Goal: Task Accomplishment & Management: Manage account settings

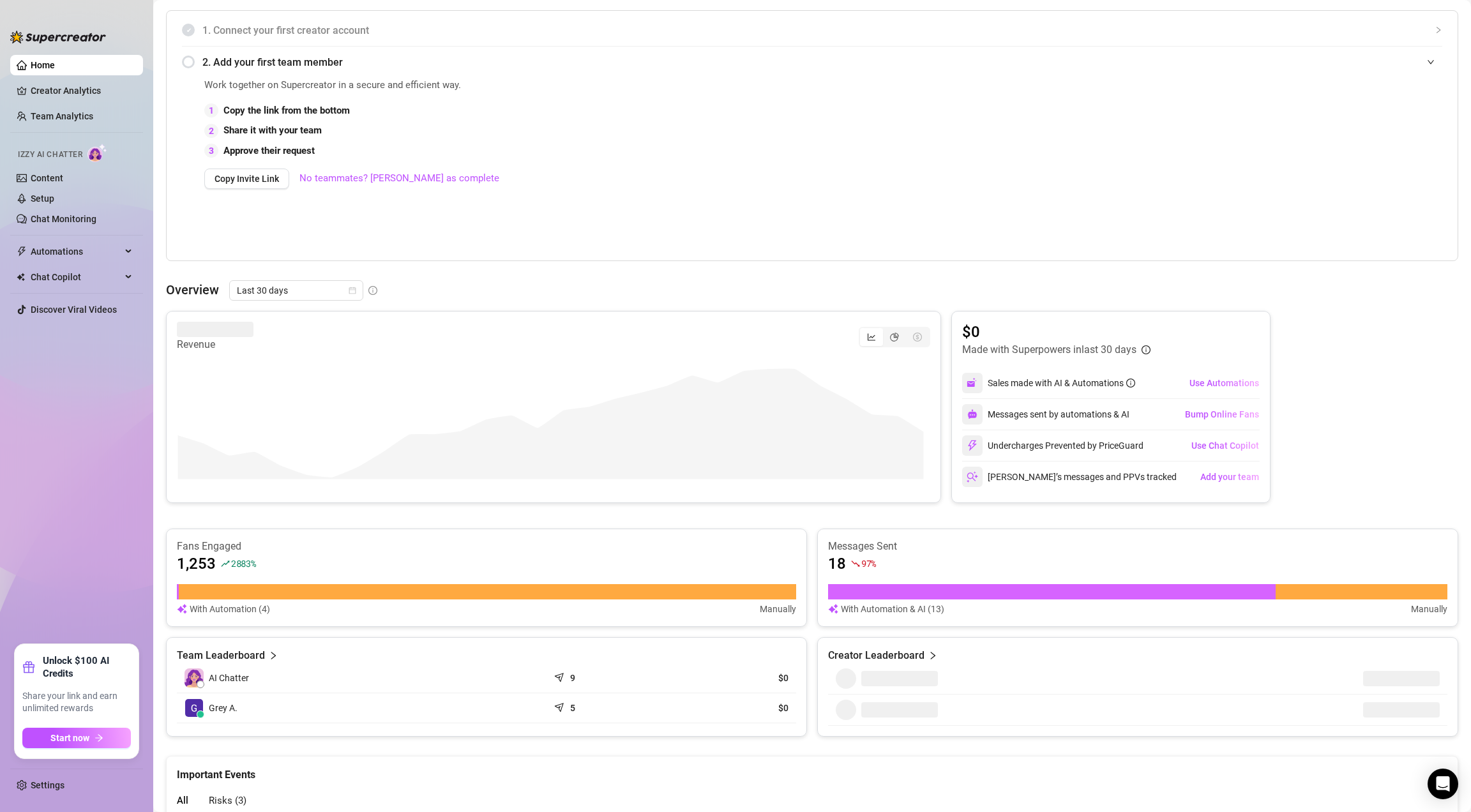
scroll to position [413, 0]
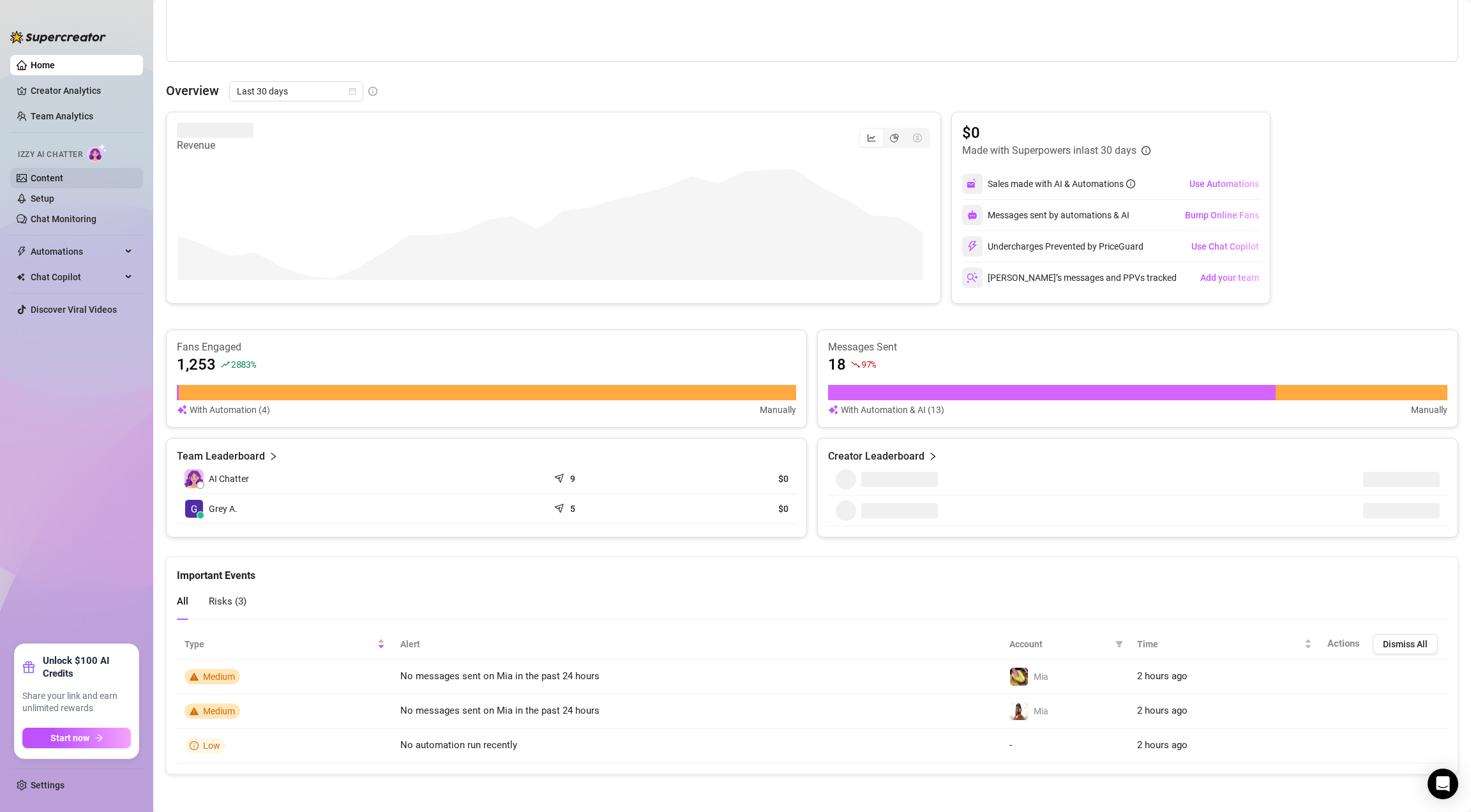
click at [46, 174] on link "Content" at bounding box center [46, 178] width 32 height 10
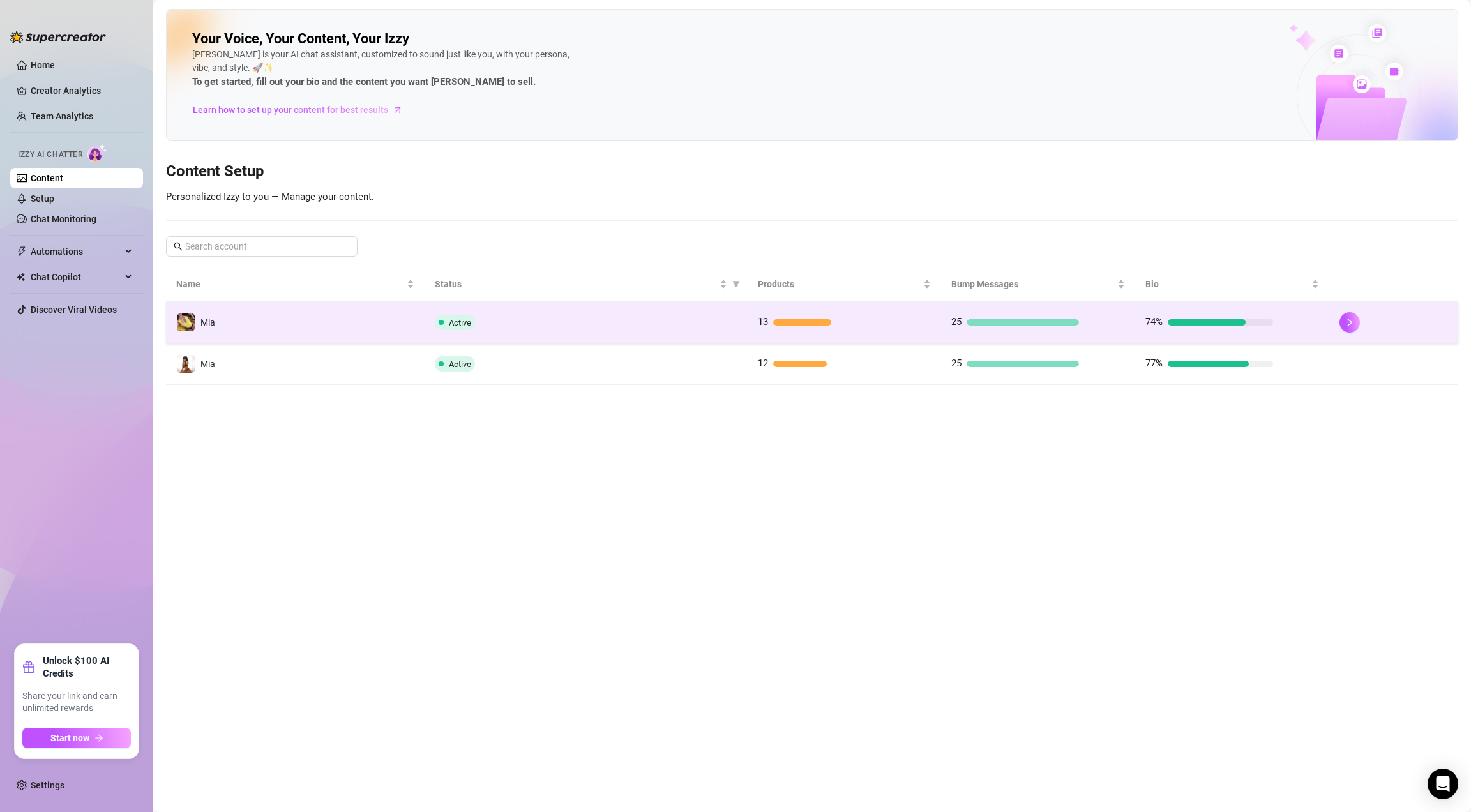
click at [355, 326] on td "Mia" at bounding box center [295, 322] width 259 height 41
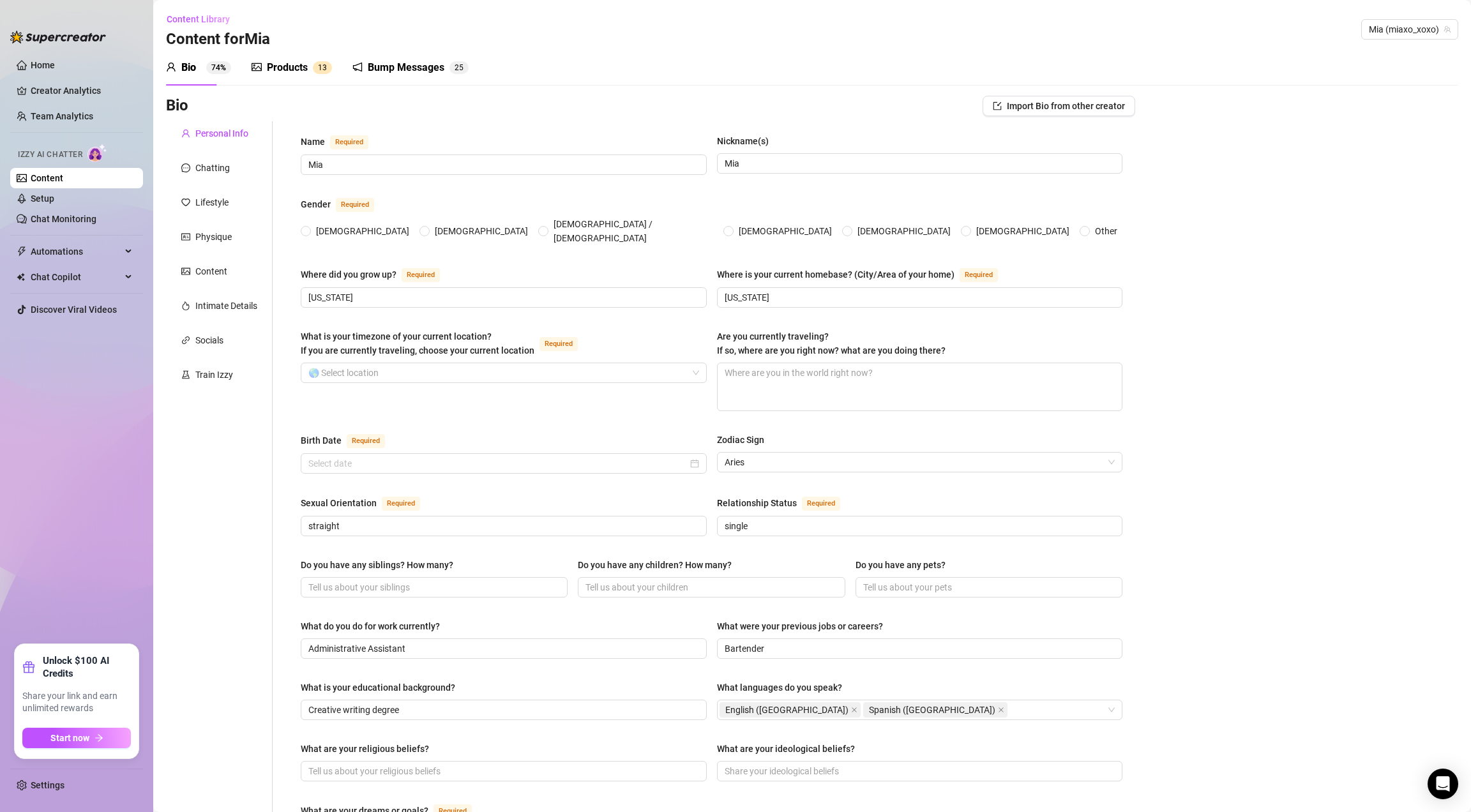
radio input "true"
type input "[DATE]"
click at [55, 197] on link "Setup" at bounding box center [42, 198] width 24 height 10
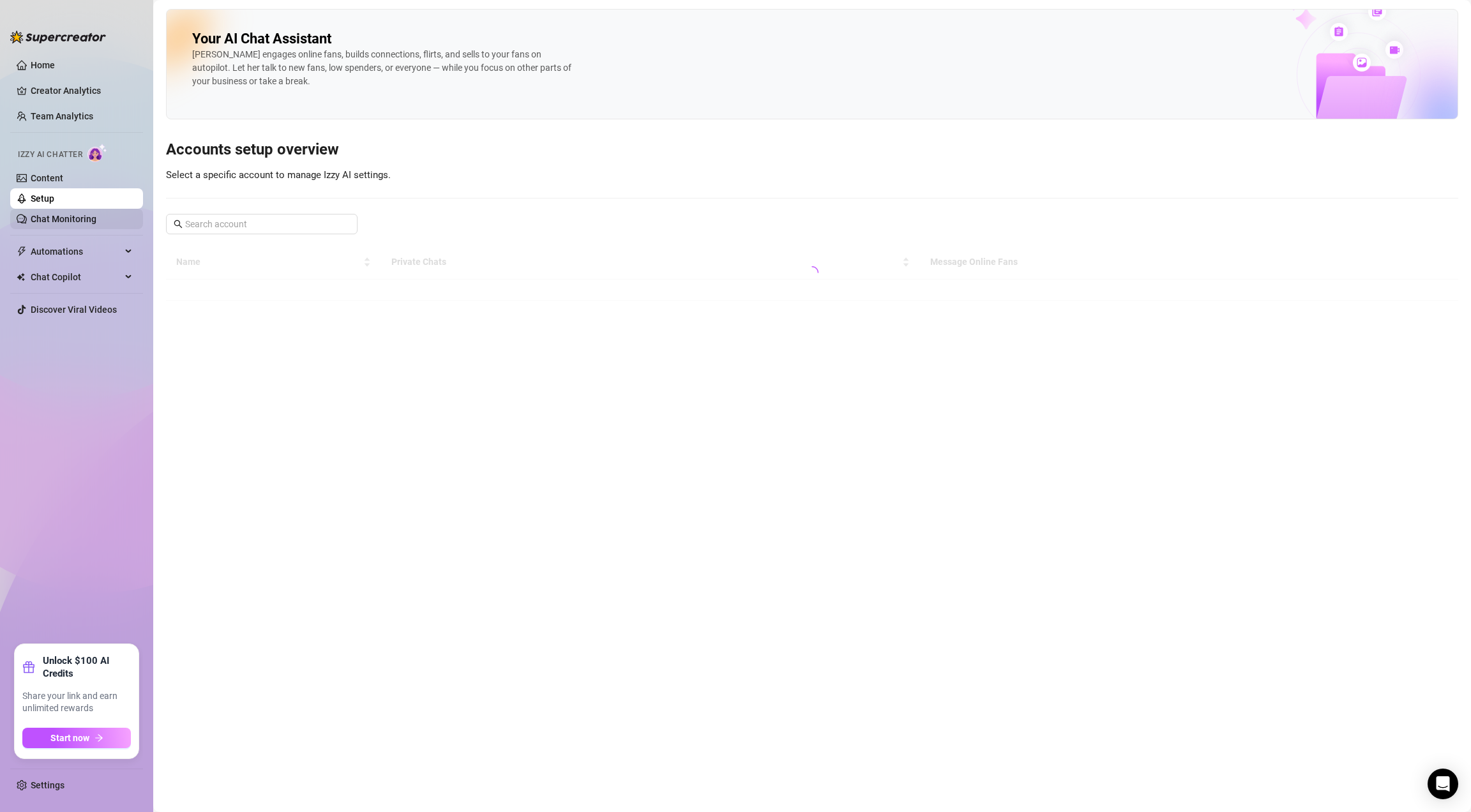
click at [72, 214] on link "Chat Monitoring" at bounding box center [64, 219] width 66 height 10
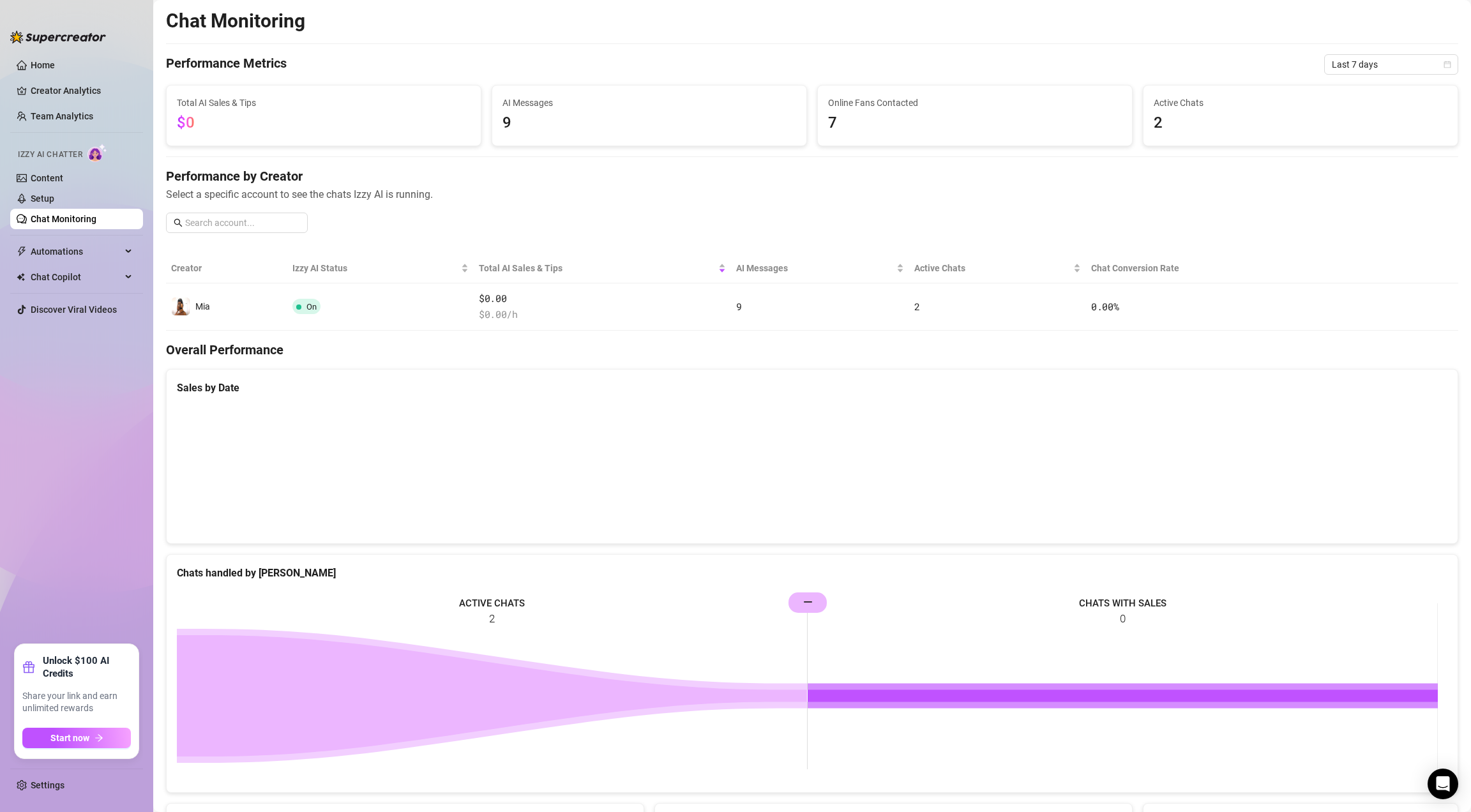
click at [69, 165] on div "Izzy AI Chatter" at bounding box center [75, 153] width 136 height 29
click at [63, 180] on link "Content" at bounding box center [46, 178] width 32 height 10
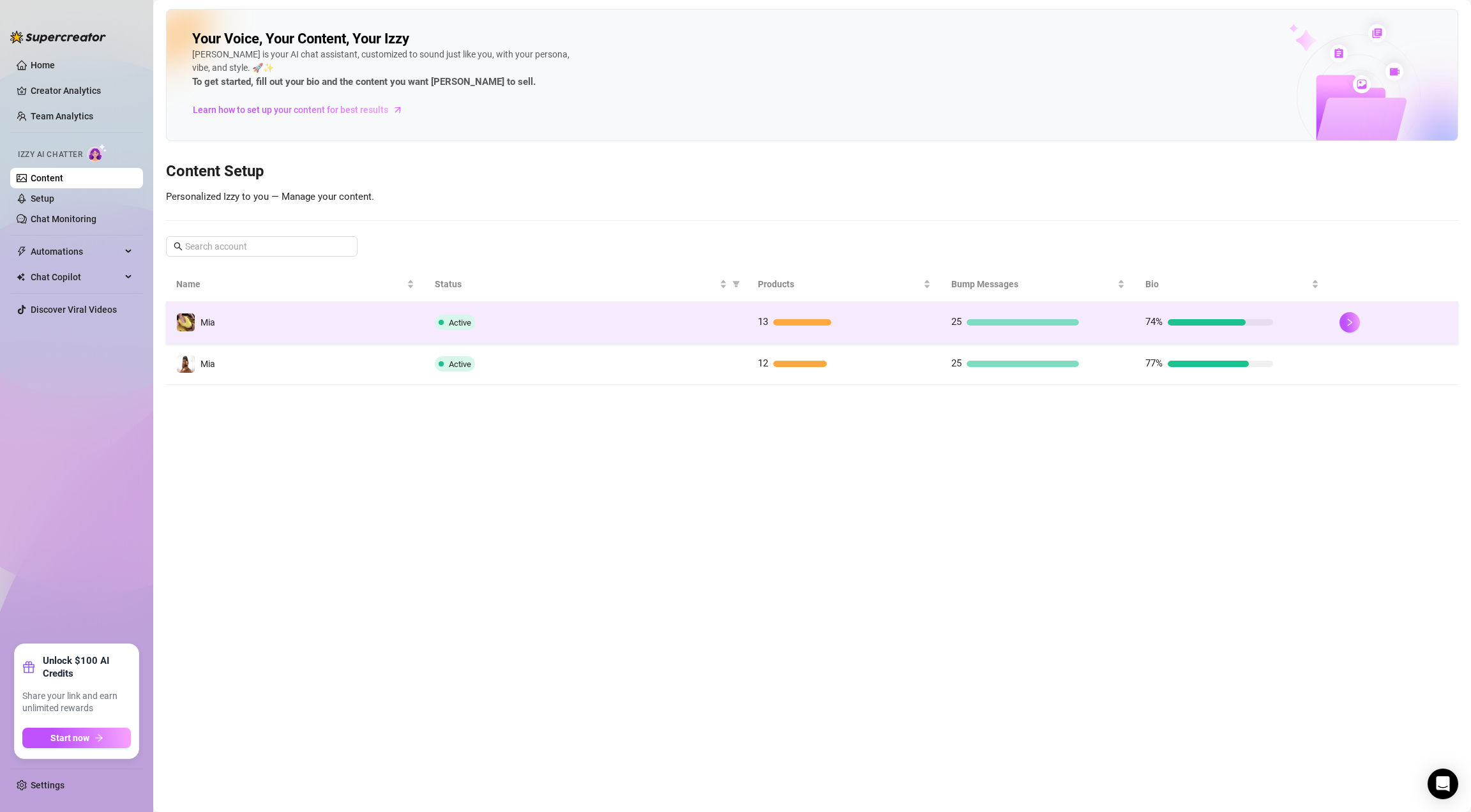
click at [303, 323] on td "Mia" at bounding box center [295, 322] width 259 height 41
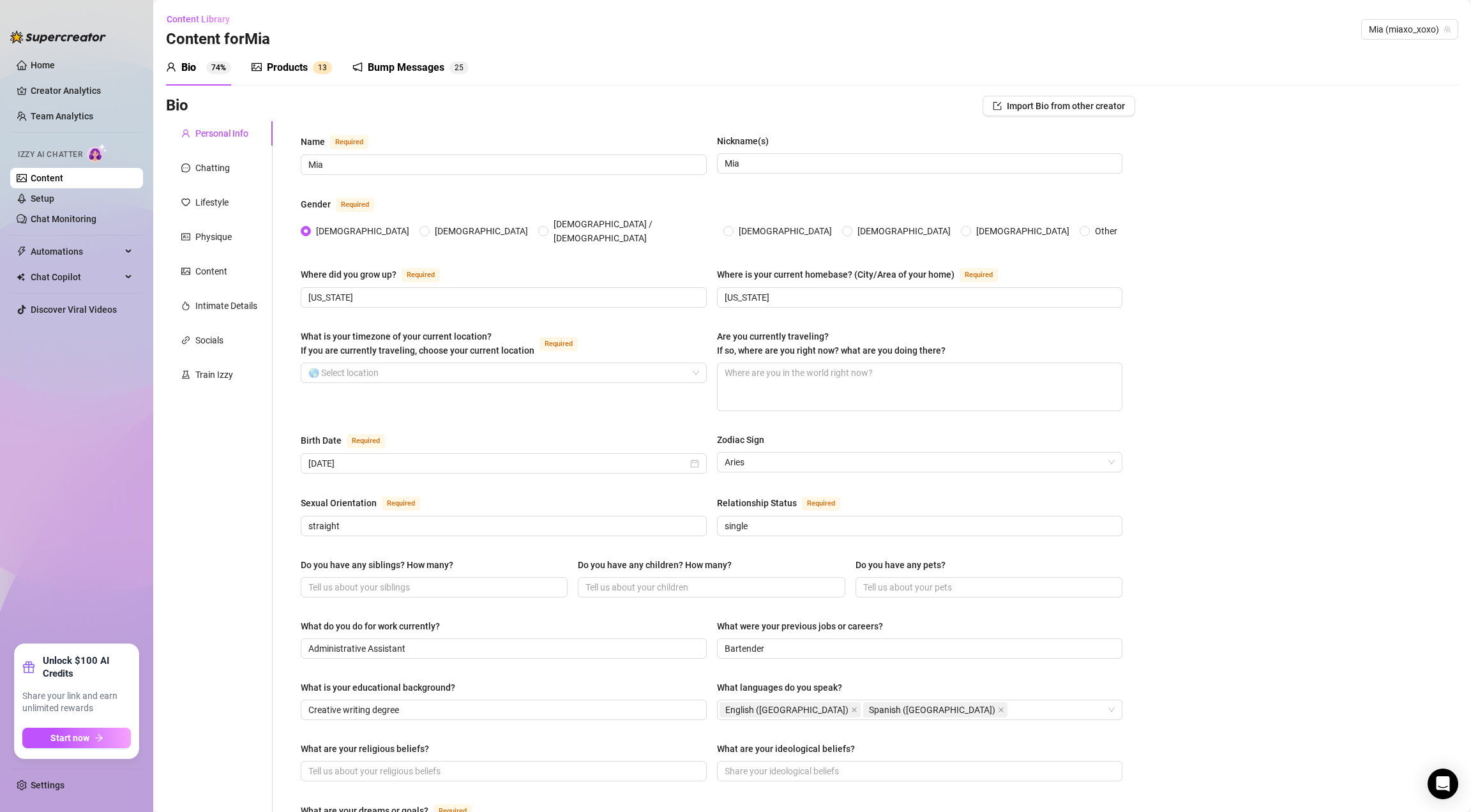
click at [400, 74] on div "Bump Messages" at bounding box center [406, 68] width 77 height 16
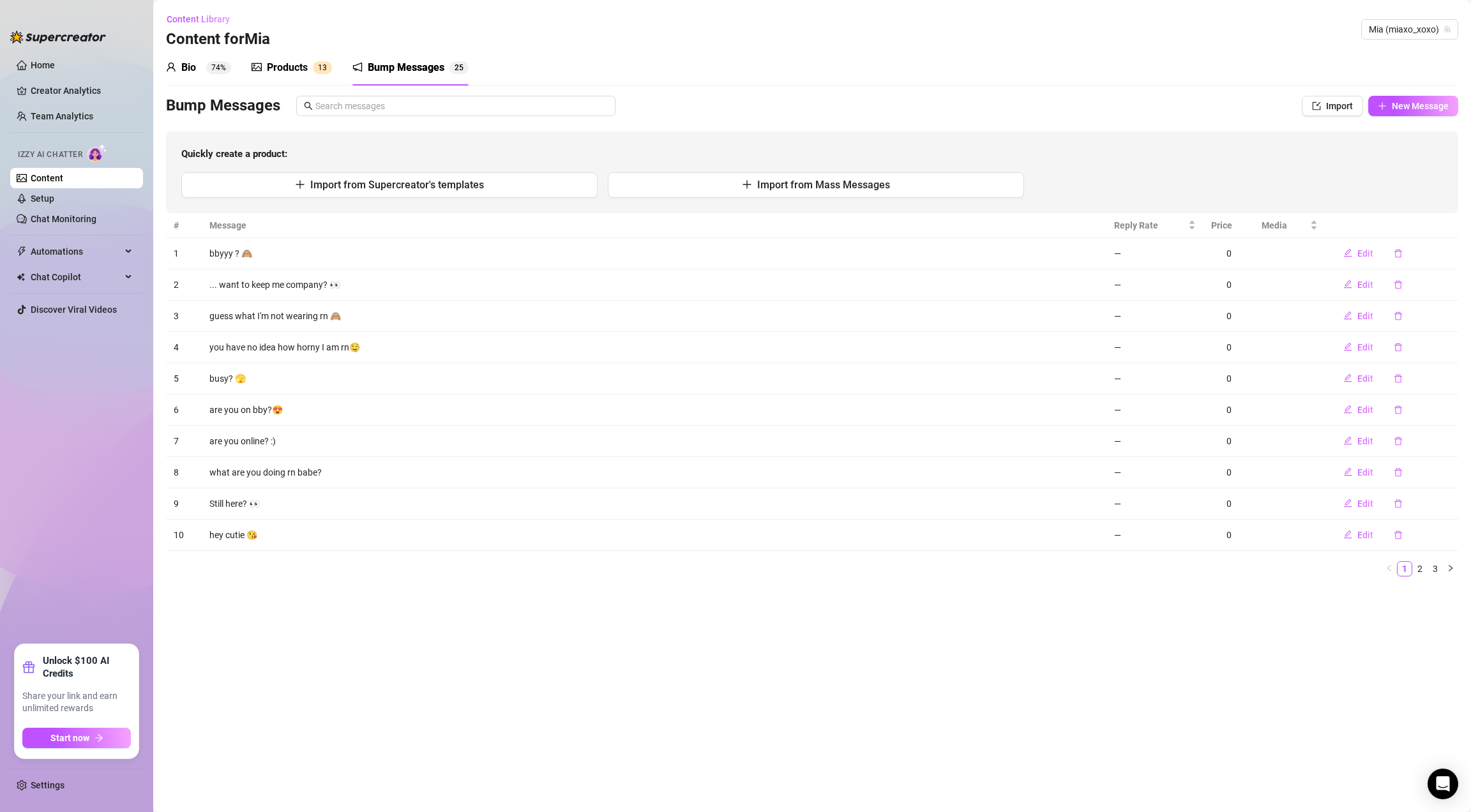
click at [294, 74] on div "Products" at bounding box center [287, 68] width 41 height 16
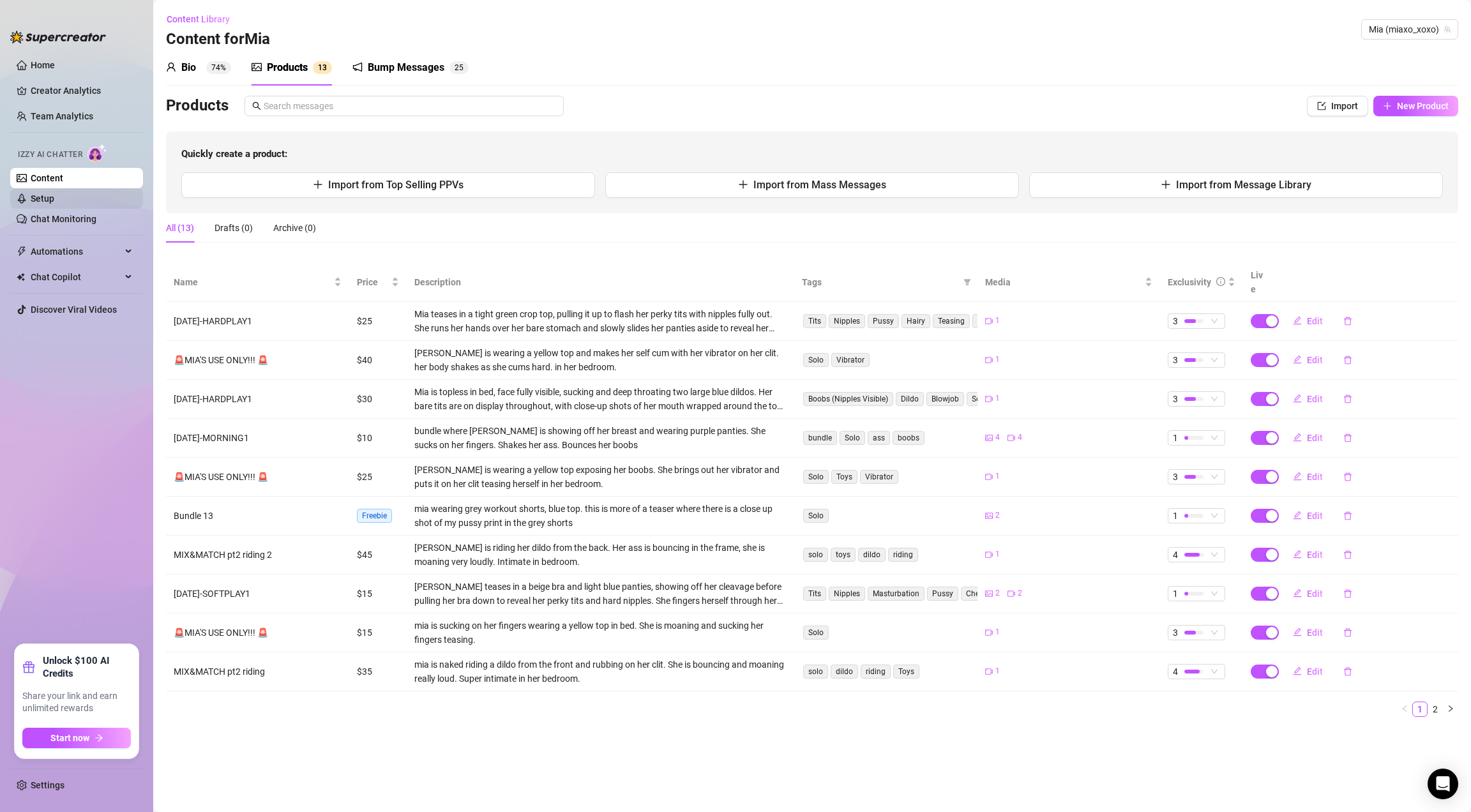
click at [55, 193] on link "Setup" at bounding box center [42, 198] width 24 height 10
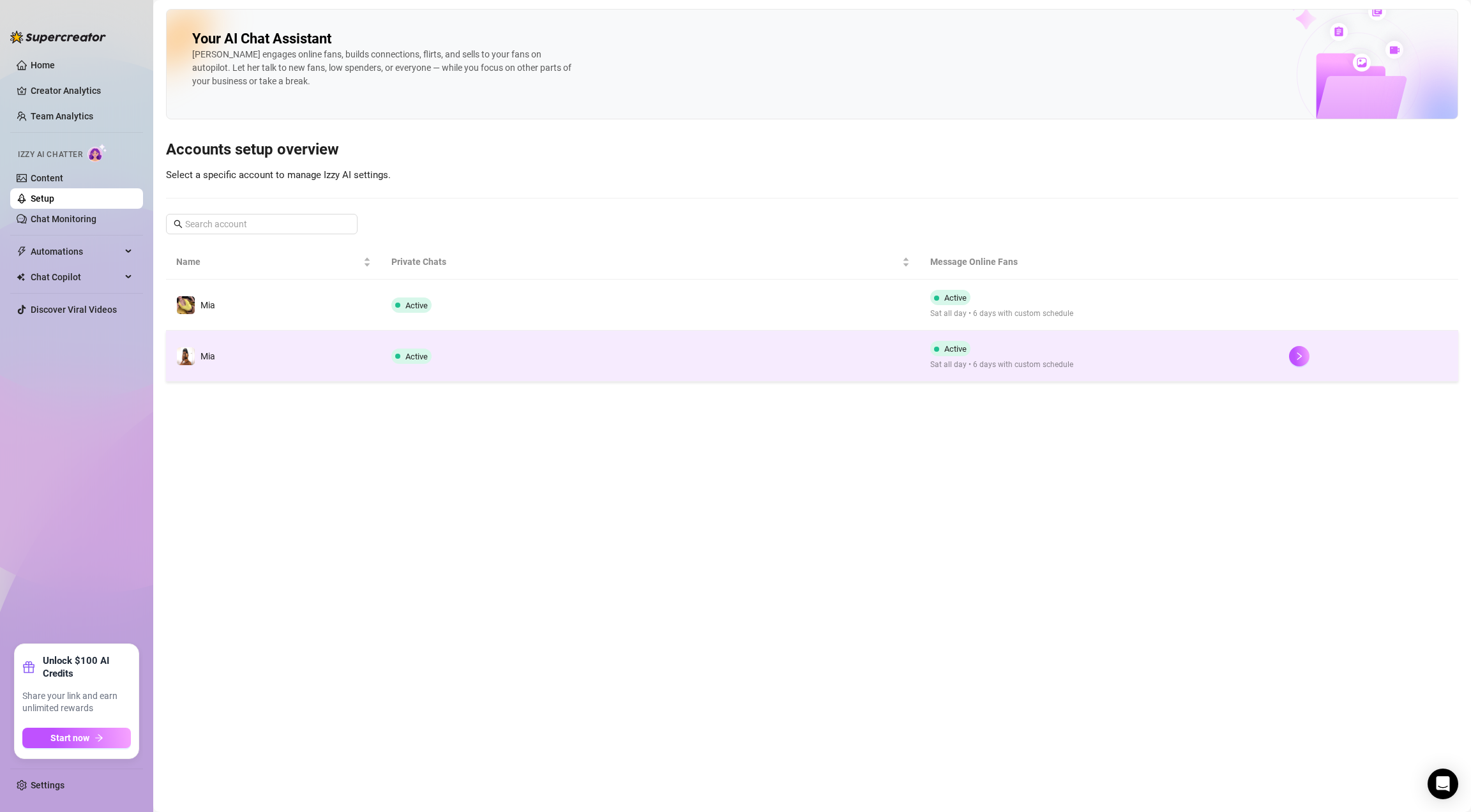
click at [436, 332] on td "Active" at bounding box center [650, 356] width 538 height 51
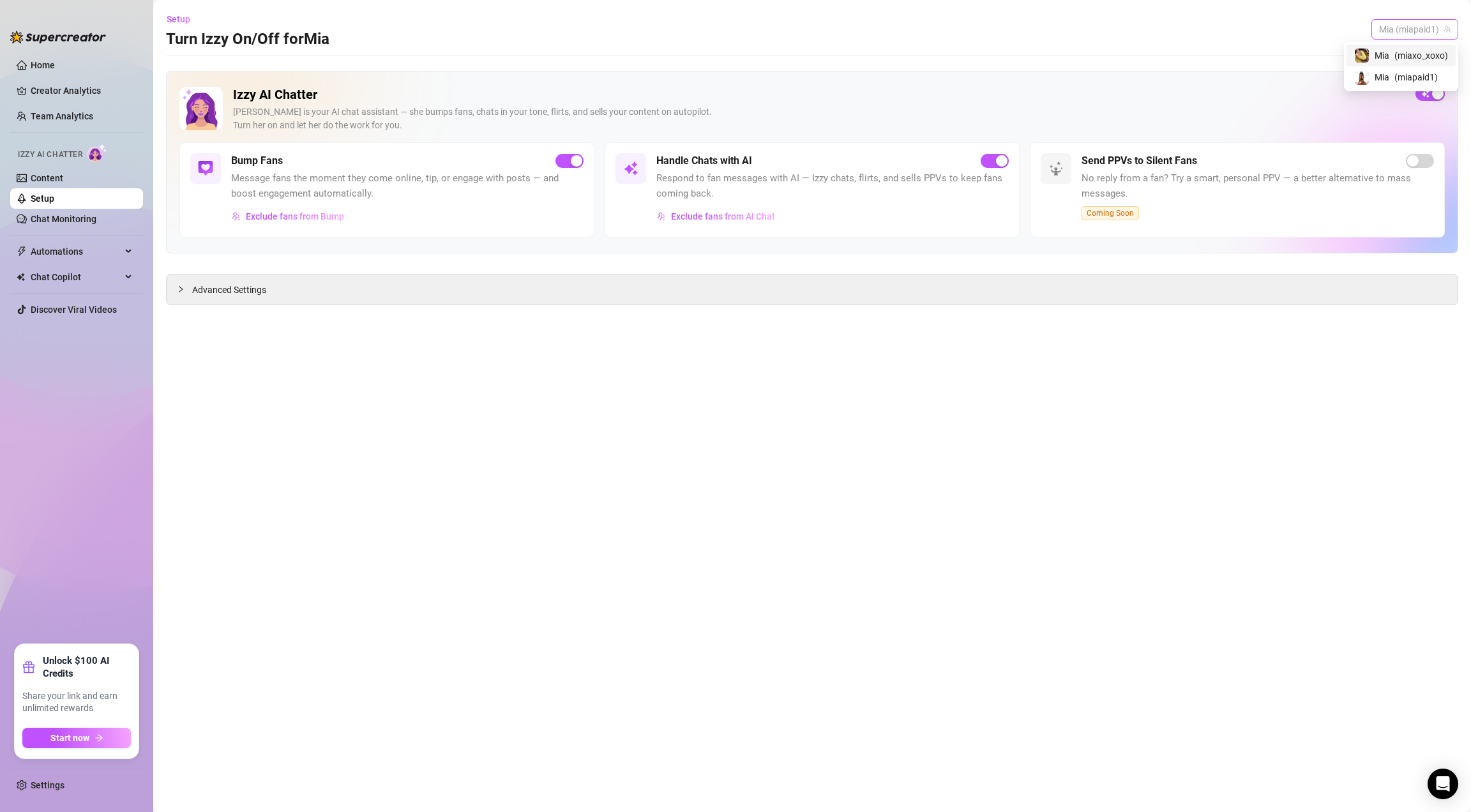
click at [1372, 28] on div "Mia (miapaid1)" at bounding box center [1414, 29] width 87 height 21
click at [1374, 59] on span "Mia" at bounding box center [1382, 55] width 15 height 14
click at [262, 301] on div "Advanced Settings" at bounding box center [811, 289] width 1291 height 30
click at [251, 294] on span "Advanced Settings" at bounding box center [229, 289] width 74 height 14
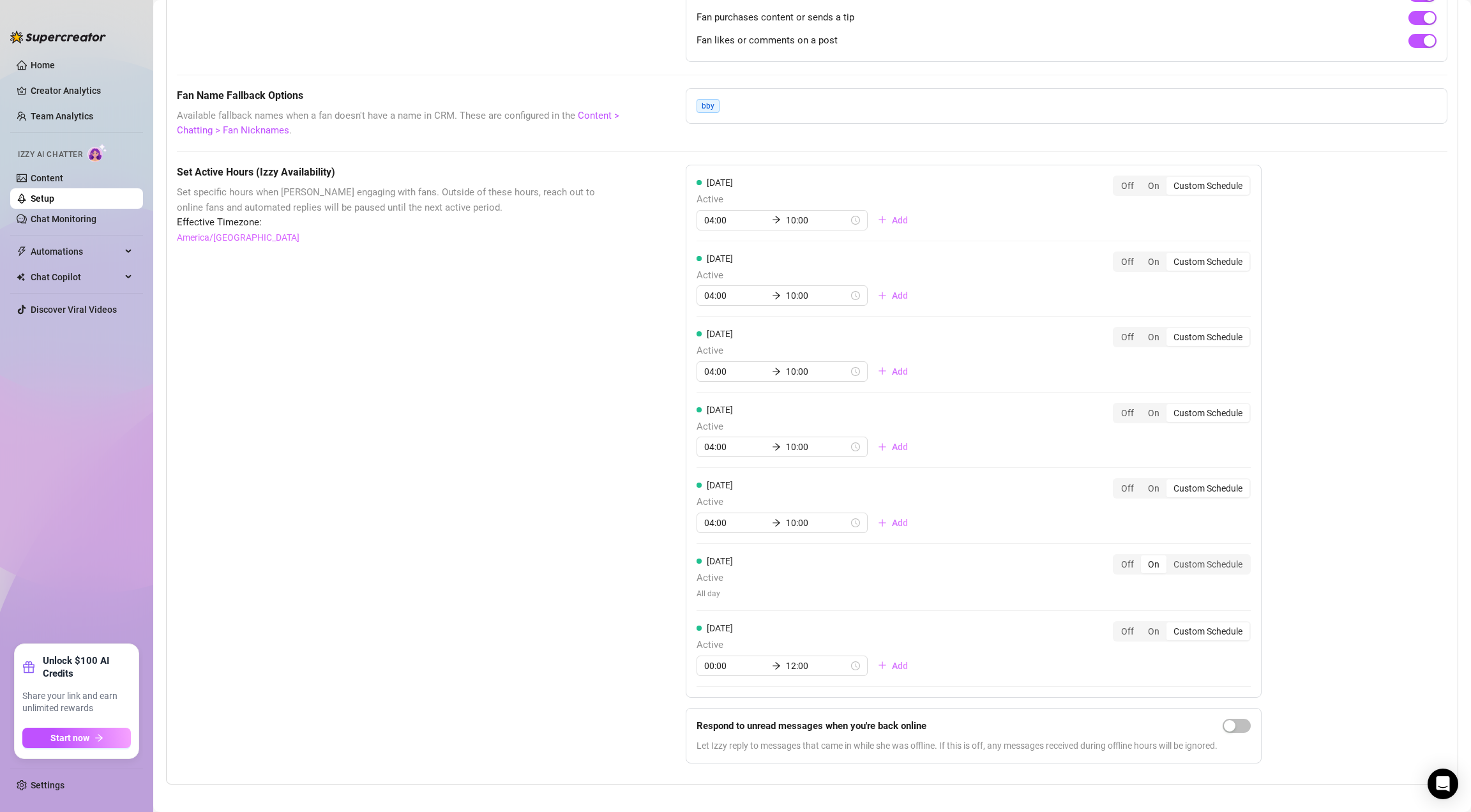
scroll to position [918, 0]
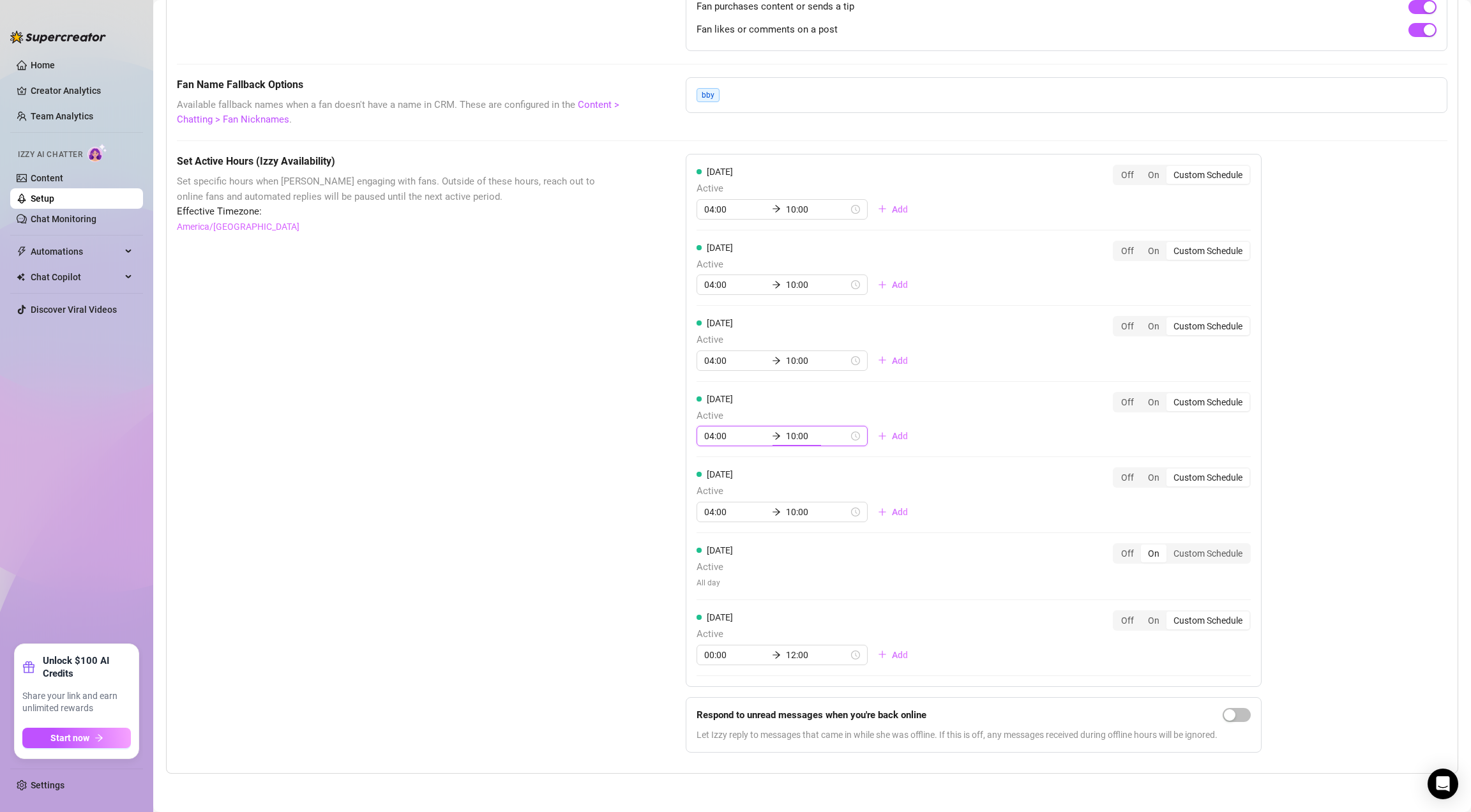
click at [786, 434] on input "10:00" at bounding box center [817, 436] width 63 height 14
type input "10:00"
click at [561, 479] on div "Set Active Hours (Izzy Availability) Set specific hours when Izzy engaging with…" at bounding box center [399, 458] width 445 height 609
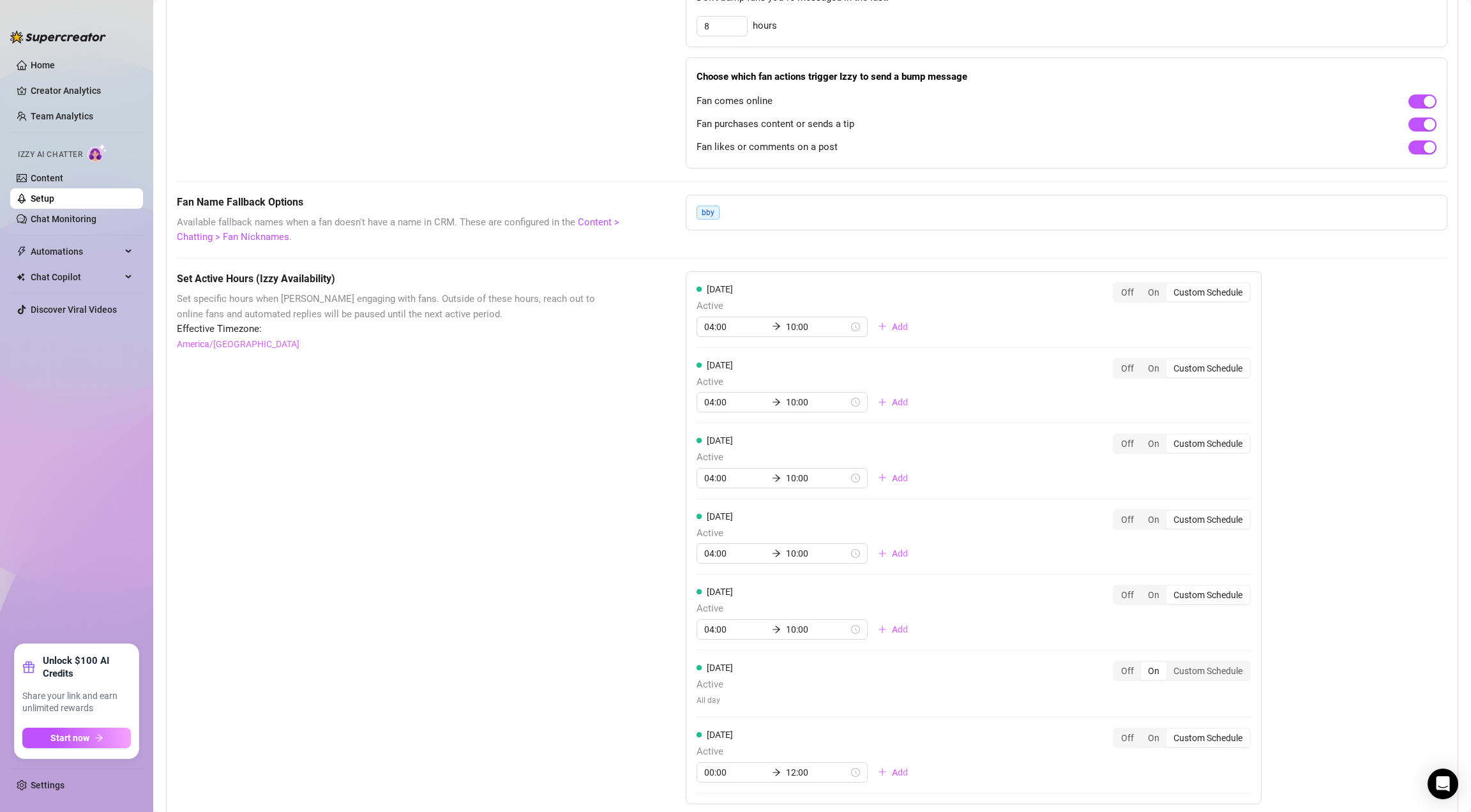
scroll to position [0, 0]
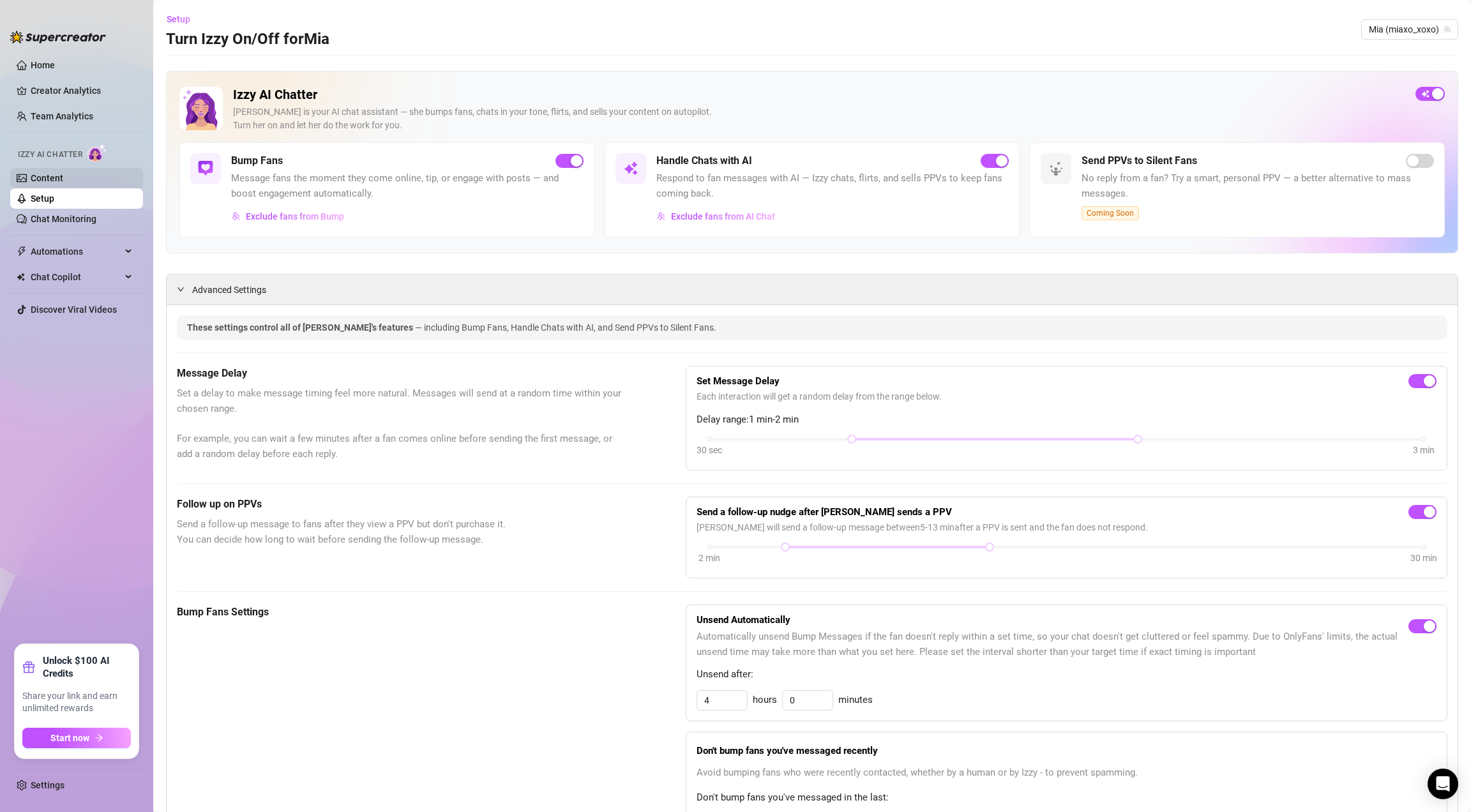
click at [63, 180] on link "Content" at bounding box center [46, 178] width 32 height 10
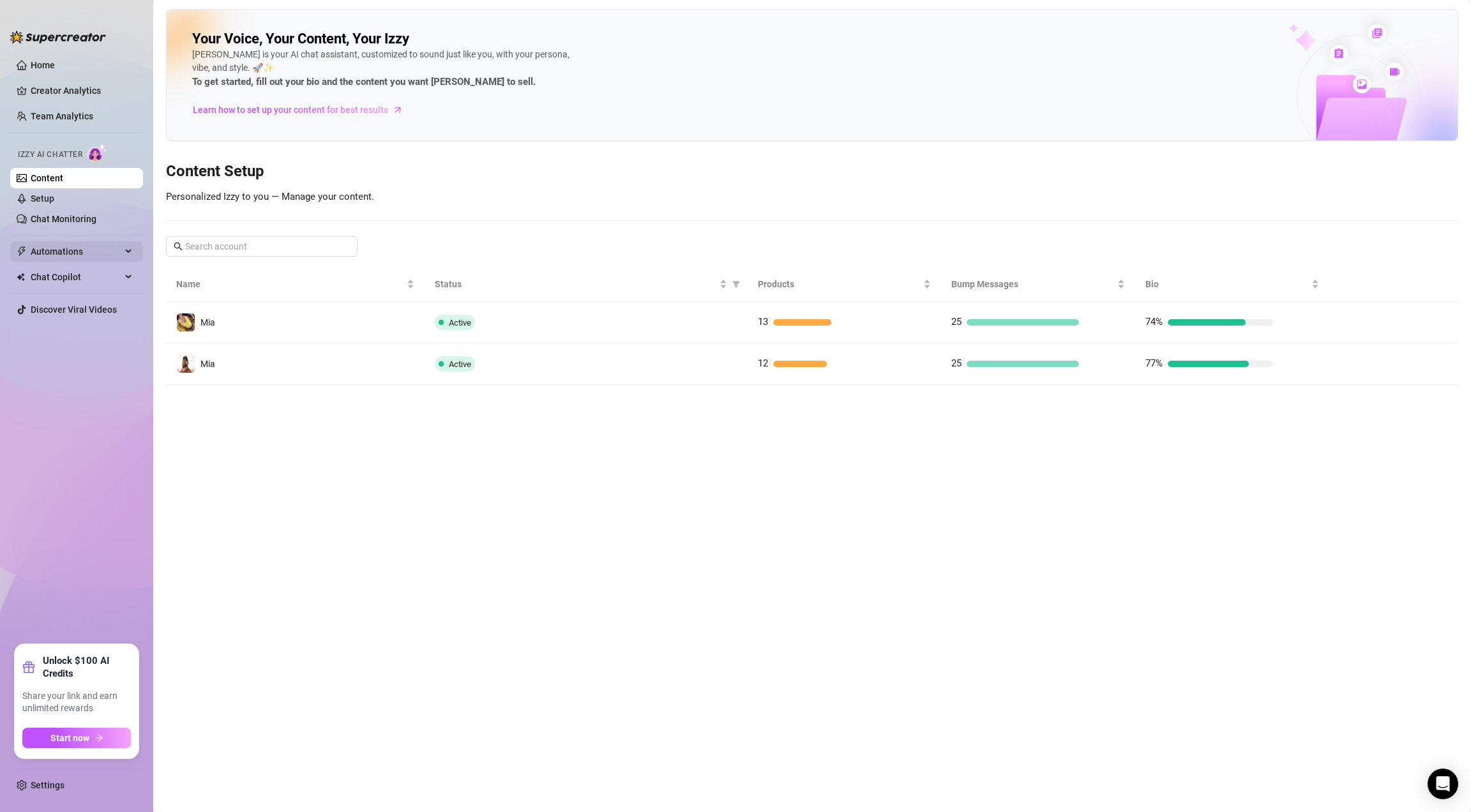
click at [55, 253] on span "Automations" at bounding box center [76, 251] width 91 height 21
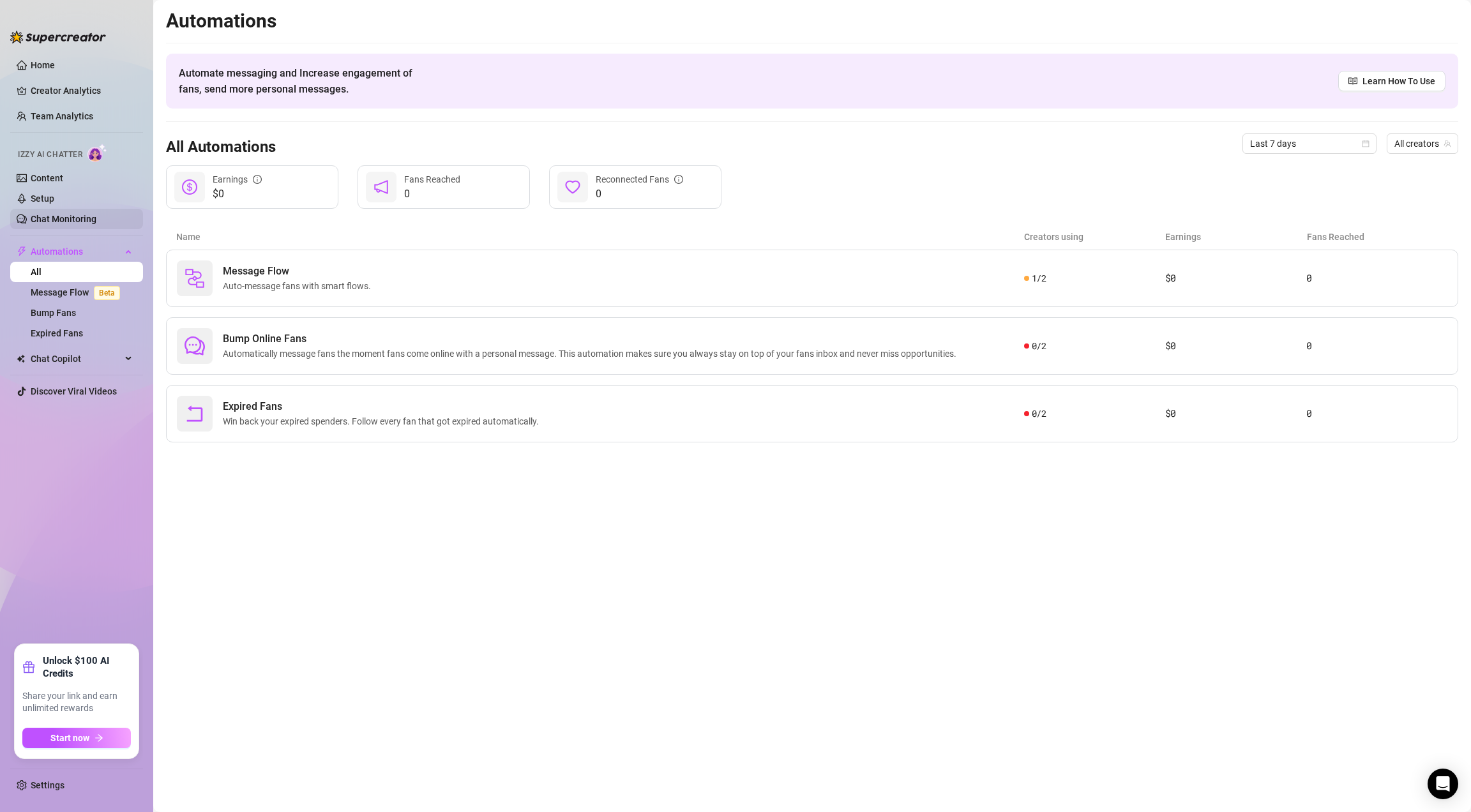
click at [52, 217] on link "Chat Monitoring" at bounding box center [64, 219] width 66 height 10
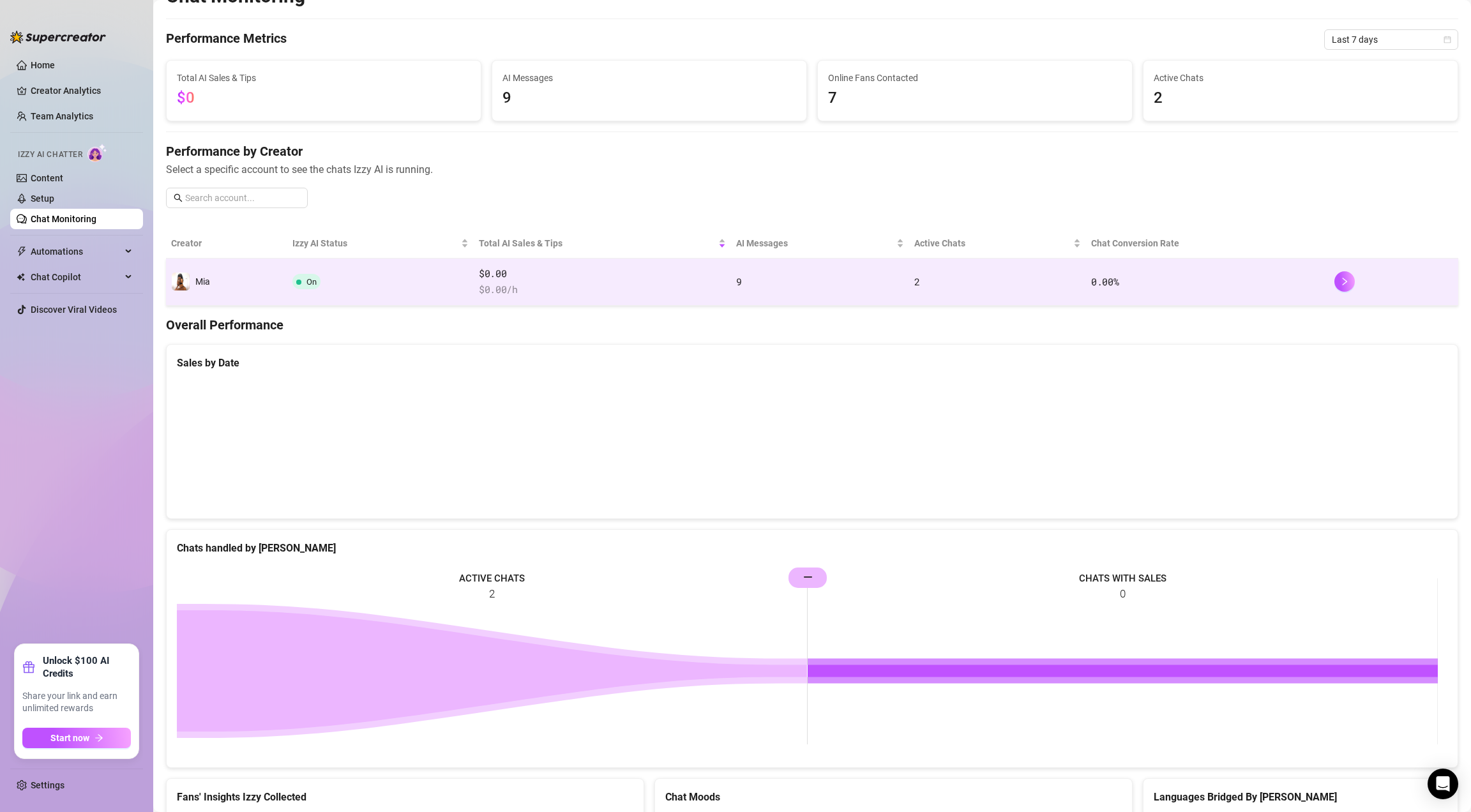
scroll to position [55, 0]
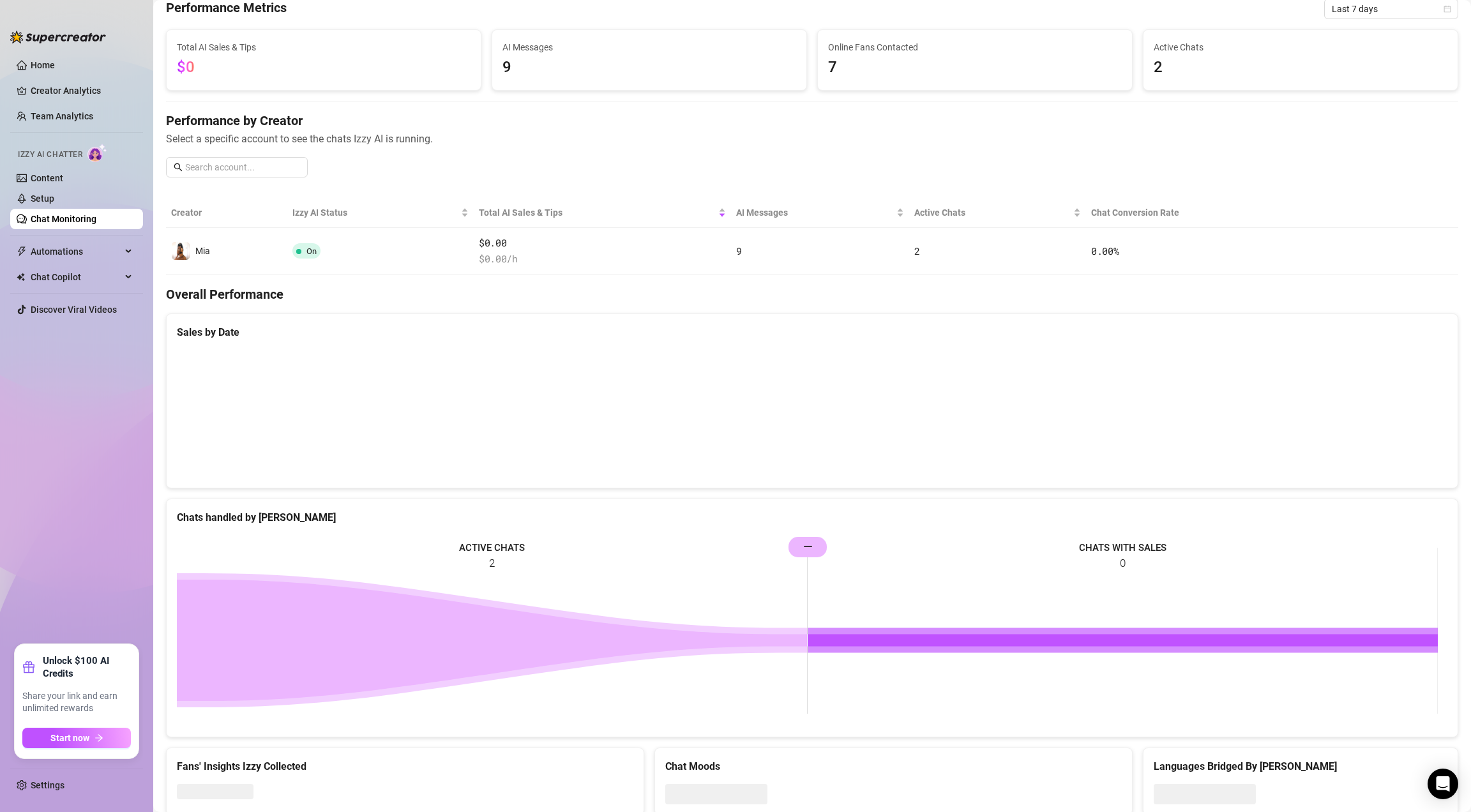
click at [494, 537] on rect at bounding box center [807, 631] width 1261 height 192
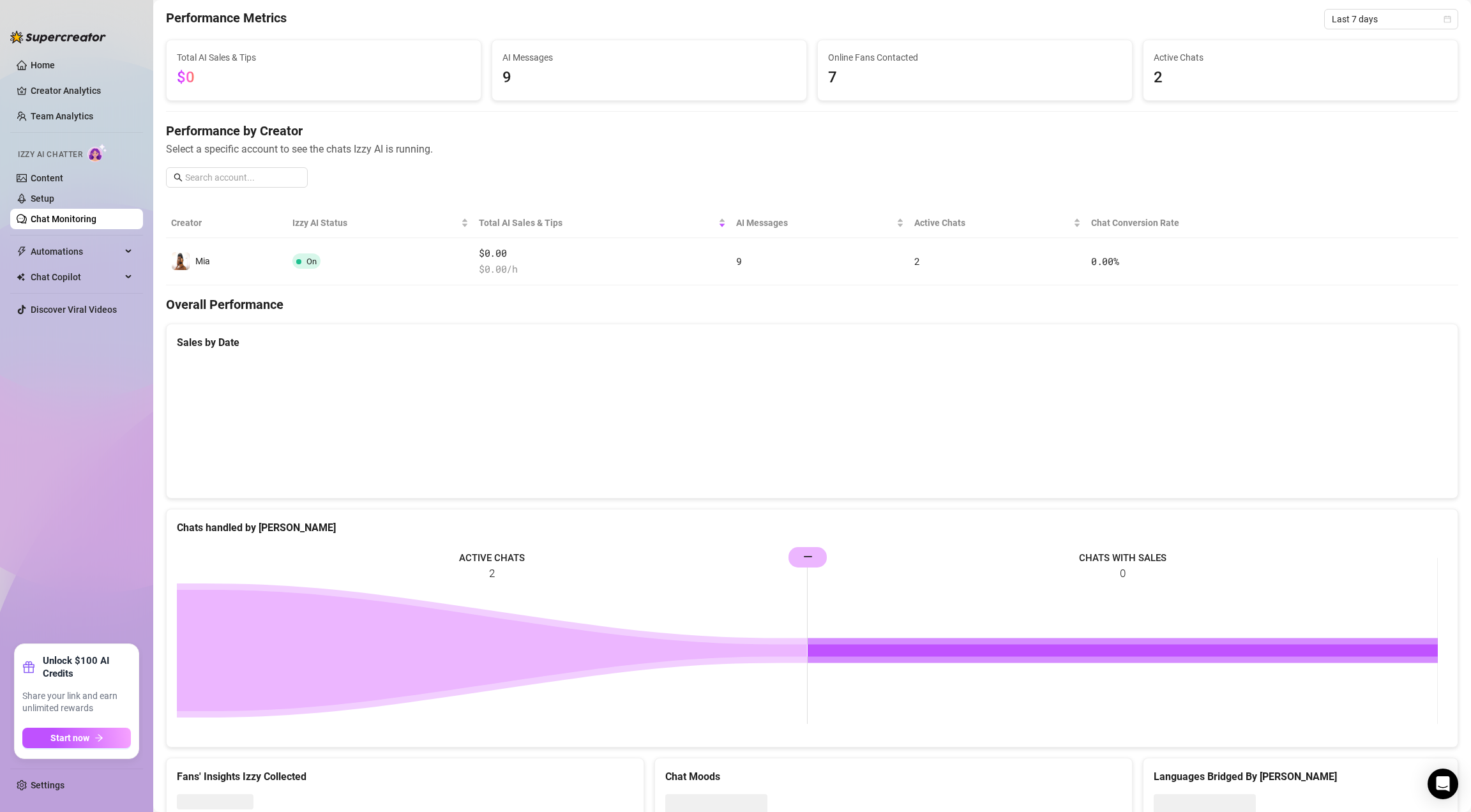
scroll to position [0, 0]
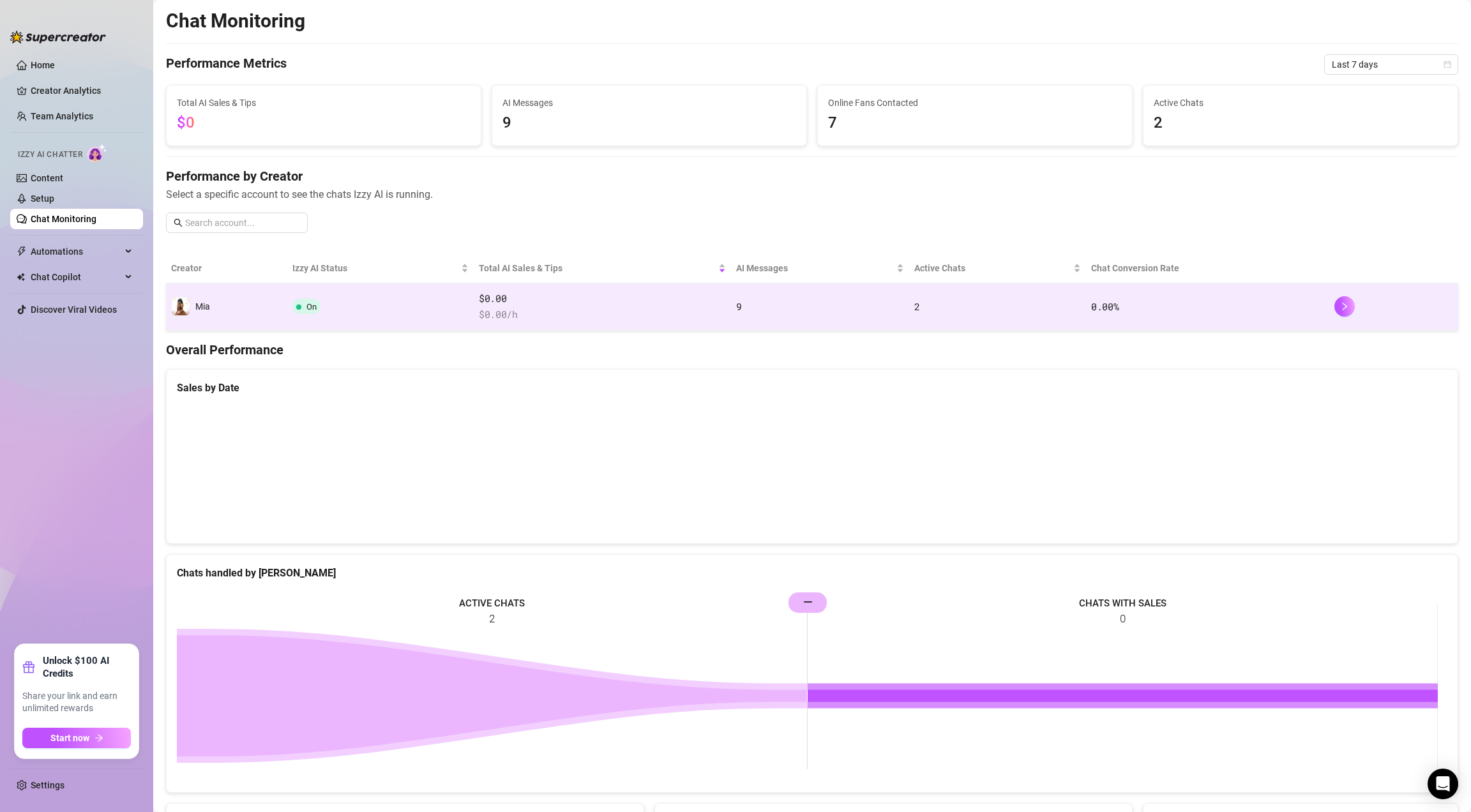
click at [292, 300] on td "On" at bounding box center [380, 307] width 186 height 47
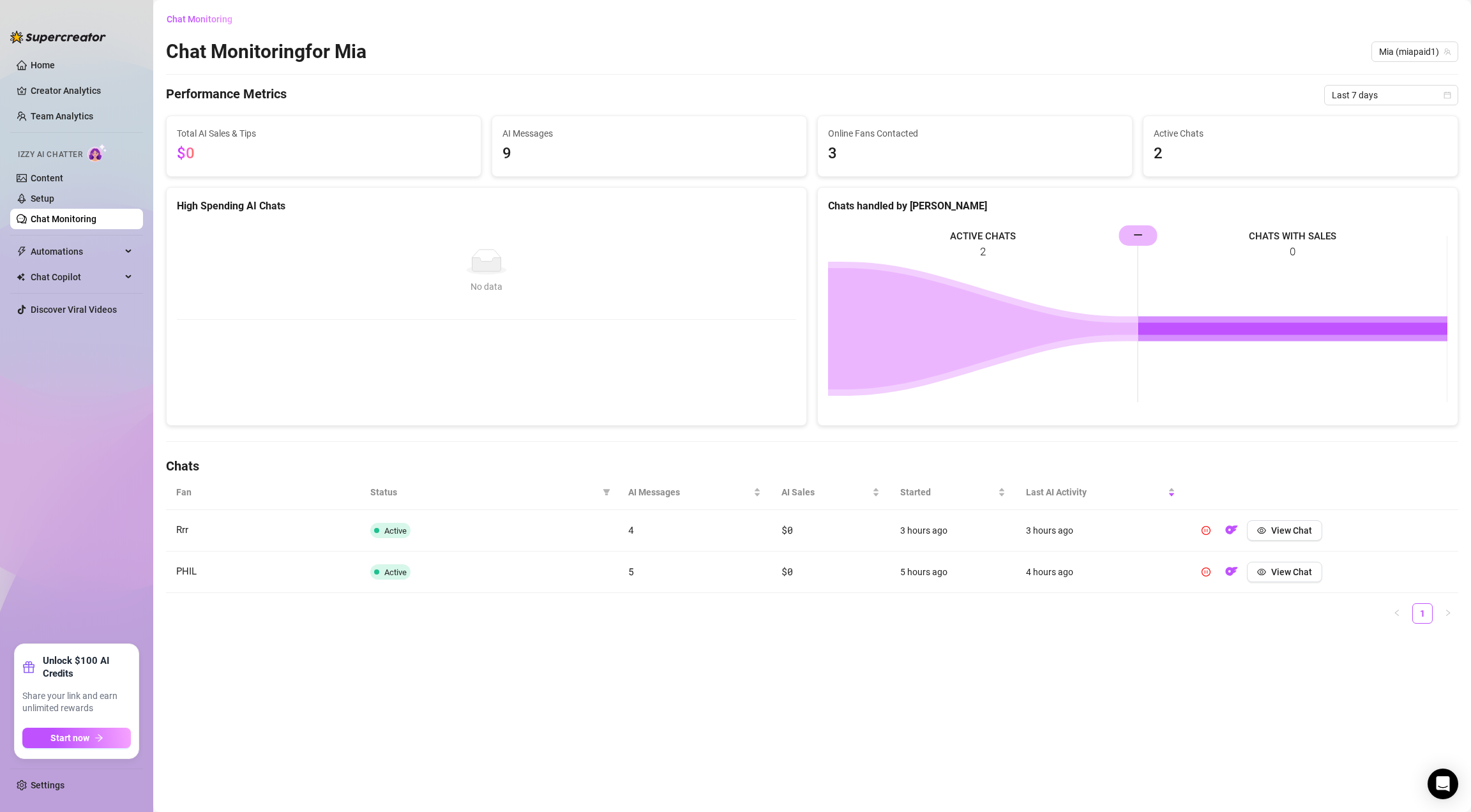
click at [85, 220] on link "Chat Monitoring" at bounding box center [64, 219] width 66 height 10
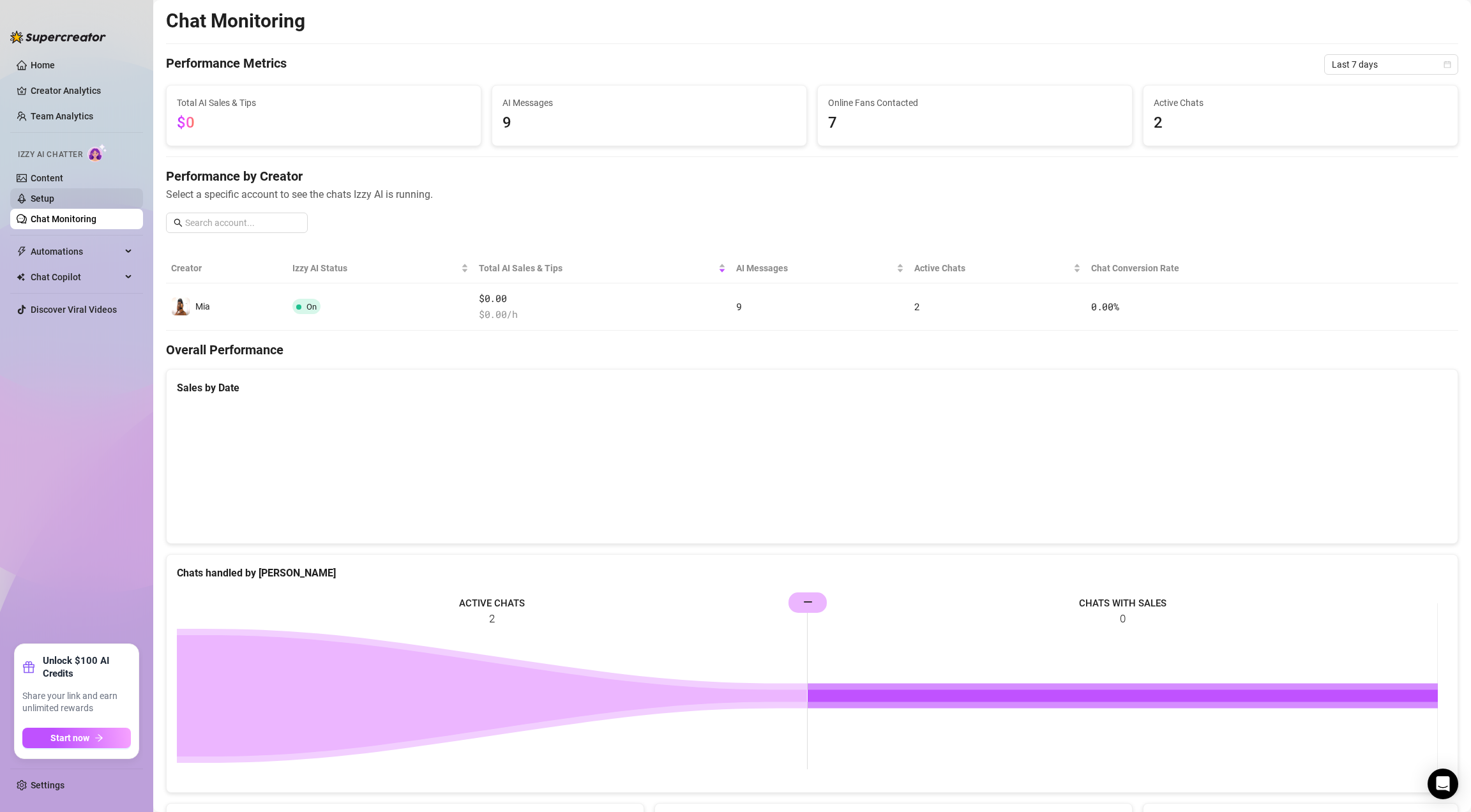
click at [52, 193] on link "Setup" at bounding box center [42, 198] width 24 height 10
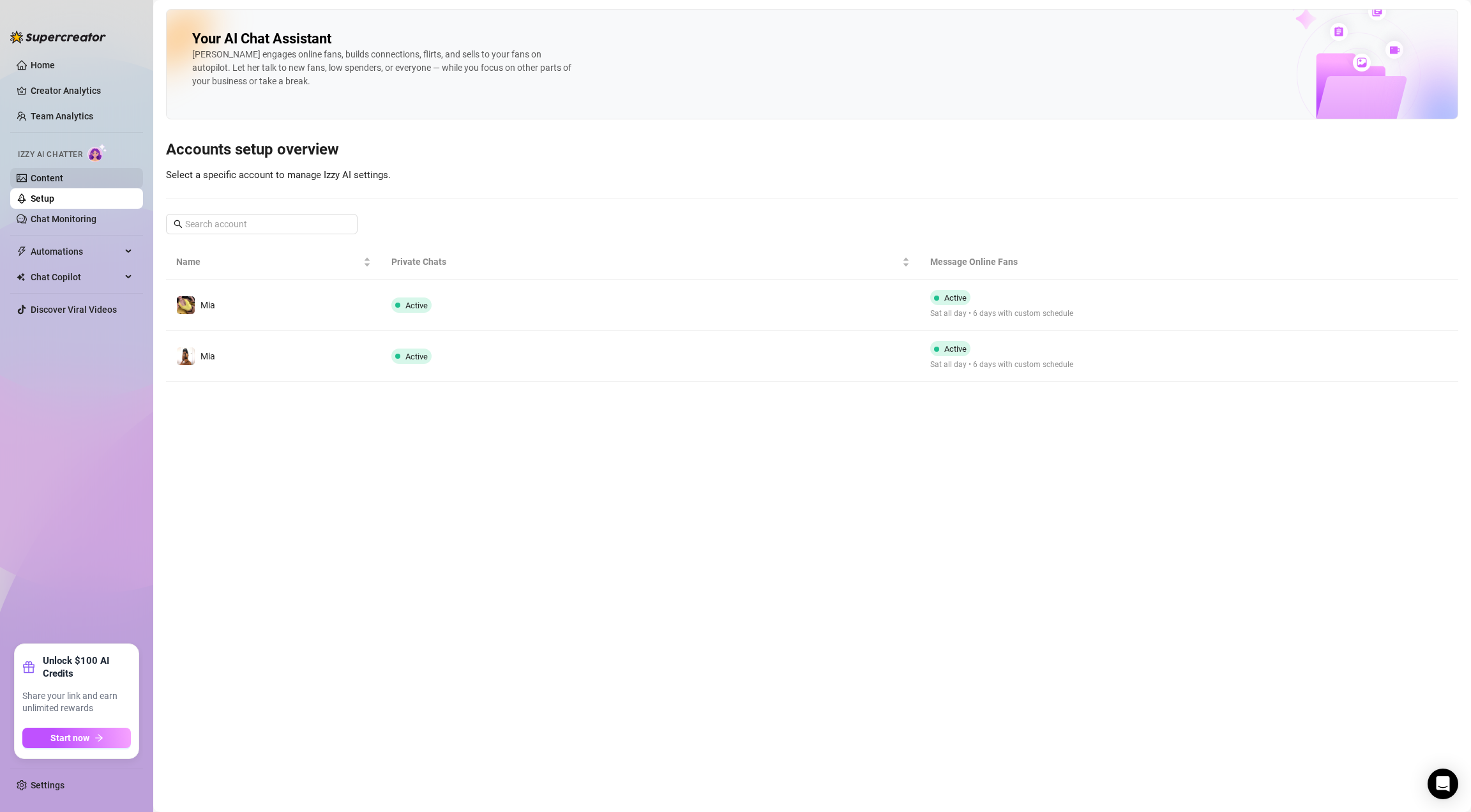
click at [58, 173] on link "Content" at bounding box center [46, 178] width 32 height 10
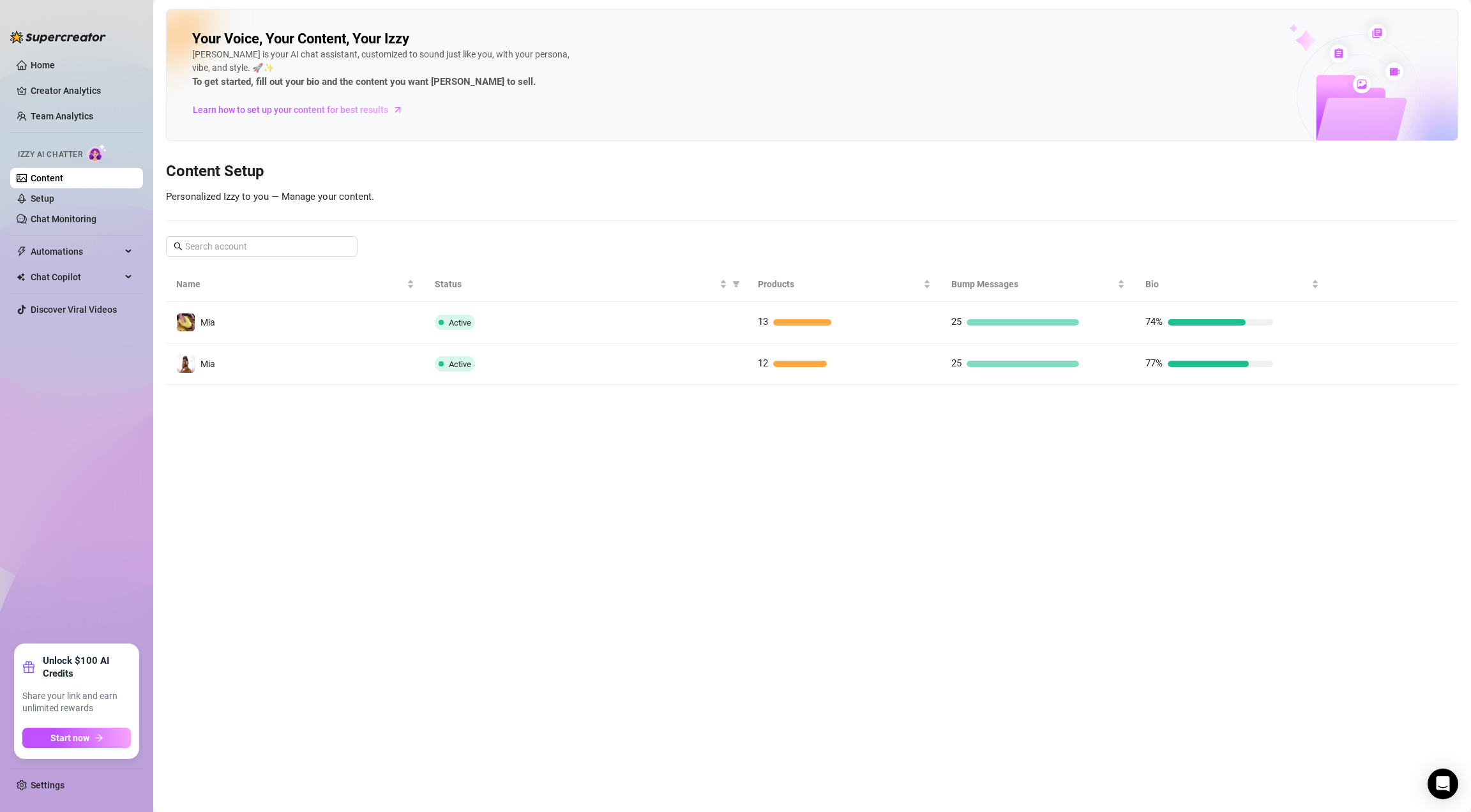
click at [60, 178] on link "Content" at bounding box center [46, 178] width 32 height 10
click at [58, 166] on div "Izzy AI Chatter" at bounding box center [75, 153] width 136 height 29
click at [55, 194] on link "Setup" at bounding box center [42, 198] width 24 height 10
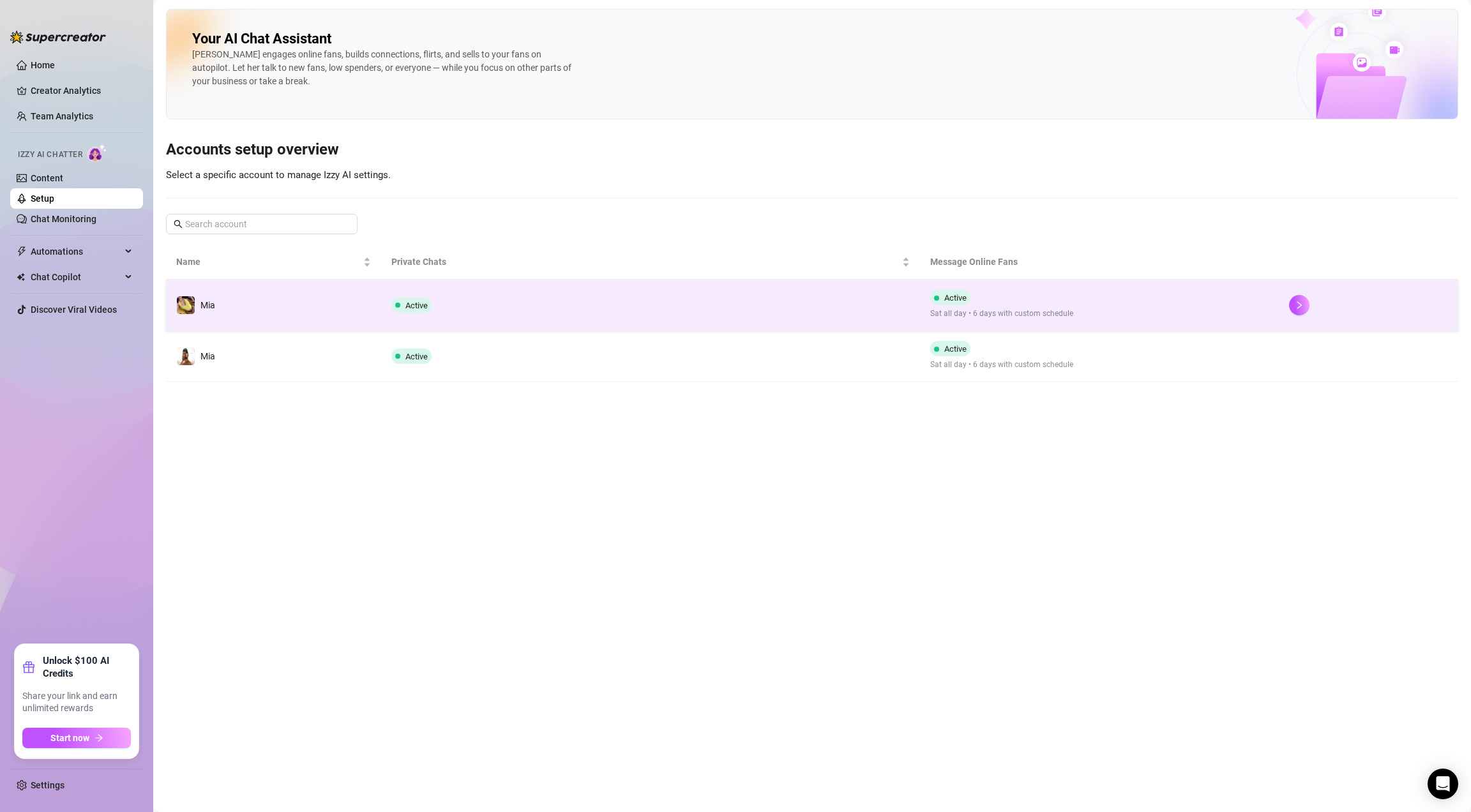
click at [535, 309] on td "Active" at bounding box center [650, 305] width 538 height 51
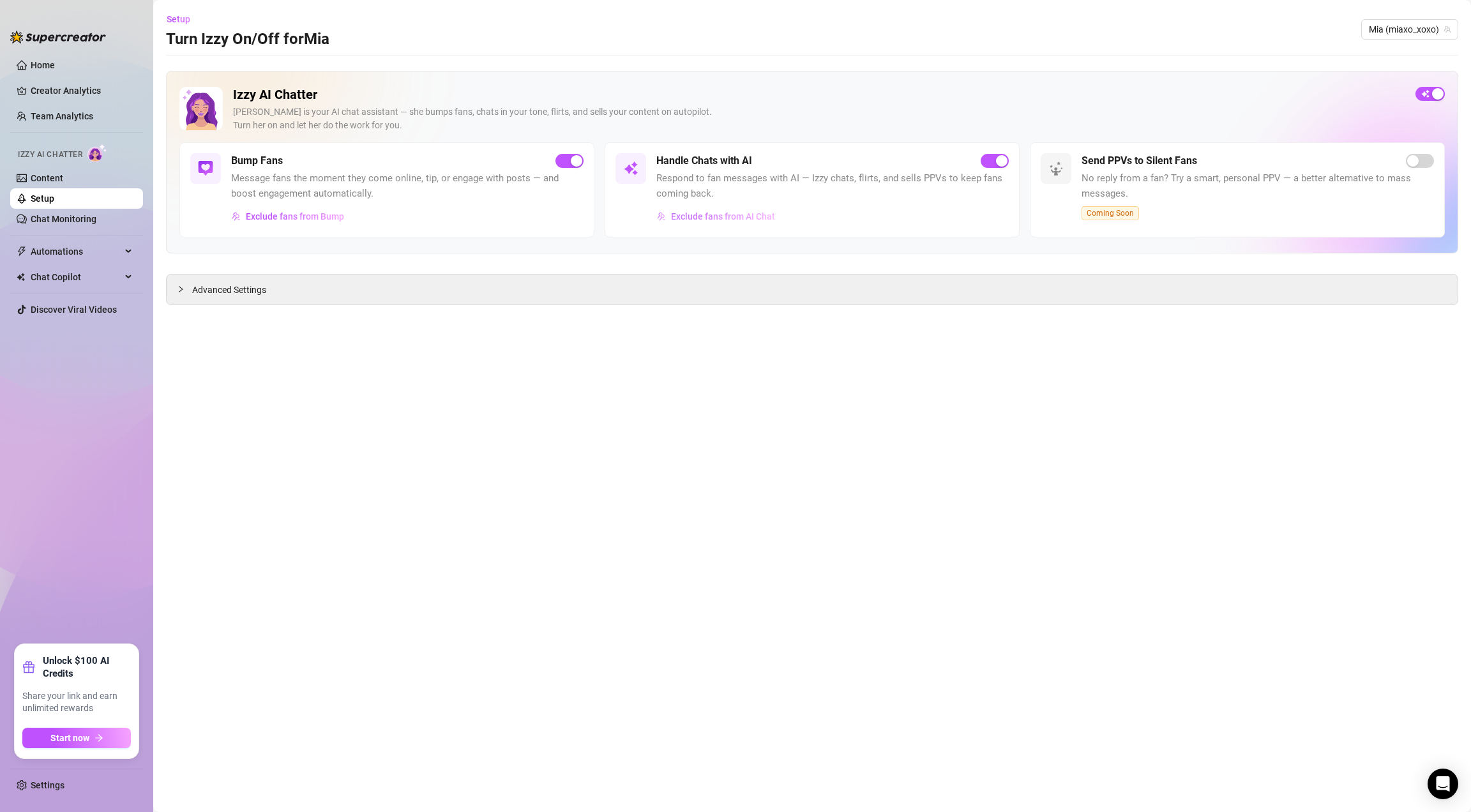
click at [722, 214] on span "Exclude fans from AI Chat" at bounding box center [723, 217] width 104 height 10
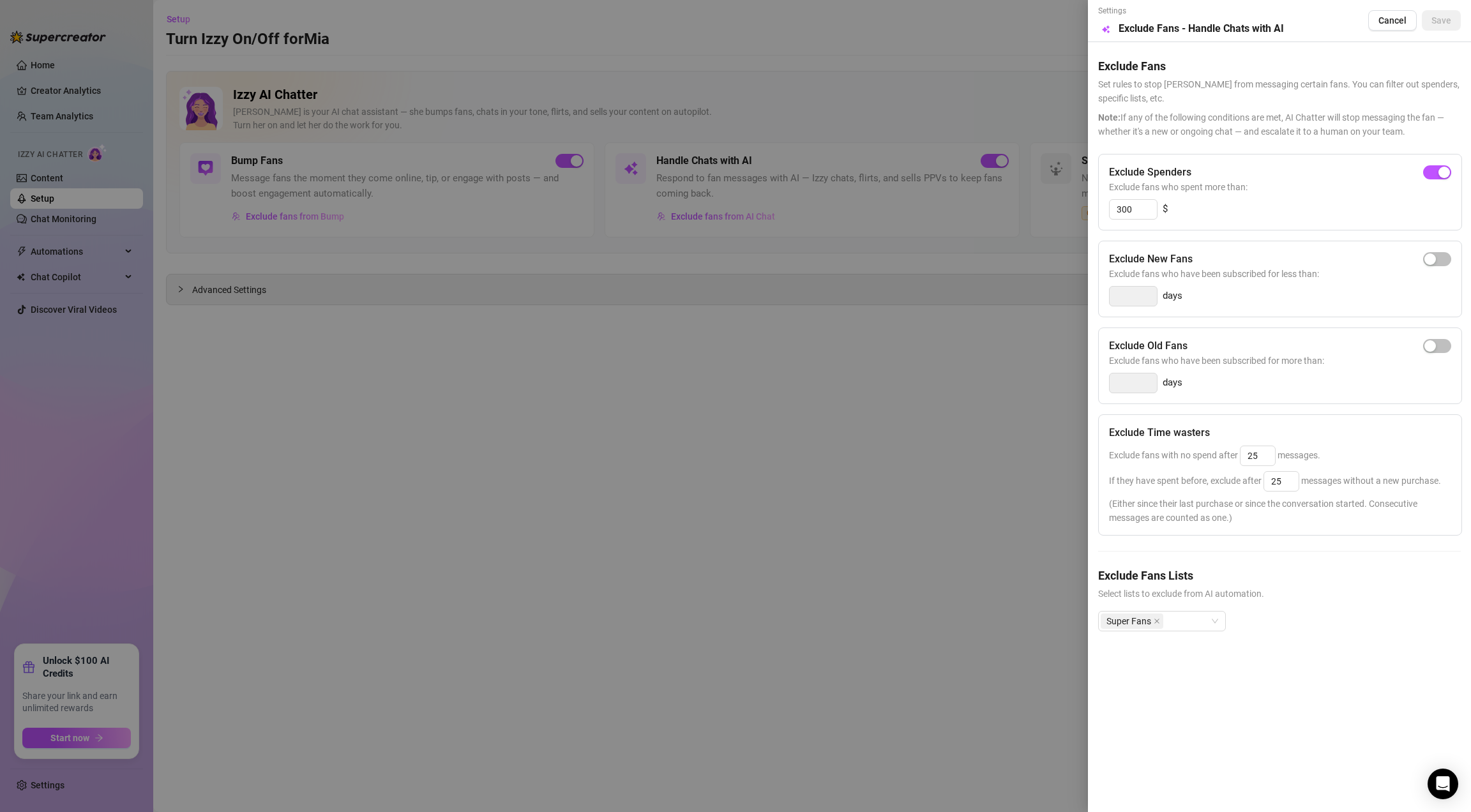
click at [752, 338] on div at bounding box center [735, 406] width 1471 height 812
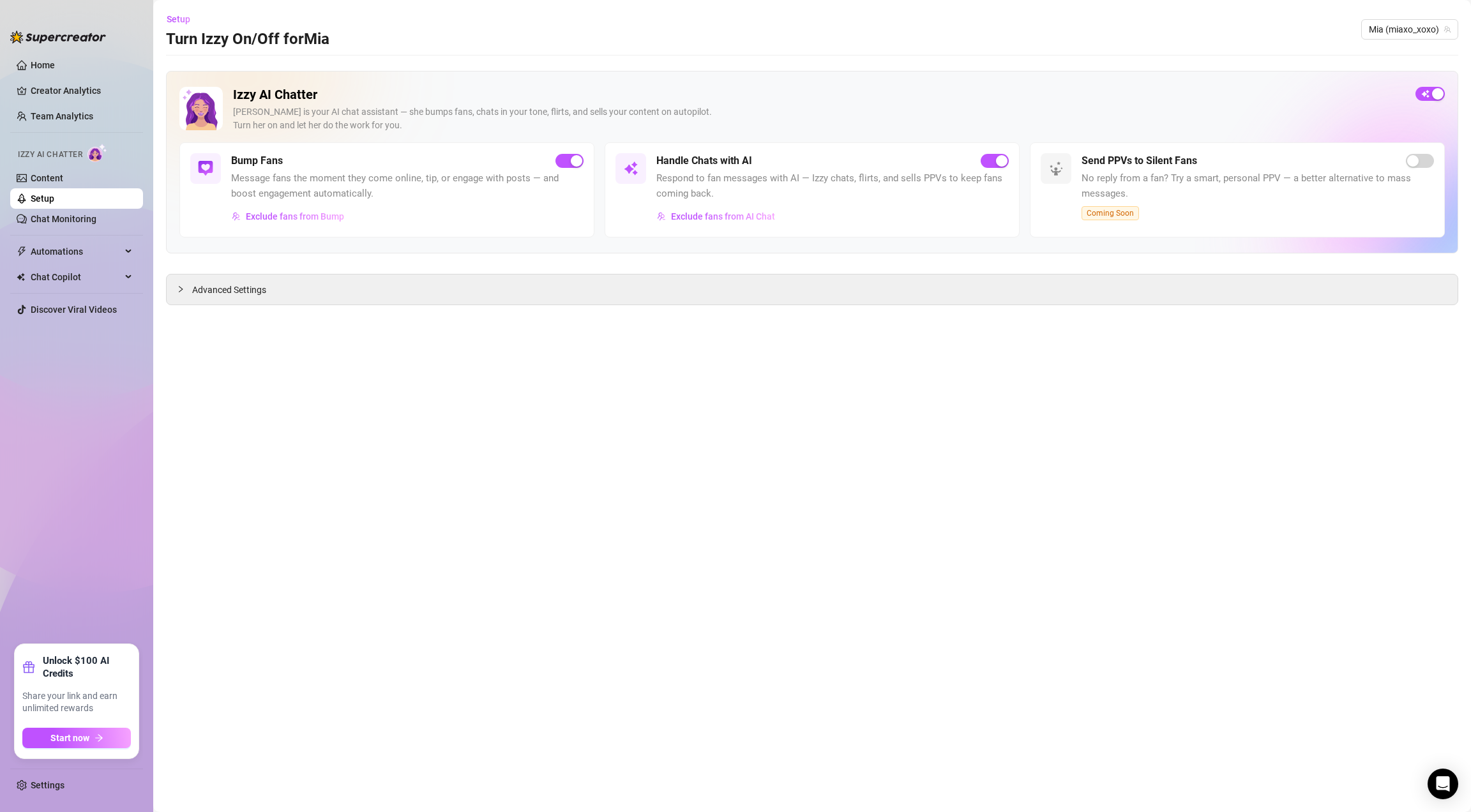
click at [270, 307] on main "Setup Turn Izzy On/Off for Mia Mia (miaxo_xoxo) Izzy AI Chatter Izzy is your AI…" at bounding box center [811, 406] width 1317 height 812
click at [238, 293] on span "Advanced Settings" at bounding box center [229, 289] width 74 height 14
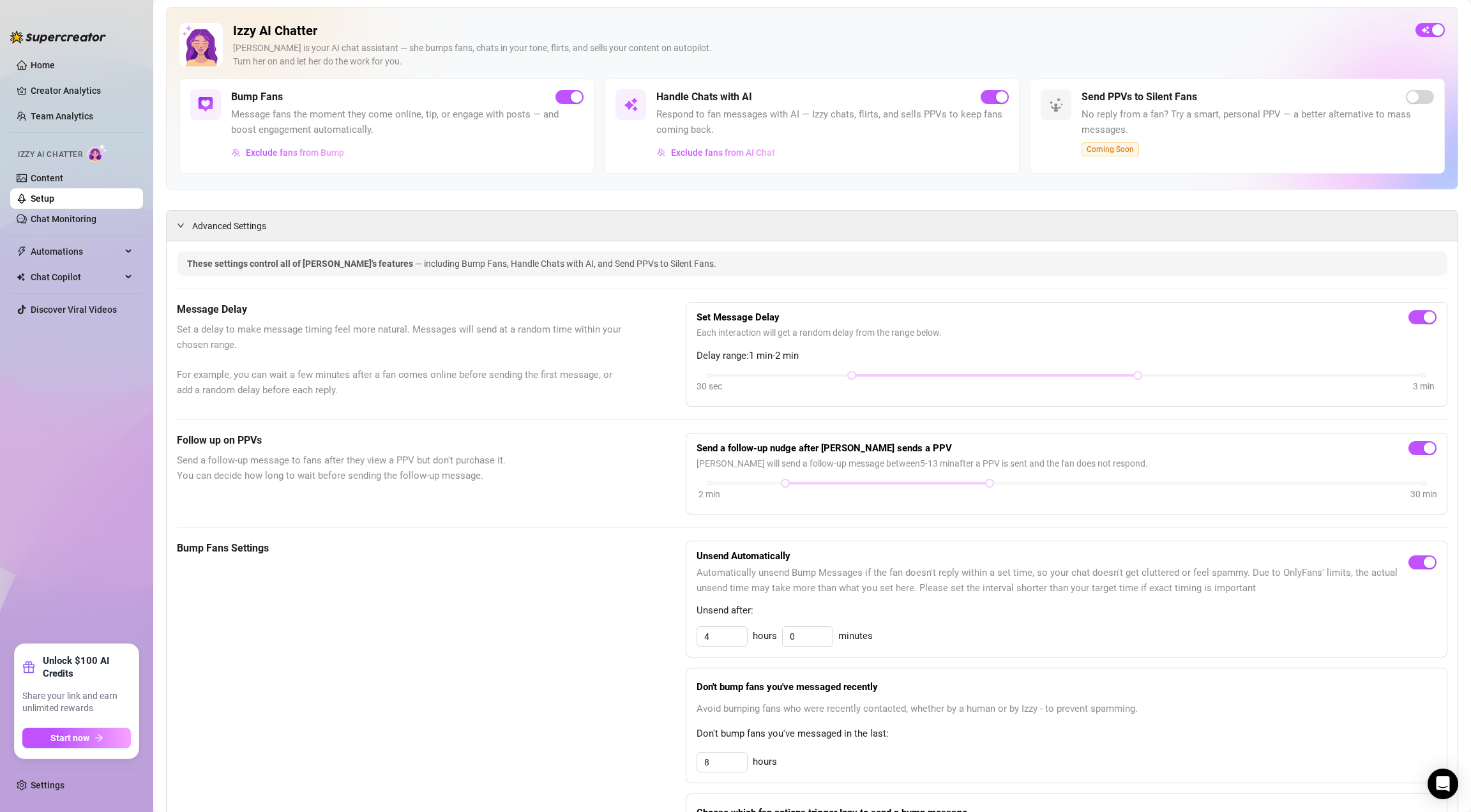
scroll to position [265, 0]
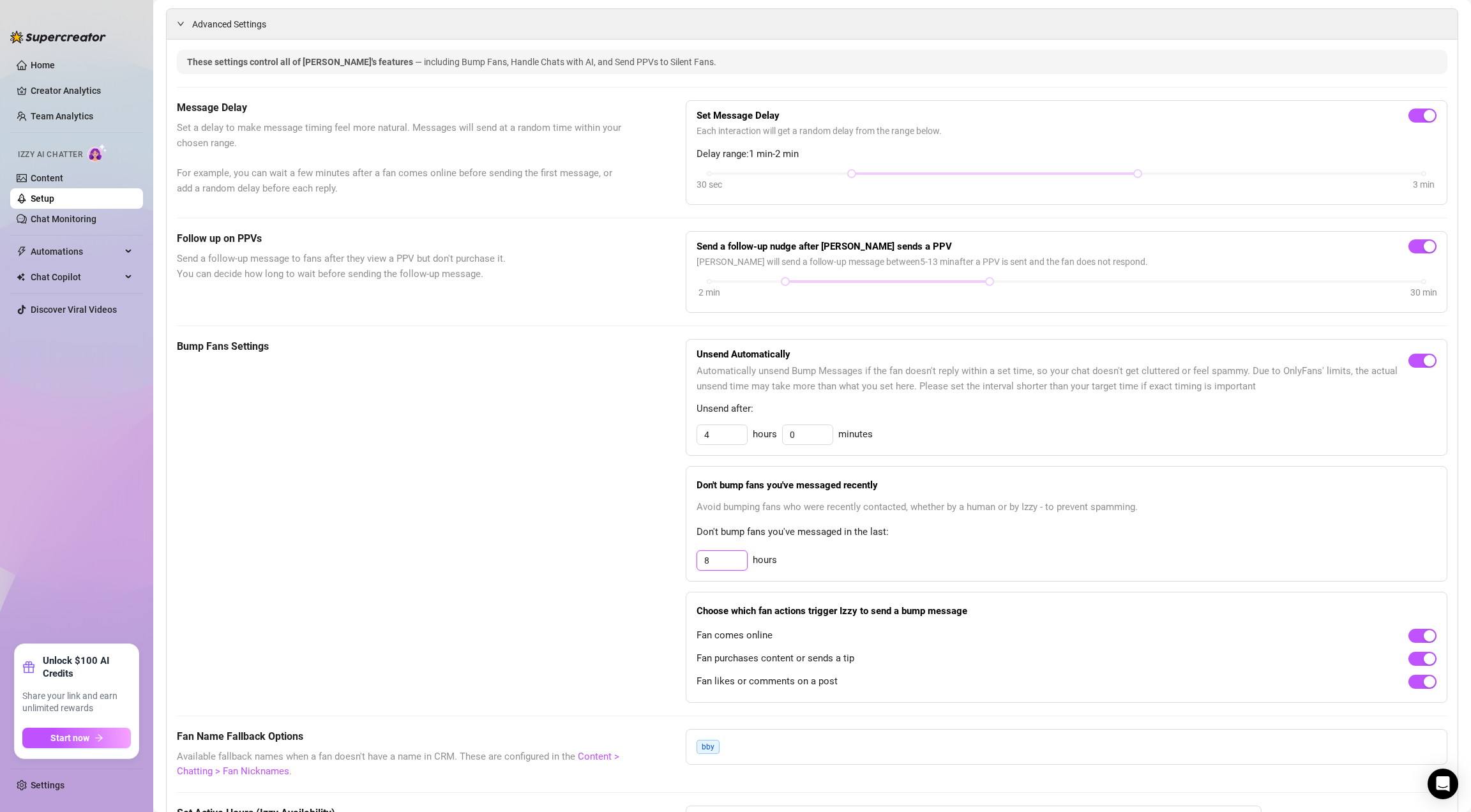
drag, startPoint x: 709, startPoint y: 560, endPoint x: 683, endPoint y: 558, distance: 26.1
click at [685, 558] on div "Don't bump fans you've messaged recently Avoid bumping fans who were recently c…" at bounding box center [1067, 524] width 762 height 116
click at [713, 560] on input "8" at bounding box center [722, 560] width 50 height 19
click at [712, 560] on input "8" at bounding box center [722, 560] width 50 height 19
drag, startPoint x: 711, startPoint y: 559, endPoint x: 642, endPoint y: 559, distance: 69.0
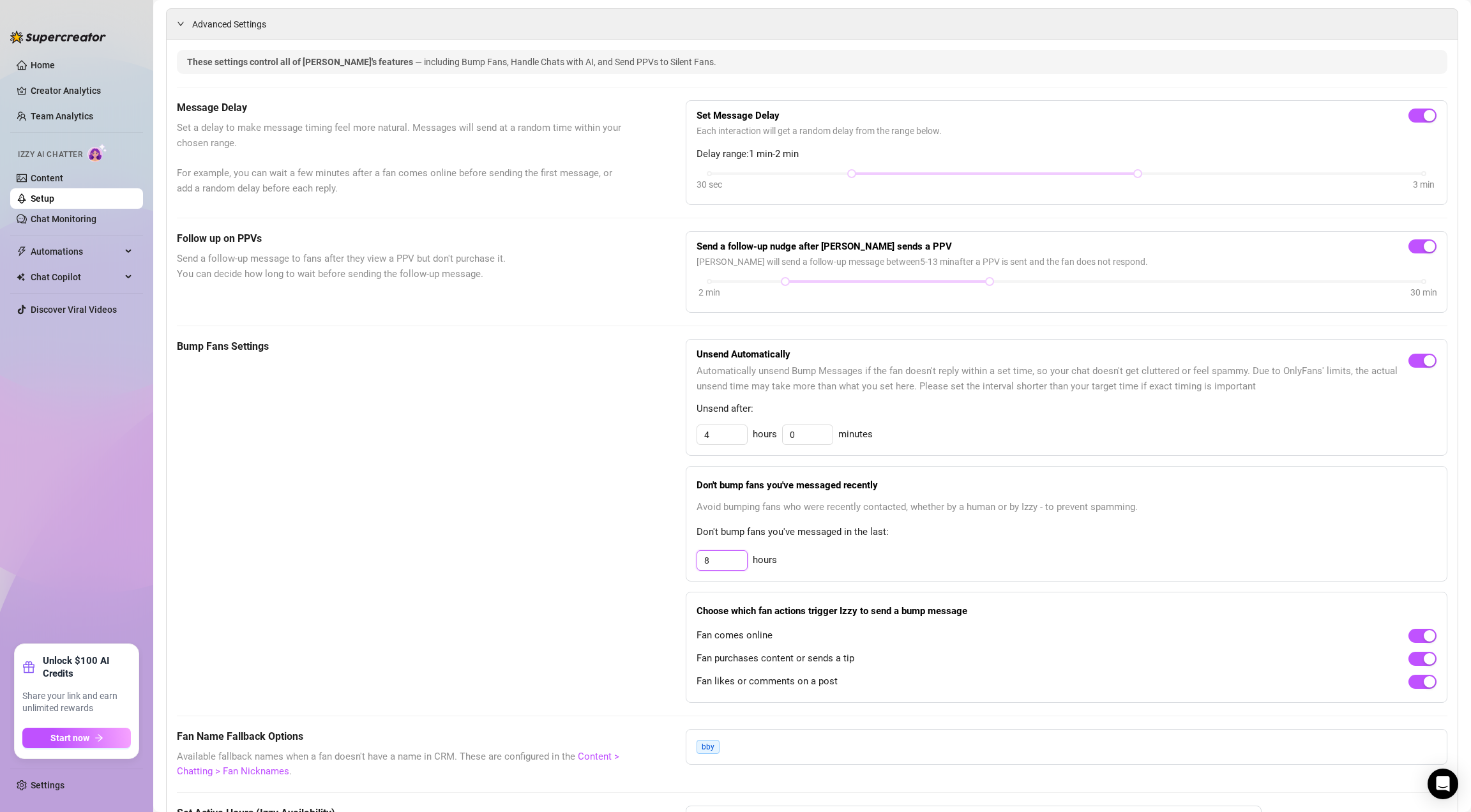
click at [642, 559] on div "Bump Fans Settings Unsend Automatically Automatically unsend Bump Messages if t…" at bounding box center [812, 521] width 1270 height 364
type input "5"
click at [642, 532] on div "Bump Fans Settings Unsend Automatically Automatically unsend Bump Messages if t…" at bounding box center [812, 521] width 1270 height 364
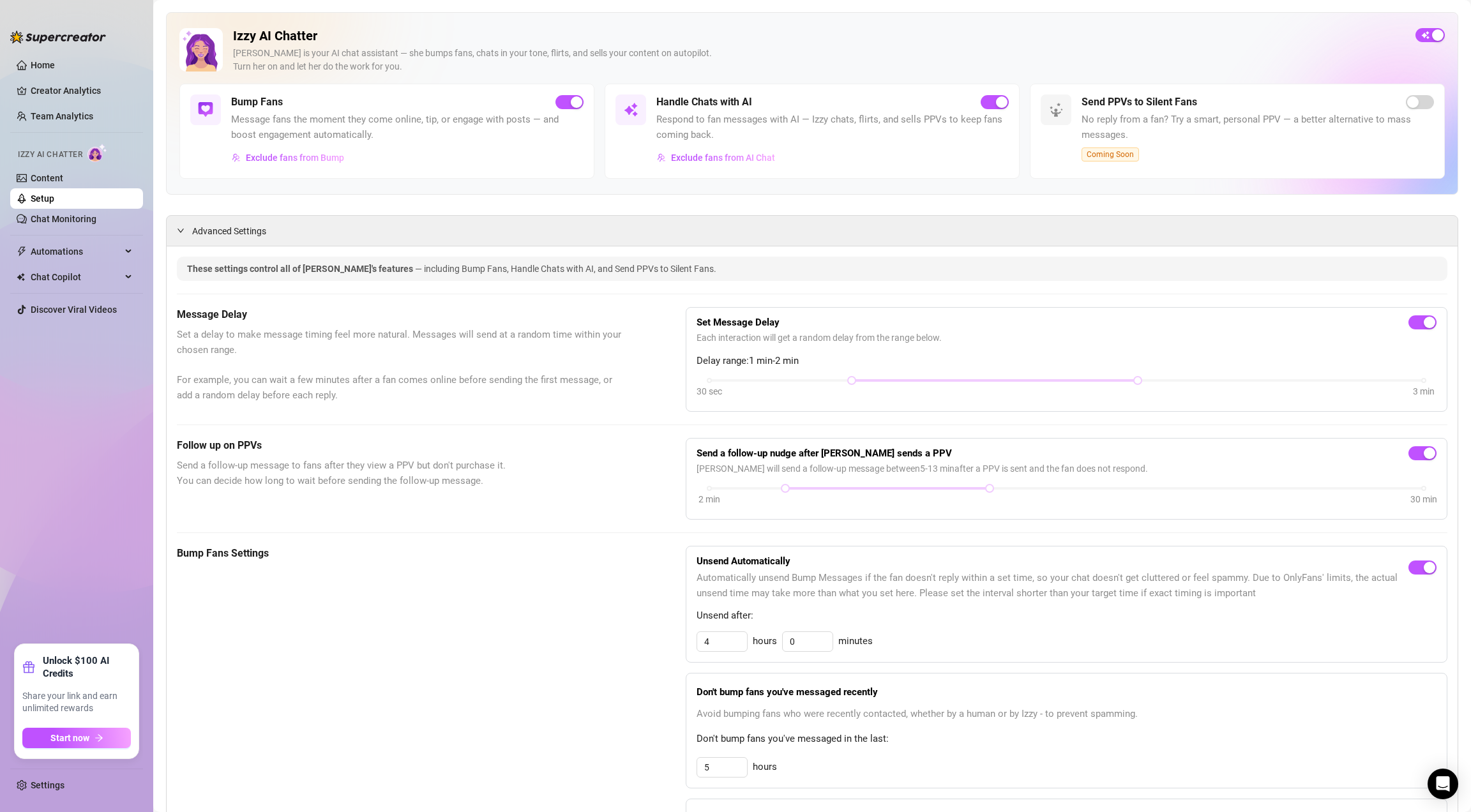
scroll to position [0, 0]
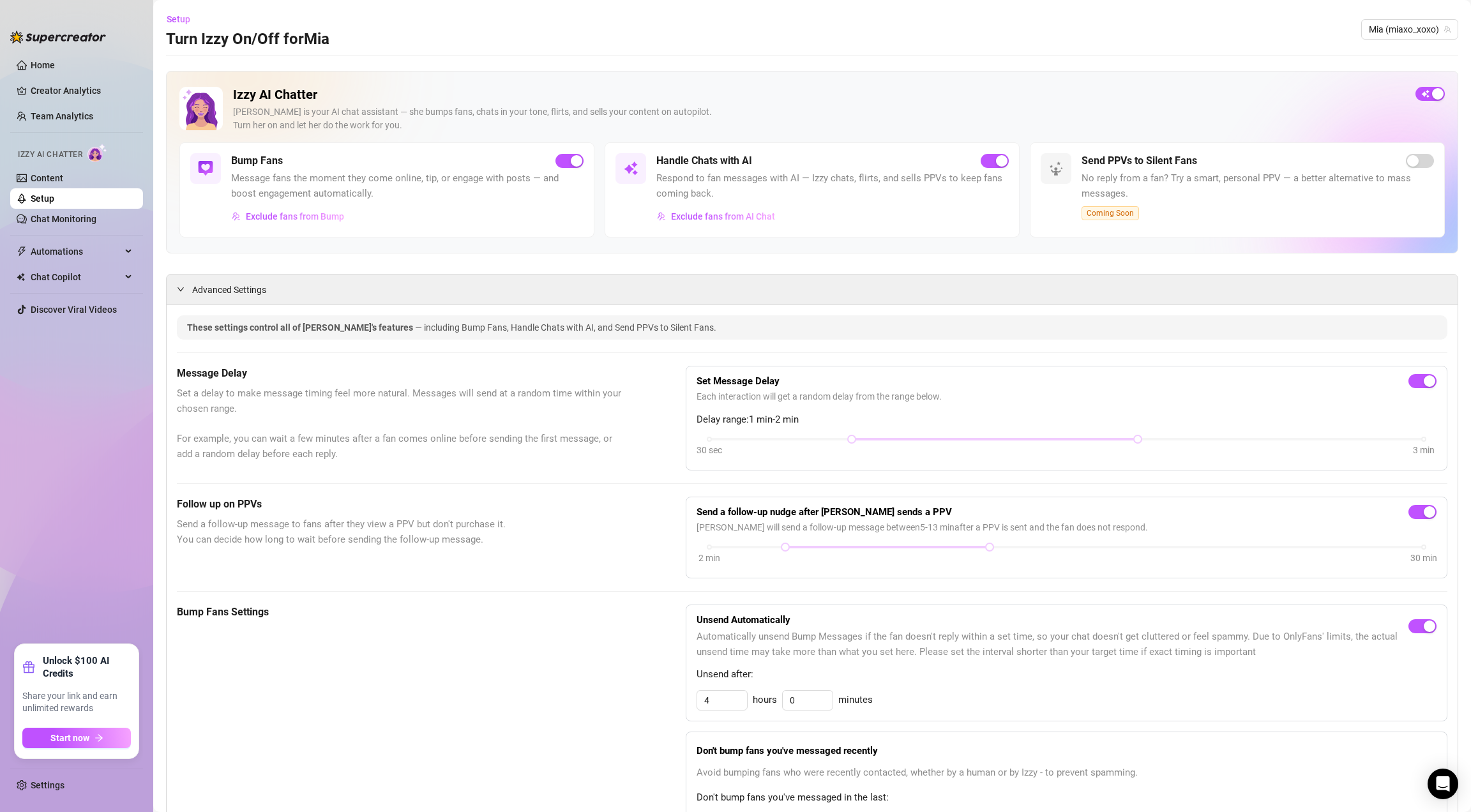
click at [350, 432] on span "Set a delay to make message timing feel more natural. Messages will send at a r…" at bounding box center [399, 423] width 445 height 75
click at [55, 214] on link "Chat Monitoring" at bounding box center [64, 219] width 66 height 10
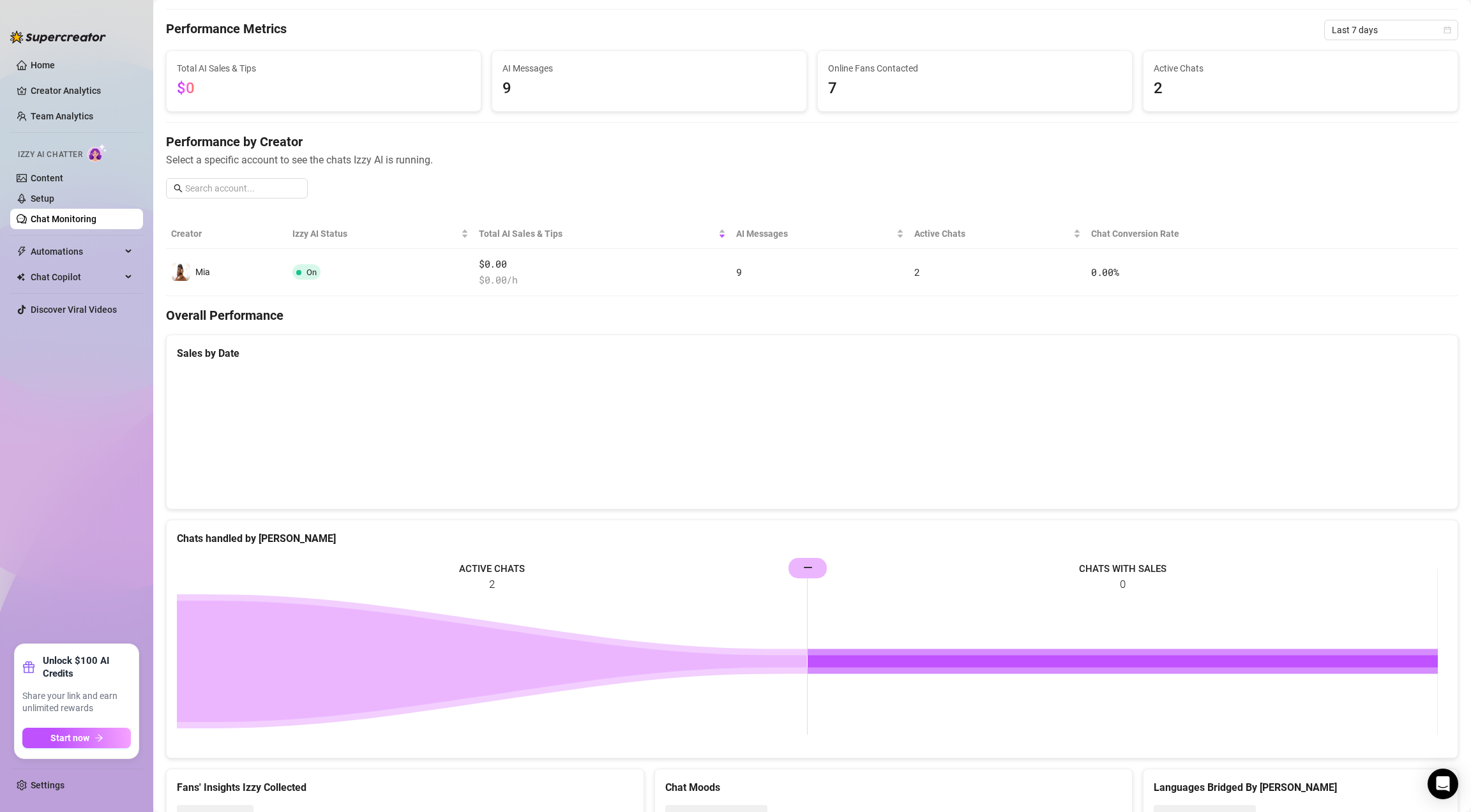
scroll to position [97, 0]
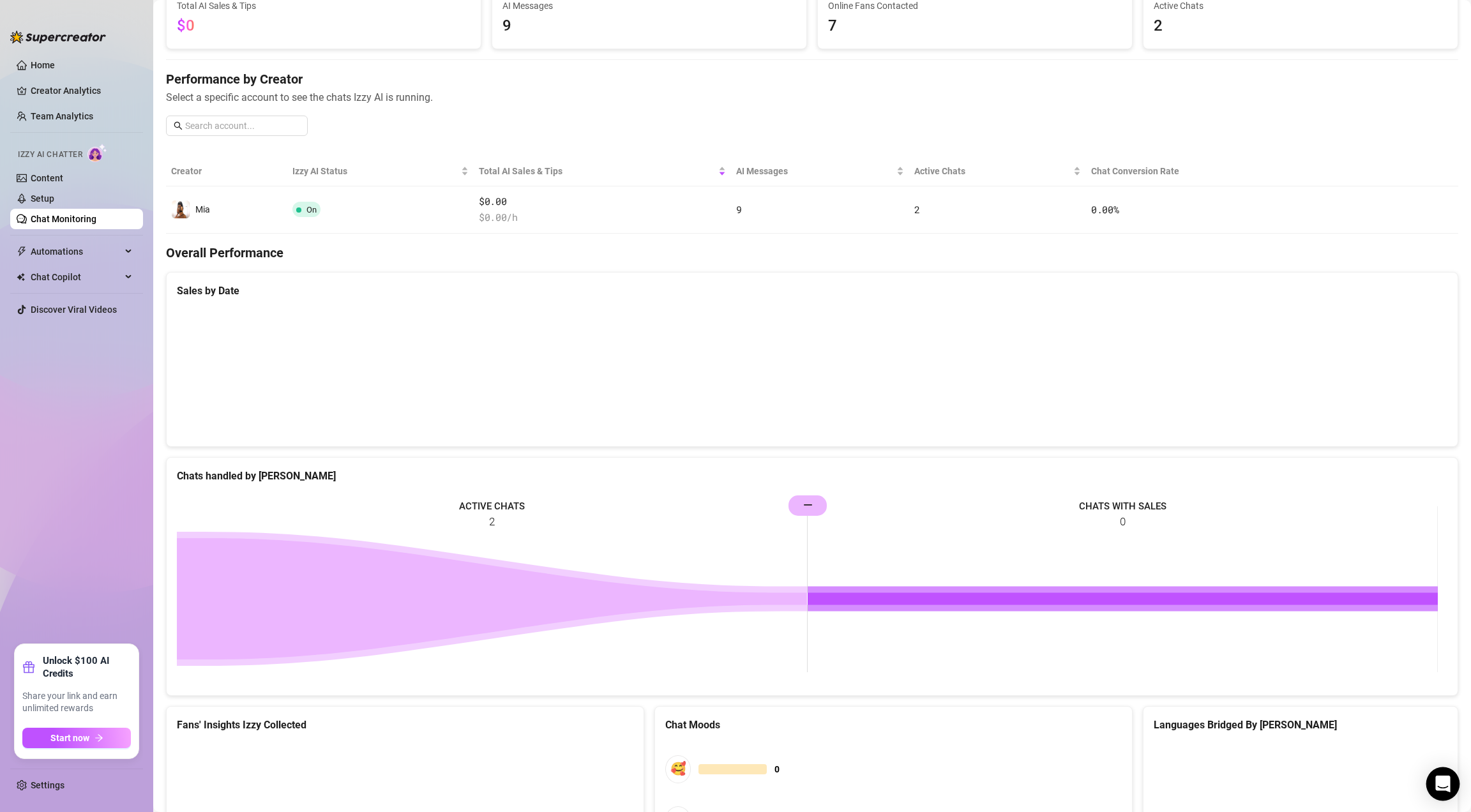
click at [1446, 796] on div "Open Intercom Messenger" at bounding box center [1443, 784] width 34 height 34
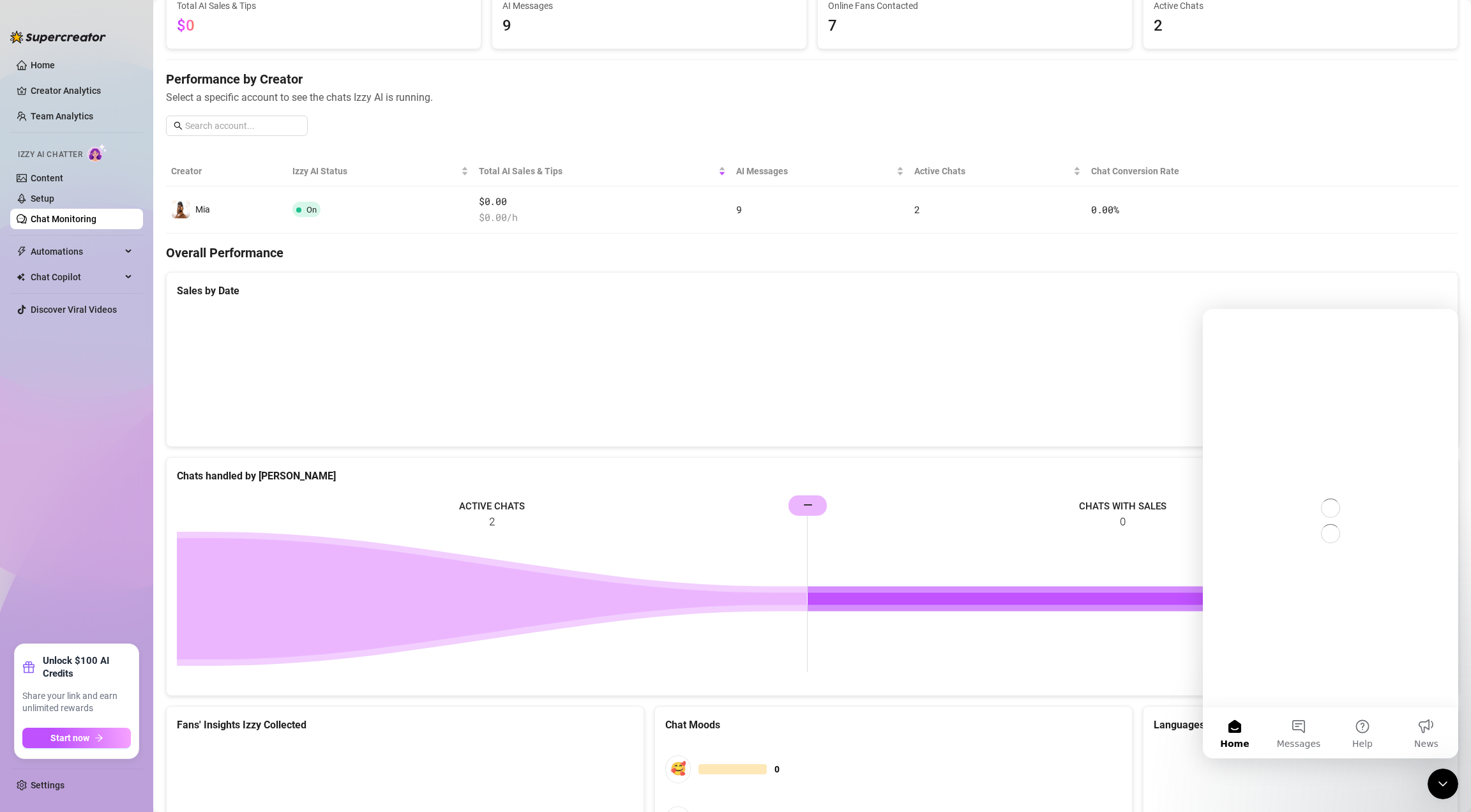
scroll to position [0, 0]
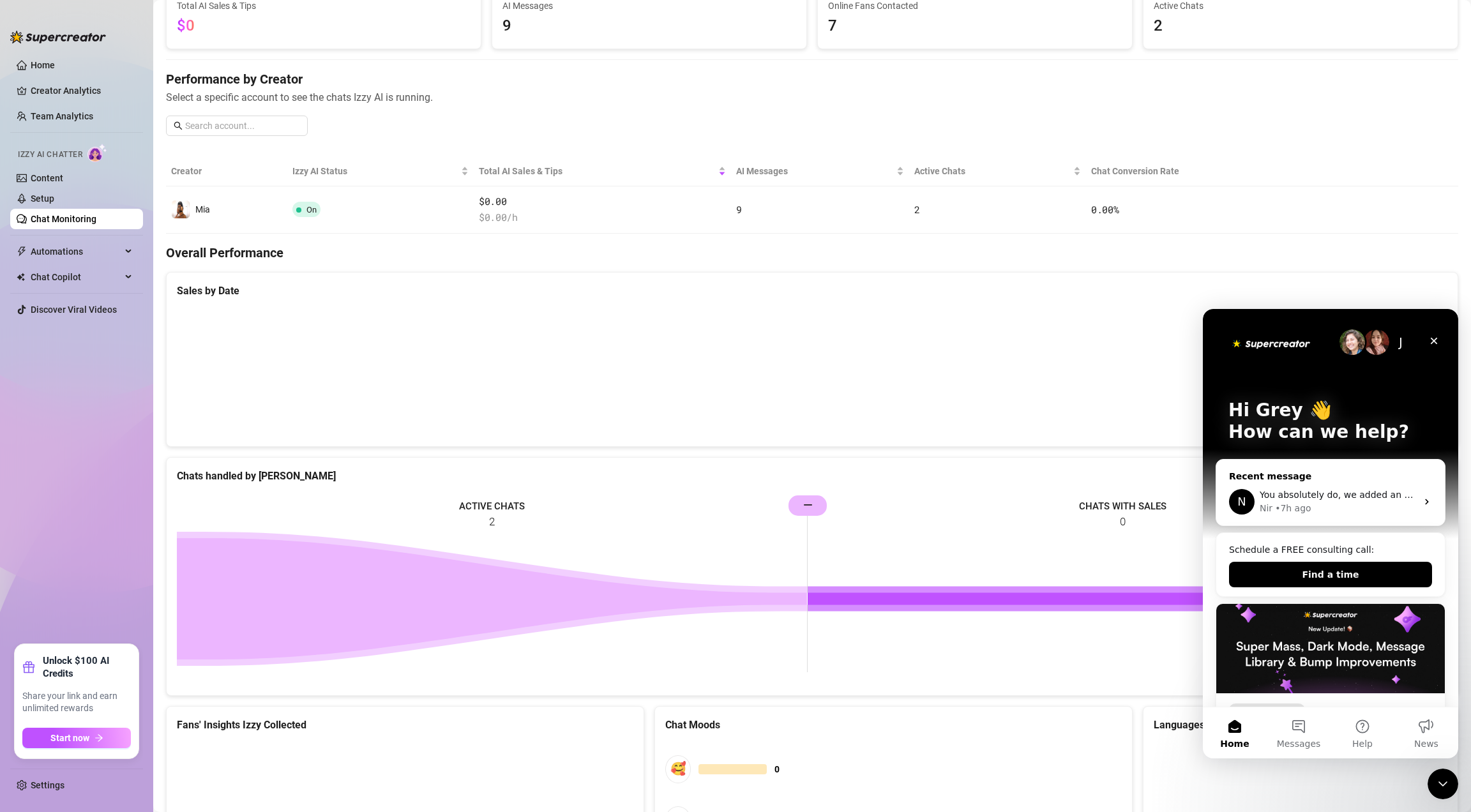
click at [1329, 503] on div "Nir • 7h ago" at bounding box center [1338, 509] width 157 height 13
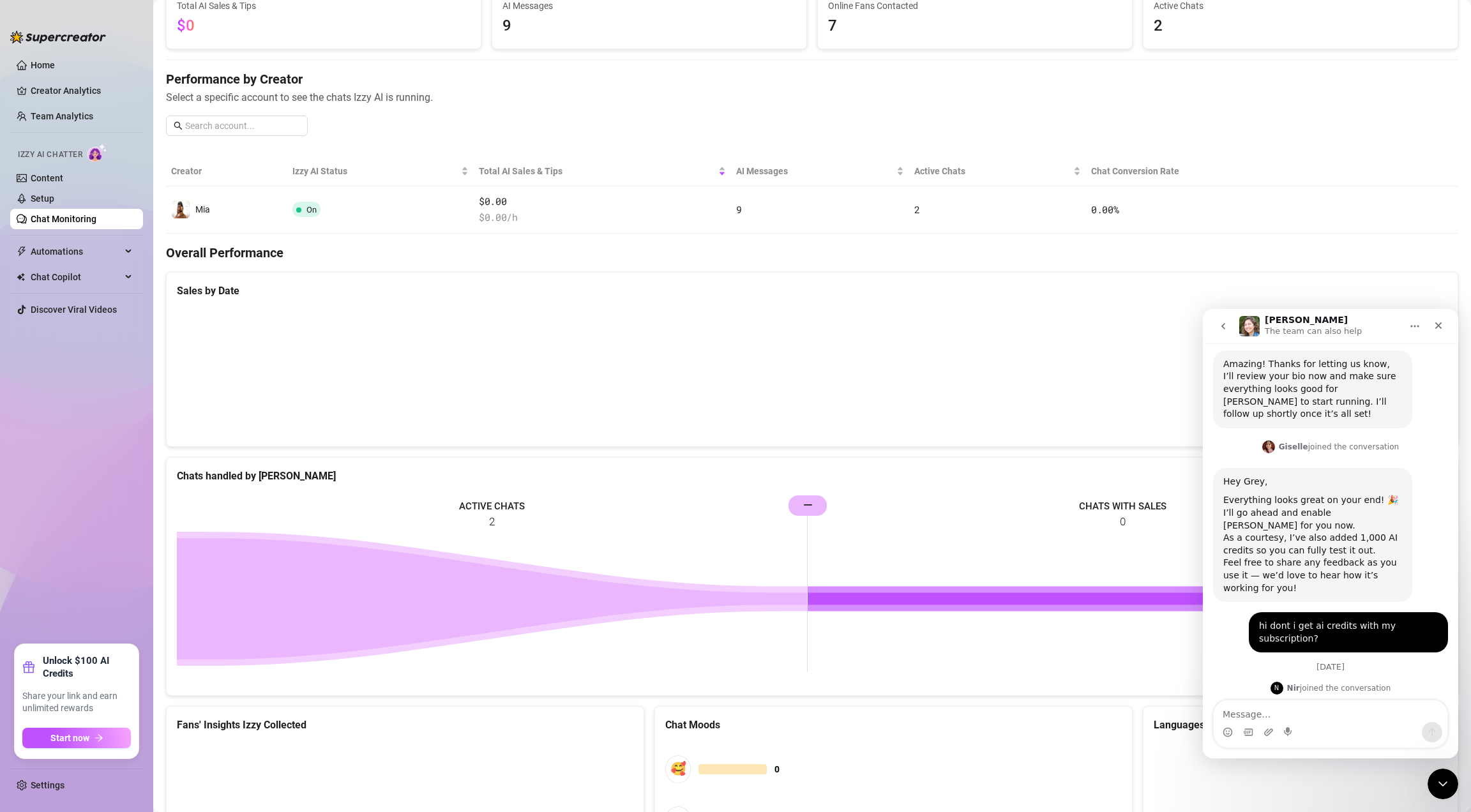
scroll to position [1174, 0]
click at [1303, 714] on textarea "Message…" at bounding box center [1330, 711] width 234 height 21
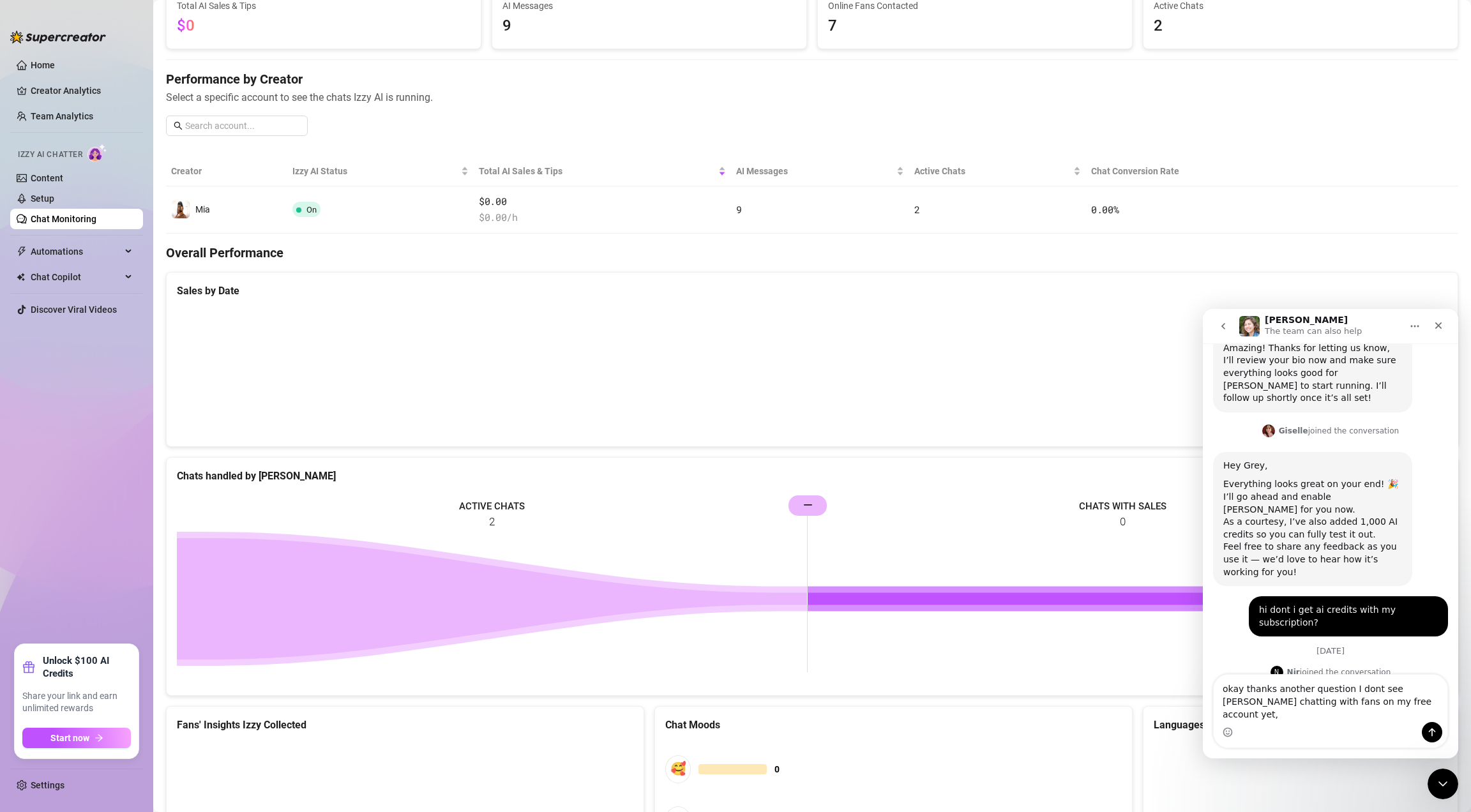
type textarea "okay thanks another question I dont see Izzy chatting with fans on my free acco…"
click at [1297, 752] on img "Nir says…" at bounding box center [1308, 765] width 171 height 26
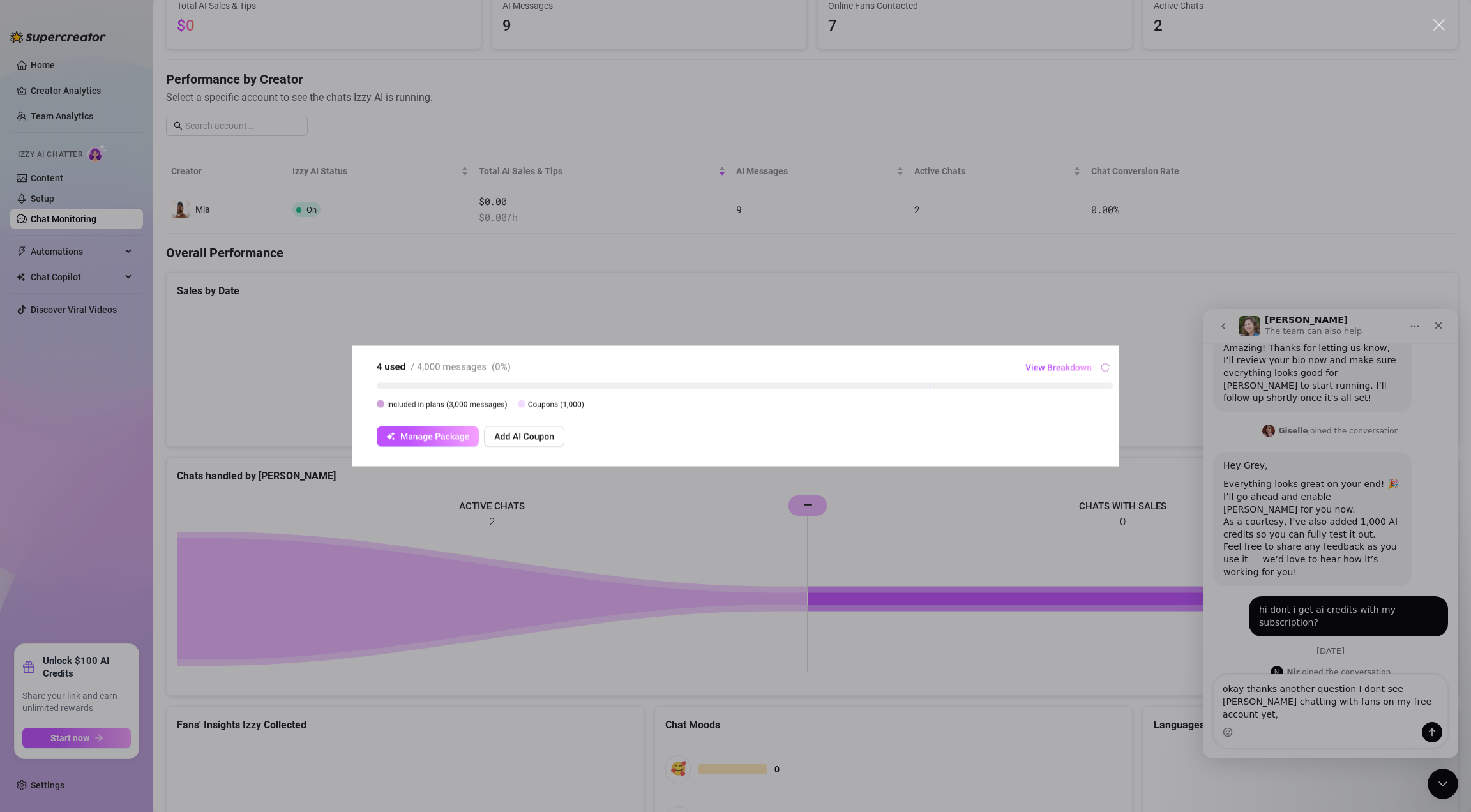
click at [605, 499] on div "Intercom messenger" at bounding box center [735, 406] width 1471 height 812
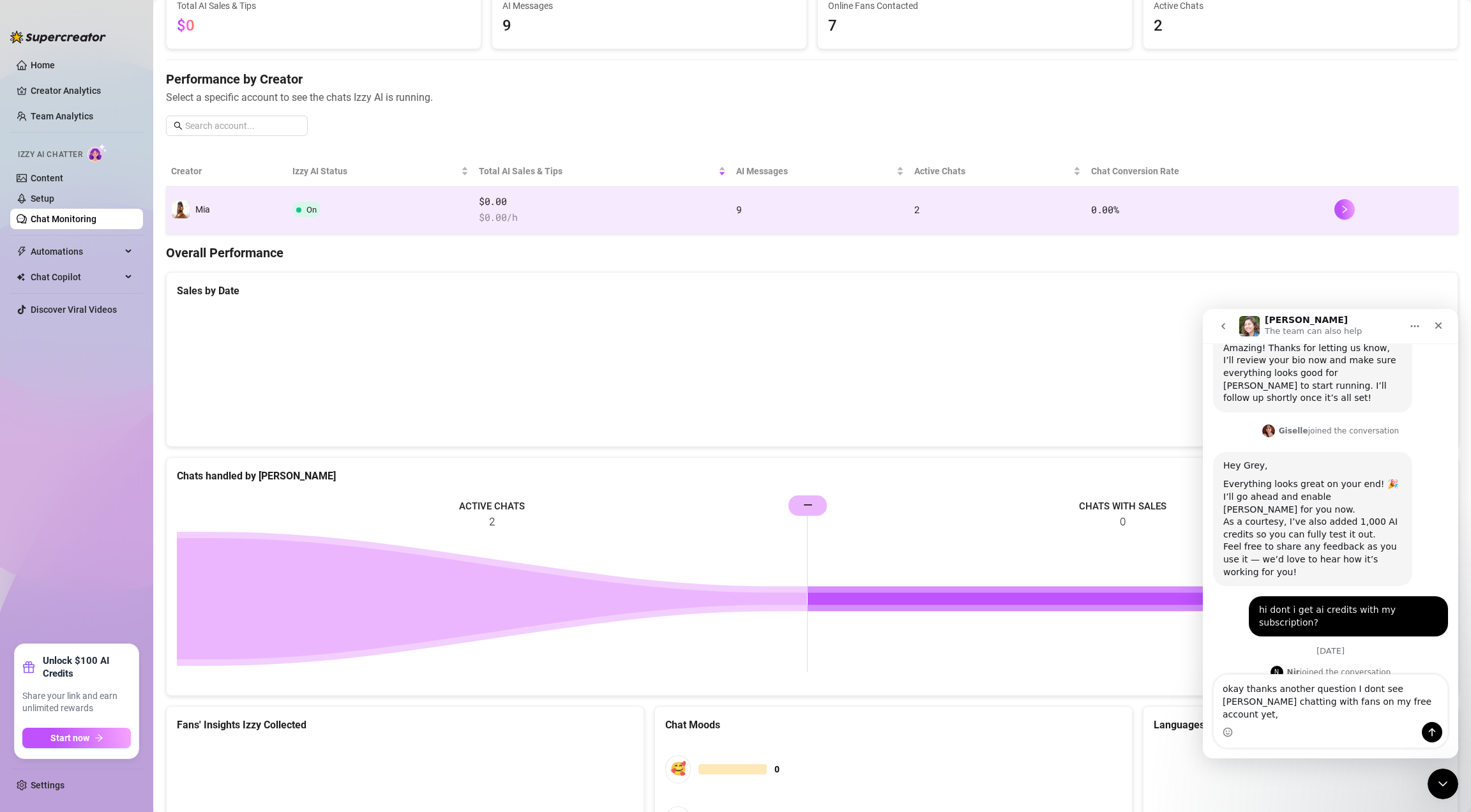
click at [619, 219] on span "$ 0.00 /h" at bounding box center [602, 217] width 247 height 16
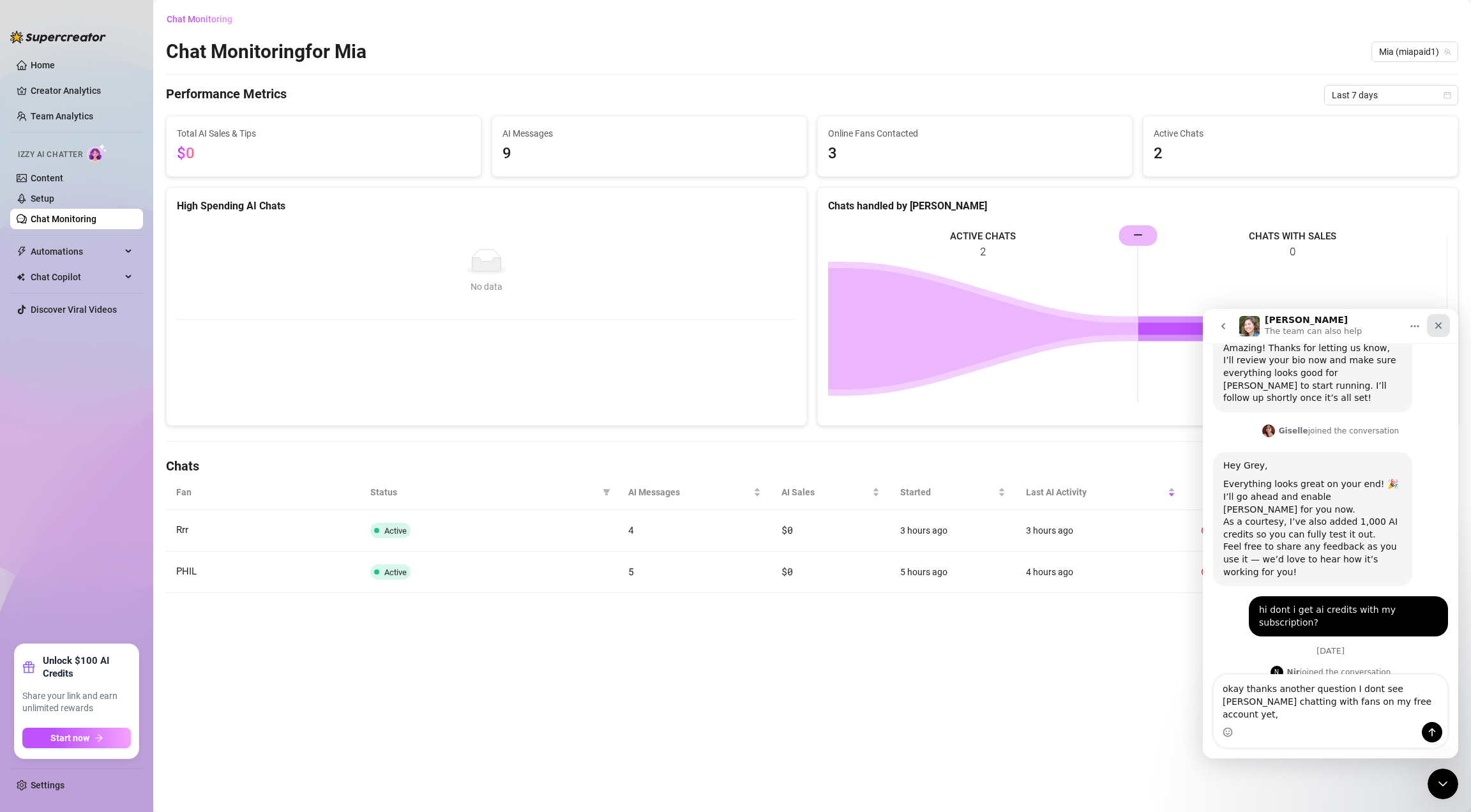
click at [1435, 327] on icon "Close" at bounding box center [1438, 326] width 10 height 10
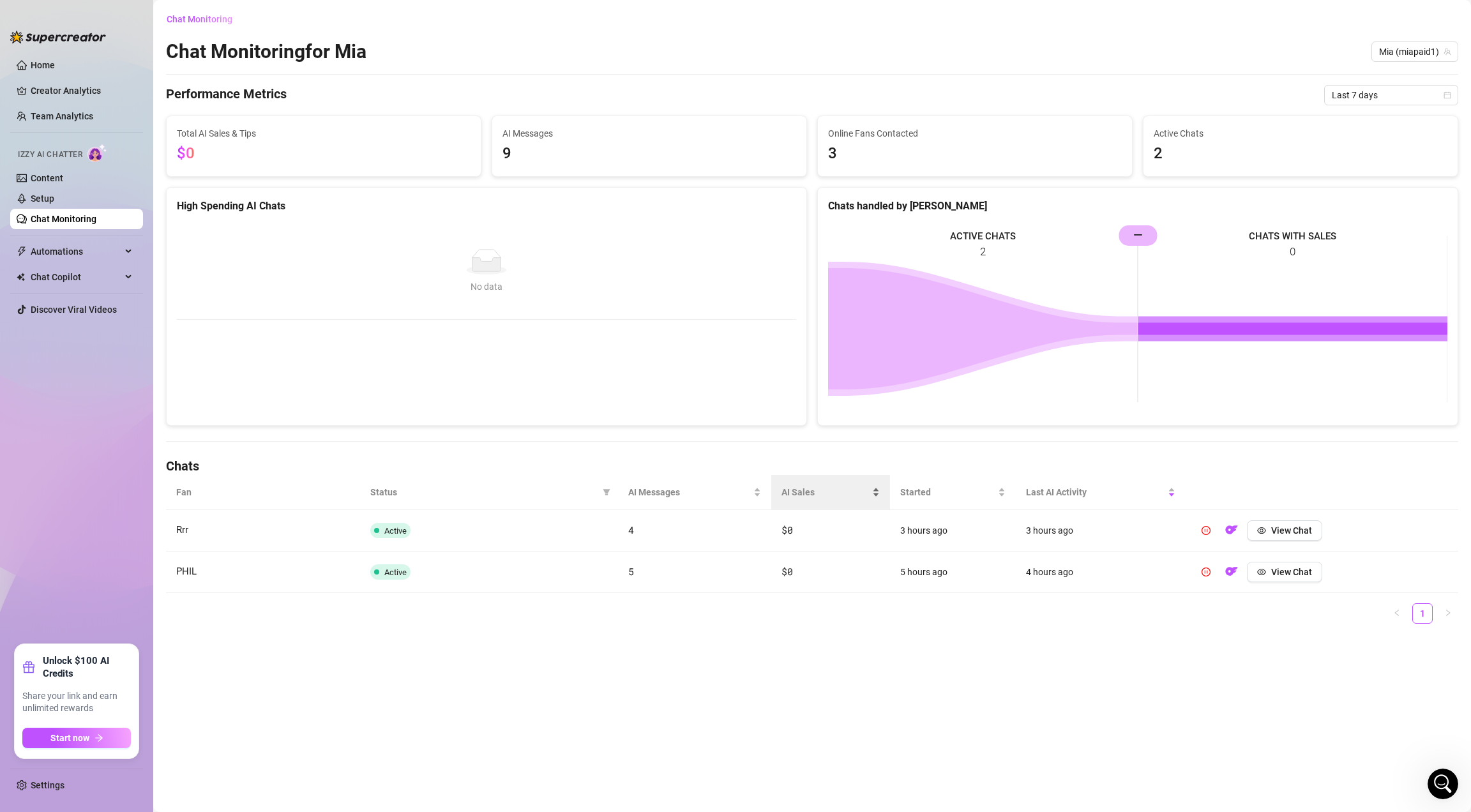
scroll to position [1187, 0]
click at [1301, 576] on span "View Chat" at bounding box center [1291, 572] width 41 height 10
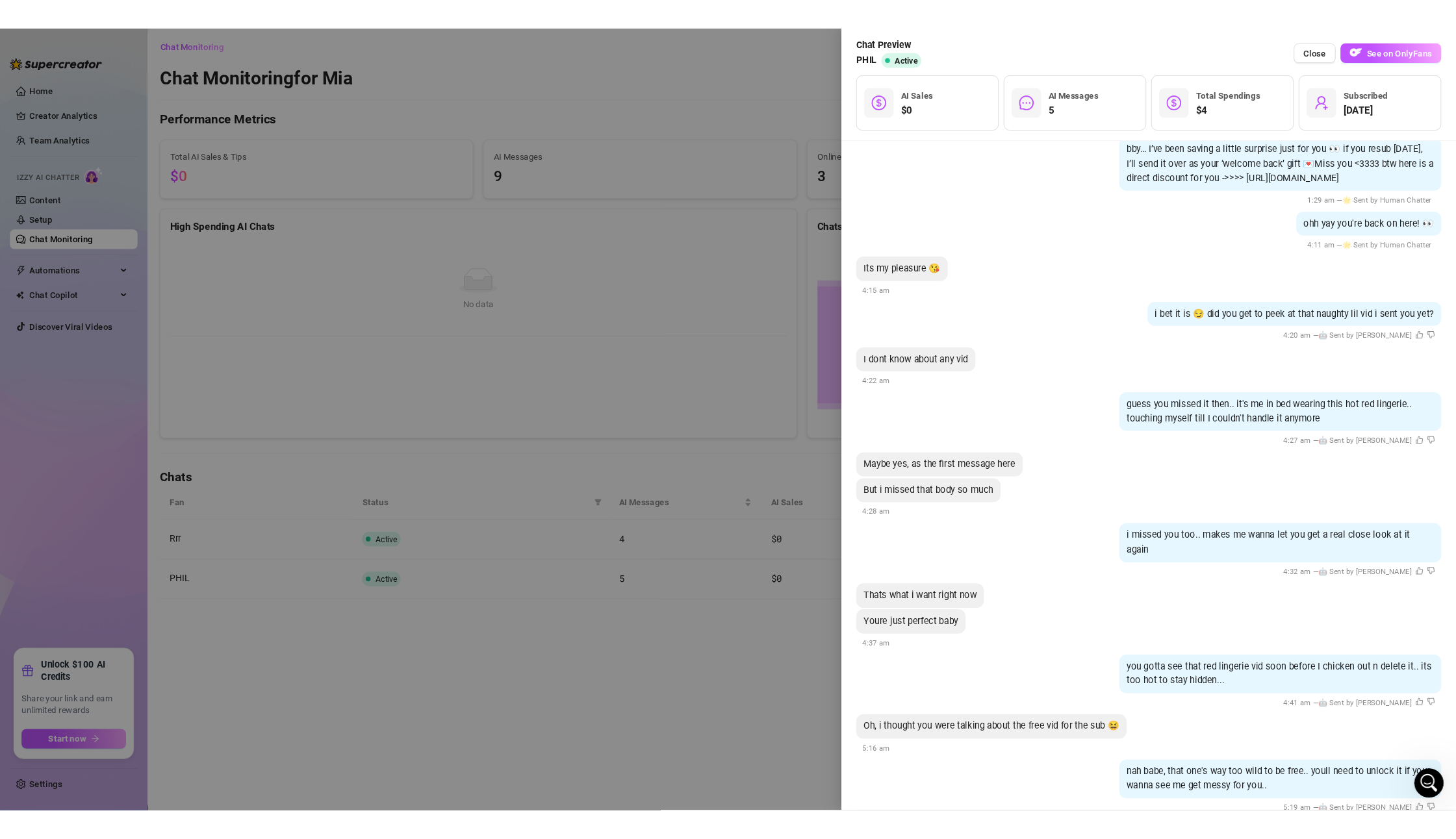
scroll to position [351, 0]
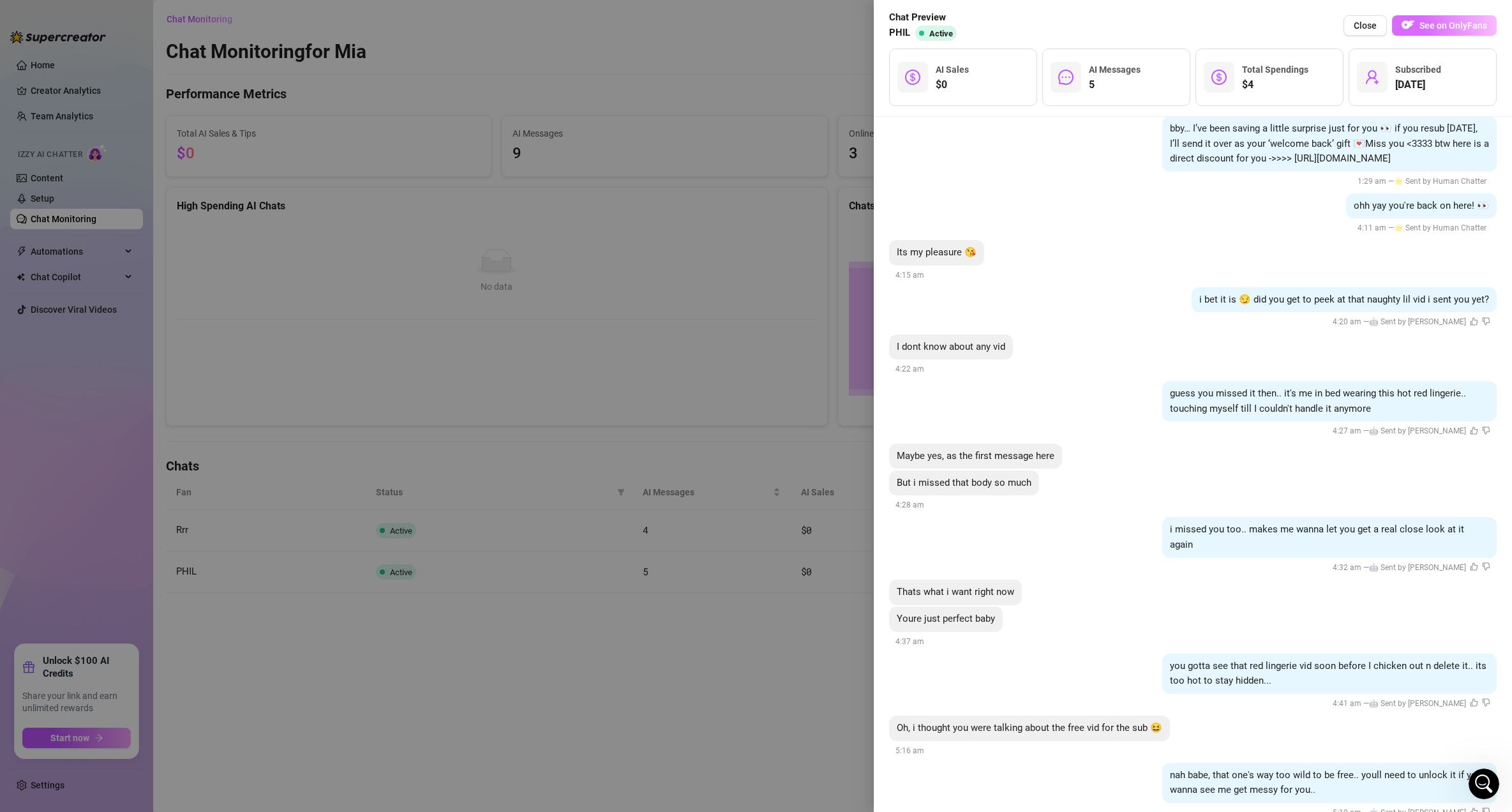
click at [1457, 30] on span "See on OnlyFans" at bounding box center [1453, 26] width 68 height 10
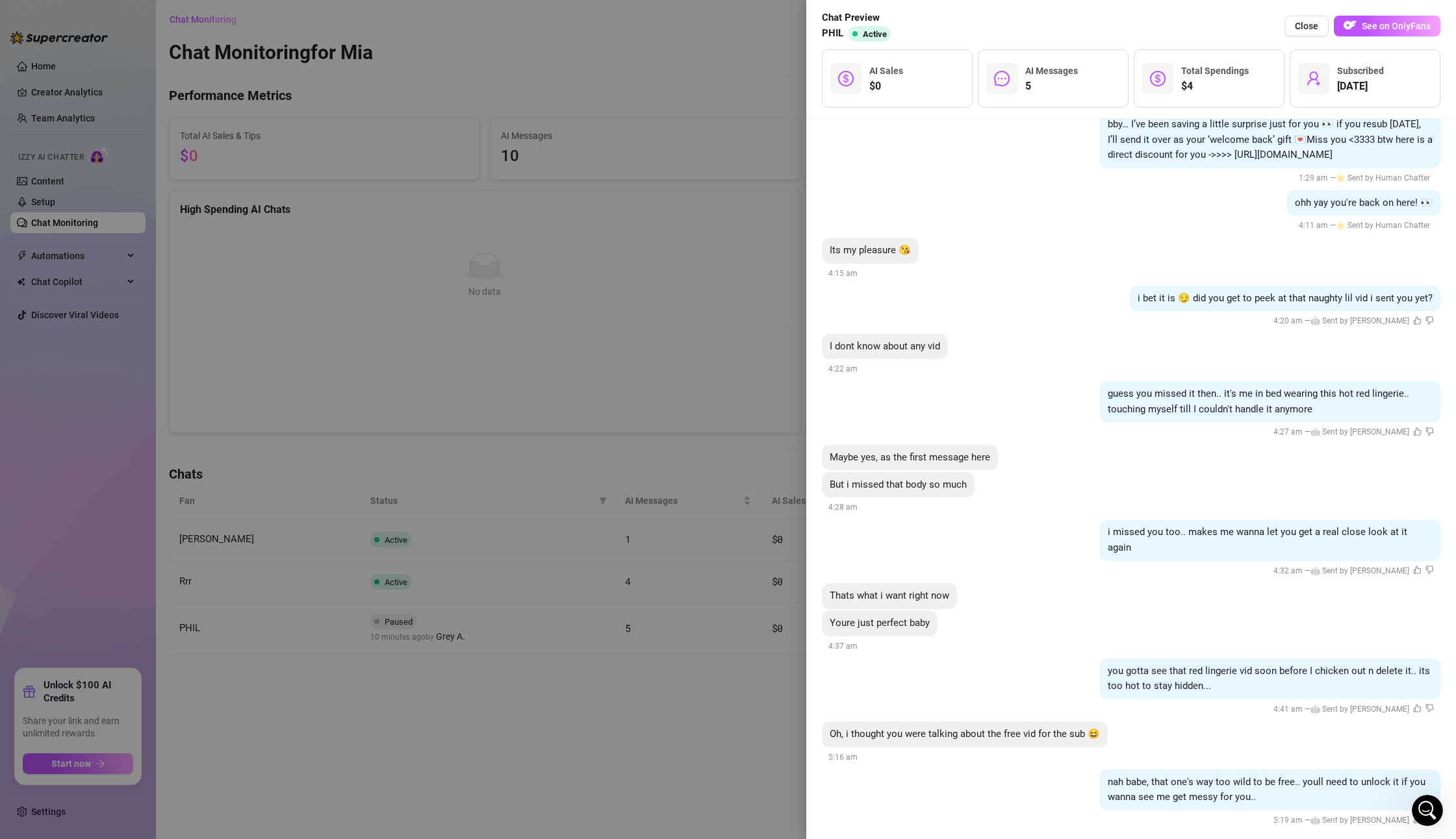
scroll to position [0, 0]
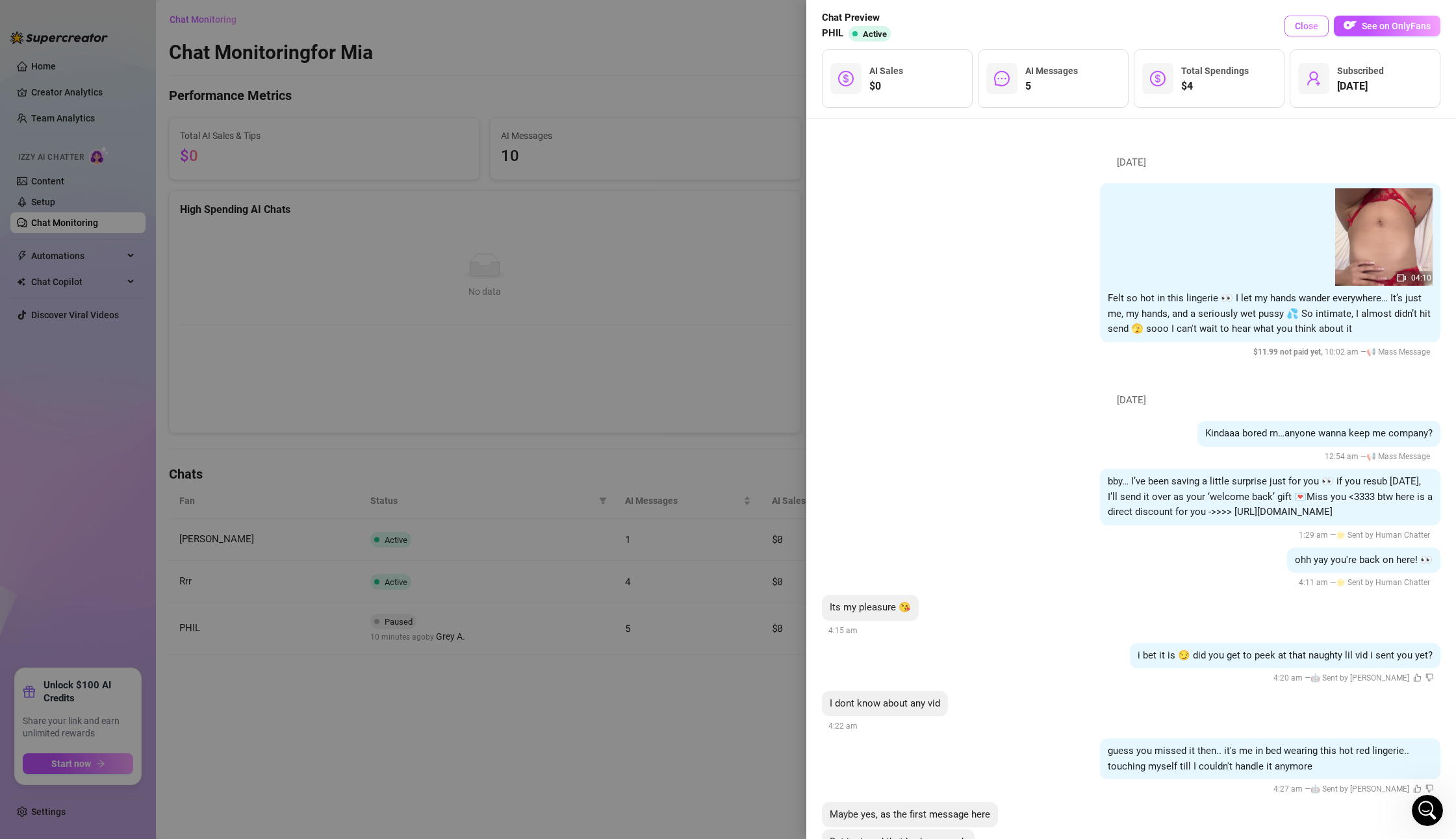
click at [1318, 24] on span "Close" at bounding box center [1307, 26] width 24 height 10
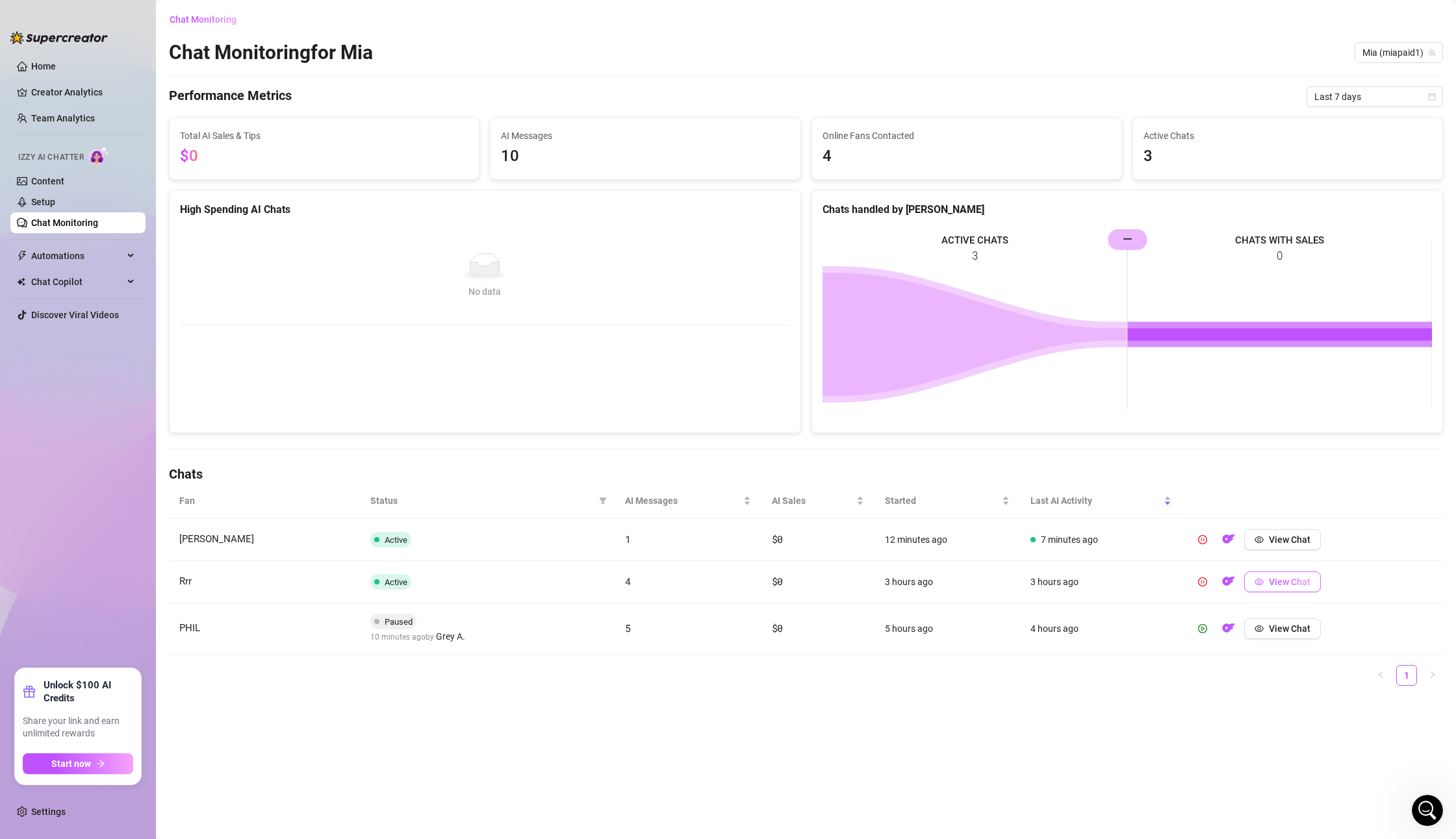
click at [1283, 585] on span "View Chat" at bounding box center [1289, 582] width 41 height 10
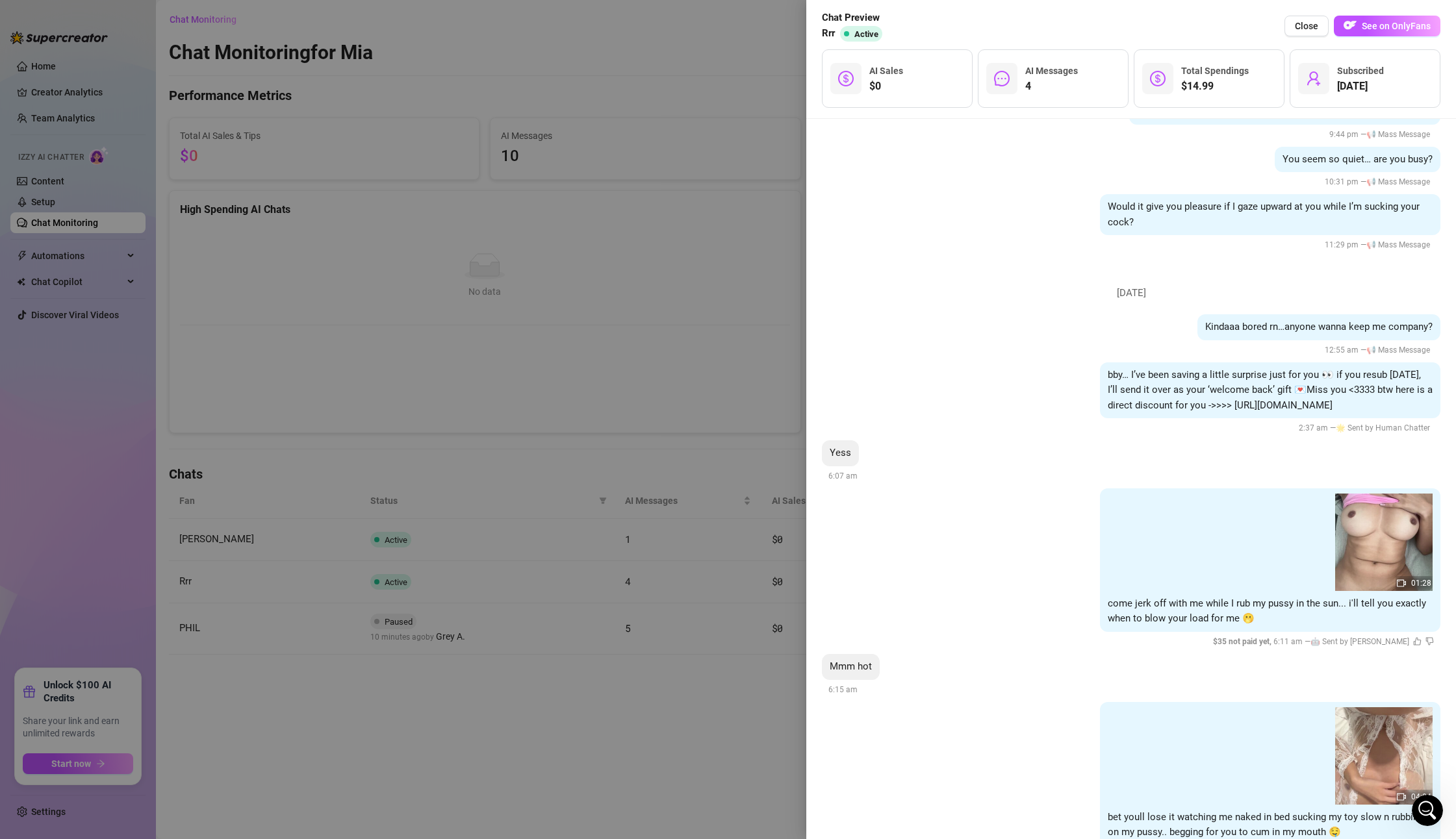
scroll to position [77, 0]
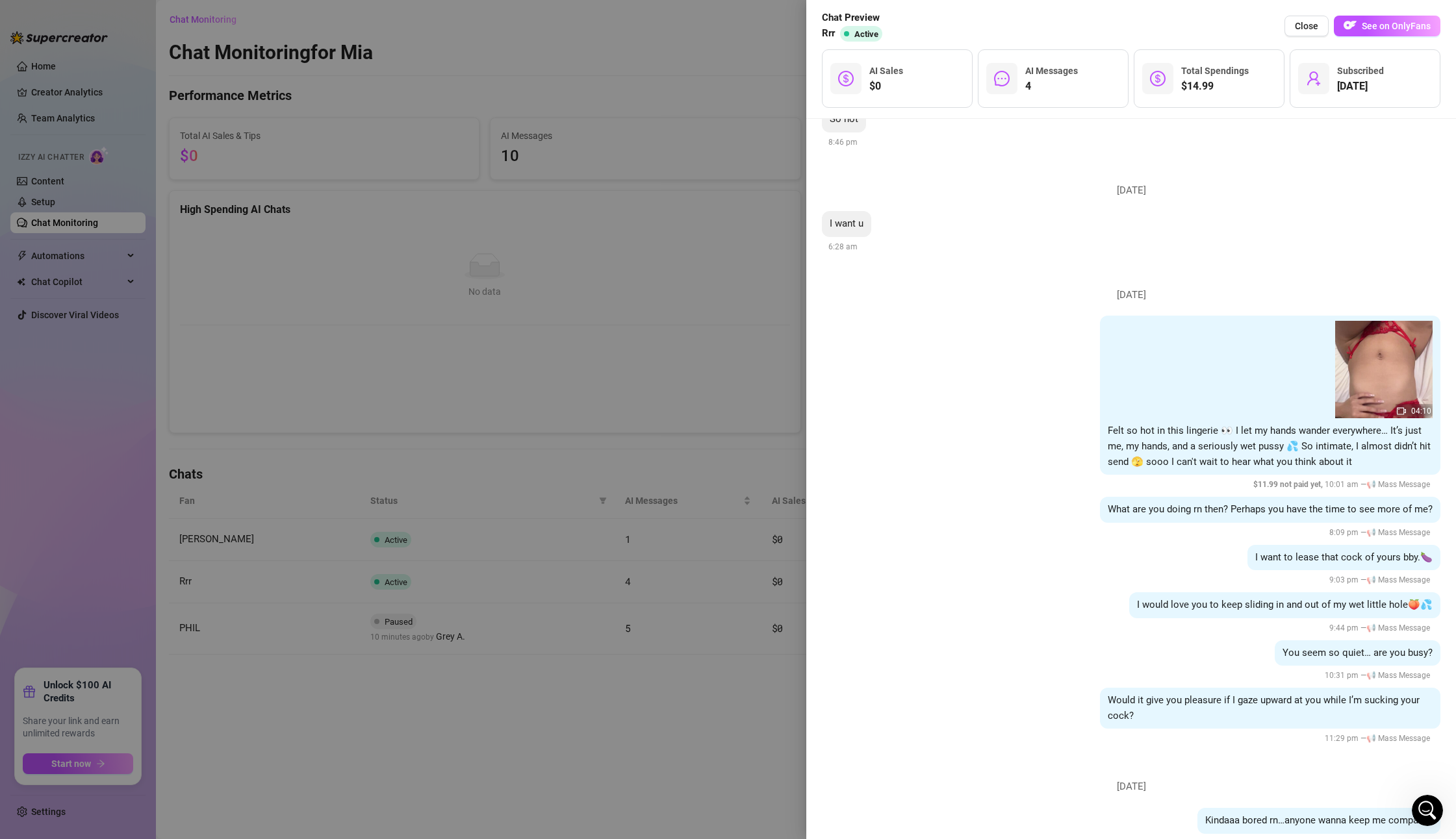
click at [581, 440] on div at bounding box center [728, 419] width 1456 height 839
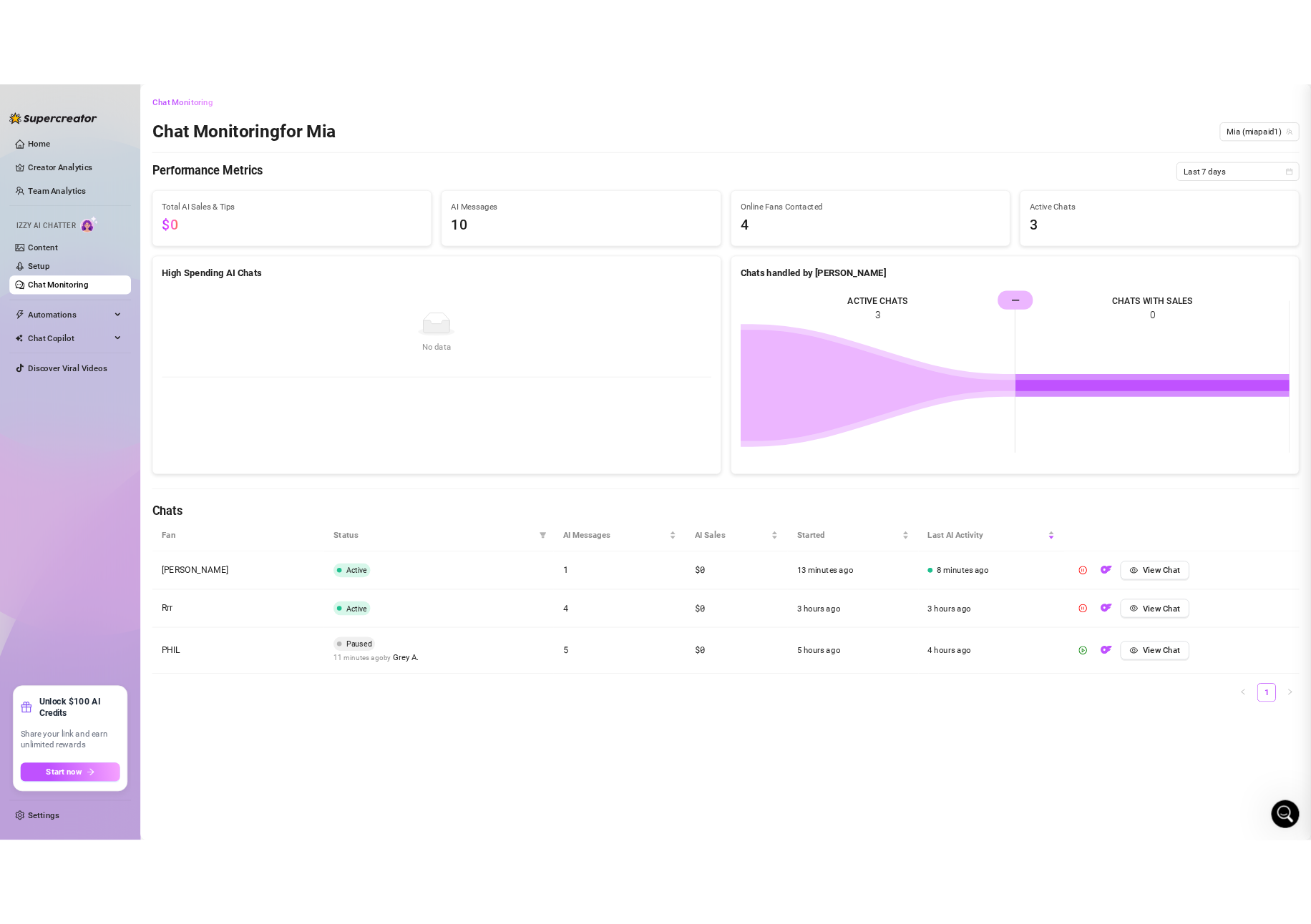
scroll to position [0, 0]
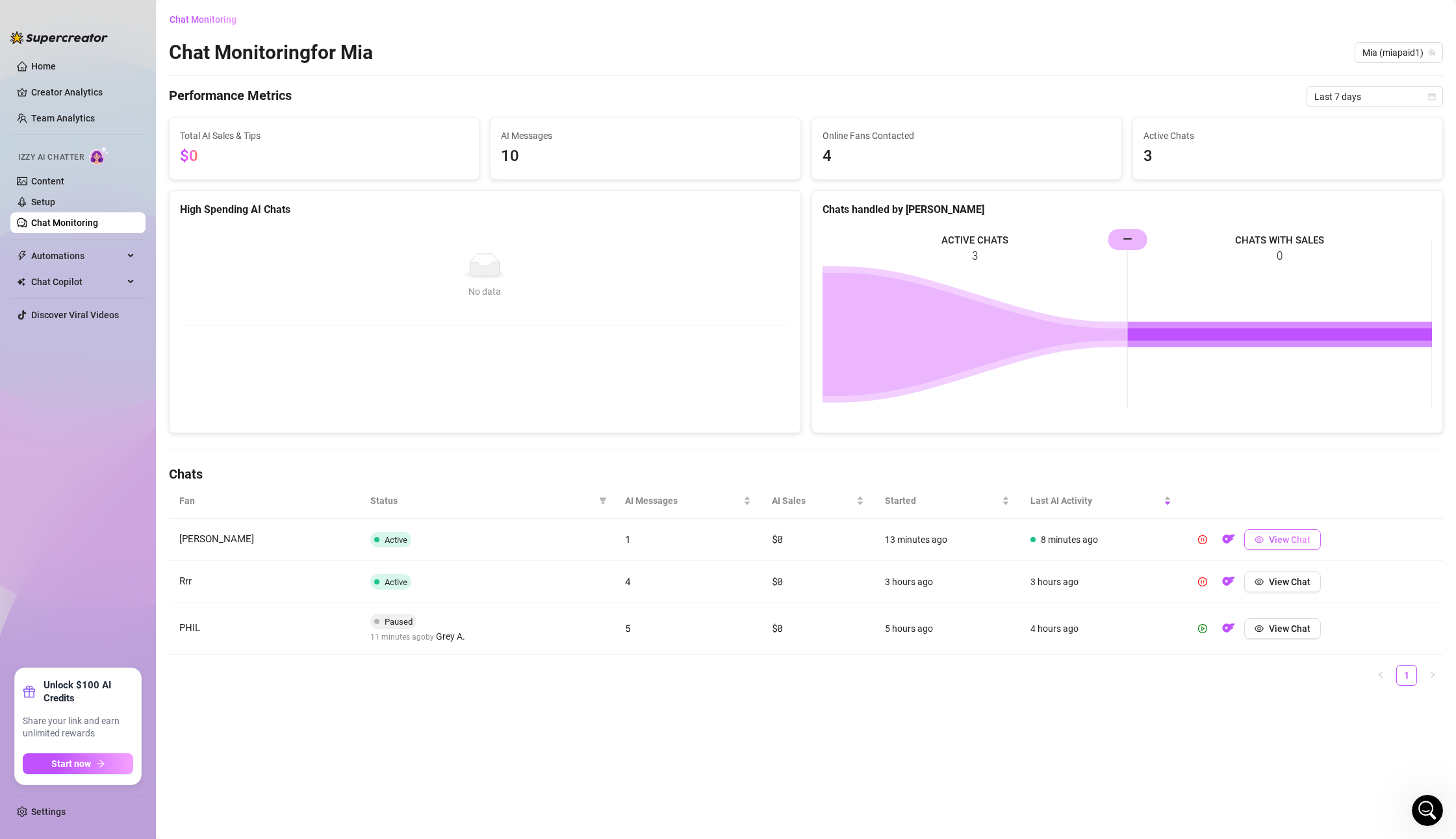
click at [1278, 537] on span "View Chat" at bounding box center [1289, 539] width 41 height 10
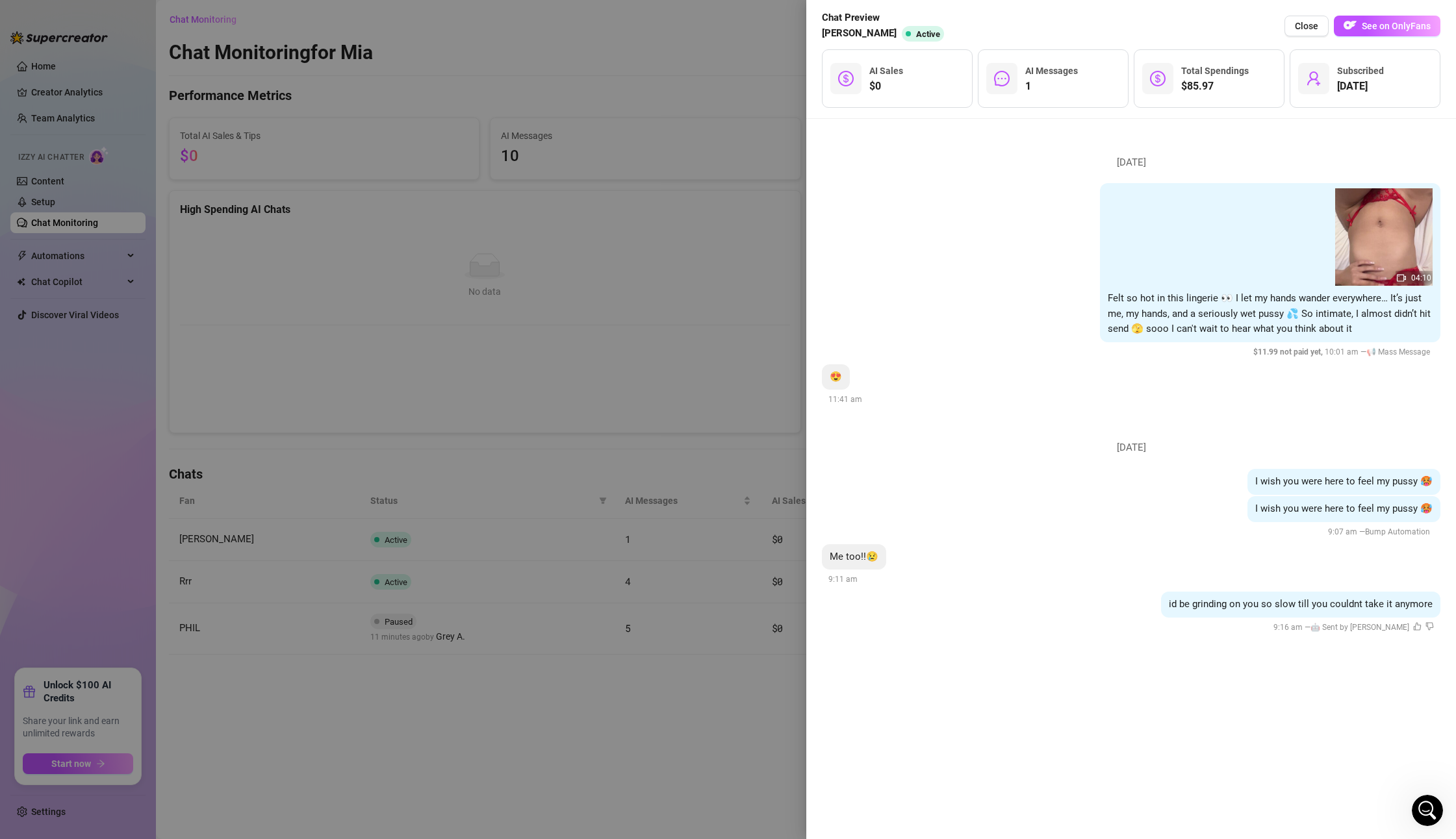
click at [497, 232] on div at bounding box center [728, 419] width 1456 height 839
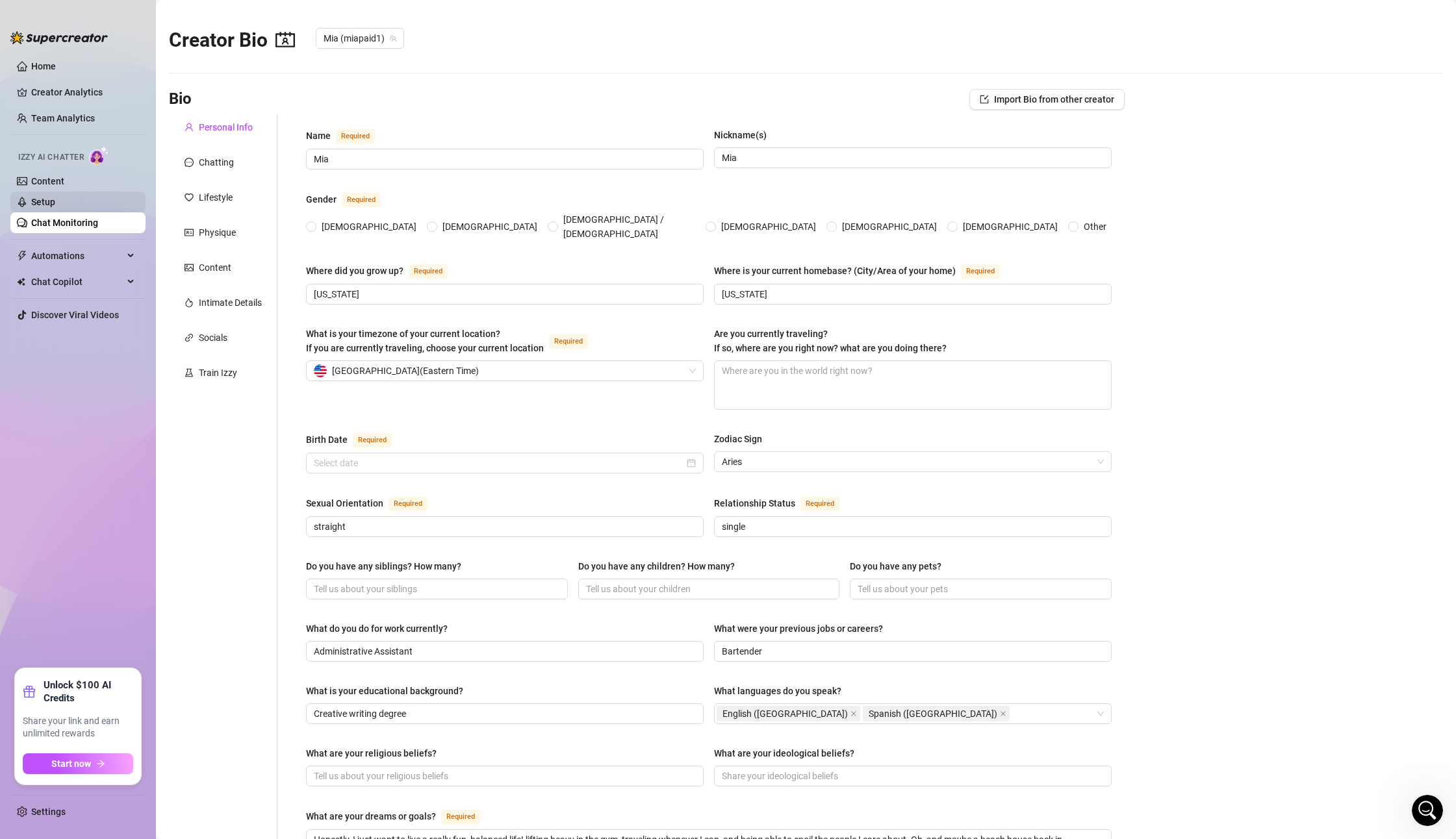
radio input "true"
type input "[DATE]"
click at [61, 264] on span "Automations" at bounding box center [77, 256] width 93 height 21
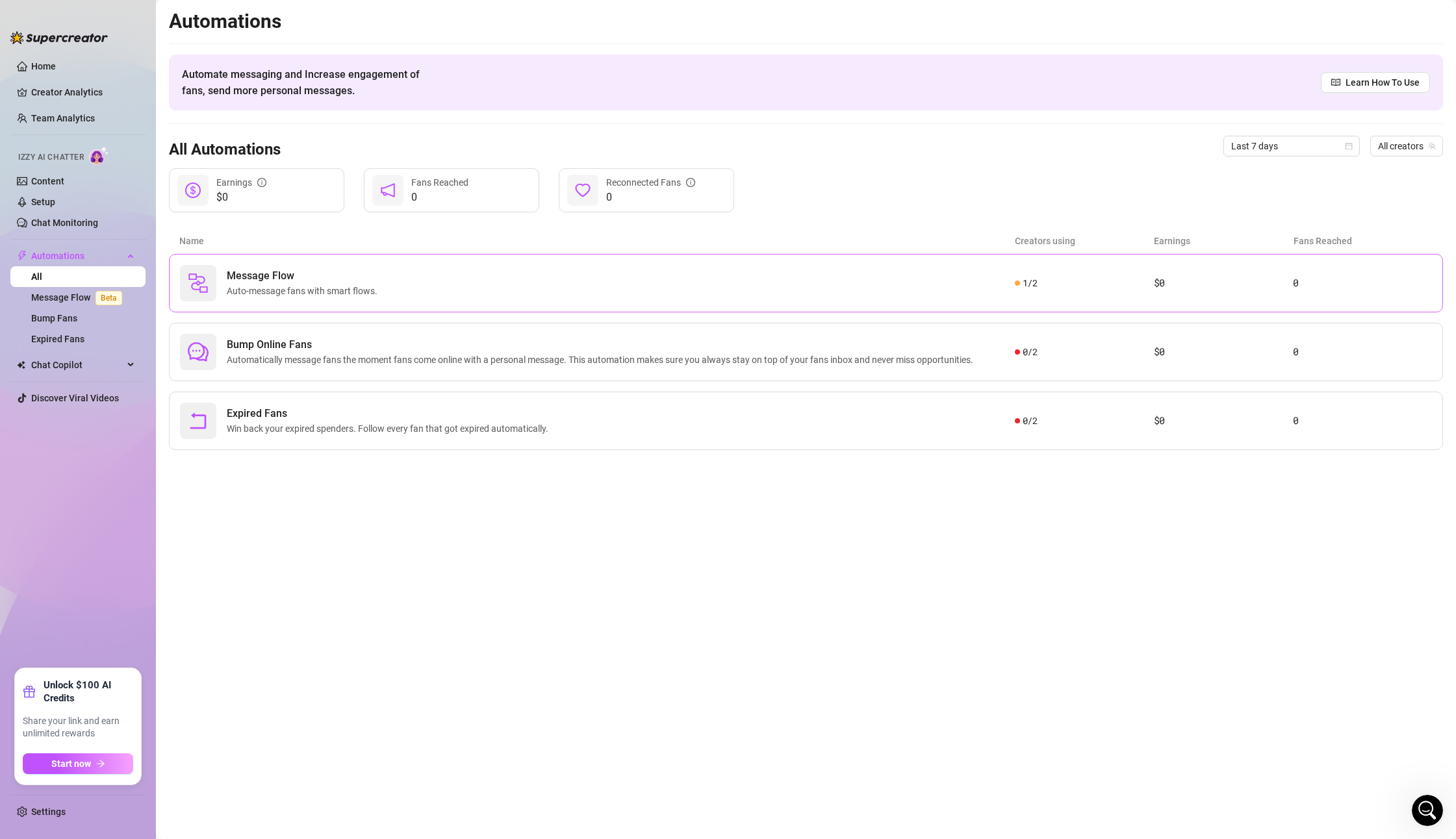
click at [318, 281] on span "Message Flow" at bounding box center [304, 276] width 156 height 16
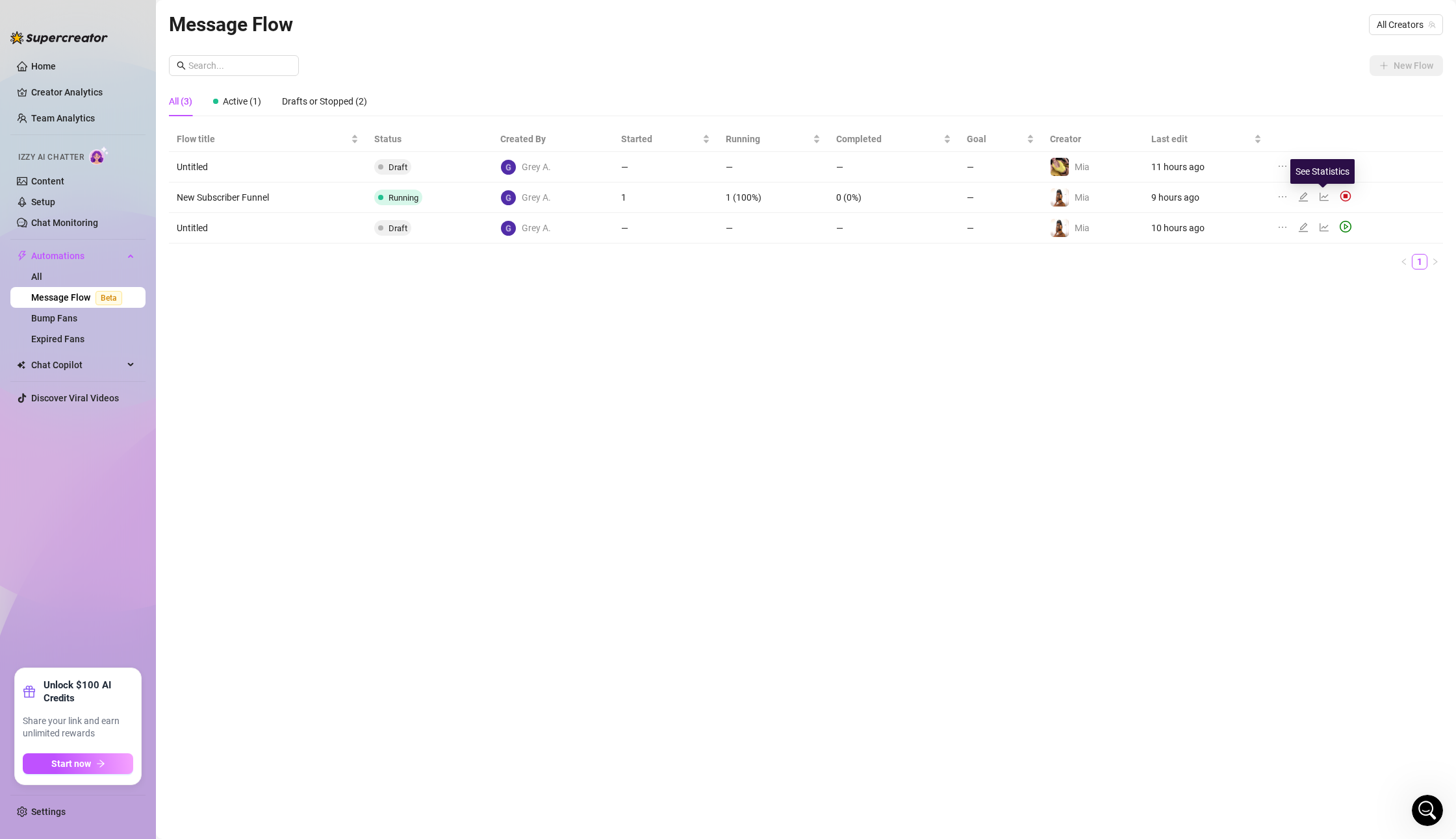
click at [1326, 199] on icon "line-chart" at bounding box center [1324, 197] width 10 height 10
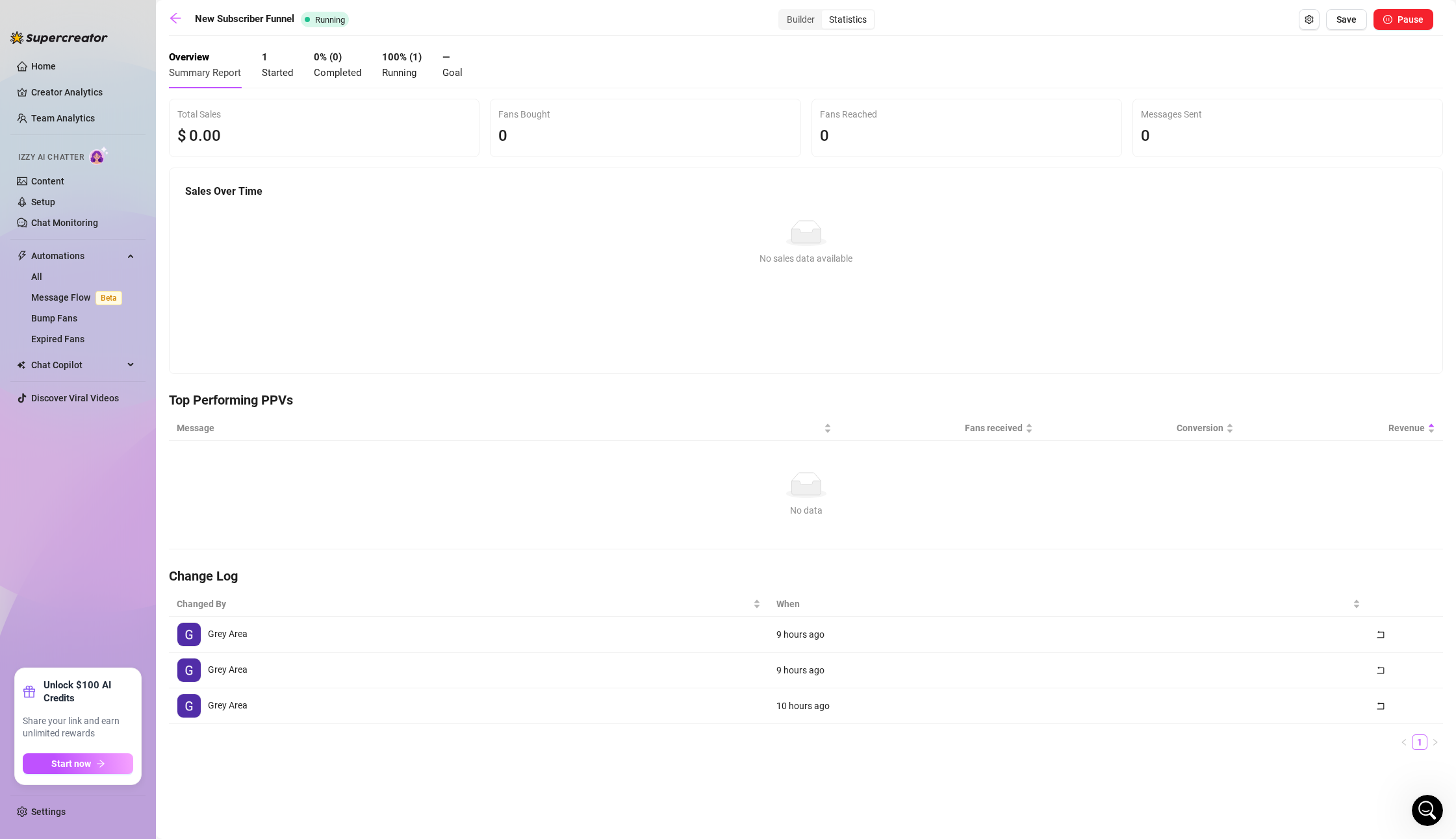
click at [286, 65] on div "1 Started" at bounding box center [277, 65] width 31 height 30
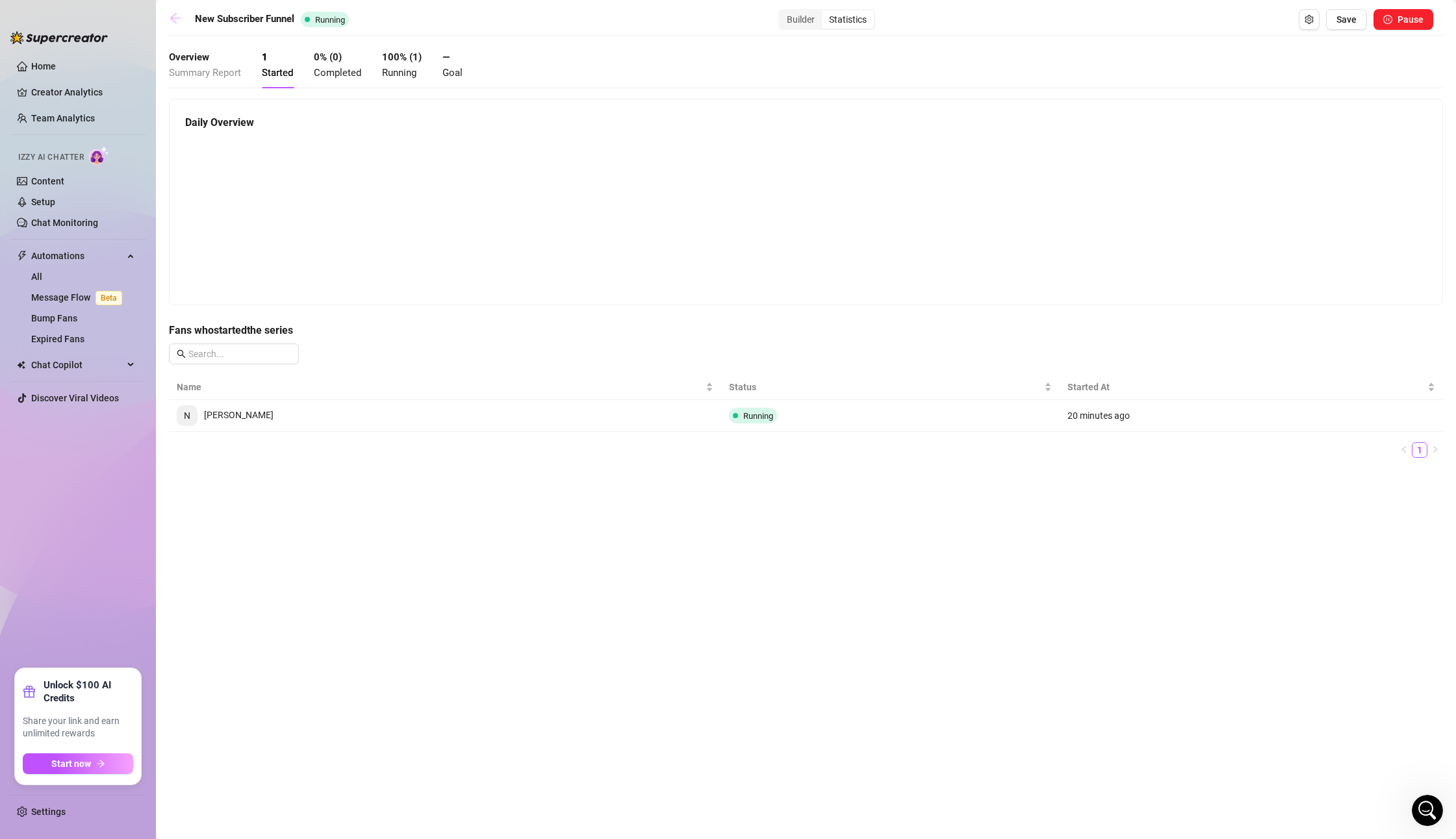
click at [174, 20] on icon "arrow-left" at bounding box center [175, 18] width 13 height 13
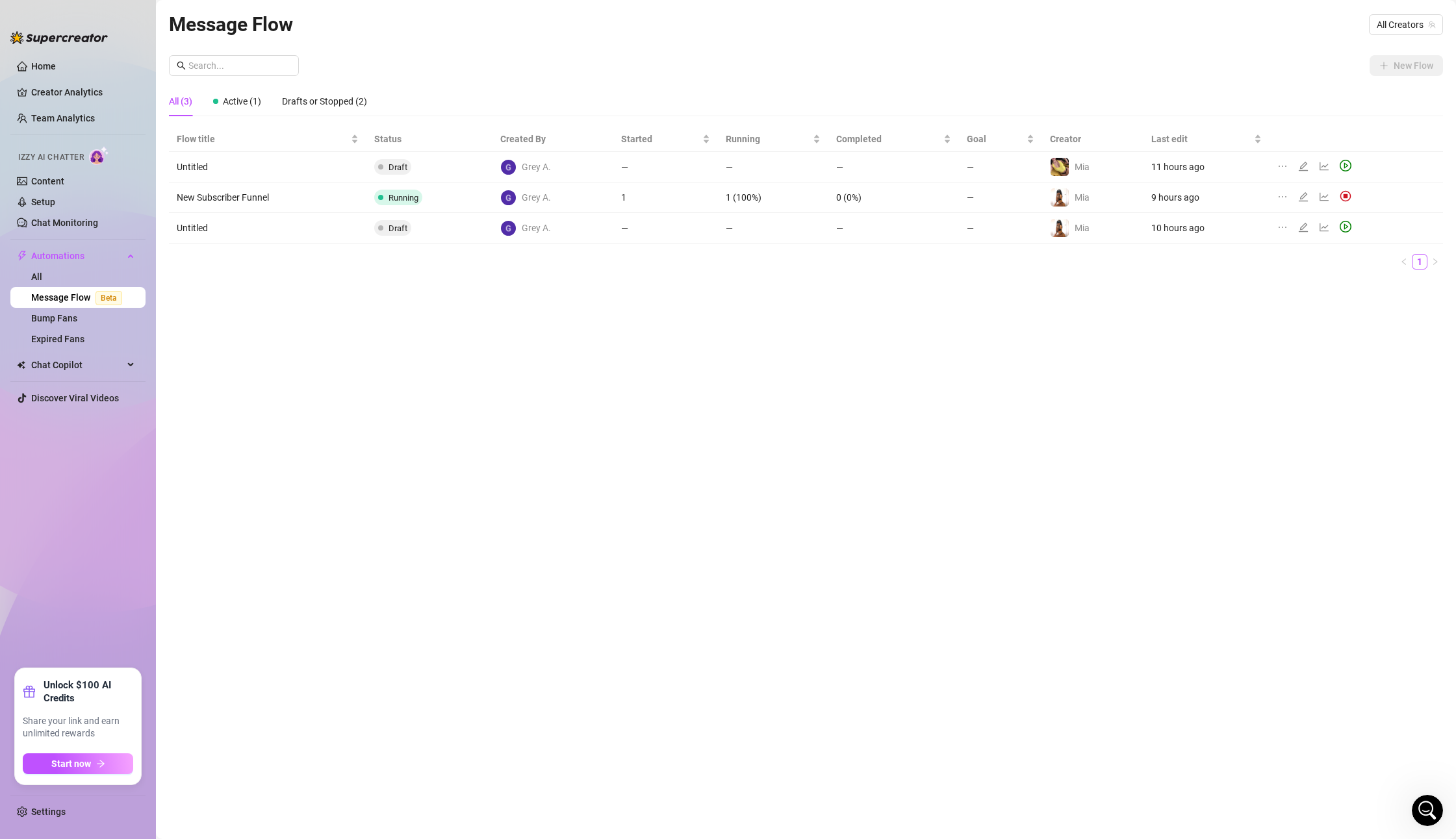
click at [221, 202] on td "New Subscriber Funnel" at bounding box center [268, 198] width 198 height 30
click at [1306, 195] on icon "edit" at bounding box center [1303, 197] width 10 height 10
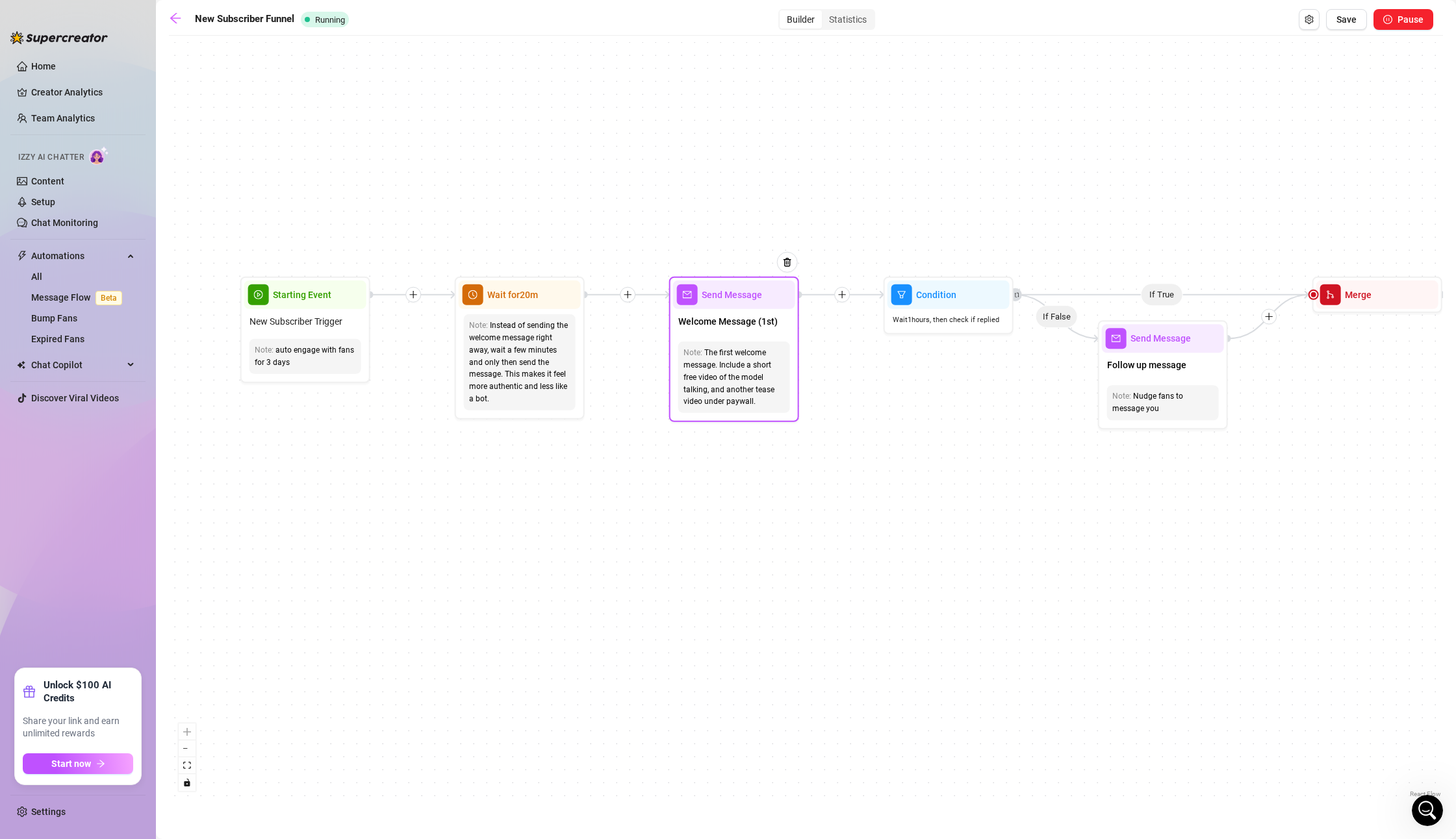
click at [736, 307] on div "Send Message" at bounding box center [734, 295] width 122 height 29
type textarea "wait bby did you like that bundle?"
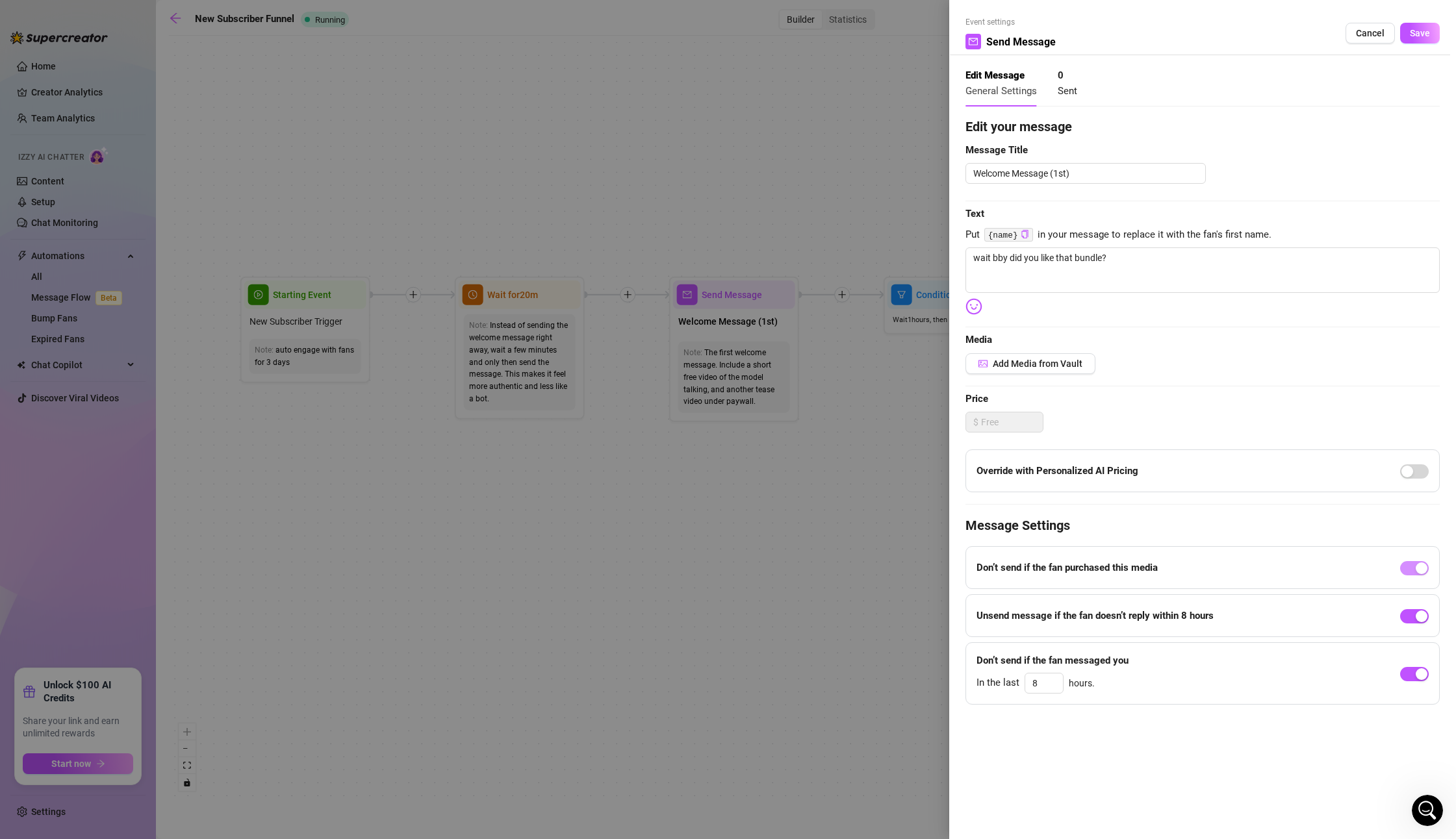
drag, startPoint x: 744, startPoint y: 181, endPoint x: 506, endPoint y: 184, distance: 238.0
click at [506, 184] on div at bounding box center [728, 419] width 1456 height 839
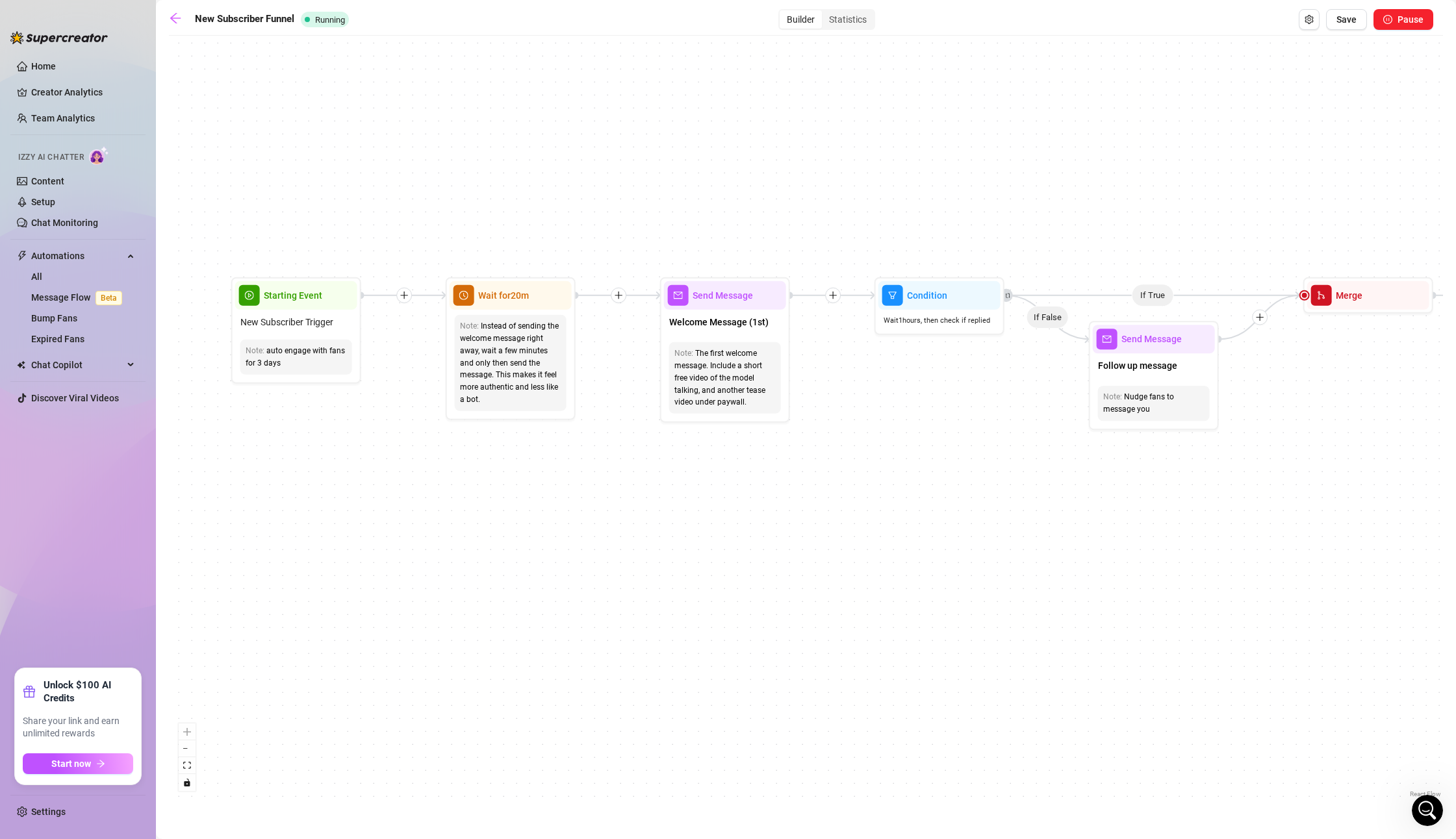
drag, startPoint x: 1056, startPoint y: 436, endPoint x: 699, endPoint y: 442, distance: 357.1
click at [699, 442] on div "If True If True If False If False Merge Merge Send Message Follow up message No…" at bounding box center [806, 422] width 1274 height 759
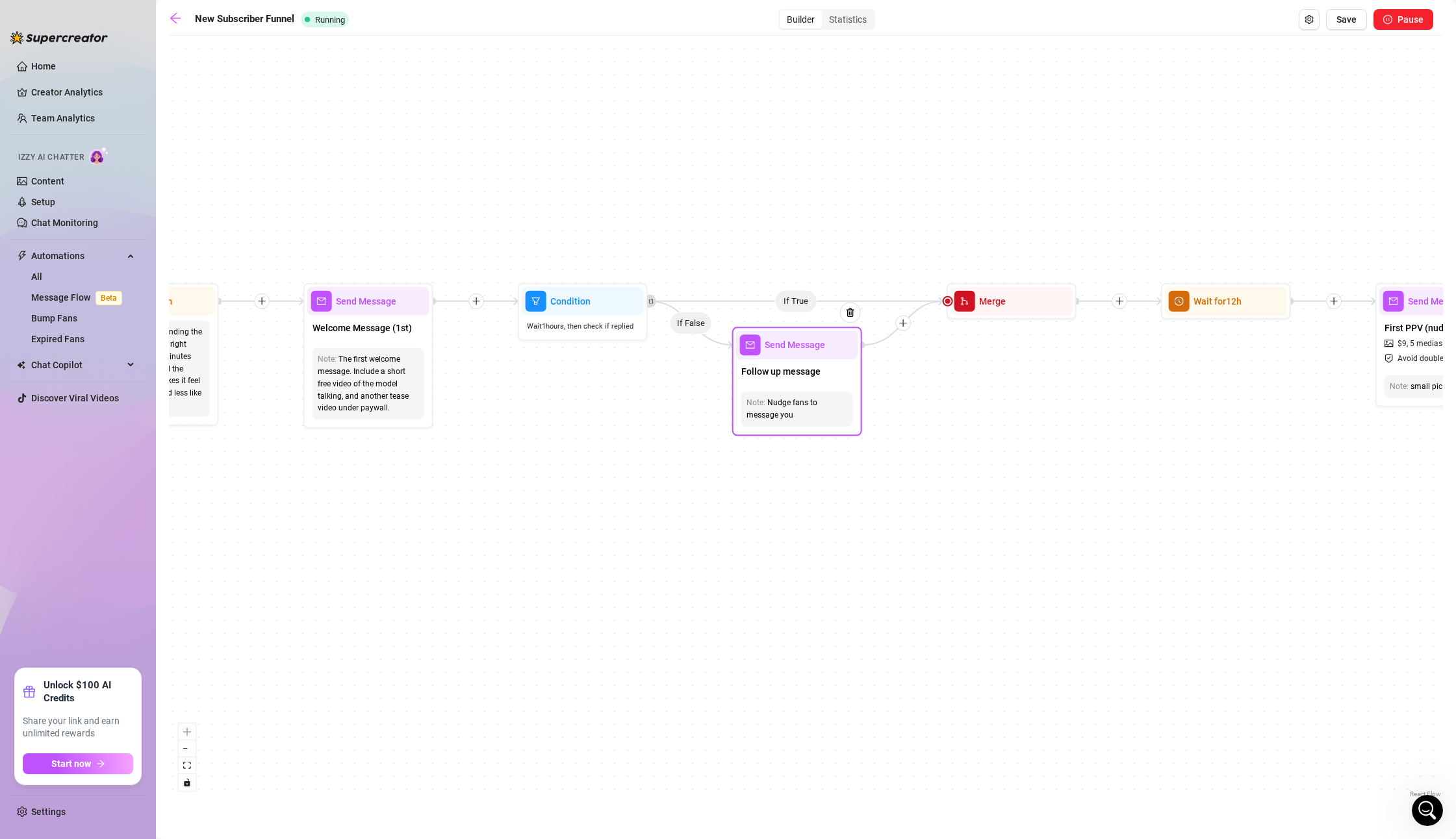
click at [802, 363] on div "Follow up message" at bounding box center [797, 373] width 122 height 27
type textarea "bby? 🙈🙈"
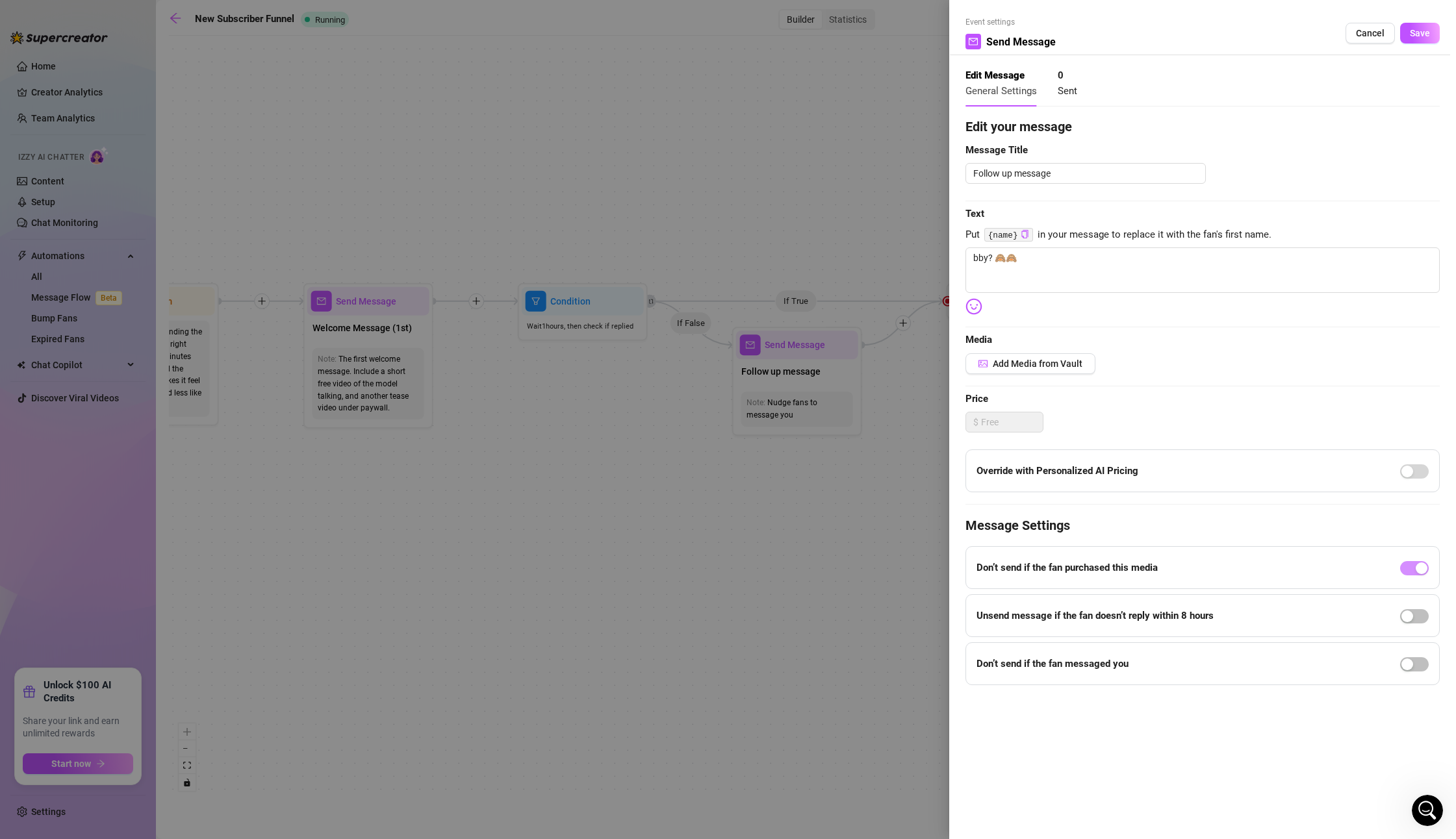
click at [708, 454] on div at bounding box center [728, 419] width 1456 height 839
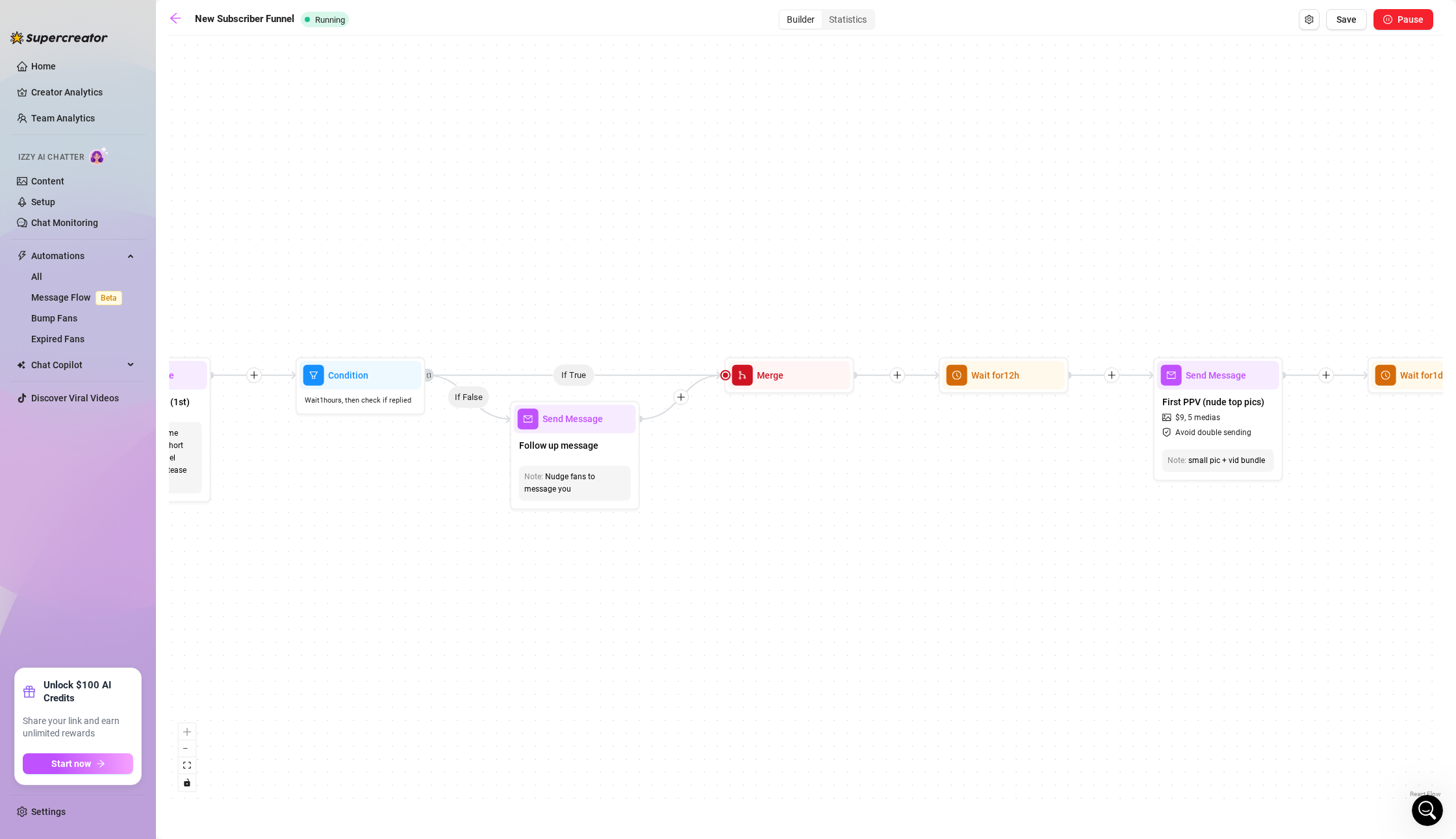
drag, startPoint x: 921, startPoint y: 391, endPoint x: 636, endPoint y: 417, distance: 286.2
click at [698, 465] on div "If True If True If False If False Merge Merge Send Message Follow up message No…" at bounding box center [806, 422] width 1274 height 759
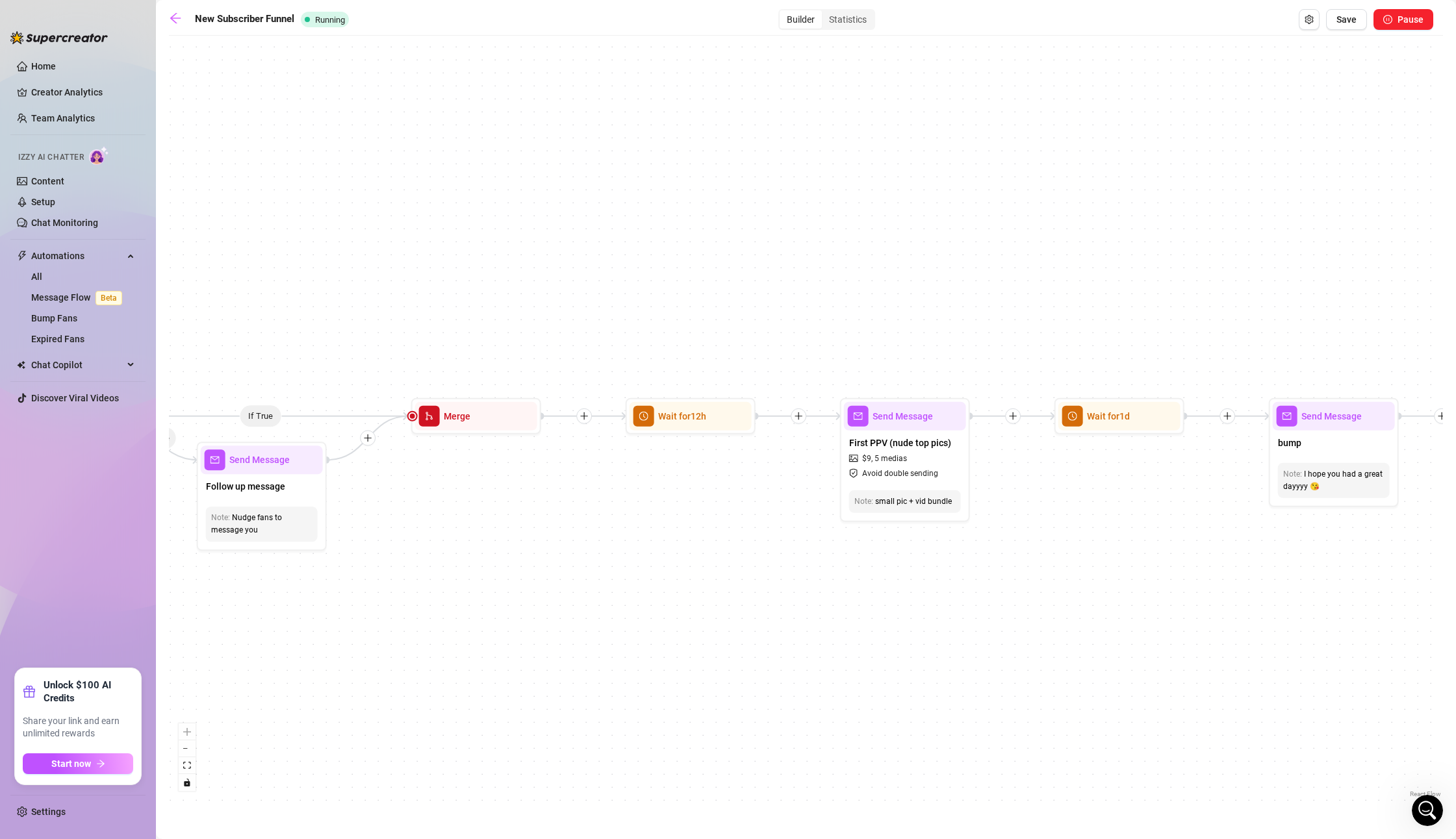
drag, startPoint x: 1073, startPoint y: 469, endPoint x: 768, endPoint y: 509, distance: 307.6
click at [768, 509] on div "If True If True If False If False Merge Merge Send Message Follow up message No…" at bounding box center [806, 422] width 1274 height 759
click at [889, 477] on span "Avoid double sending" at bounding box center [900, 474] width 76 height 13
type textarea "sooooo I think you might like this lol I know you just got to this page but I j…"
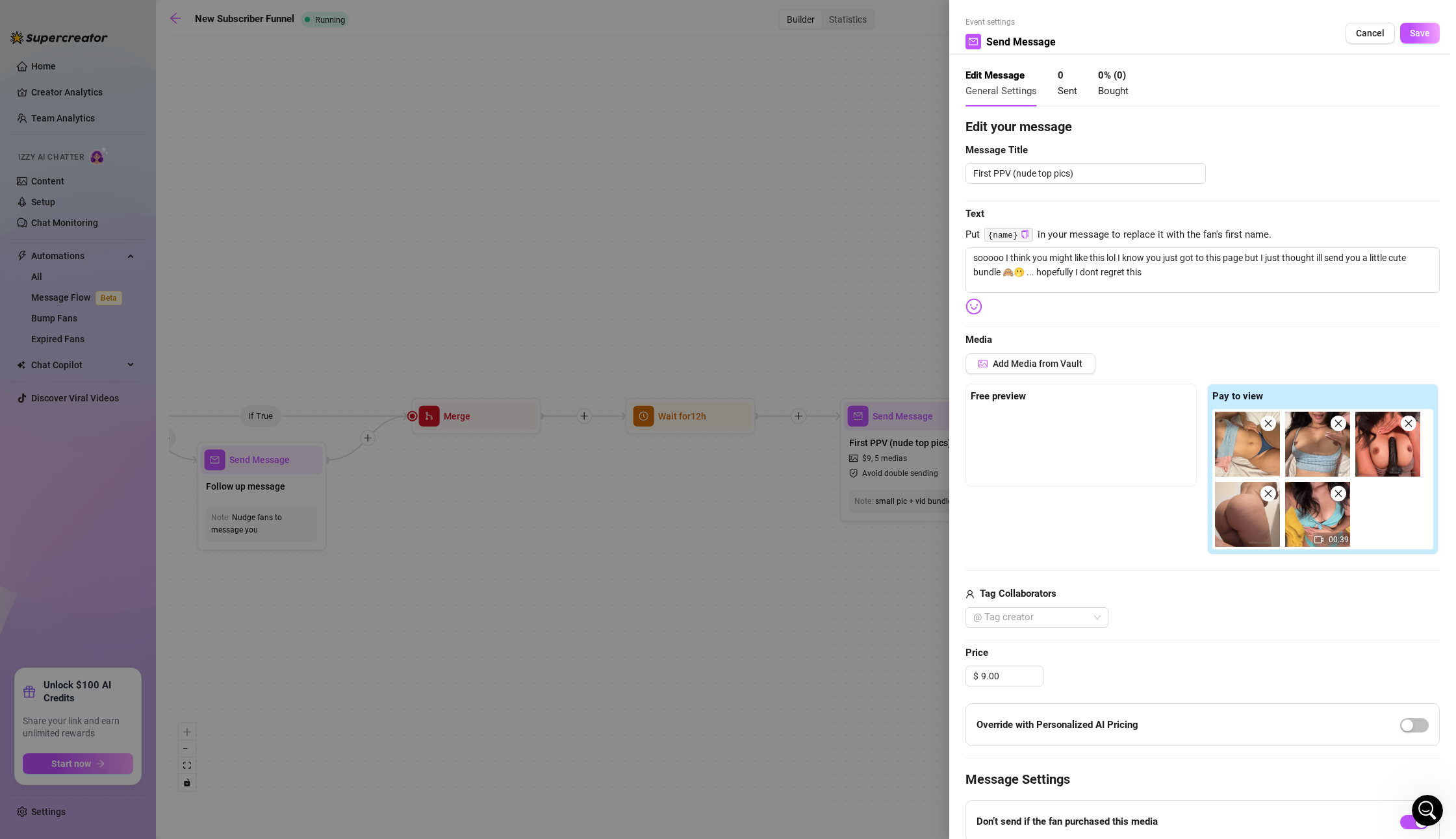
click at [560, 497] on div at bounding box center [728, 419] width 1456 height 839
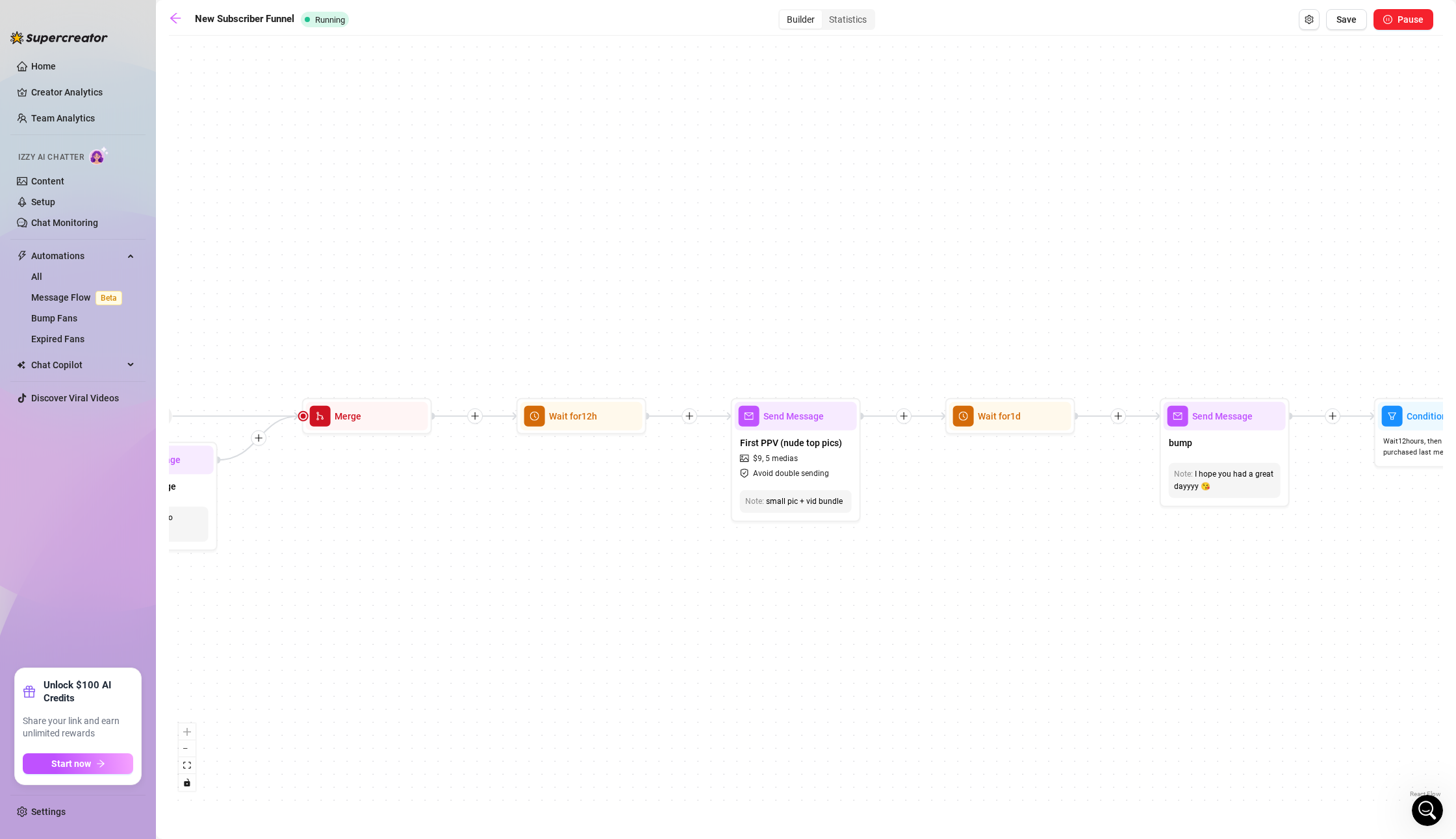
drag, startPoint x: 1011, startPoint y: 503, endPoint x: 611, endPoint y: 503, distance: 400.0
click at [611, 503] on div "If True If True If False If False Merge Merge Send Message Follow up message No…" at bounding box center [806, 422] width 1274 height 759
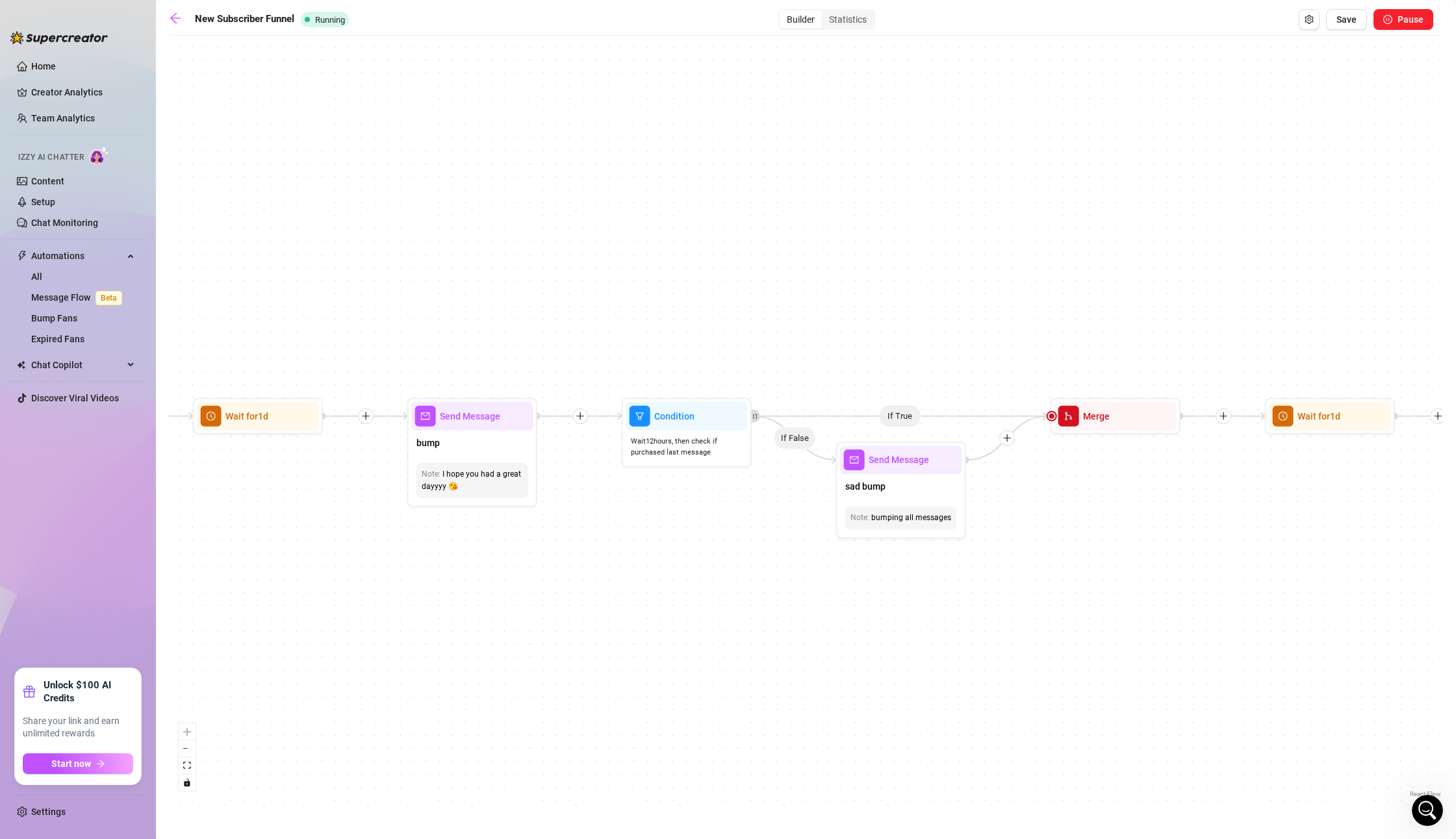
drag, startPoint x: 1019, startPoint y: 542, endPoint x: 574, endPoint y: 542, distance: 445.0
click at [574, 542] on div "If True If True If False If False Merge Merge Send Message Follow up message No…" at bounding box center [806, 422] width 1274 height 759
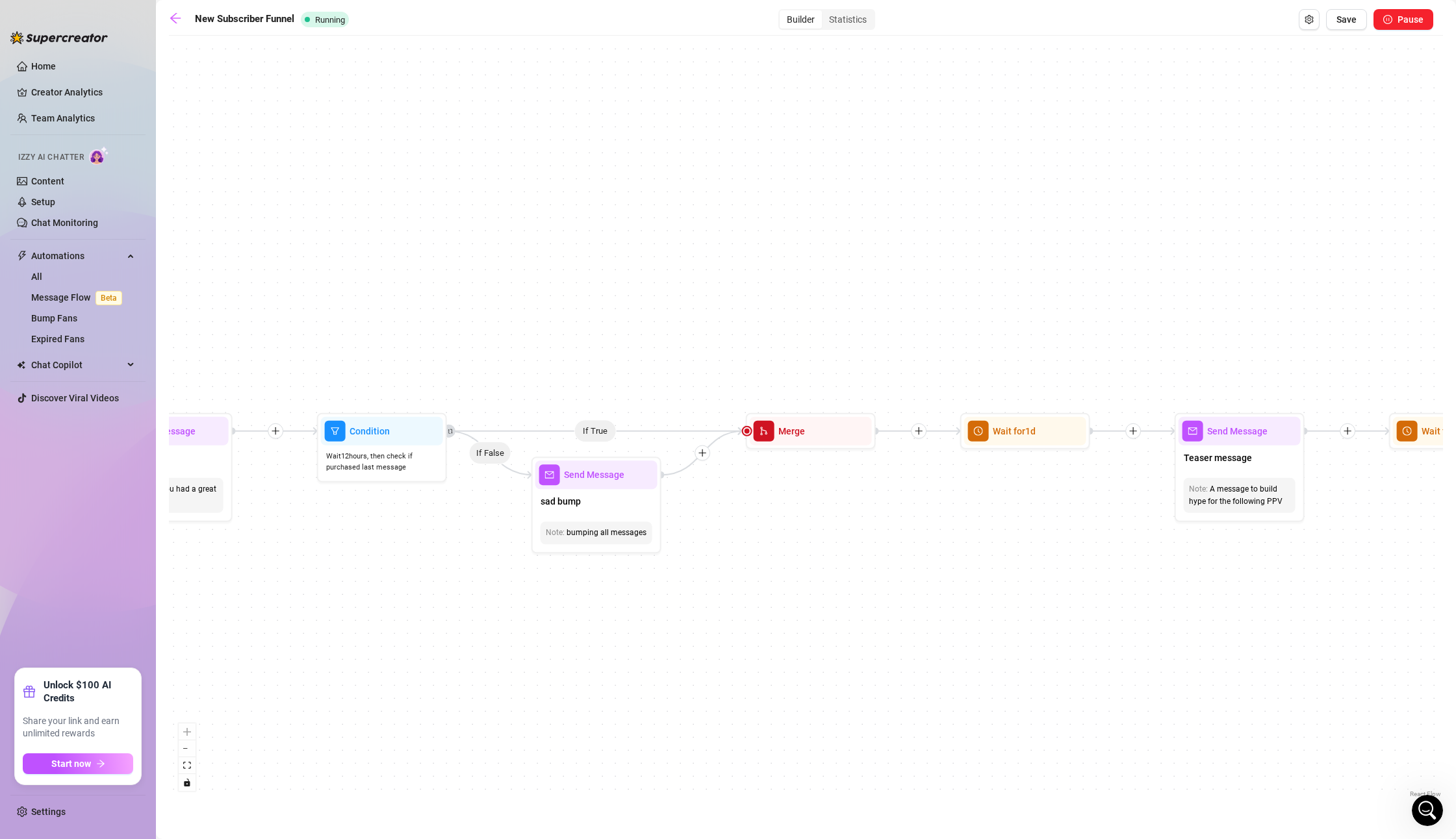
drag, startPoint x: 1148, startPoint y: 544, endPoint x: 832, endPoint y: 560, distance: 316.4
click at [832, 560] on div "If True If True If False If False Merge Merge Send Message Follow up message No…" at bounding box center [806, 422] width 1274 height 759
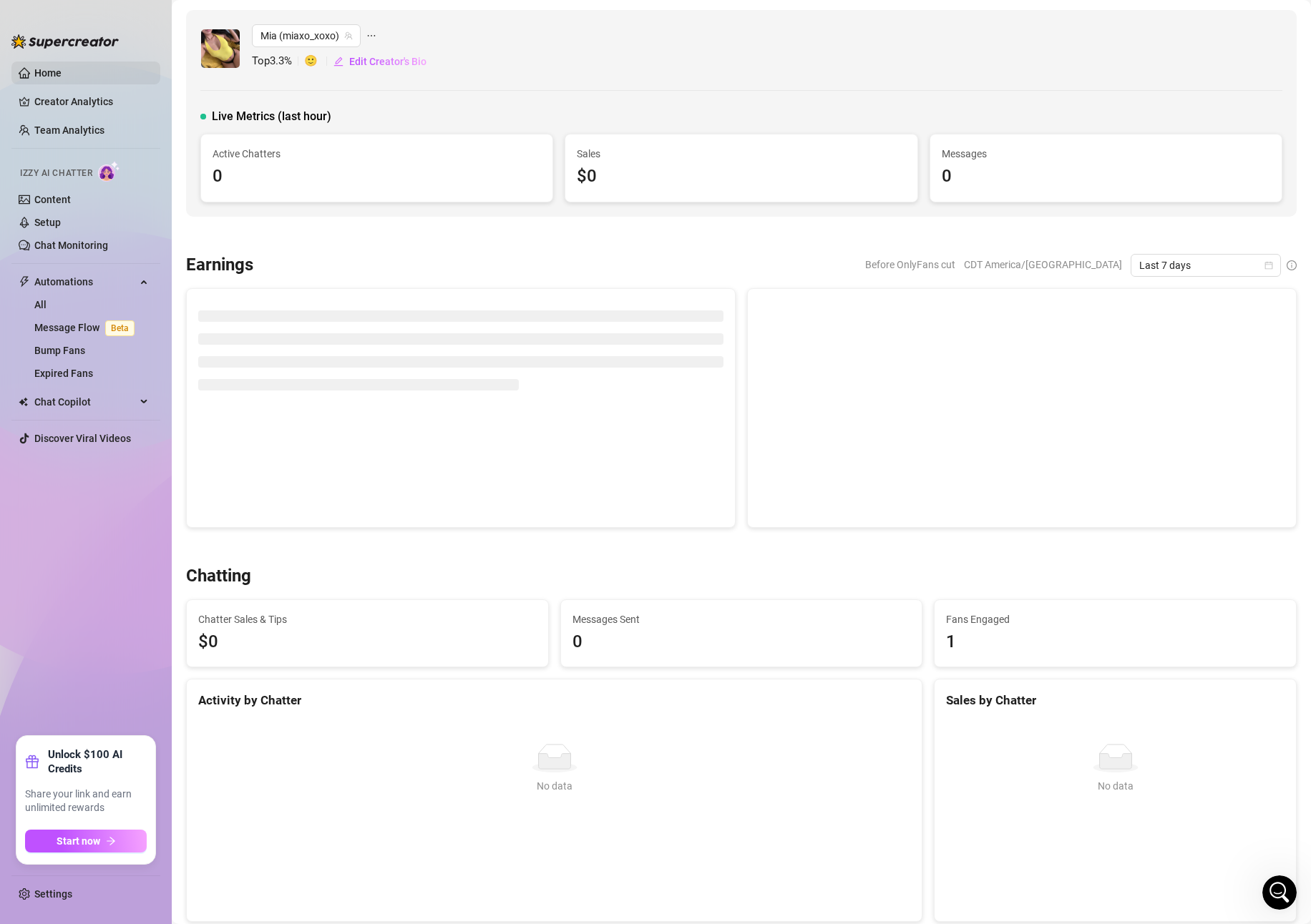
click at [61, 77] on link "Home" at bounding box center [47, 73] width 27 height 11
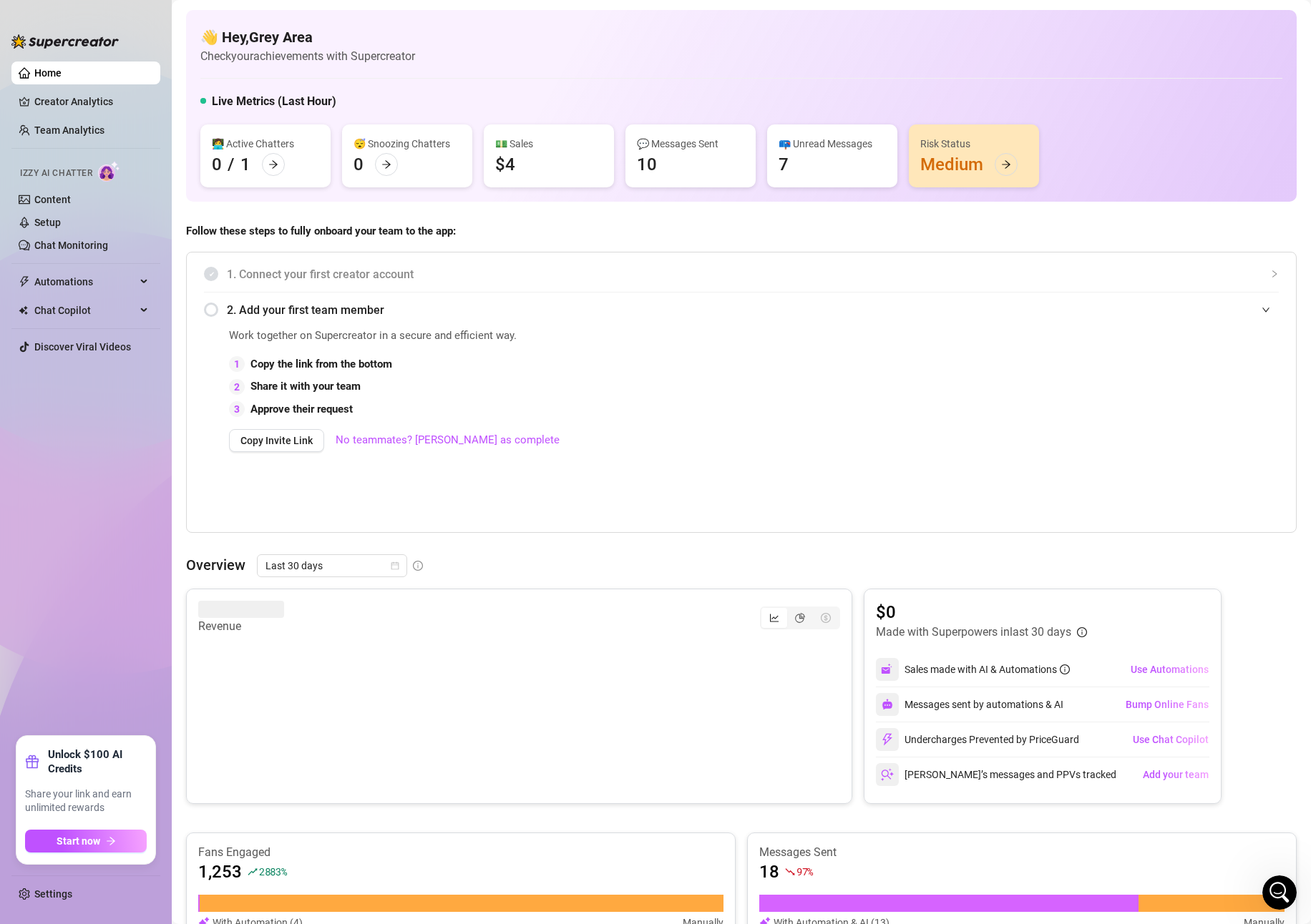
click at [373, 476] on div "Work together on Supercreator in a secure and efficient way. 1 Copy the link fr…" at bounding box center [592, 428] width 728 height 200
click at [293, 437] on span "Copy Invite Link" at bounding box center [276, 440] width 72 height 11
click at [268, 432] on button "Copy Invite Link" at bounding box center [276, 440] width 95 height 23
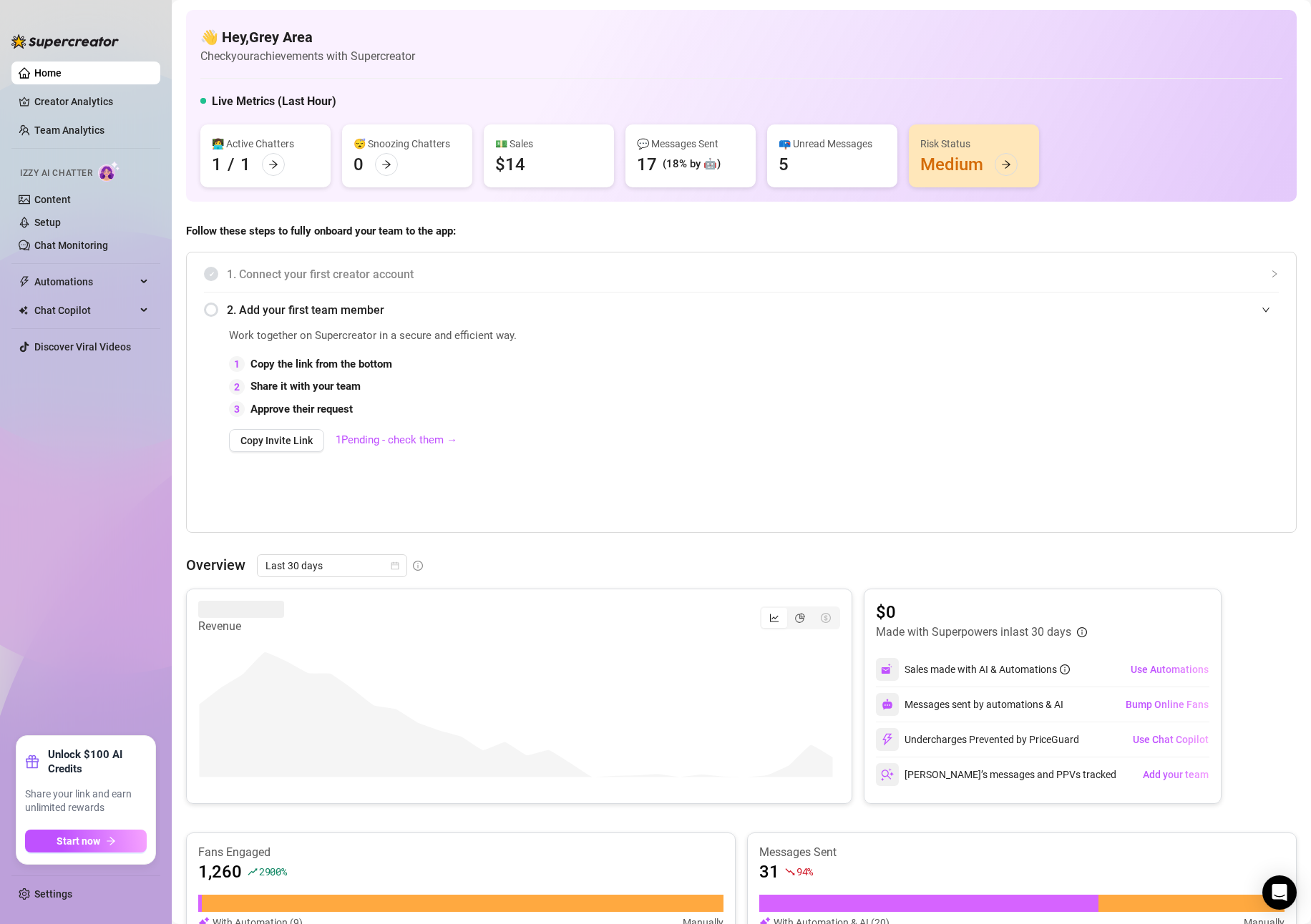
click at [213, 309] on div "2. Add your first team member" at bounding box center [742, 310] width 1076 height 35
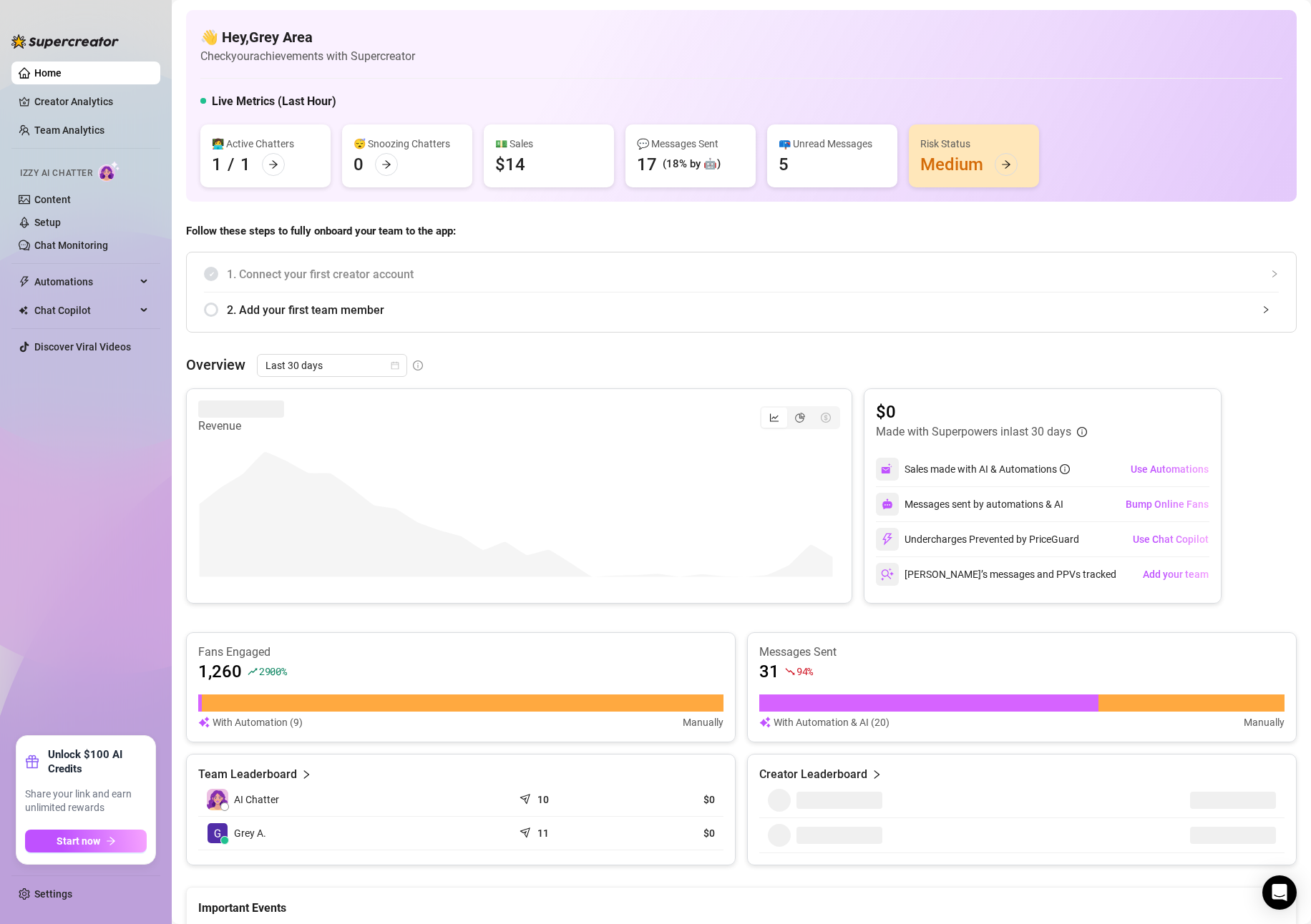
click at [211, 309] on div "2. Add your first team member" at bounding box center [742, 310] width 1076 height 35
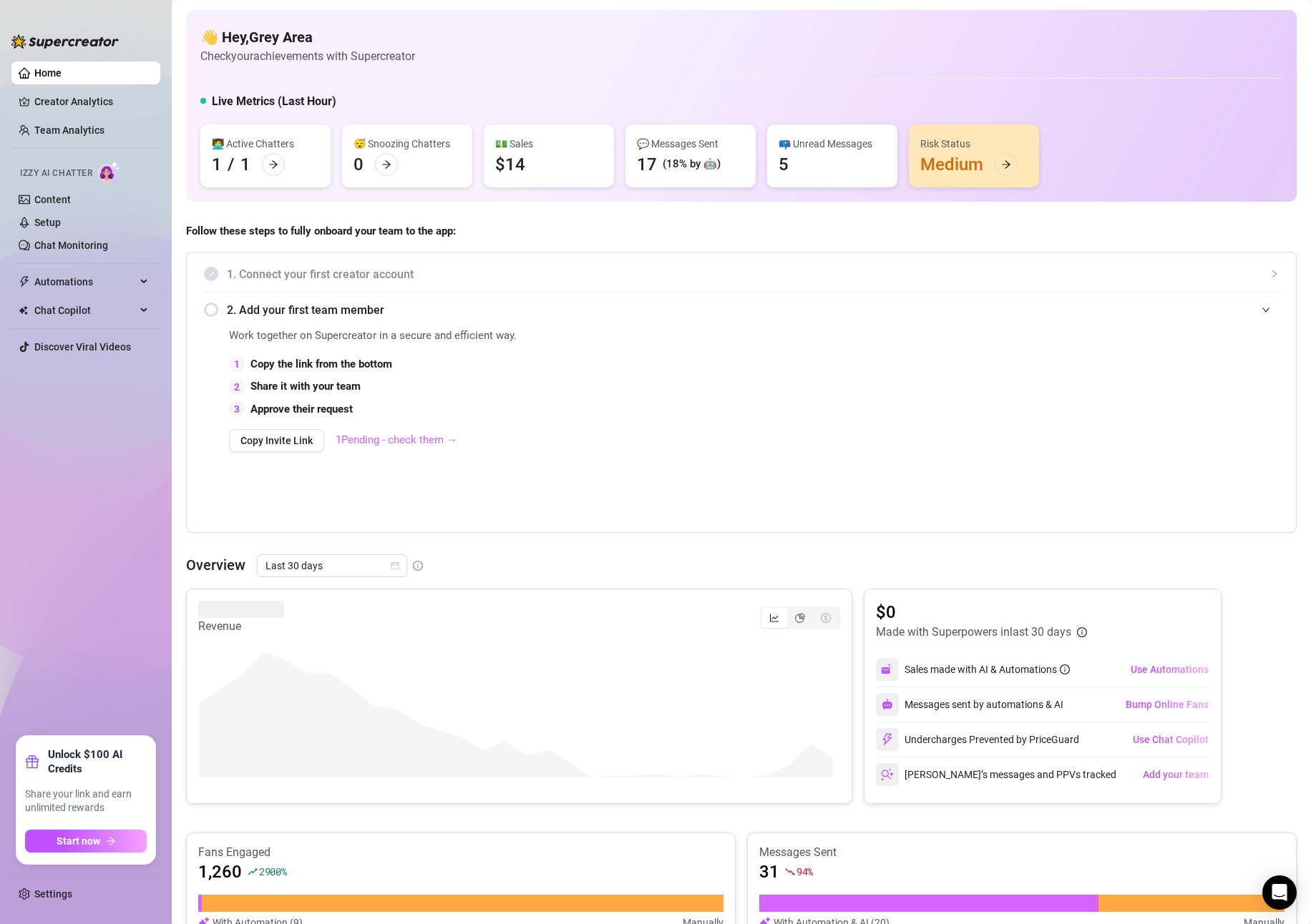
click at [375, 444] on link "1 Pending - check them →" at bounding box center [396, 440] width 121 height 13
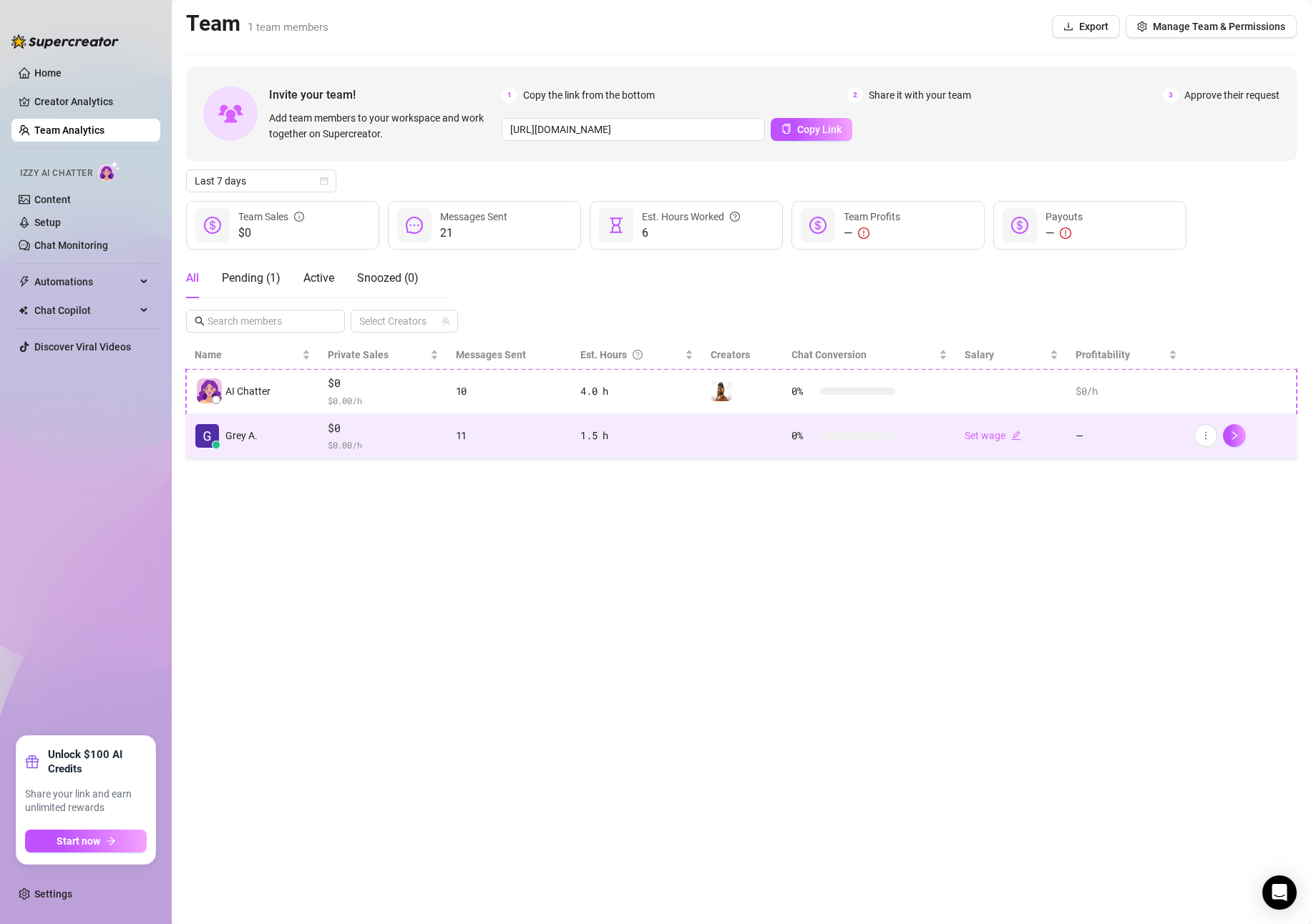
click at [592, 447] on td "1.5 h" at bounding box center [637, 437] width 131 height 45
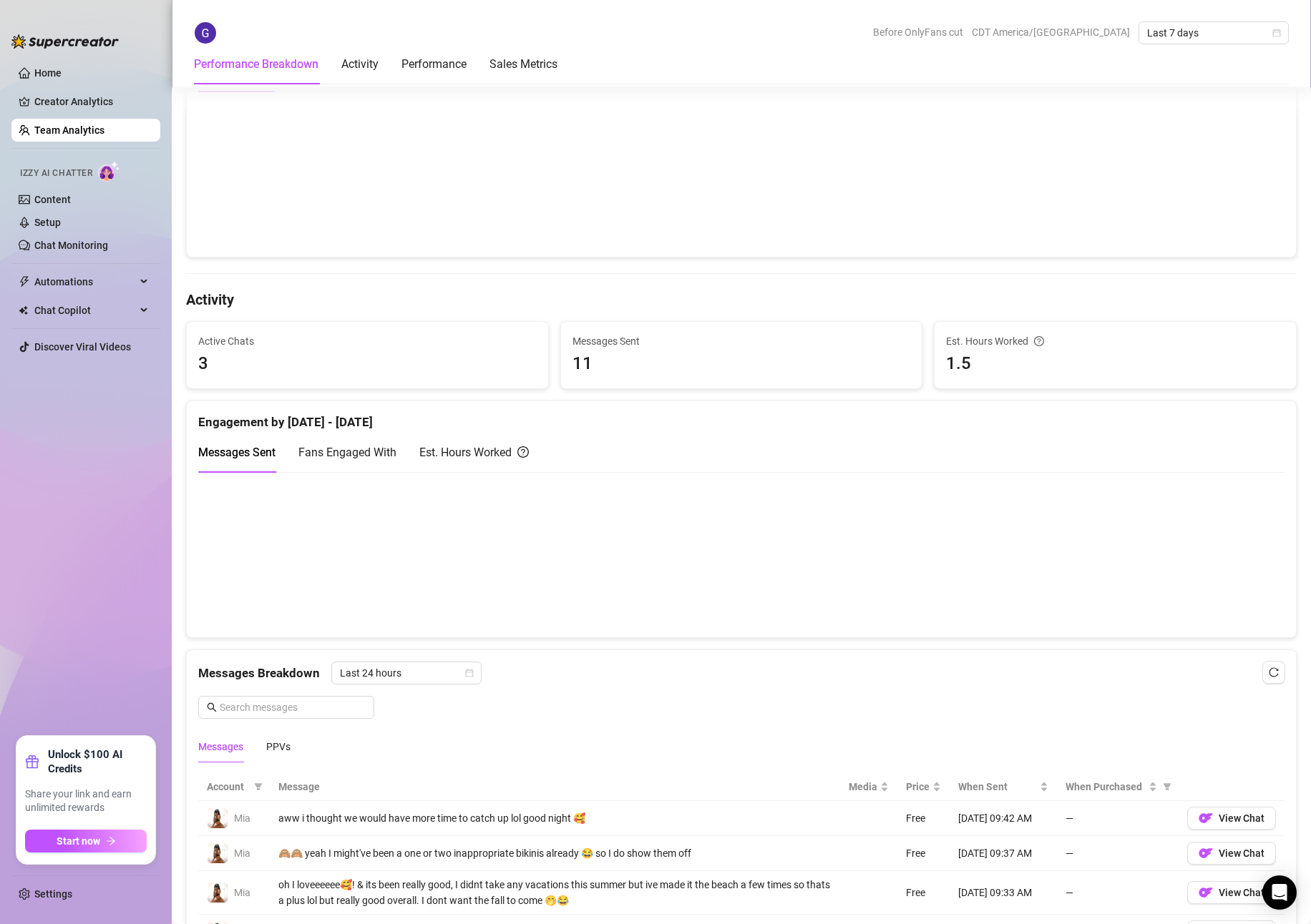
scroll to position [365, 0]
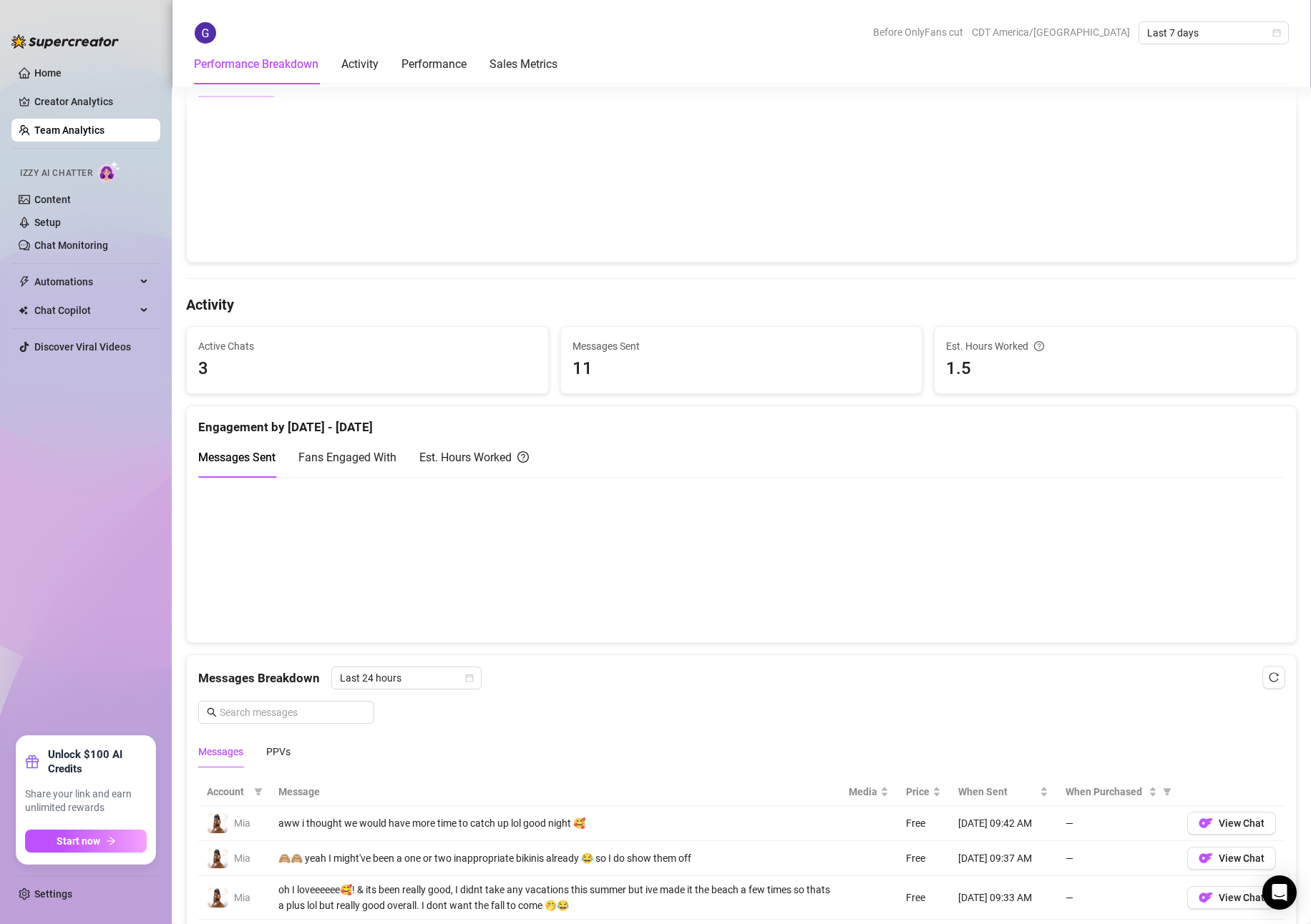
click at [942, 548] on canvas at bounding box center [736, 559] width 1076 height 143
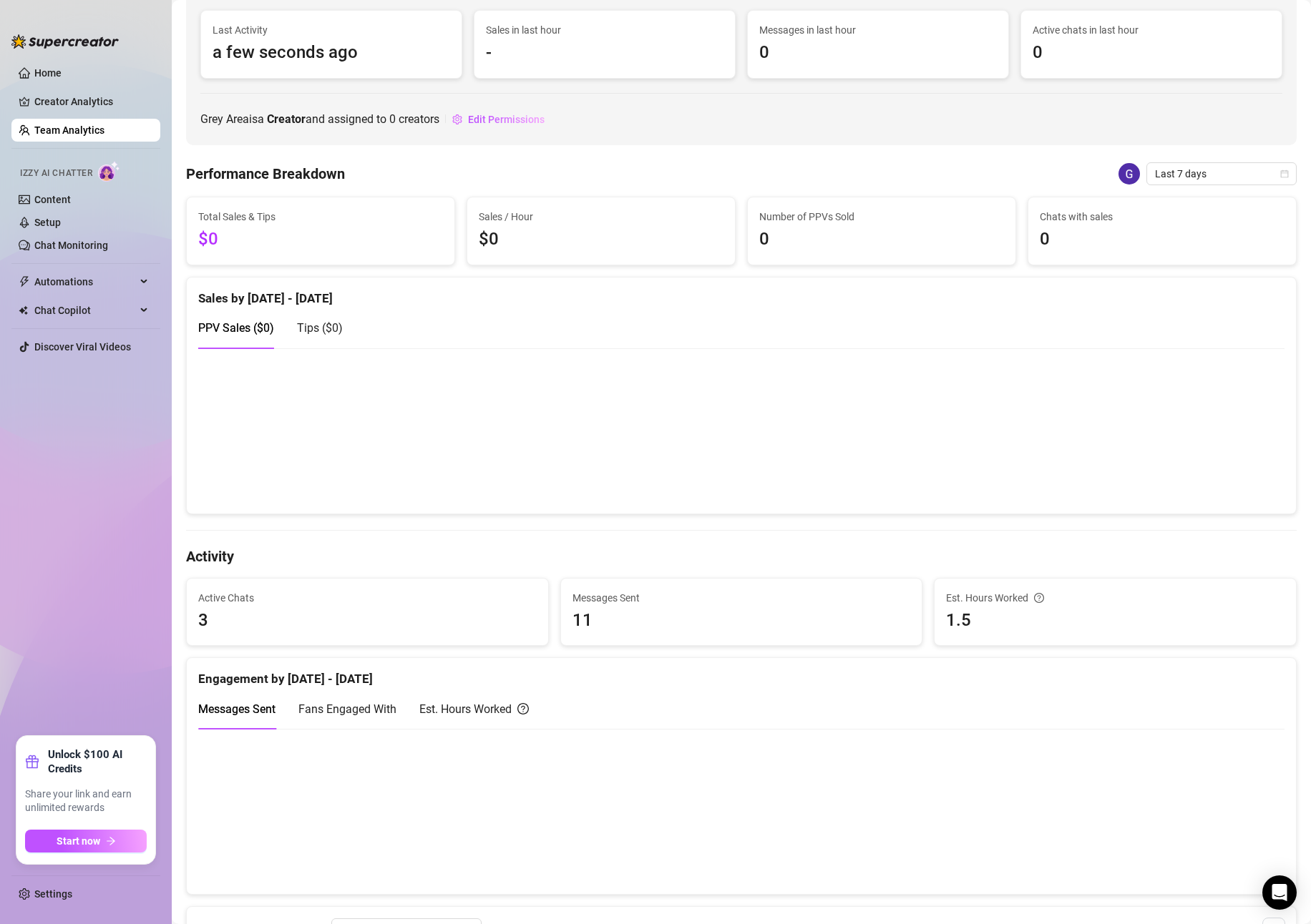
scroll to position [0, 0]
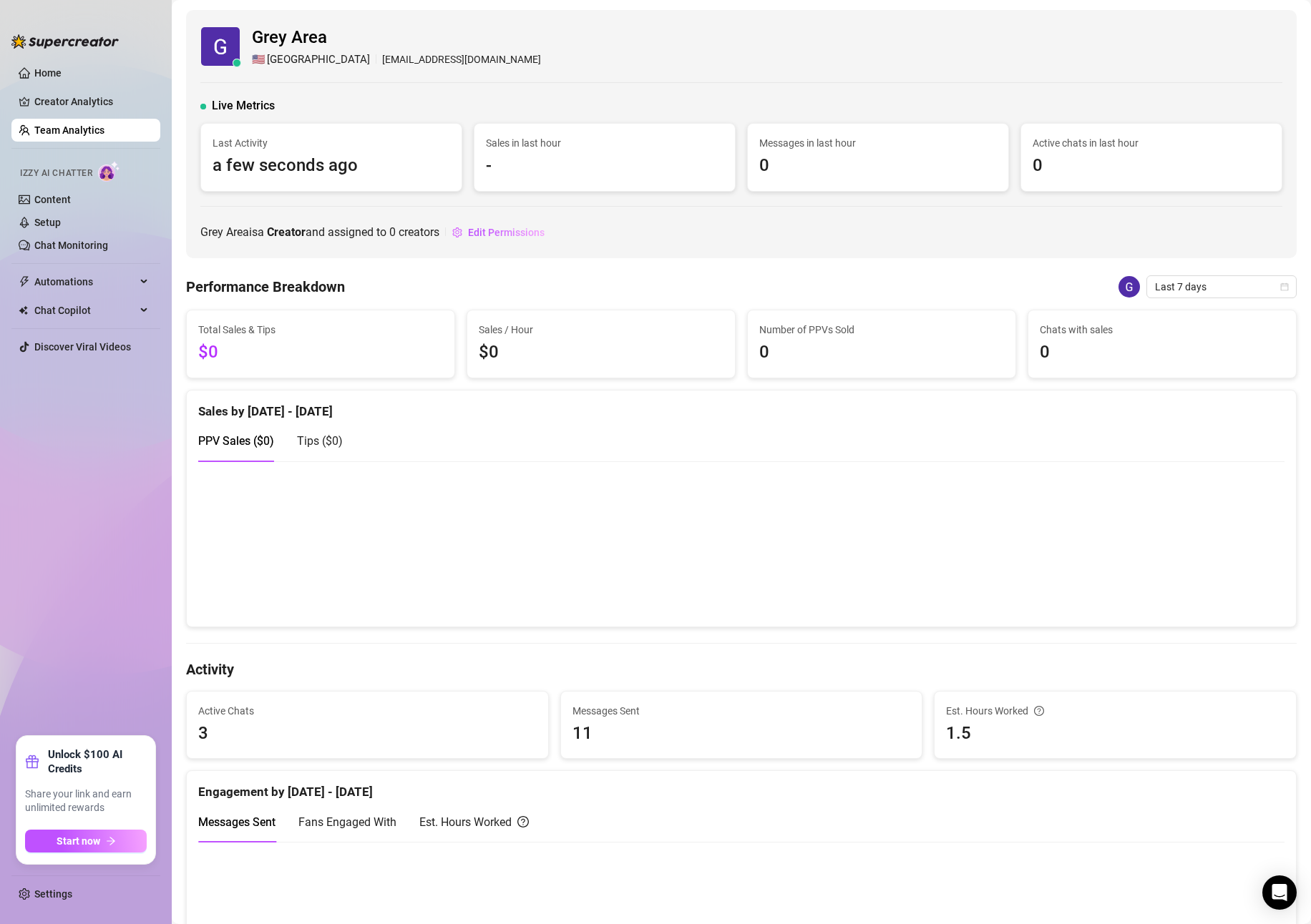
drag, startPoint x: 274, startPoint y: 59, endPoint x: 281, endPoint y: 71, distance: 13.9
click at [274, 60] on span "[GEOGRAPHIC_DATA]" at bounding box center [318, 60] width 103 height 18
drag, startPoint x: 235, startPoint y: 165, endPoint x: 371, endPoint y: 175, distance: 136.4
click at [363, 175] on span "a few seconds ago" at bounding box center [331, 165] width 237 height 27
click at [551, 185] on div "Sales in last hour -" at bounding box center [605, 158] width 261 height 68
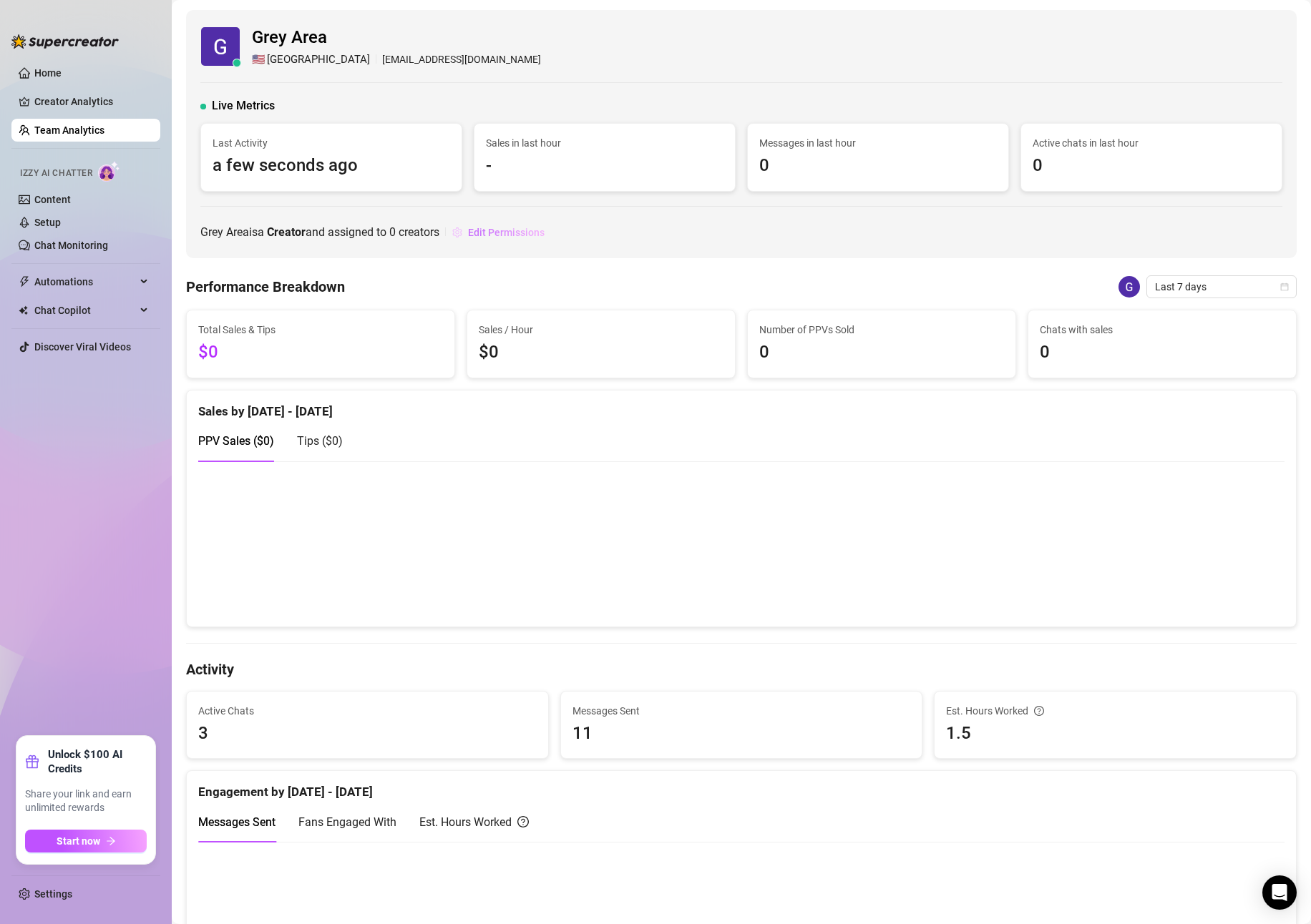
click at [522, 229] on span "Edit Permissions" at bounding box center [506, 233] width 77 height 11
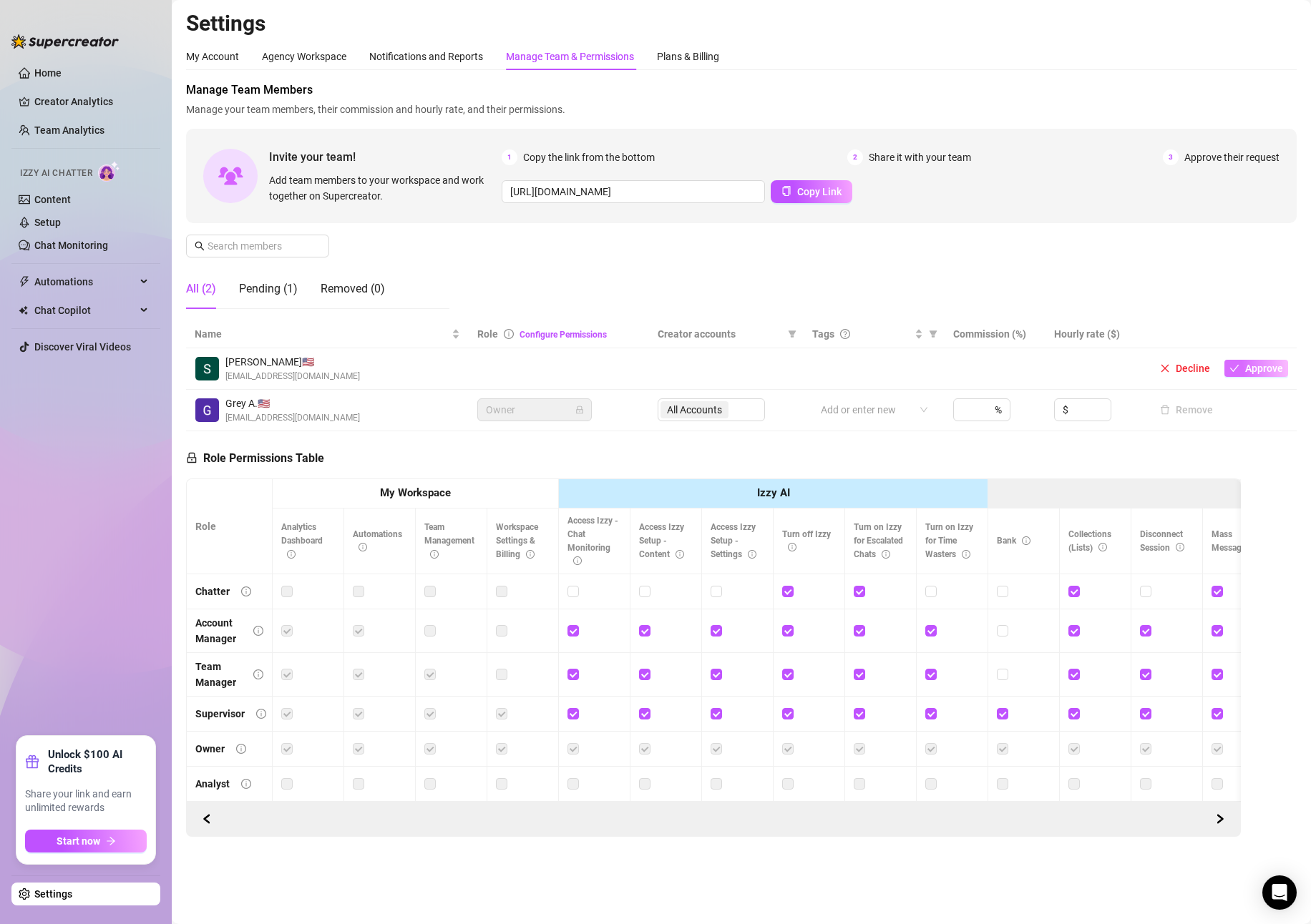
click at [1242, 372] on button "Approve" at bounding box center [1256, 368] width 64 height 18
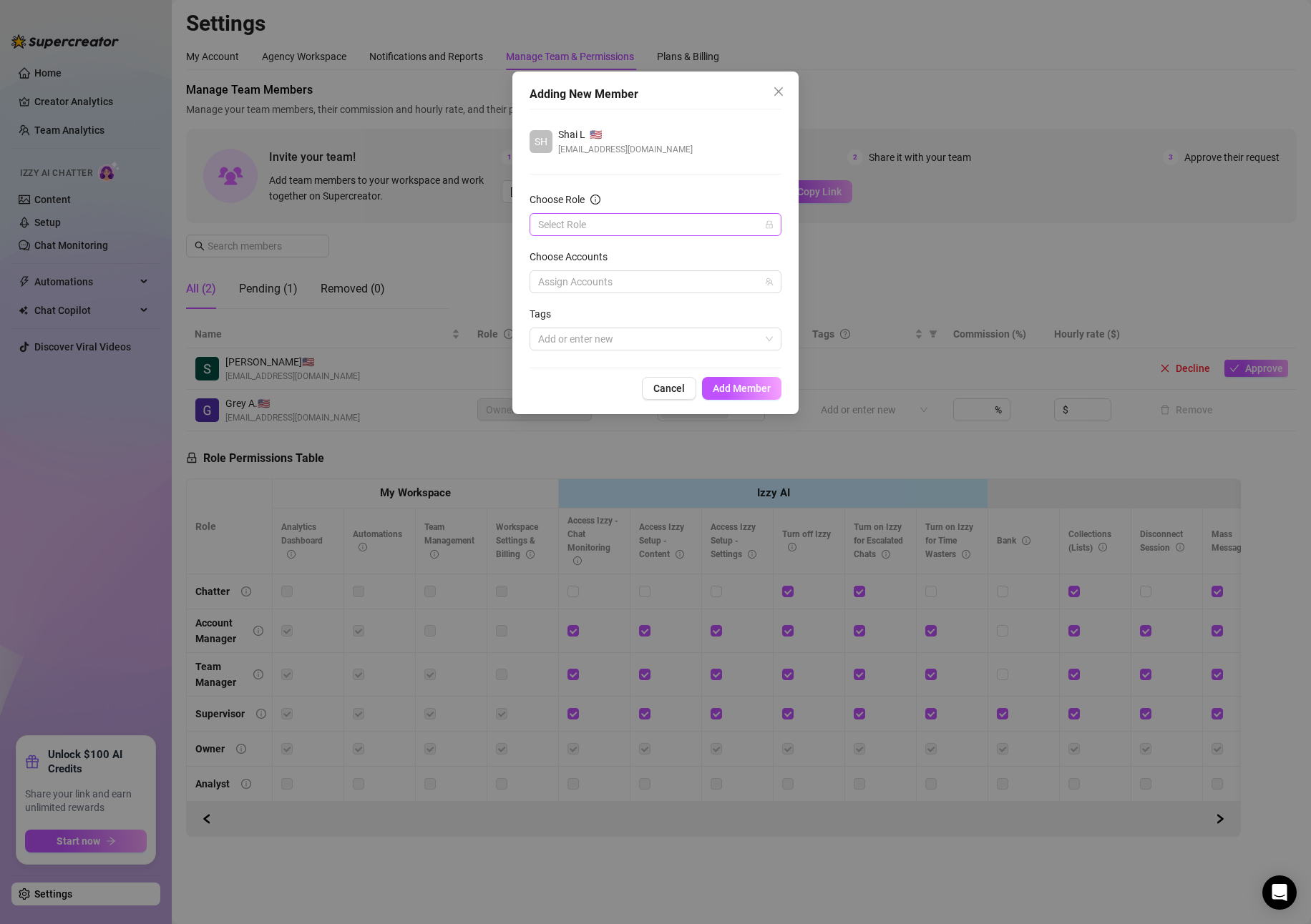
click at [594, 234] on input "Choose Role" at bounding box center [649, 224] width 222 height 21
click at [594, 256] on div "Chatter" at bounding box center [656, 253] width 229 height 16
click at [611, 281] on div at bounding box center [647, 282] width 231 height 20
click at [601, 350] on span "Mia" at bounding box center [602, 352] width 17 height 11
click at [570, 354] on span "Mia" at bounding box center [672, 352] width 210 height 18
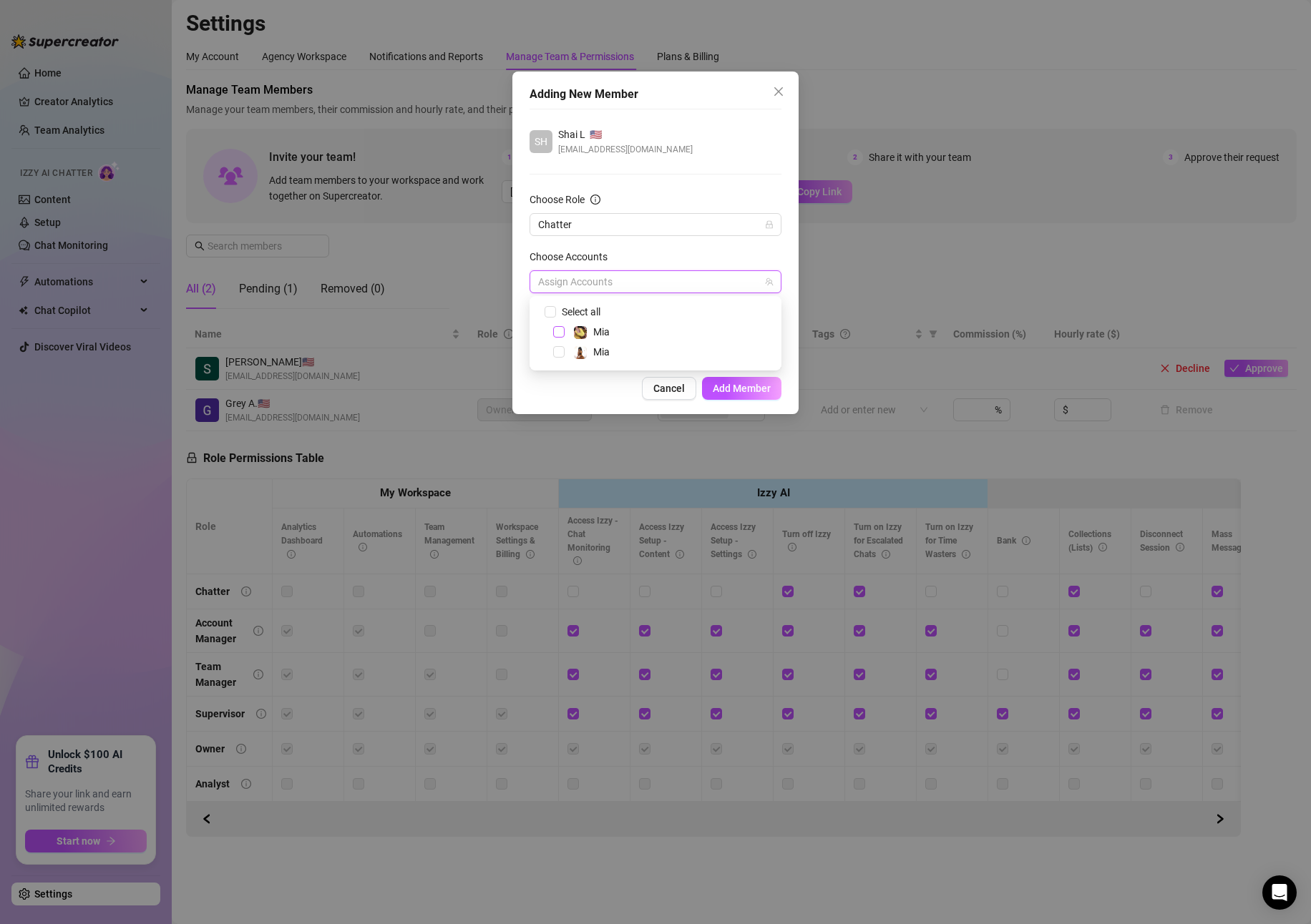
click at [560, 329] on span "Select tree node" at bounding box center [559, 332] width 11 height 11
click at [689, 260] on div "Choose Accounts" at bounding box center [656, 259] width 252 height 21
click at [698, 343] on div at bounding box center [647, 339] width 231 height 20
click at [694, 323] on div "Tags" at bounding box center [656, 316] width 252 height 21
click at [744, 392] on span "Add Member" at bounding box center [742, 388] width 58 height 11
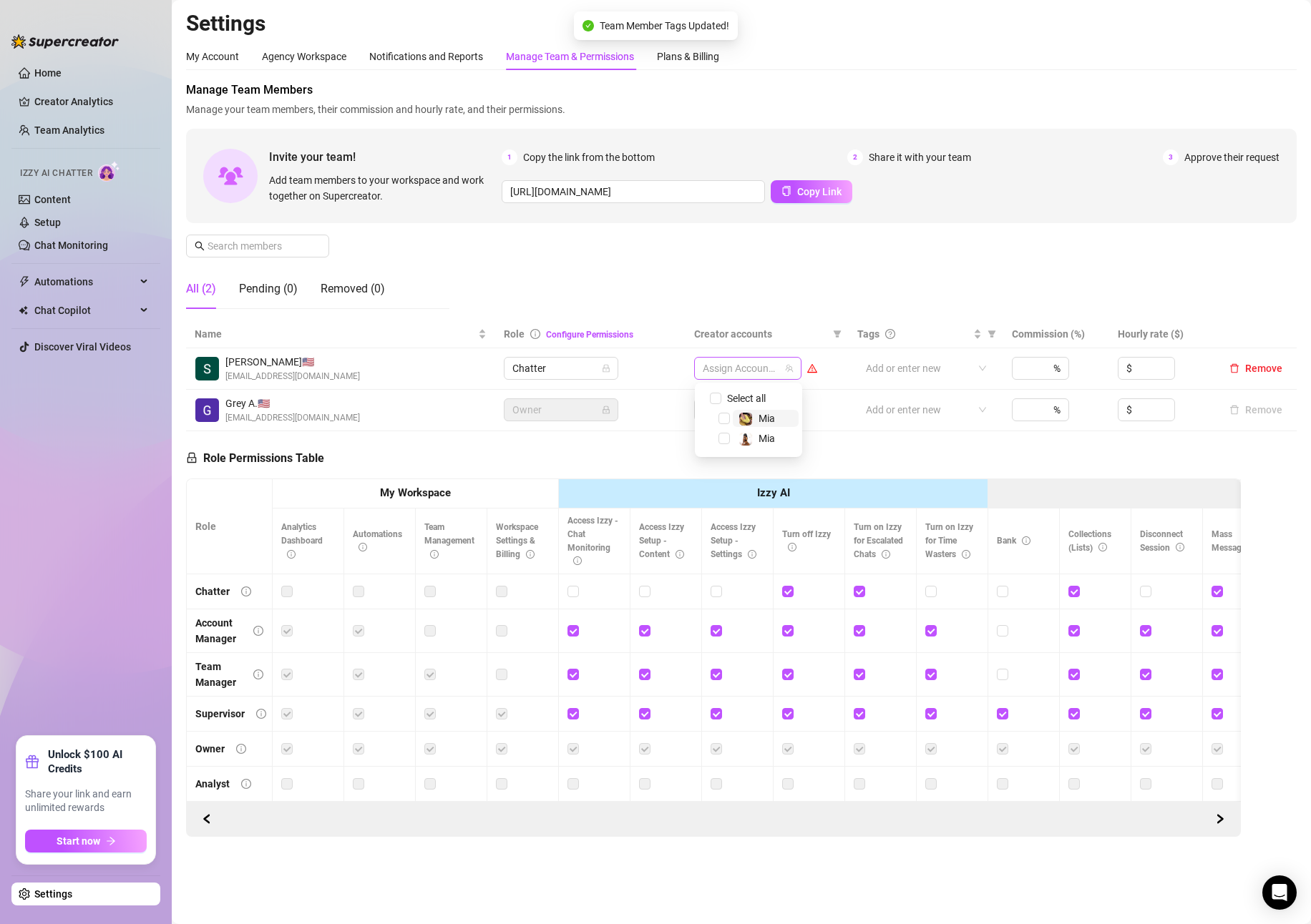
click at [761, 375] on div at bounding box center [740, 369] width 86 height 20
click at [771, 417] on span "Mia" at bounding box center [767, 418] width 17 height 11
click at [827, 329] on div "Creator accounts" at bounding box center [767, 334] width 146 height 16
click at [321, 512] on th "Analytics Dashboard" at bounding box center [308, 541] width 71 height 66
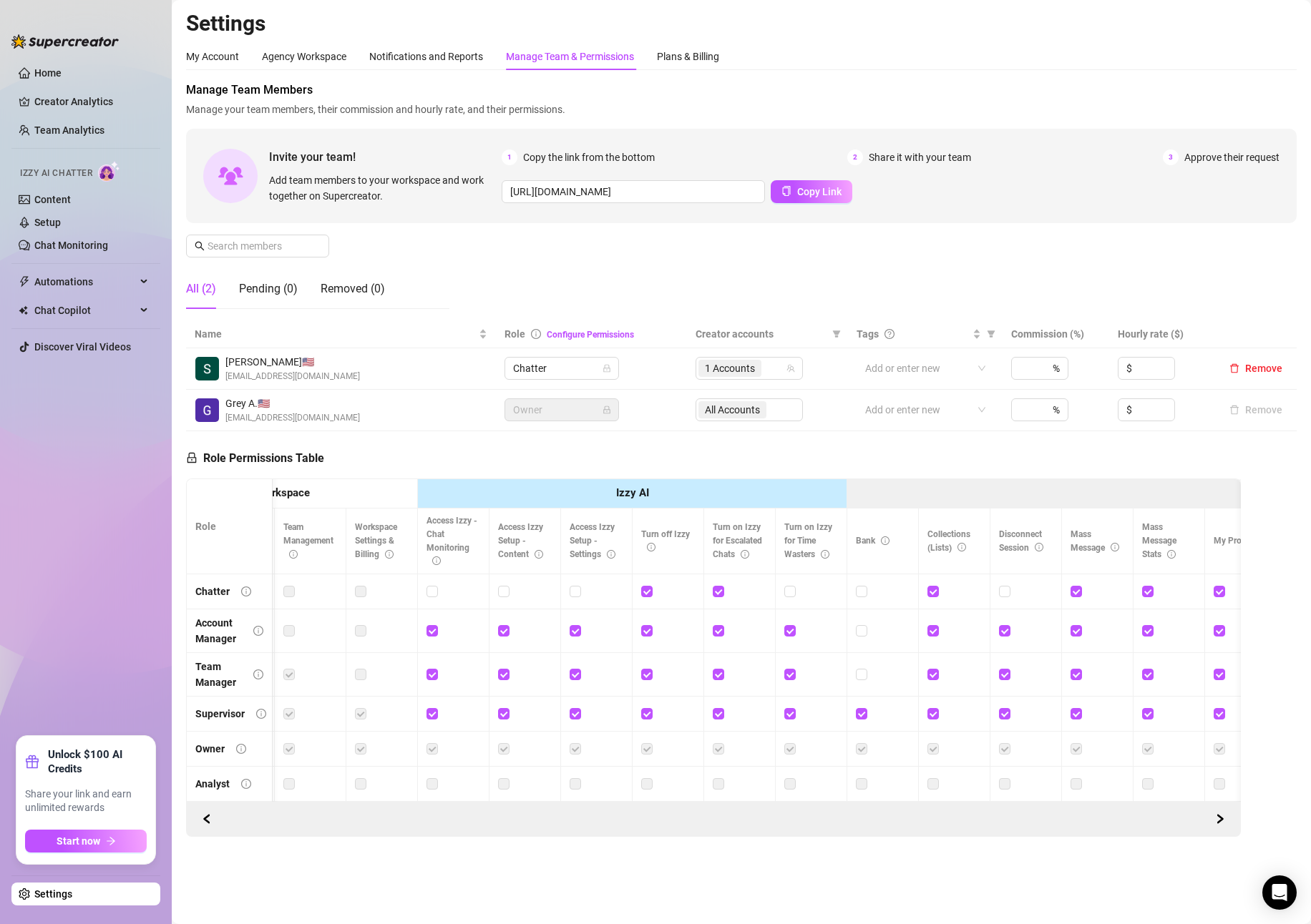
scroll to position [0, 661]
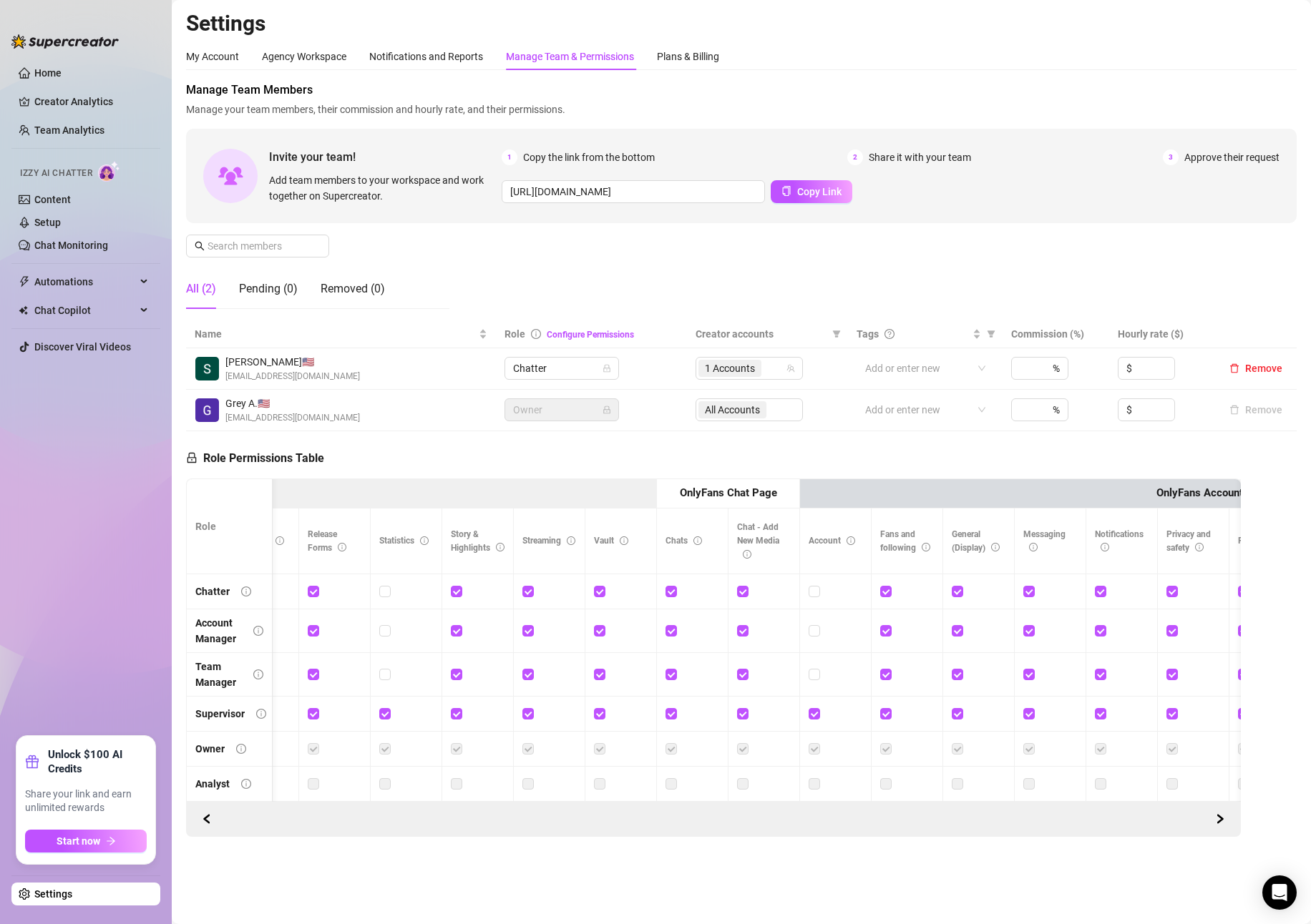
click at [458, 511] on th "Story & Highlights" at bounding box center [477, 541] width 71 height 66
click at [528, 586] on input "checkbox" at bounding box center [528, 590] width 10 height 10
checkbox input "false"
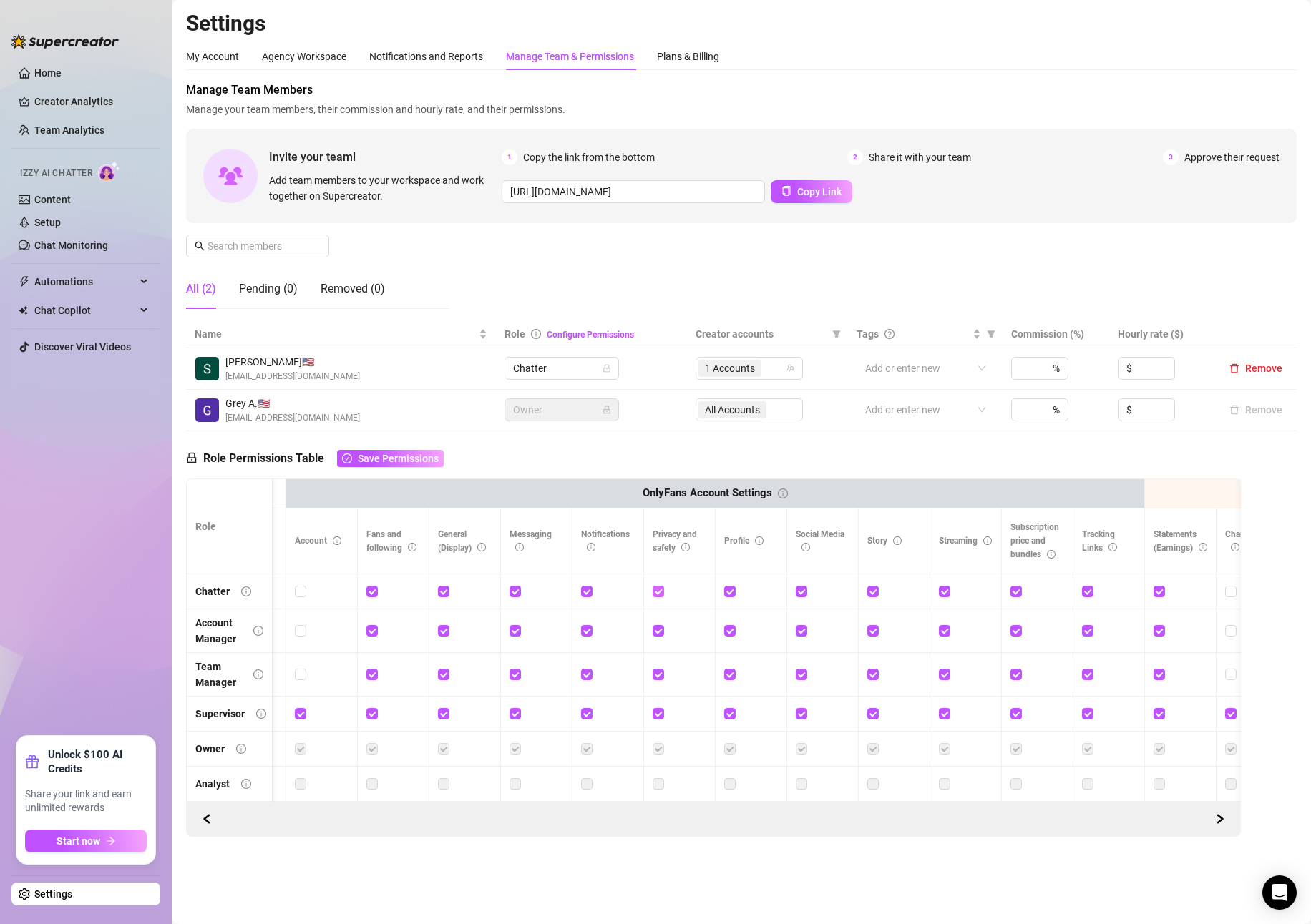
drag, startPoint x: 648, startPoint y: 590, endPoint x: 659, endPoint y: 591, distance: 11.0
click at [648, 590] on td at bounding box center [680, 592] width 71 height 35
click at [659, 591] on input "checkbox" at bounding box center [657, 590] width 10 height 10
checkbox input "false"
click at [727, 589] on input "checkbox" at bounding box center [729, 590] width 10 height 10
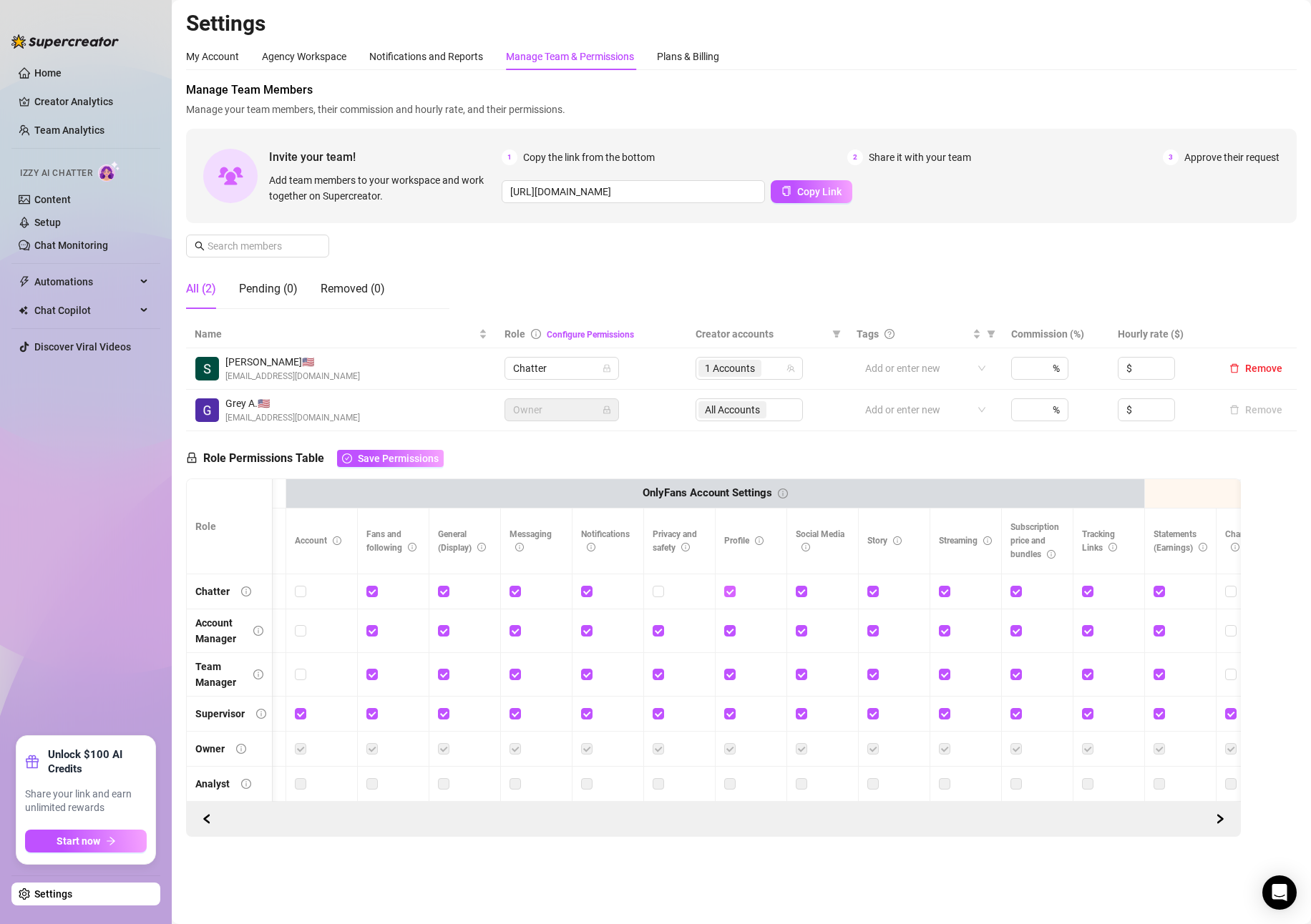
checkbox input "false"
click at [802, 591] on input "checkbox" at bounding box center [800, 590] width 10 height 10
checkbox input "false"
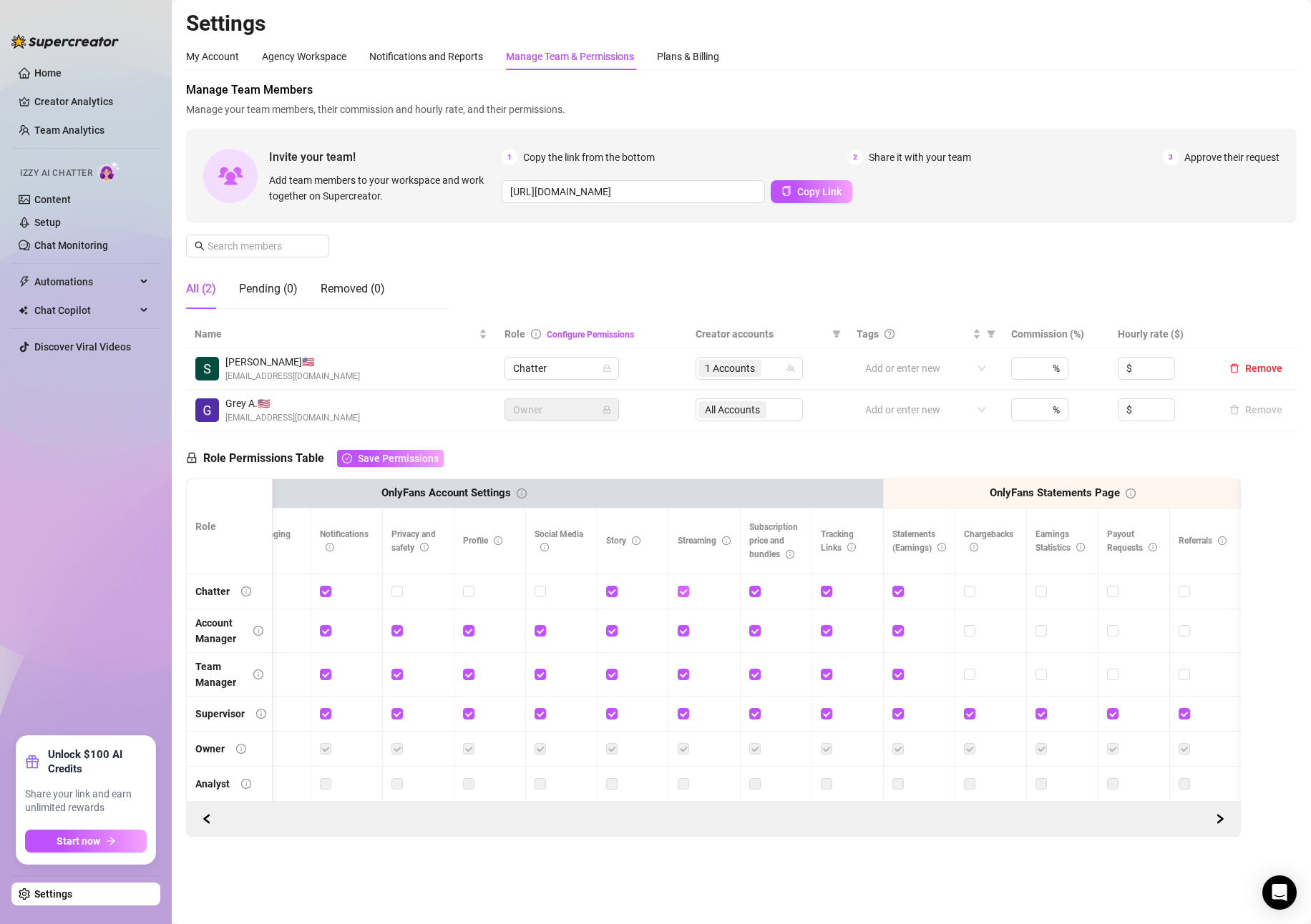
click at [678, 591] on input "checkbox" at bounding box center [682, 590] width 10 height 10
checkbox input "false"
click at [754, 591] on input "checkbox" at bounding box center [754, 590] width 10 height 10
checkbox input "false"
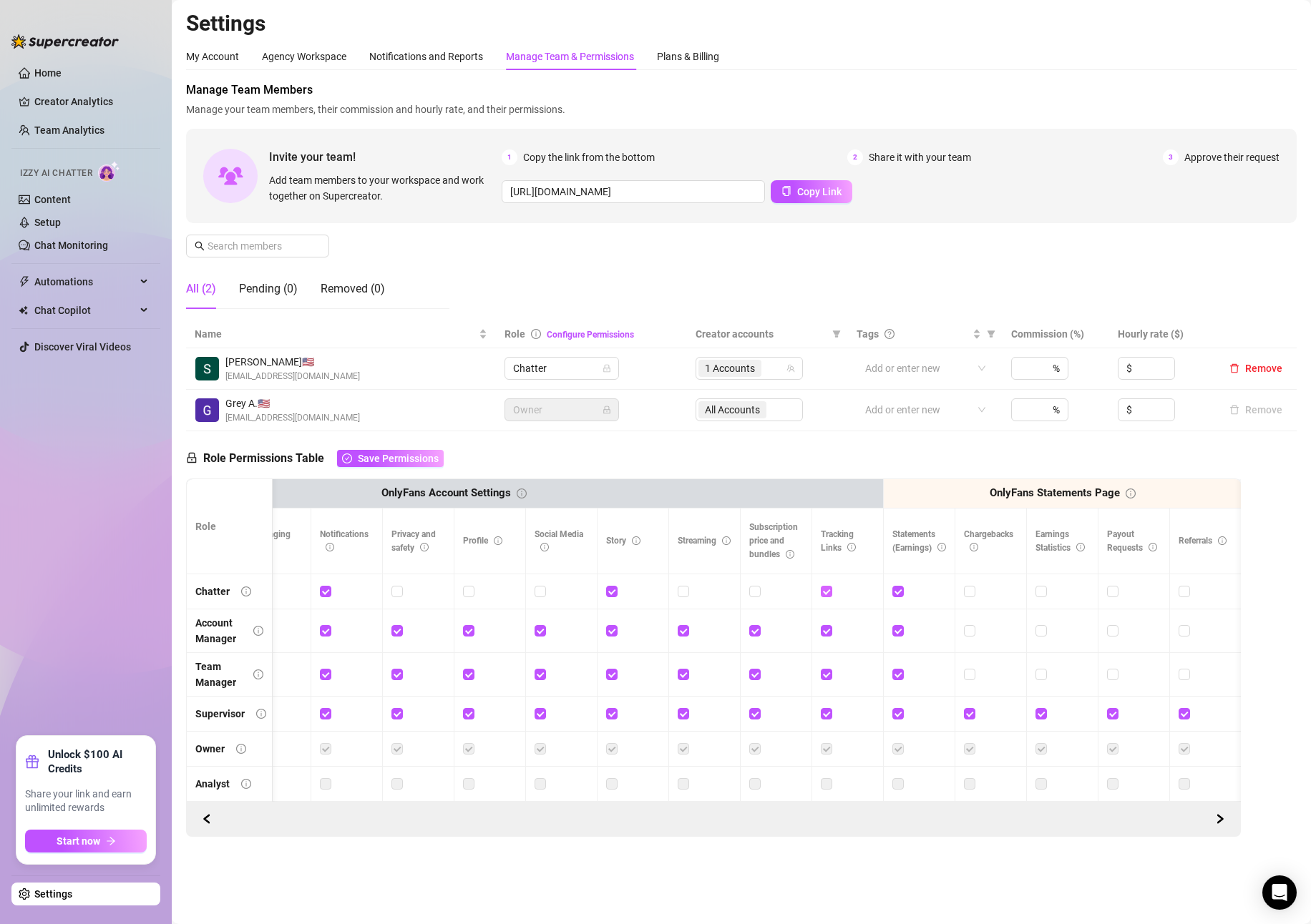
click at [824, 593] on input "checkbox" at bounding box center [825, 590] width 10 height 10
checkbox input "false"
click at [897, 586] on label at bounding box center [898, 591] width 11 height 16
click at [897, 586] on input "checkbox" at bounding box center [897, 590] width 10 height 10
checkbox input "false"
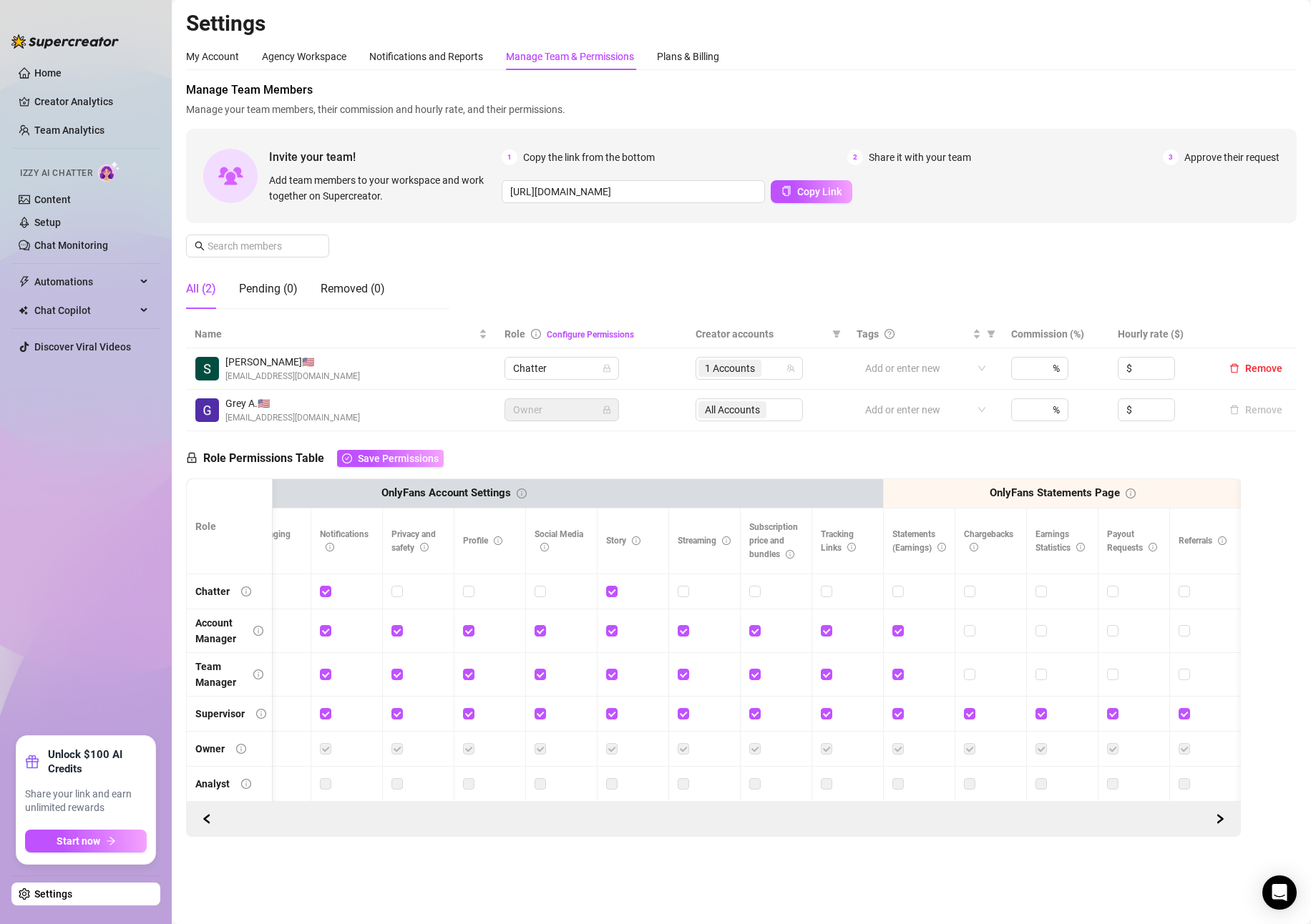
drag, startPoint x: 1057, startPoint y: 811, endPoint x: 1047, endPoint y: 812, distance: 10.0
click at [1050, 813] on div "Role My Workspace Izzy AI OnlyFans Side Menu OnlyFans Chat Page OnlyFans Accoun…" at bounding box center [714, 657] width 1055 height 359
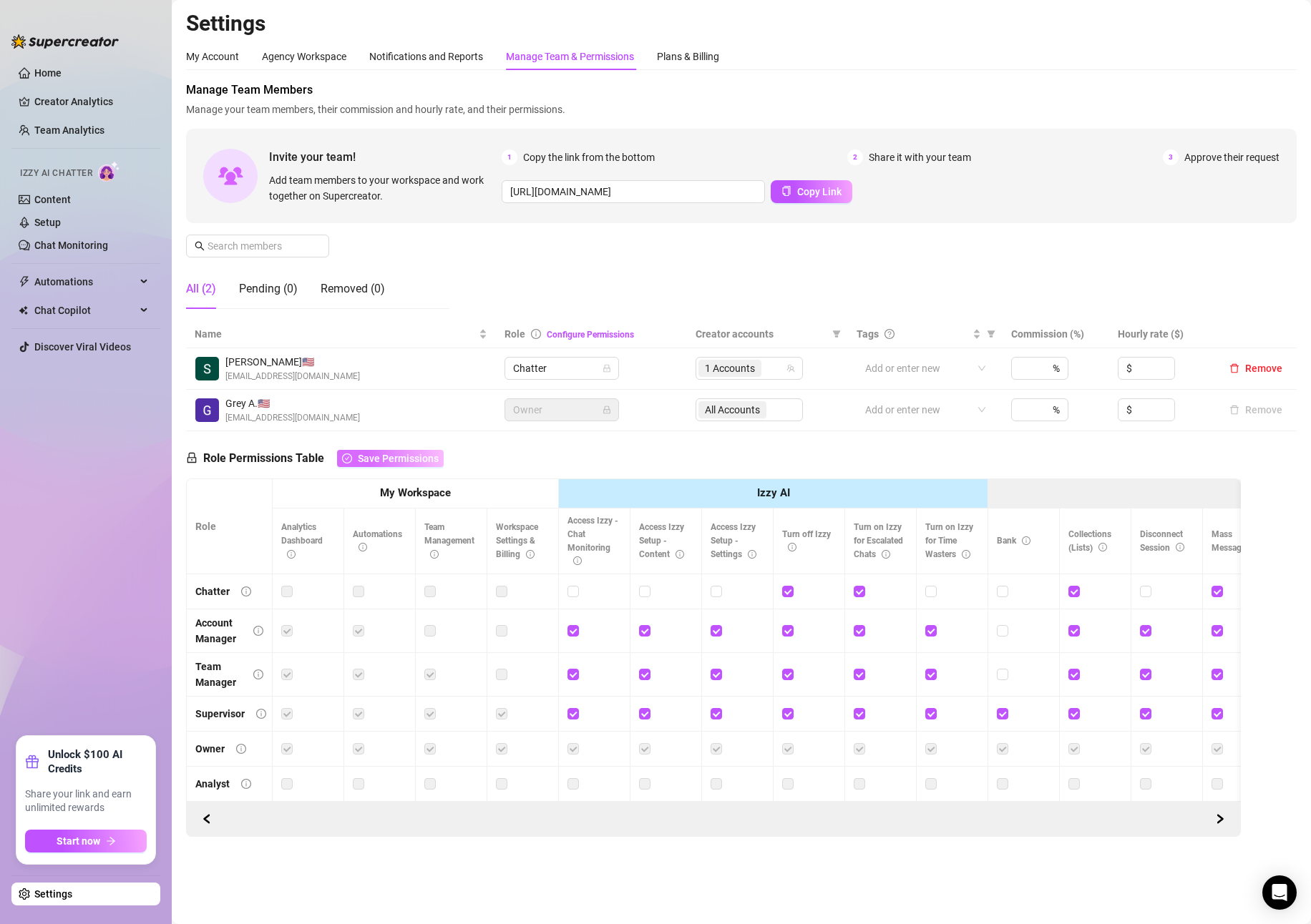
click at [402, 463] on span "Save Permissions" at bounding box center [398, 459] width 81 height 11
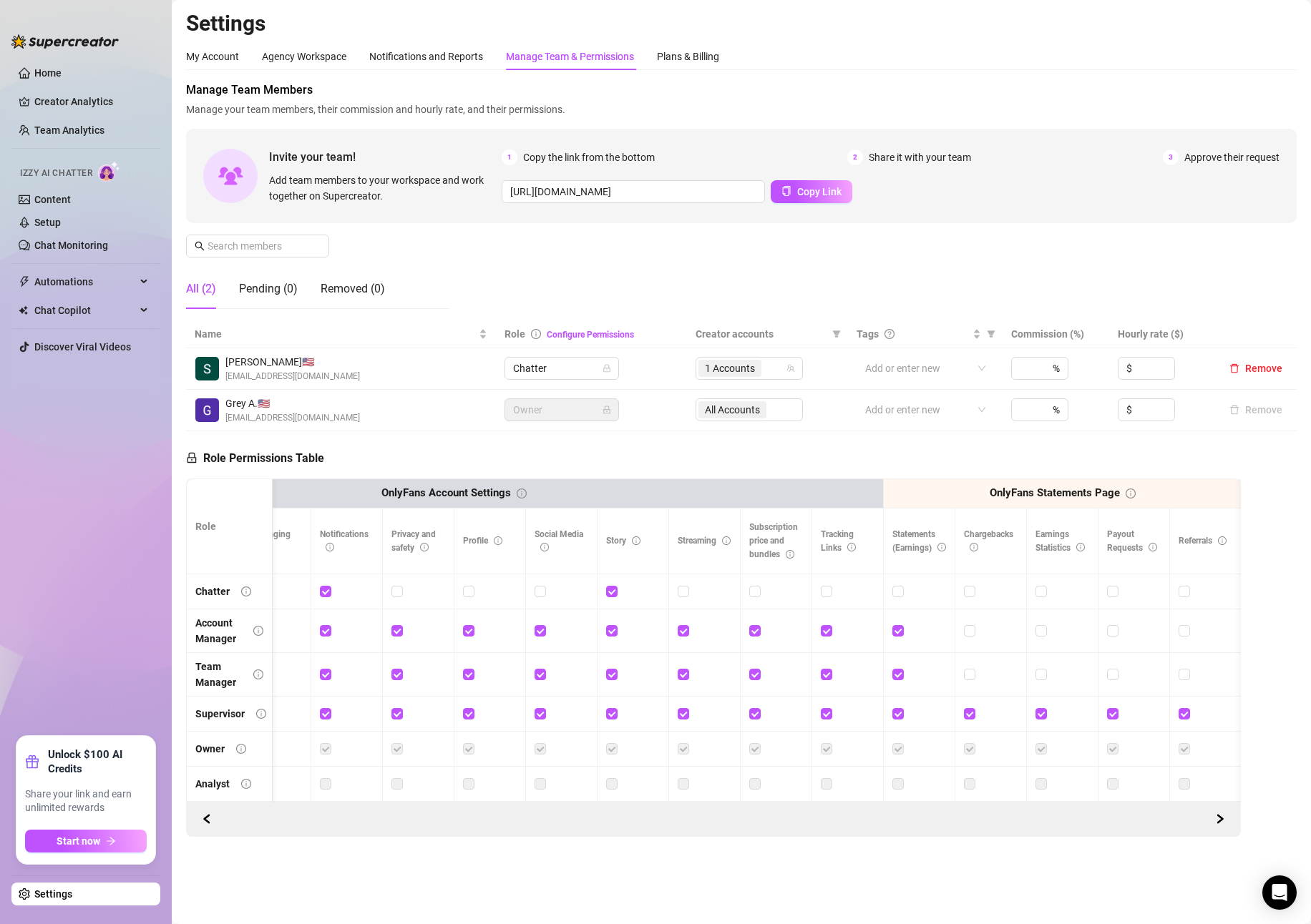
scroll to position [0, 0]
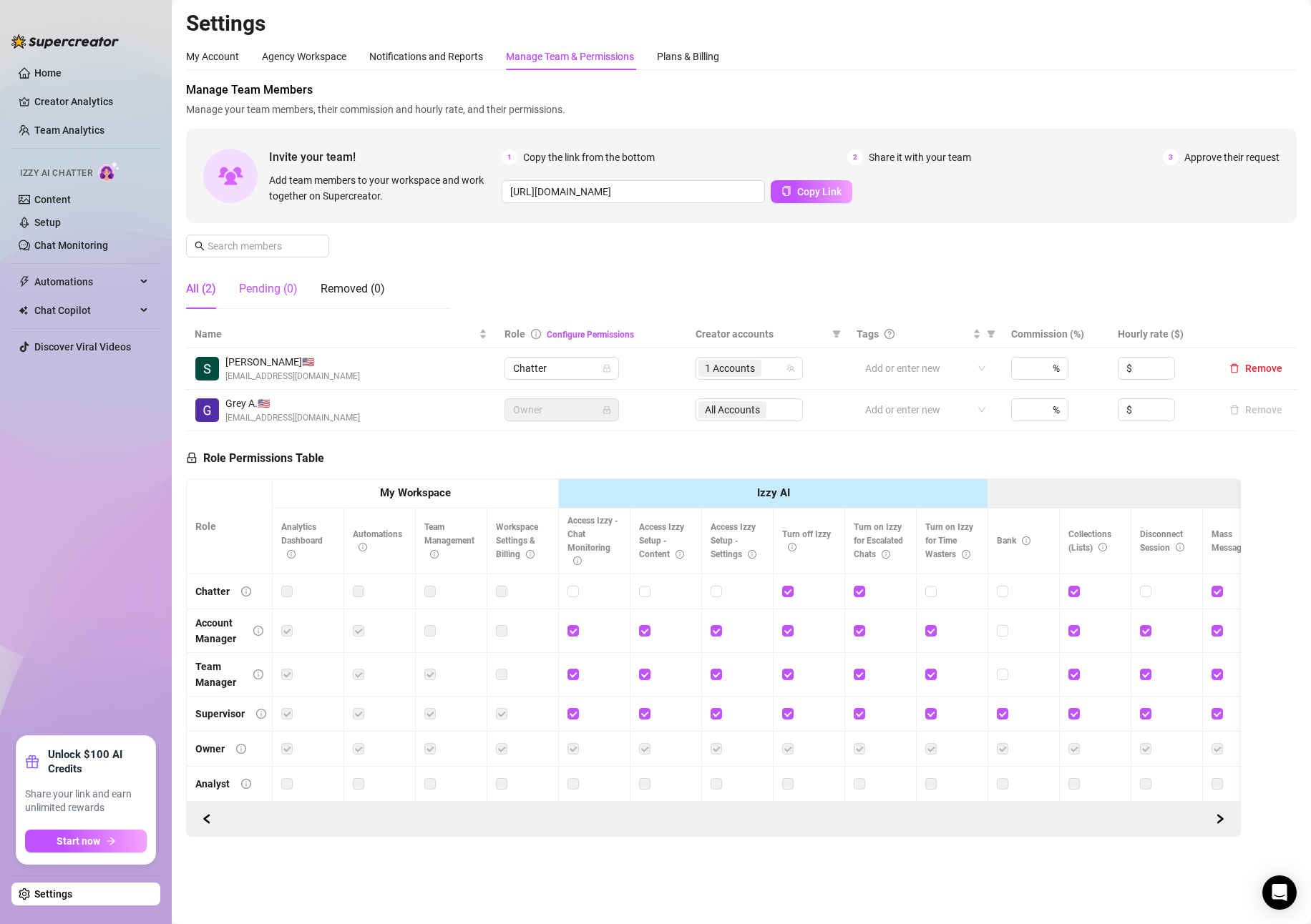
click at [280, 290] on div "Pending (0)" at bounding box center [268, 289] width 58 height 18
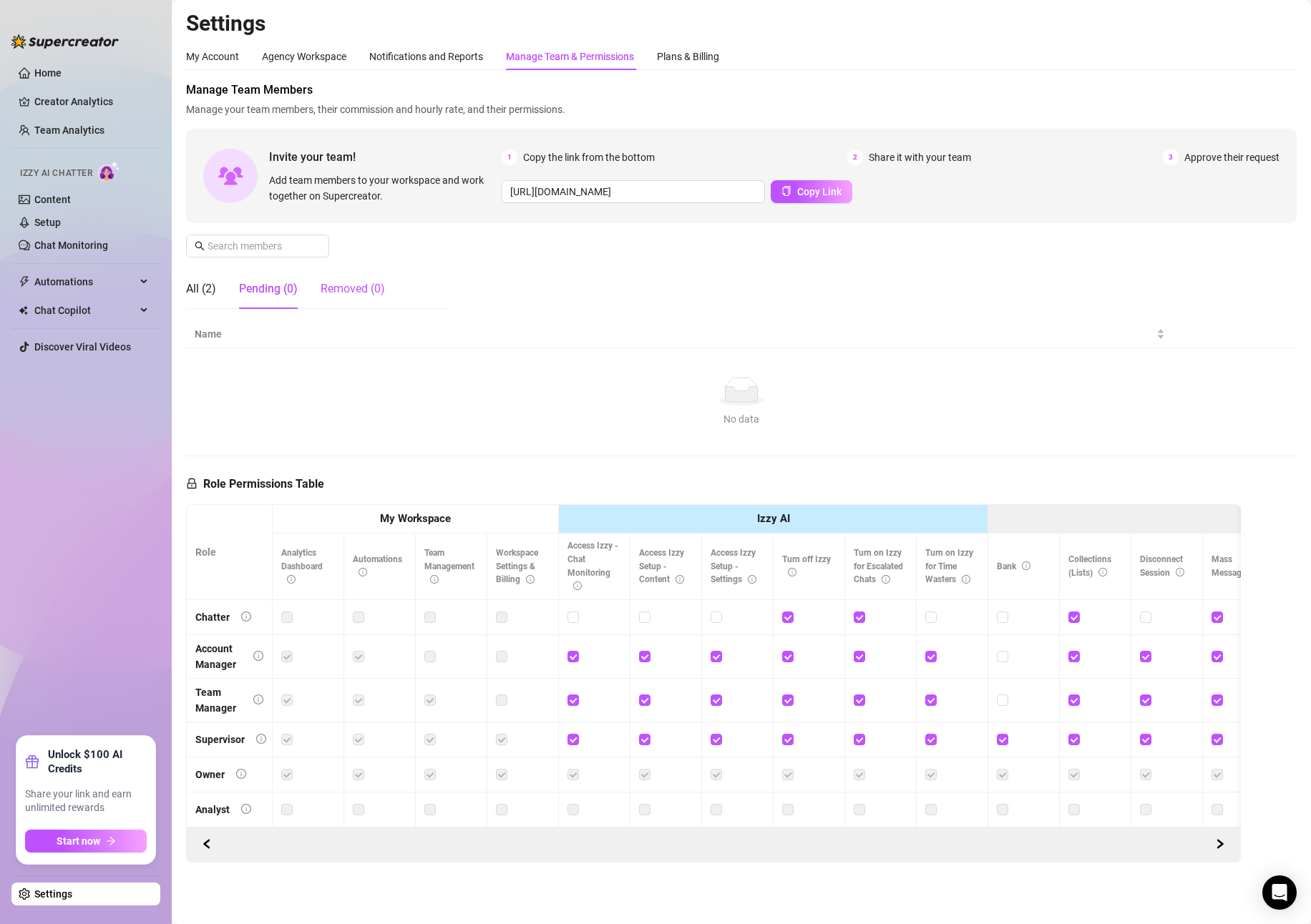
click at [346, 290] on div "Removed (0)" at bounding box center [352, 289] width 64 height 18
click at [206, 289] on div "All (2)" at bounding box center [201, 289] width 30 height 18
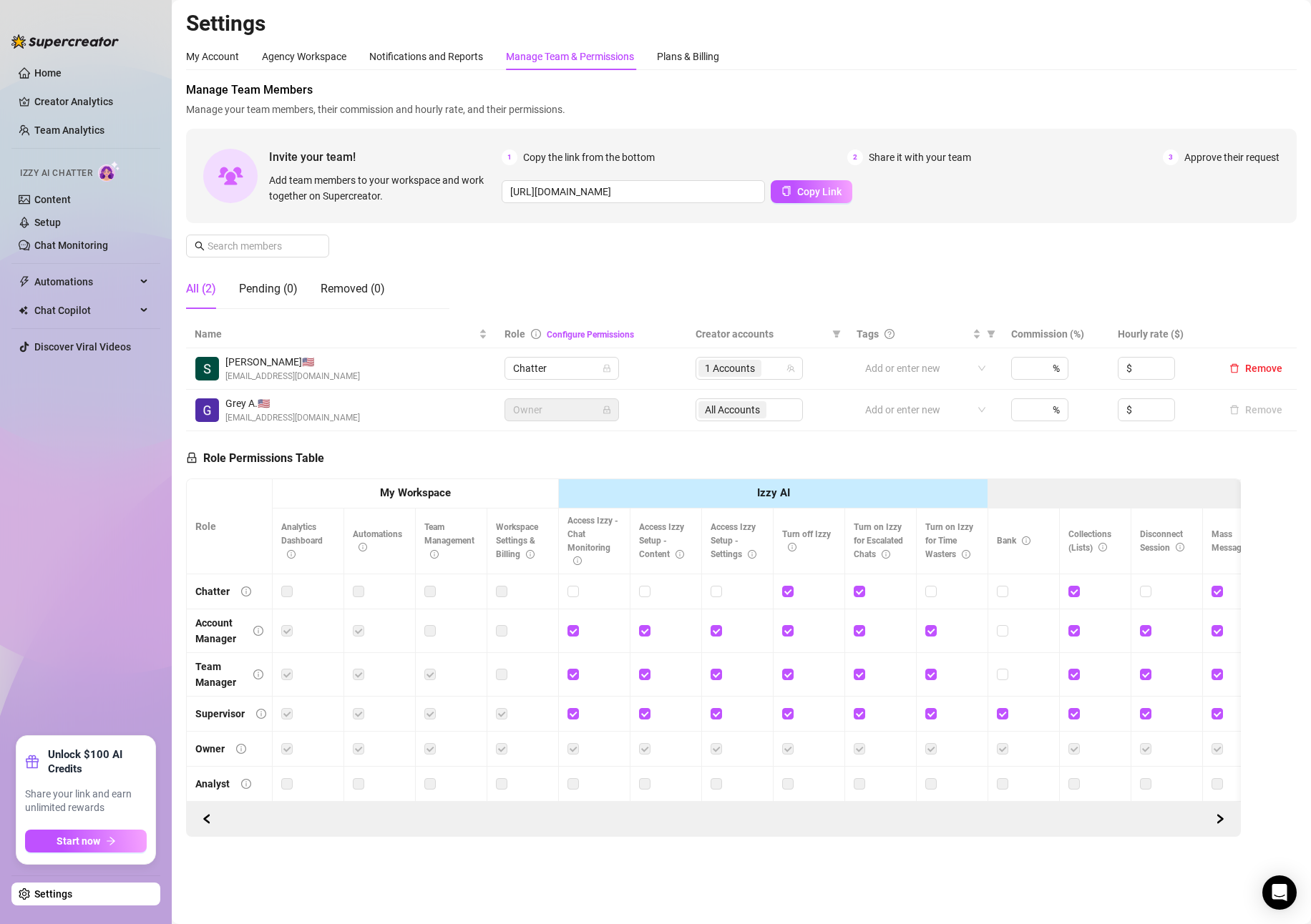
click at [34, 900] on link "Settings" at bounding box center [53, 894] width 38 height 11
click at [34, 898] on link "Settings" at bounding box center [53, 894] width 38 height 11
click at [34, 895] on link "Settings" at bounding box center [53, 894] width 38 height 11
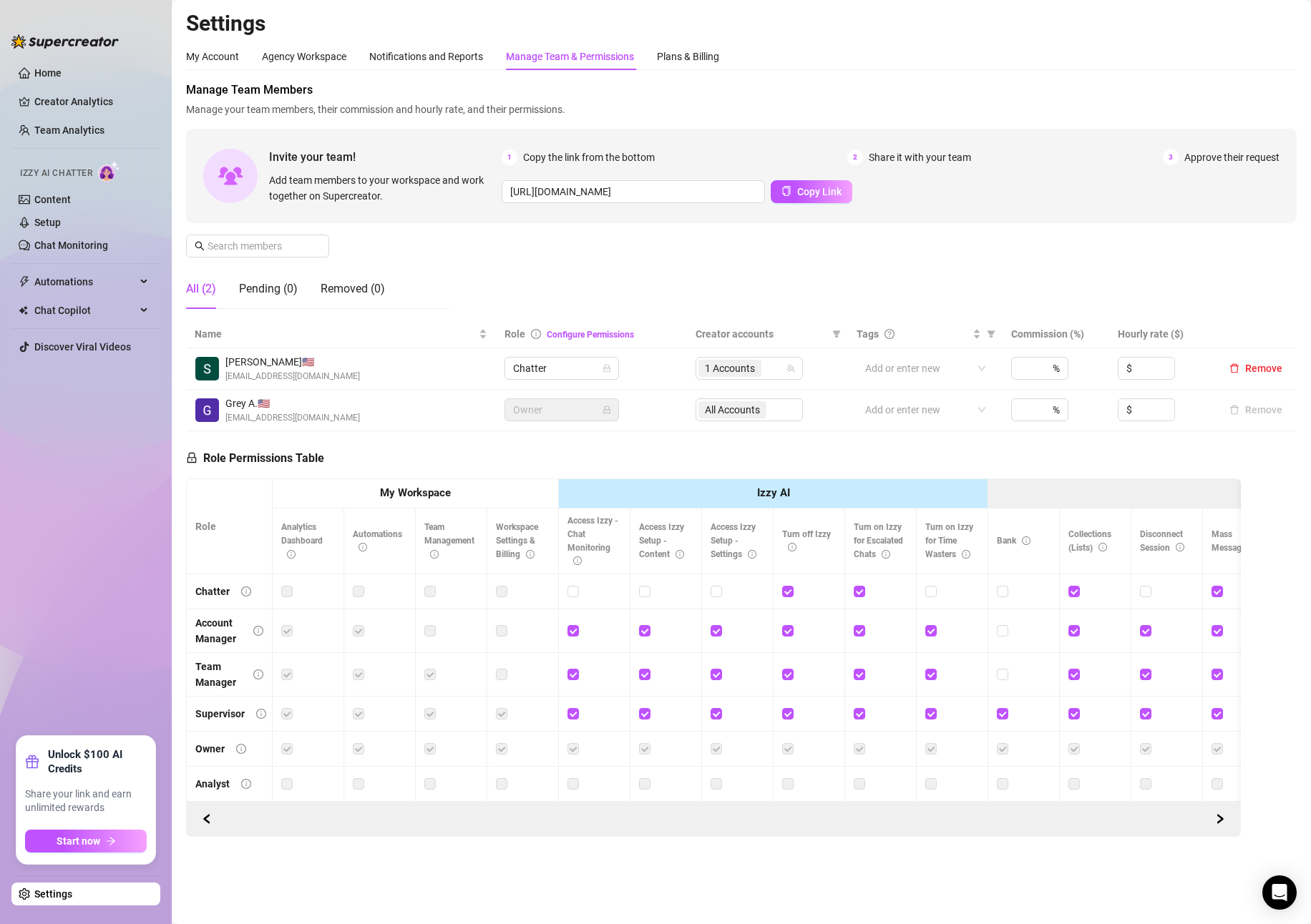
click at [34, 895] on link "Settings" at bounding box center [53, 894] width 38 height 11
click at [733, 30] on h2 "Settings" at bounding box center [742, 23] width 1111 height 27
click at [214, 58] on div "My Account" at bounding box center [212, 56] width 53 height 16
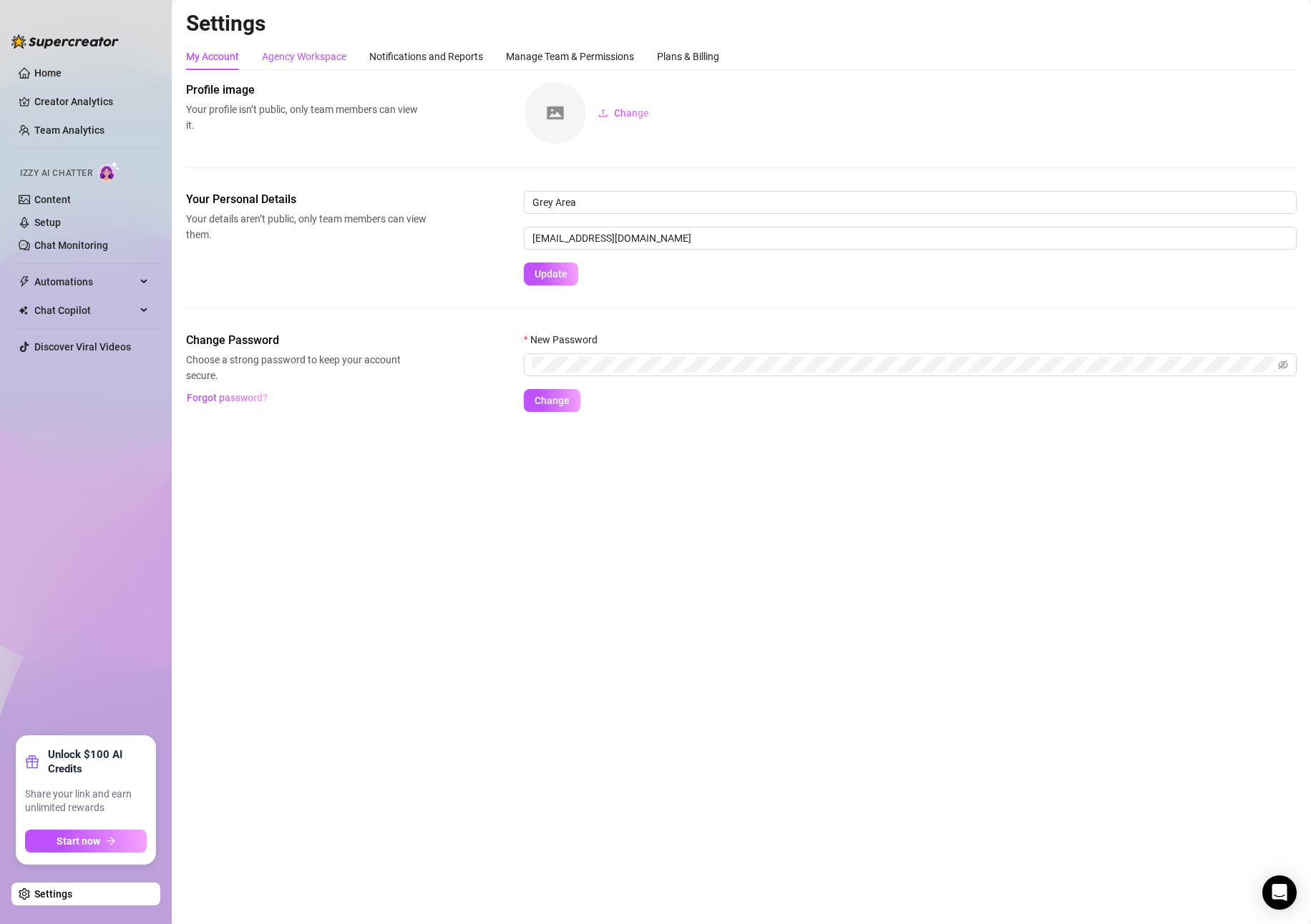
click at [325, 61] on div "Agency Workspace" at bounding box center [304, 56] width 84 height 16
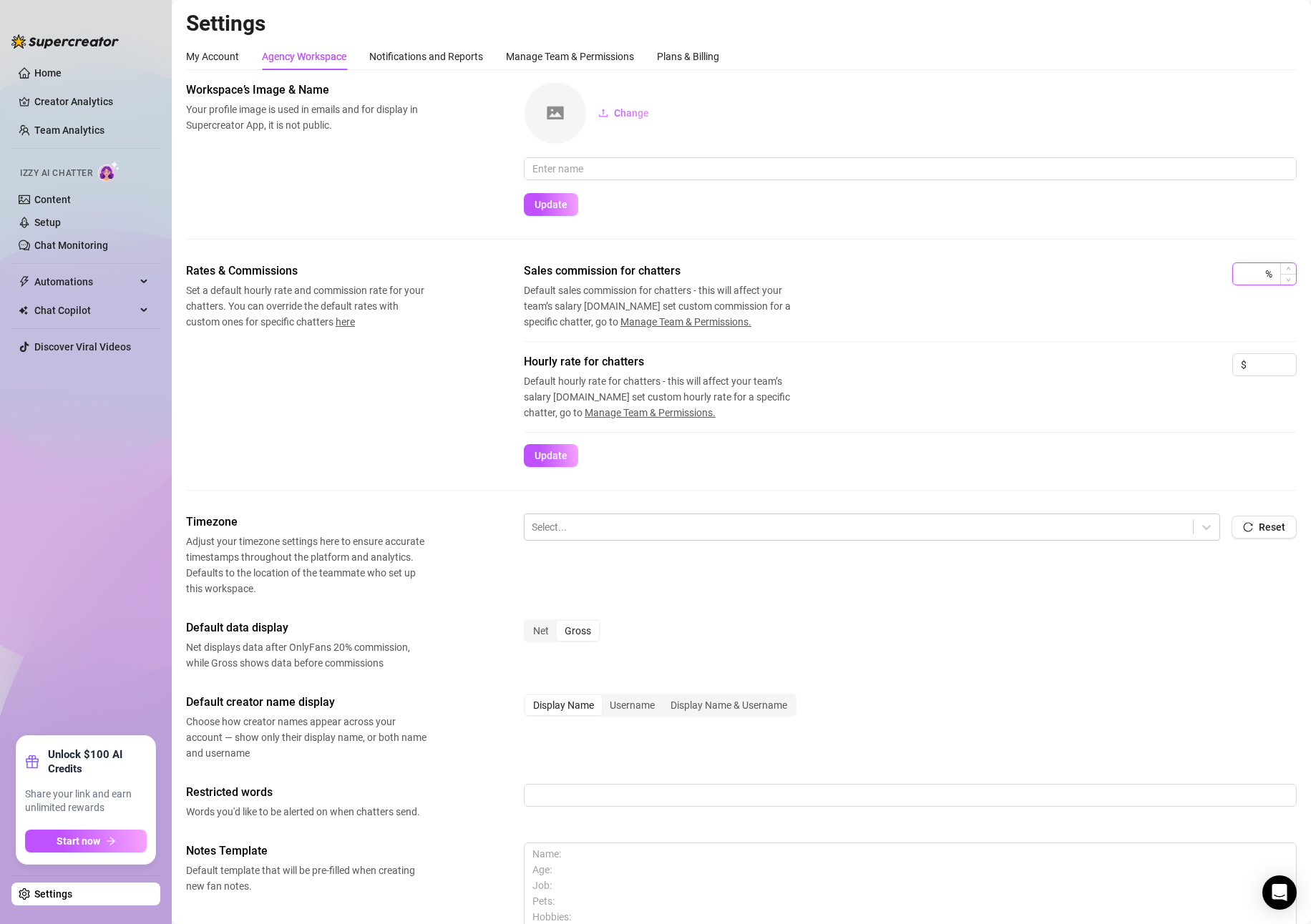
click at [1241, 281] on input at bounding box center [1252, 273] width 21 height 21
type input "4"
click at [1254, 360] on input at bounding box center [1273, 364] width 46 height 21
type input "4"
click at [1094, 248] on div "Workspace’s Image & Name Your profile image is used in emails and for display i…" at bounding box center [742, 171] width 1111 height 181
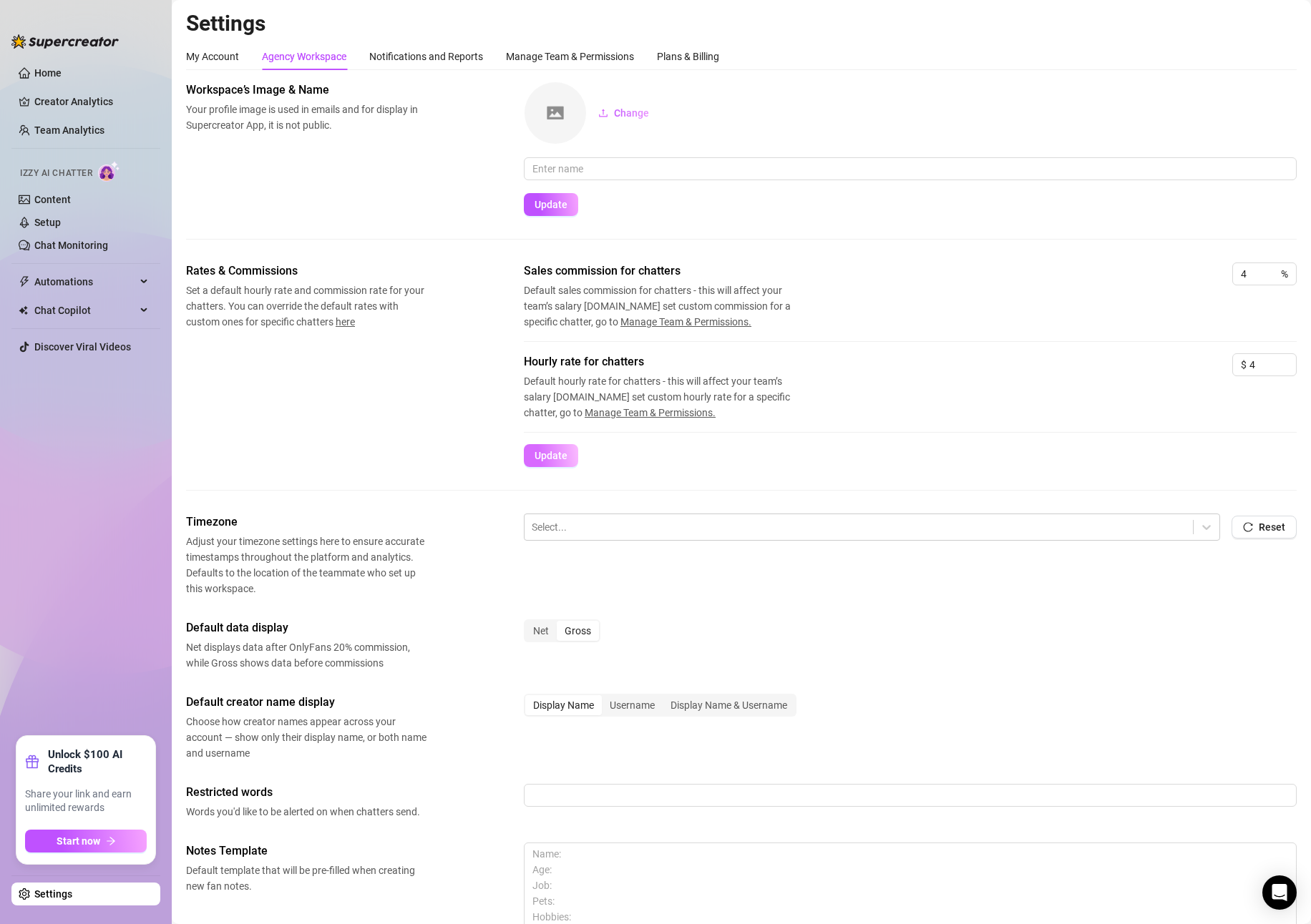
click at [530, 449] on button "Update" at bounding box center [551, 455] width 55 height 23
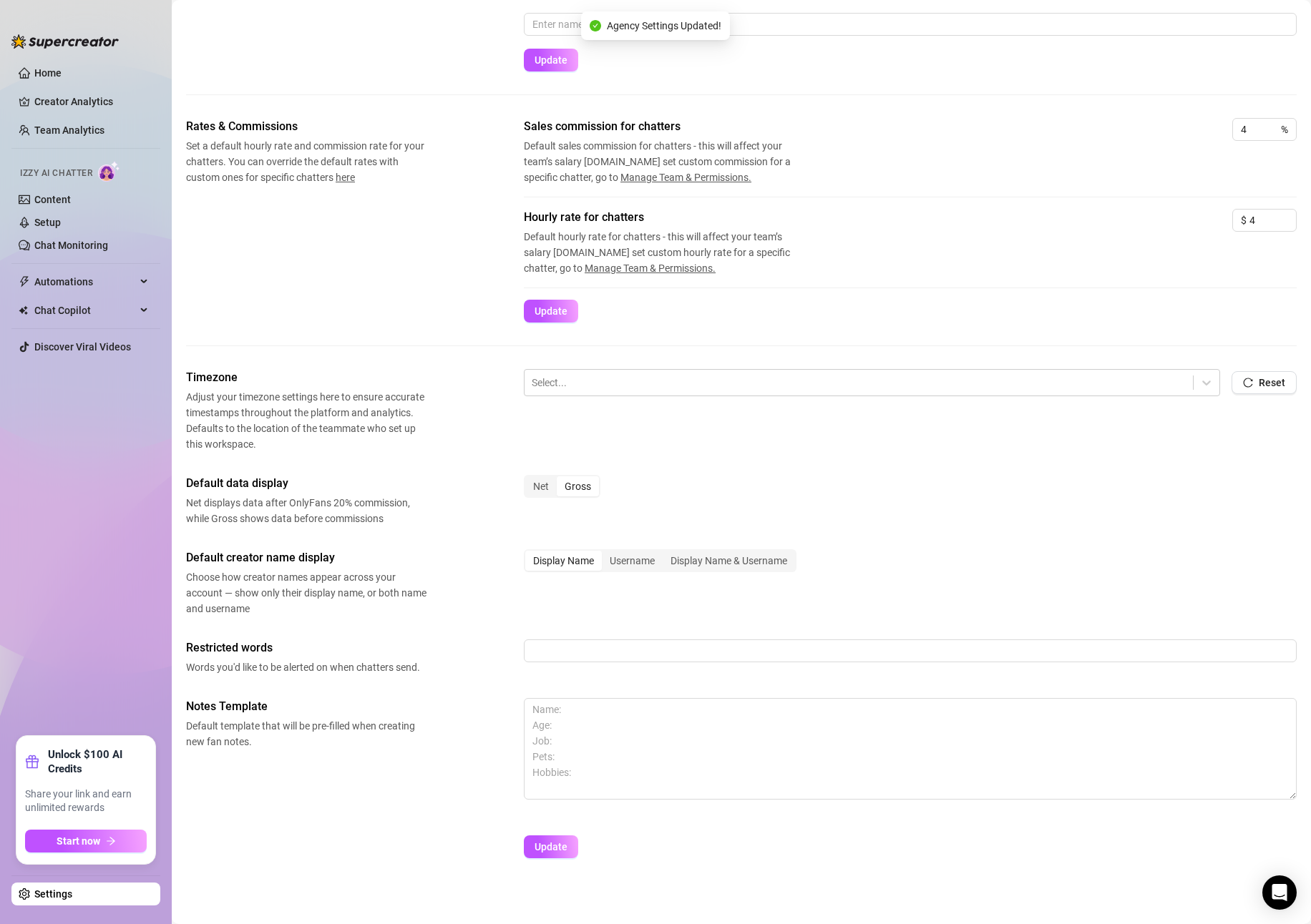
scroll to position [152, 0]
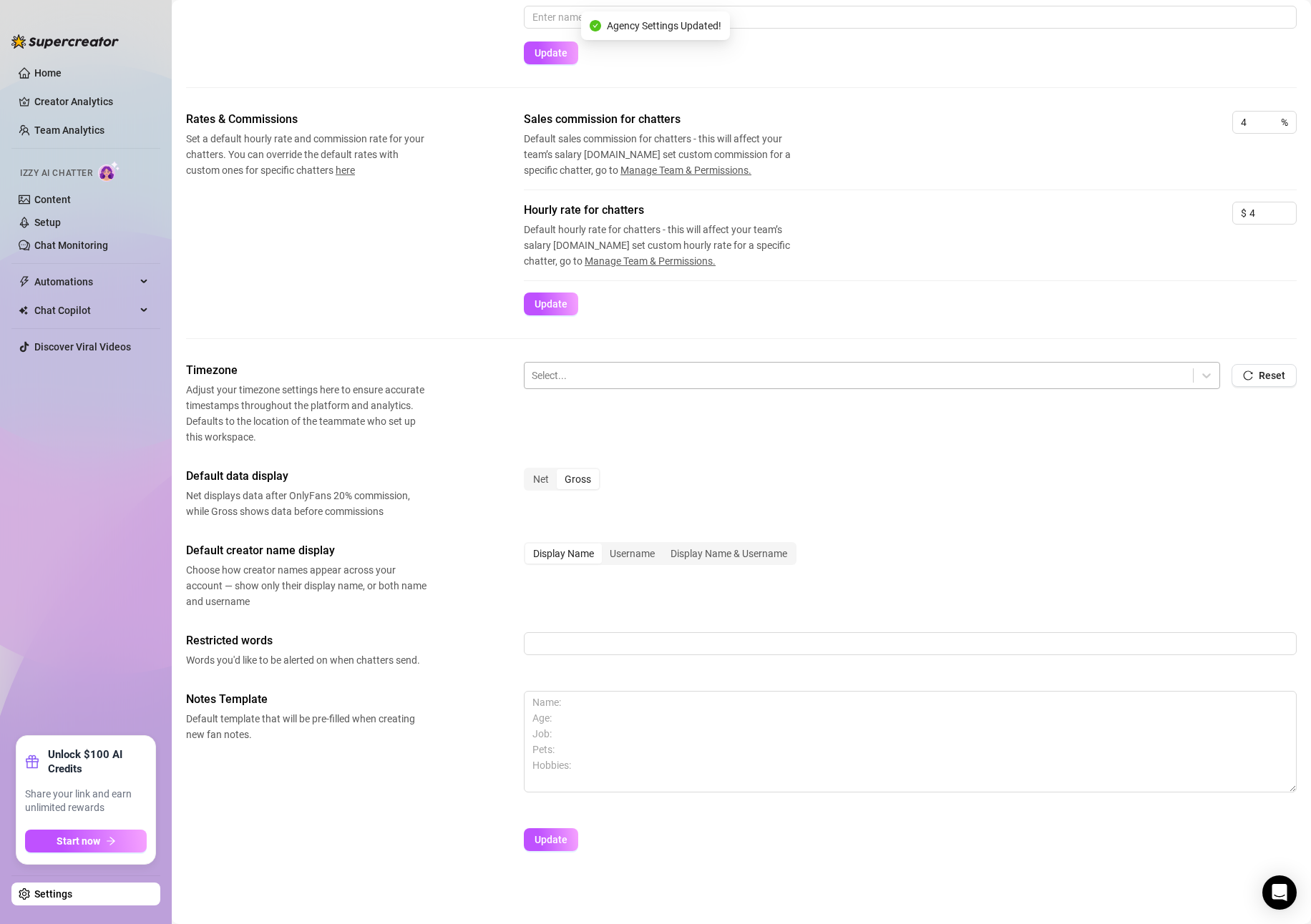
click at [661, 383] on div at bounding box center [859, 375] width 655 height 19
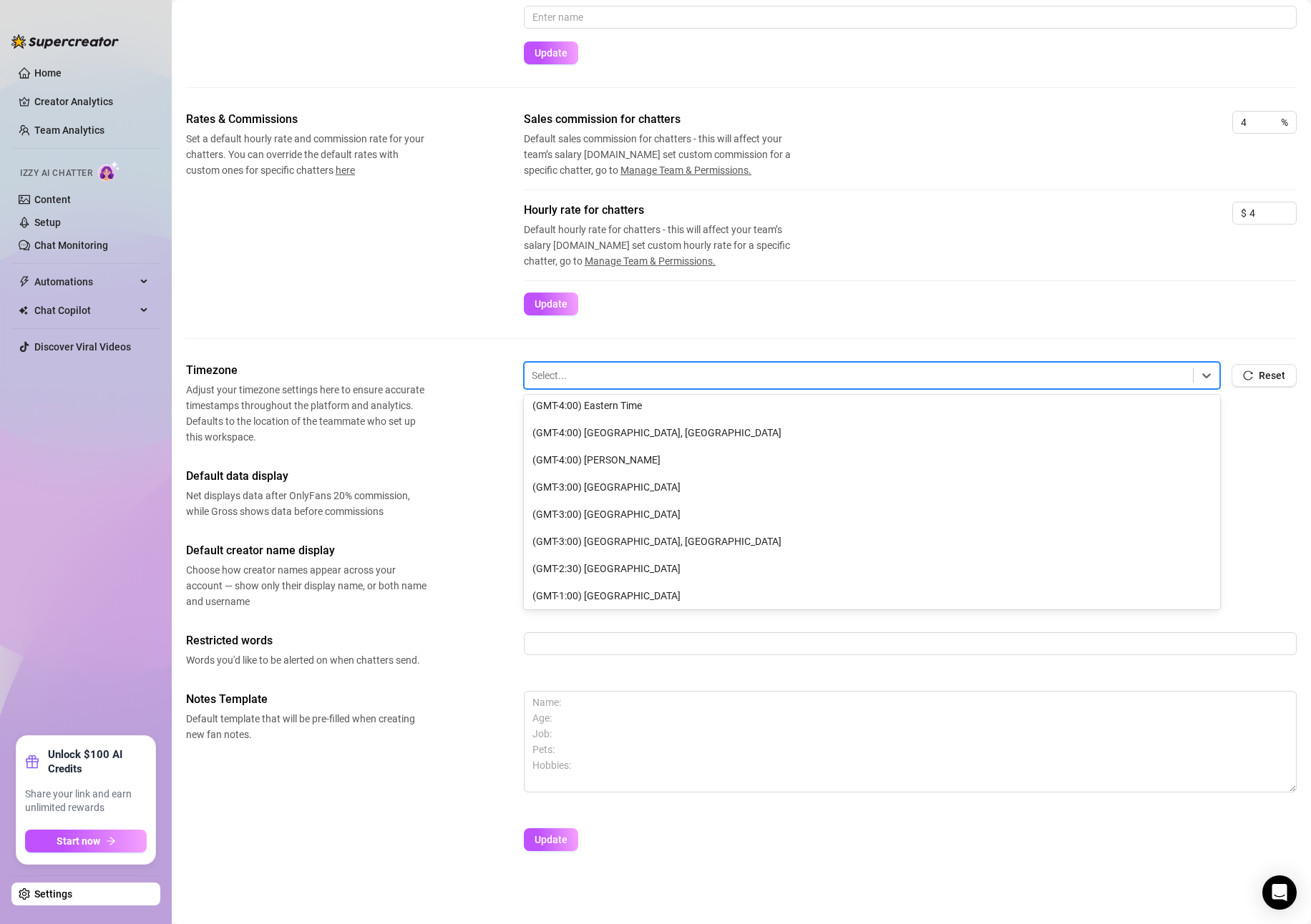
scroll to position [0, 0]
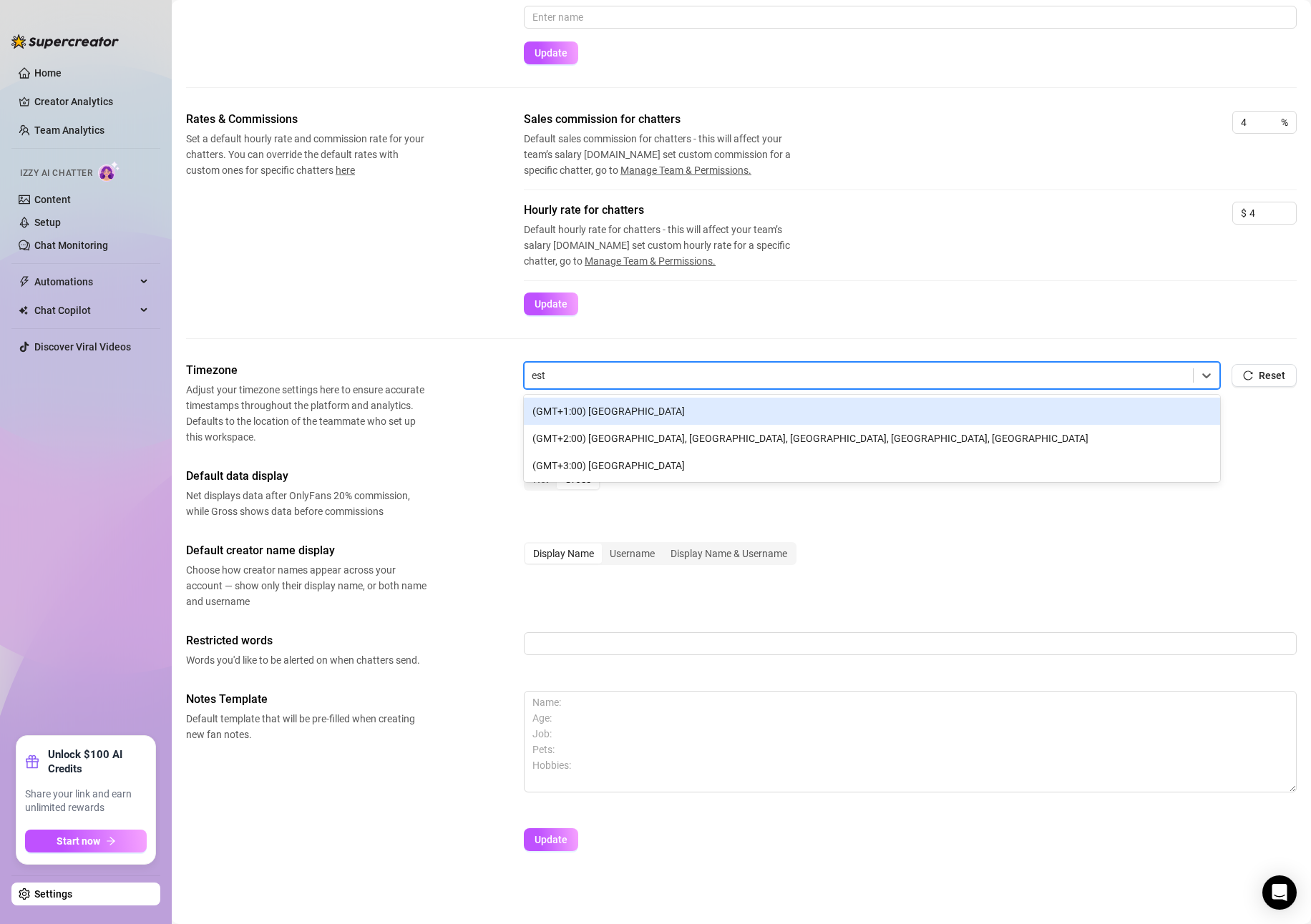
type input "est"
click at [767, 323] on div "Rates & Commissions Set a default hourly rate and commission rate for your chat…" at bounding box center [742, 236] width 1111 height 251
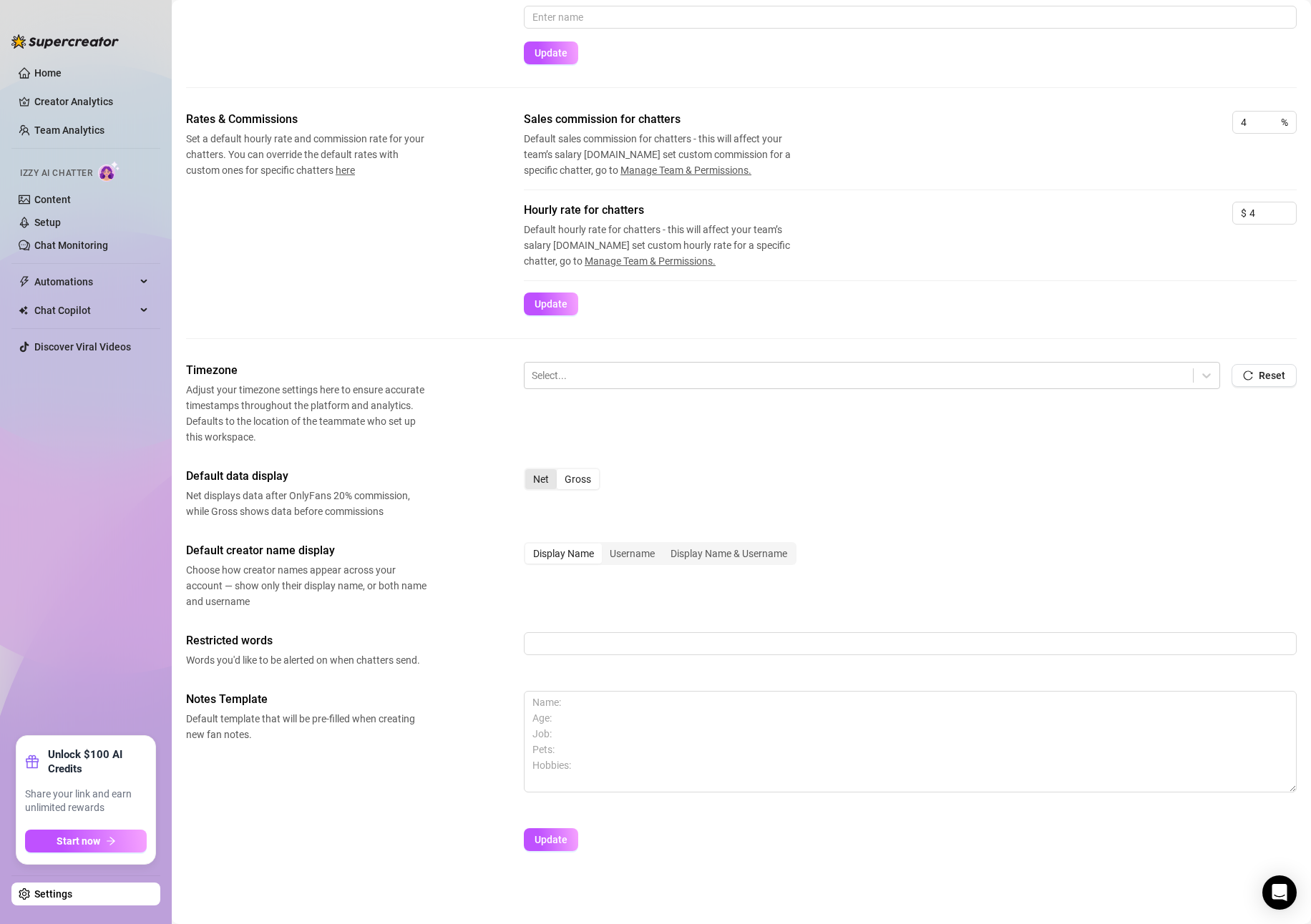
click at [529, 475] on div "Net" at bounding box center [541, 479] width 32 height 20
click at [528, 472] on input "Net" at bounding box center [528, 472] width 0 height 0
click at [533, 842] on button "Update" at bounding box center [551, 840] width 55 height 23
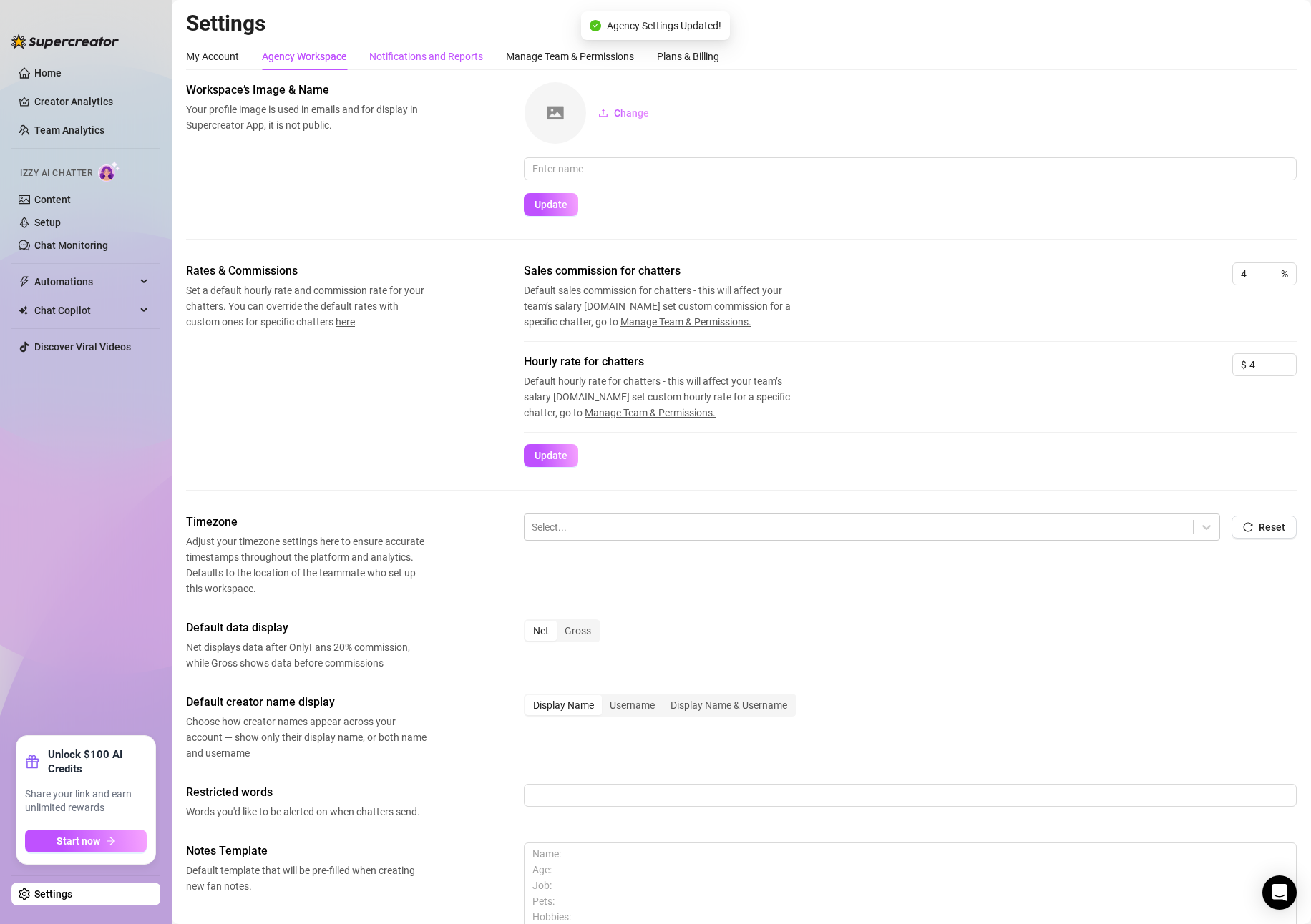
click at [413, 62] on div "Notifications and Reports" at bounding box center [426, 56] width 114 height 16
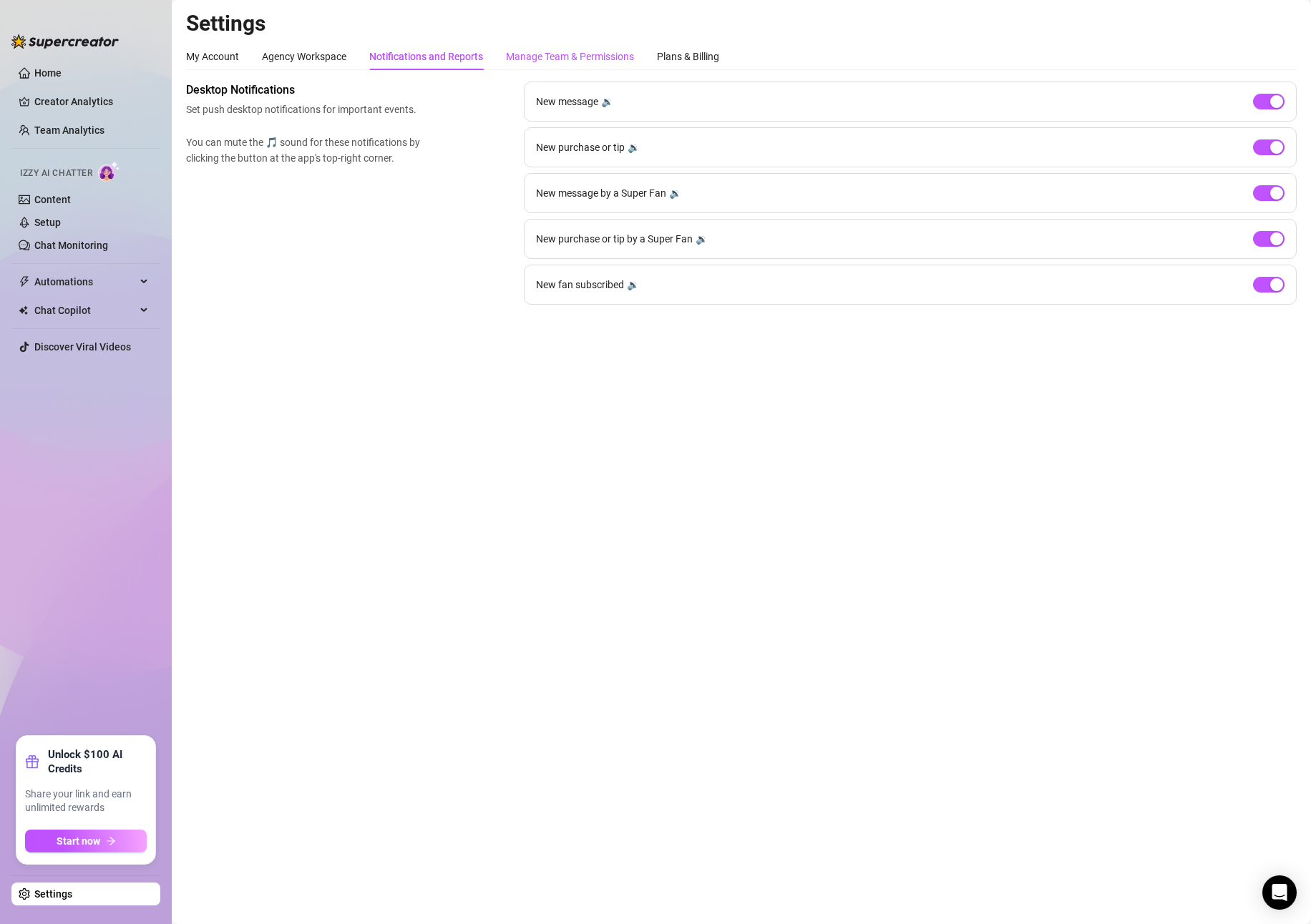
click at [532, 64] on div "Manage Team & Permissions" at bounding box center [570, 56] width 128 height 16
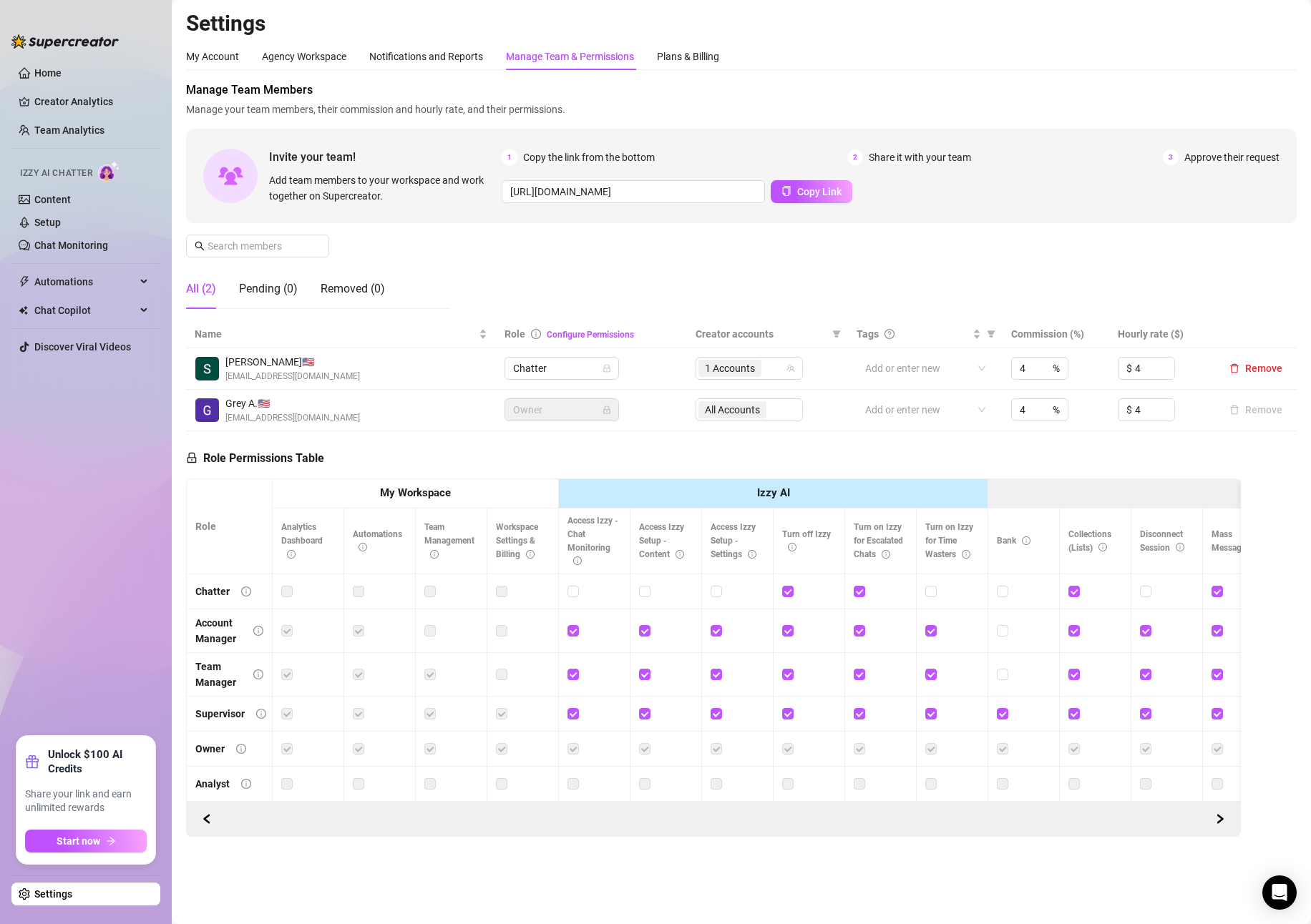
click at [630, 70] on div "Manage Team & Permissions" at bounding box center [570, 56] width 128 height 27
click at [712, 63] on div "Plans & Billing" at bounding box center [688, 56] width 62 height 16
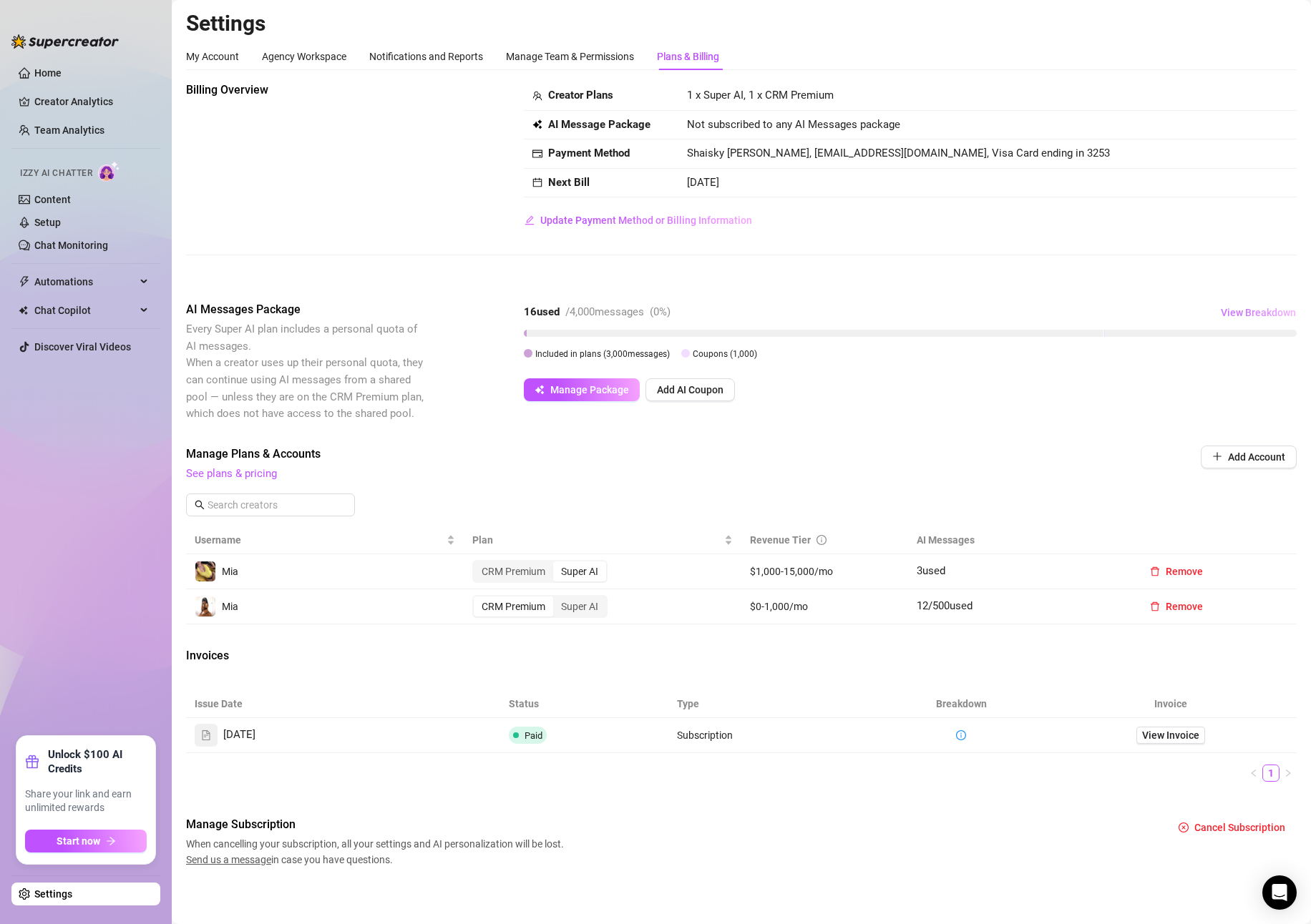
click at [1266, 313] on span "View Breakdown" at bounding box center [1258, 312] width 75 height 11
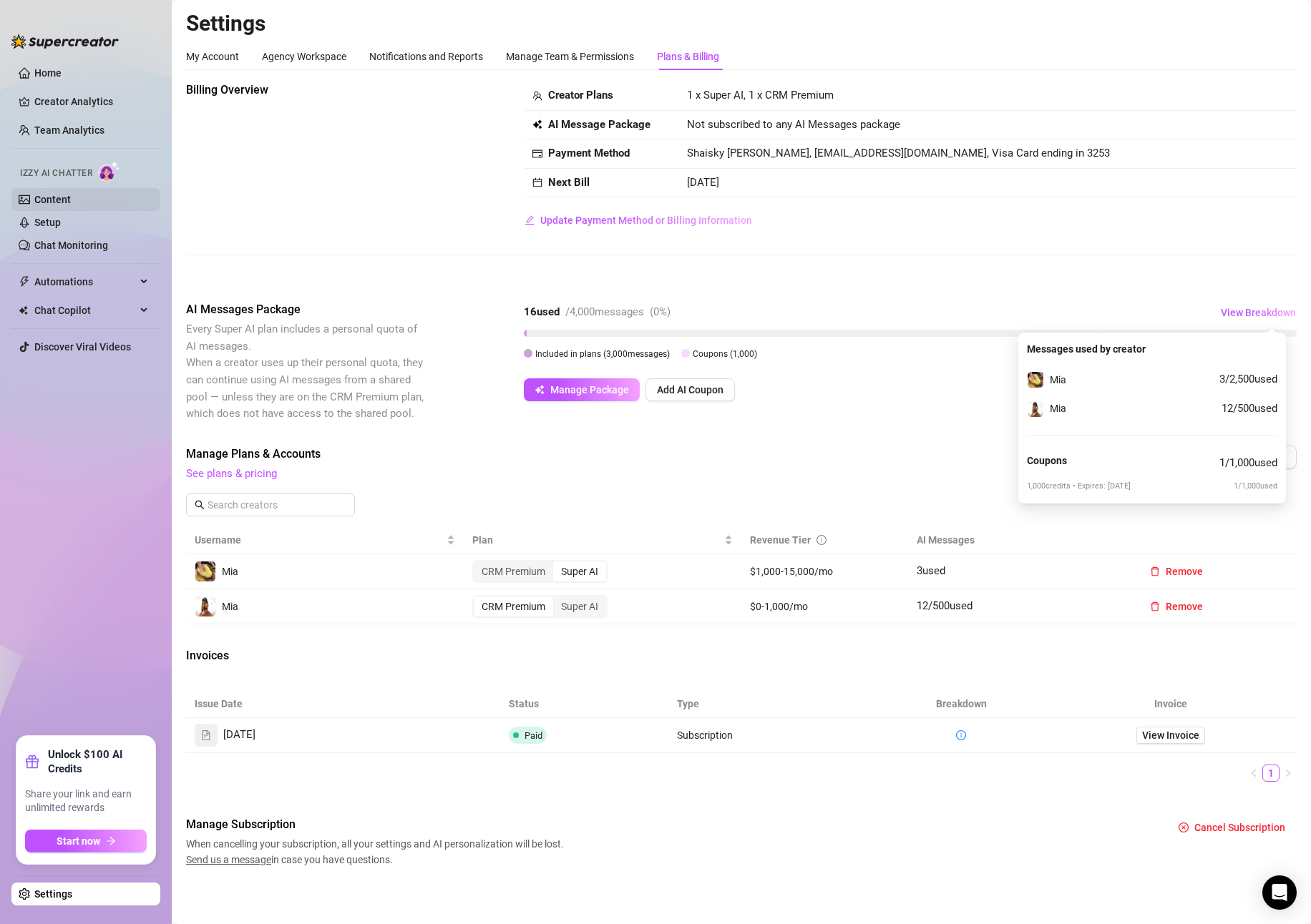
click at [70, 196] on link "Content" at bounding box center [52, 199] width 36 height 11
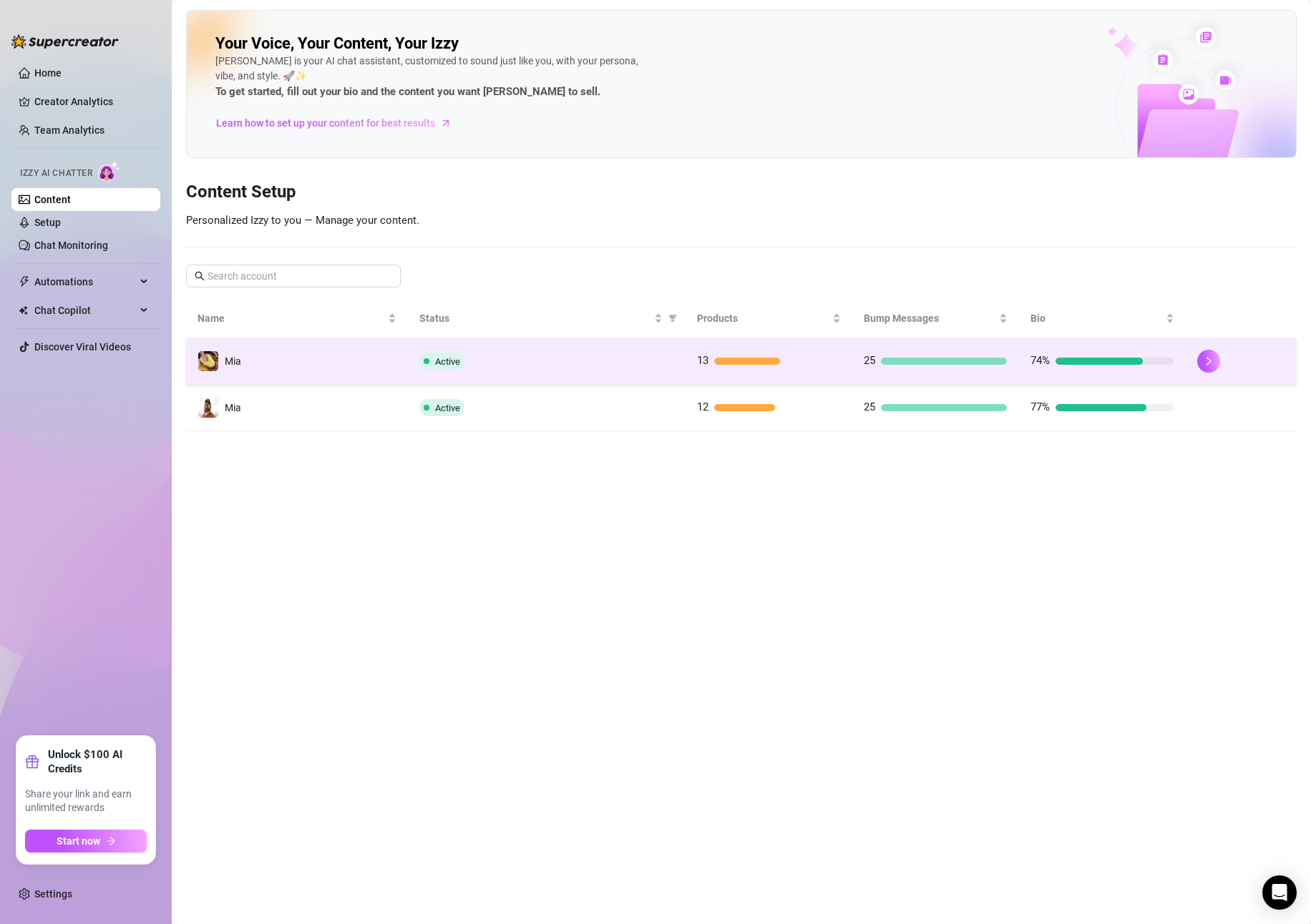
click at [368, 375] on td "Mia" at bounding box center [297, 361] width 222 height 46
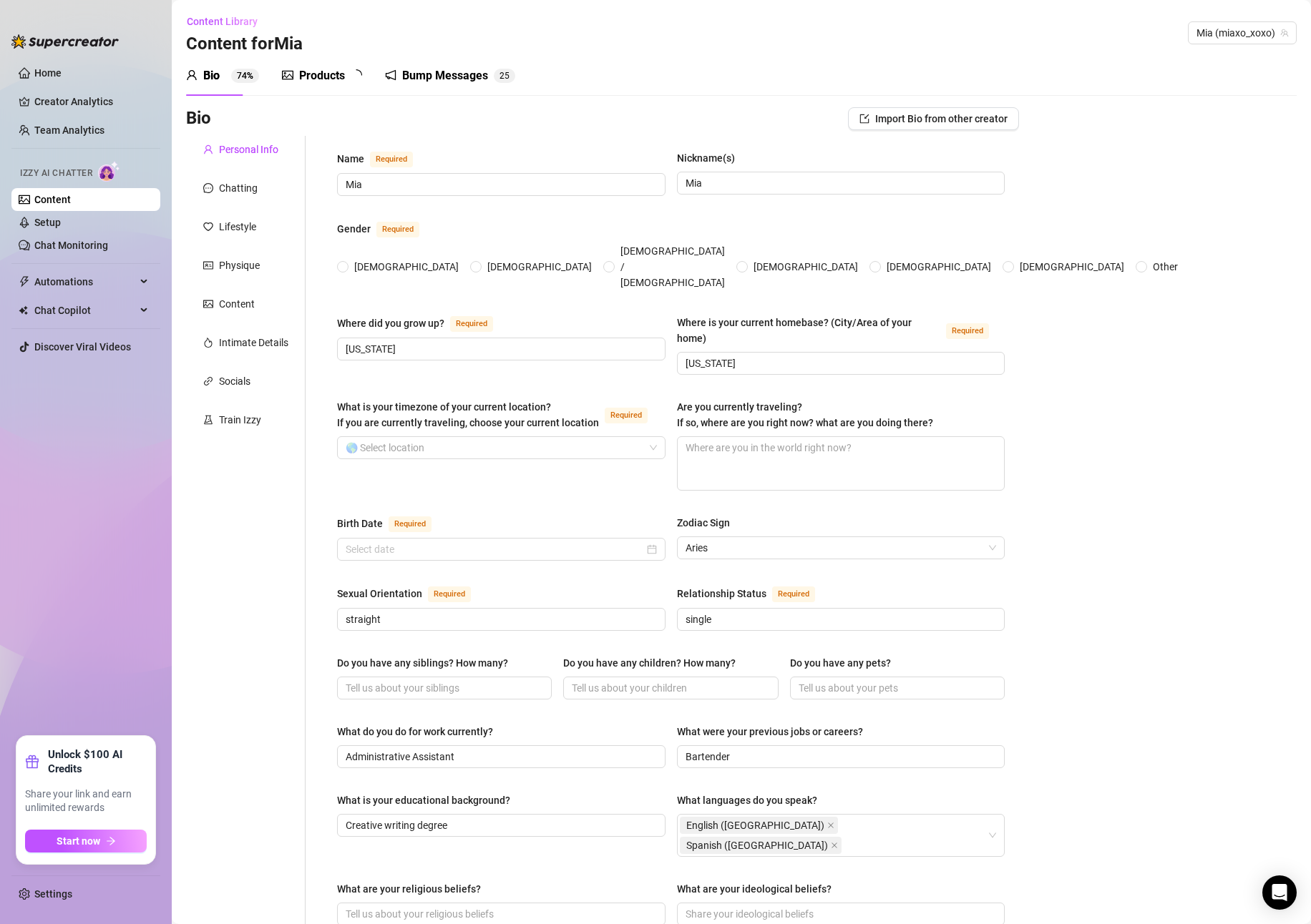
radio input "true"
type input "[DATE]"
click at [61, 224] on link "Setup" at bounding box center [47, 222] width 27 height 11
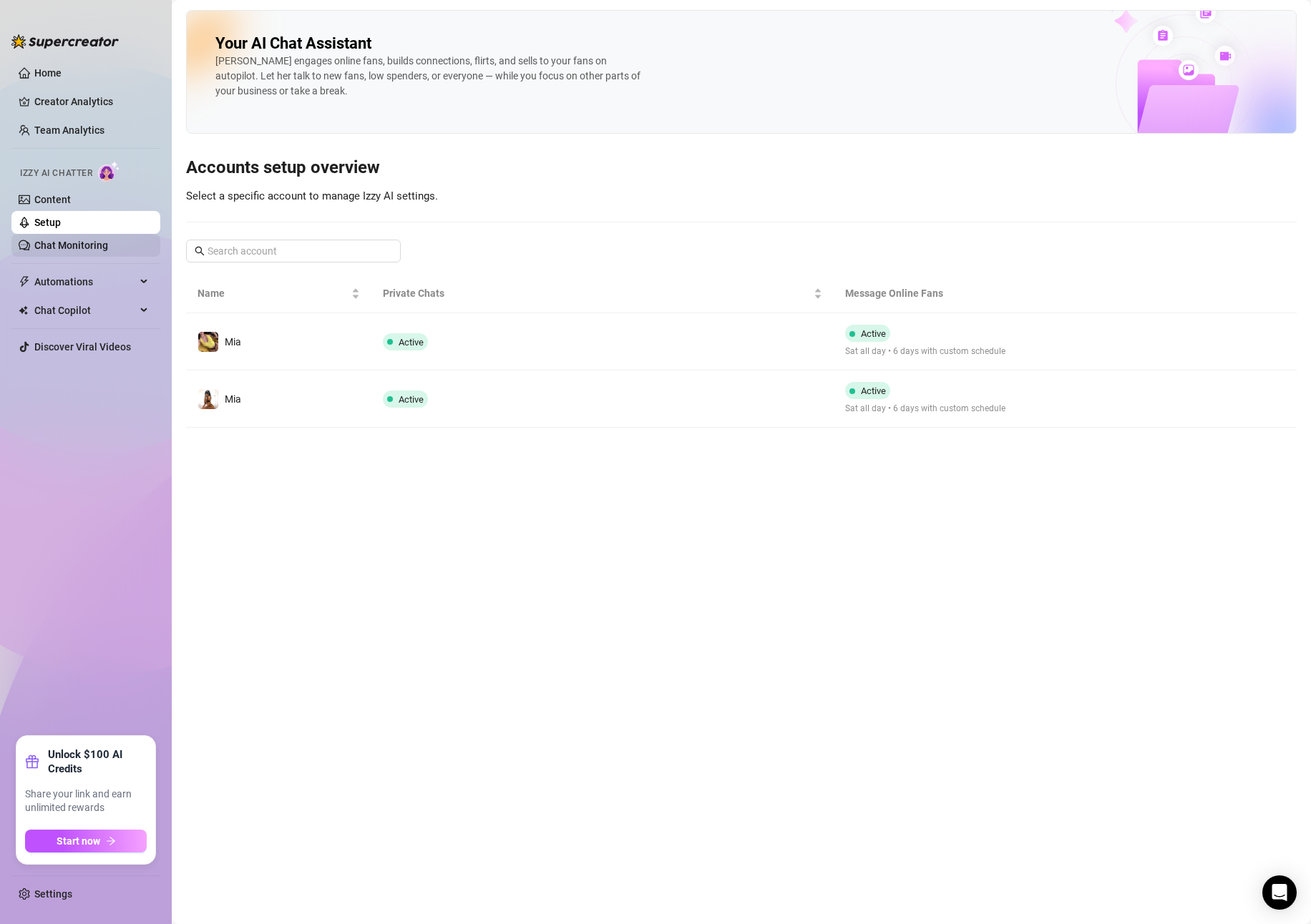
click at [108, 240] on link "Chat Monitoring" at bounding box center [71, 246] width 74 height 11
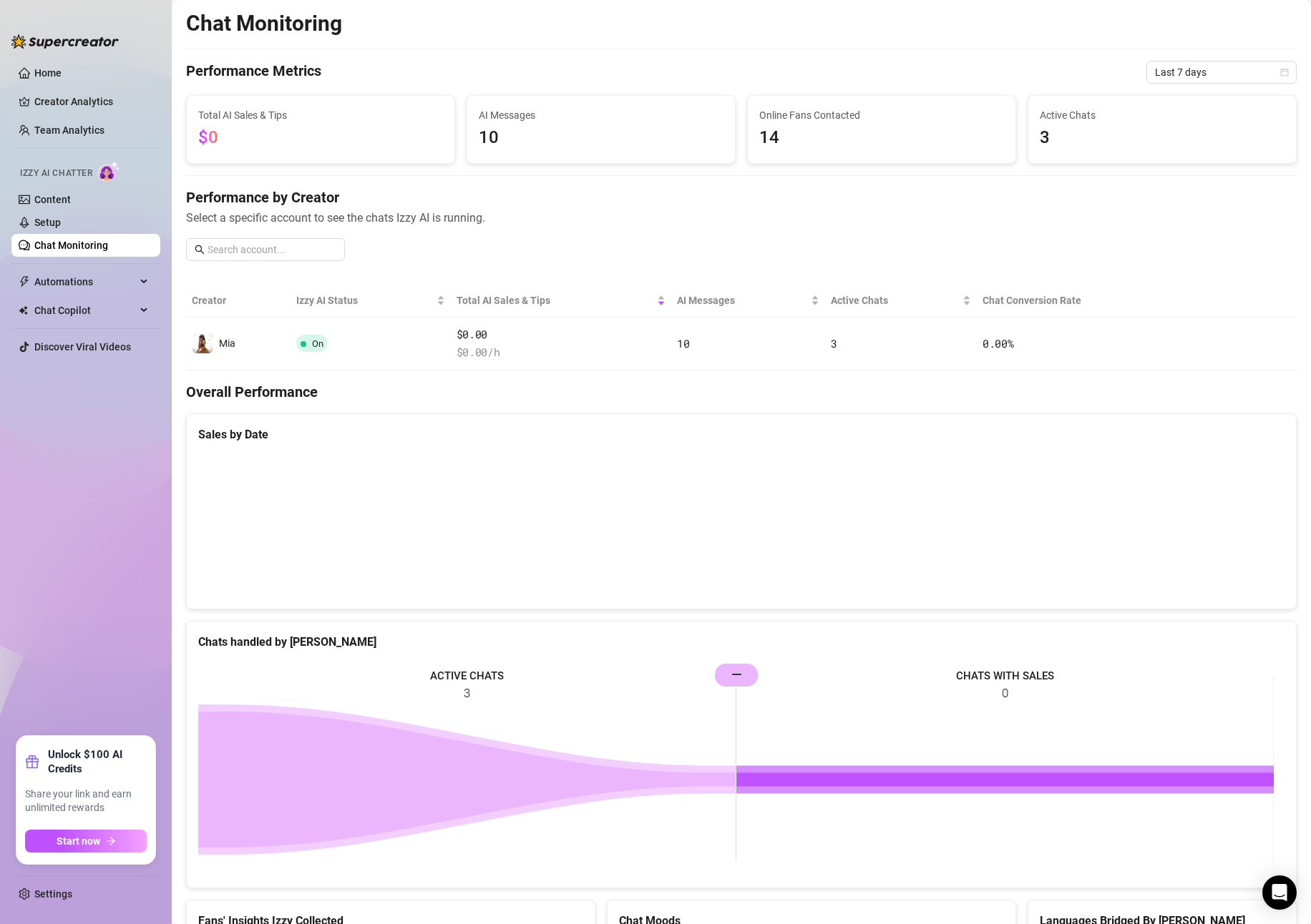
click at [108, 240] on link "Chat Monitoring" at bounding box center [71, 246] width 74 height 11
click at [61, 227] on link "Setup" at bounding box center [47, 222] width 27 height 11
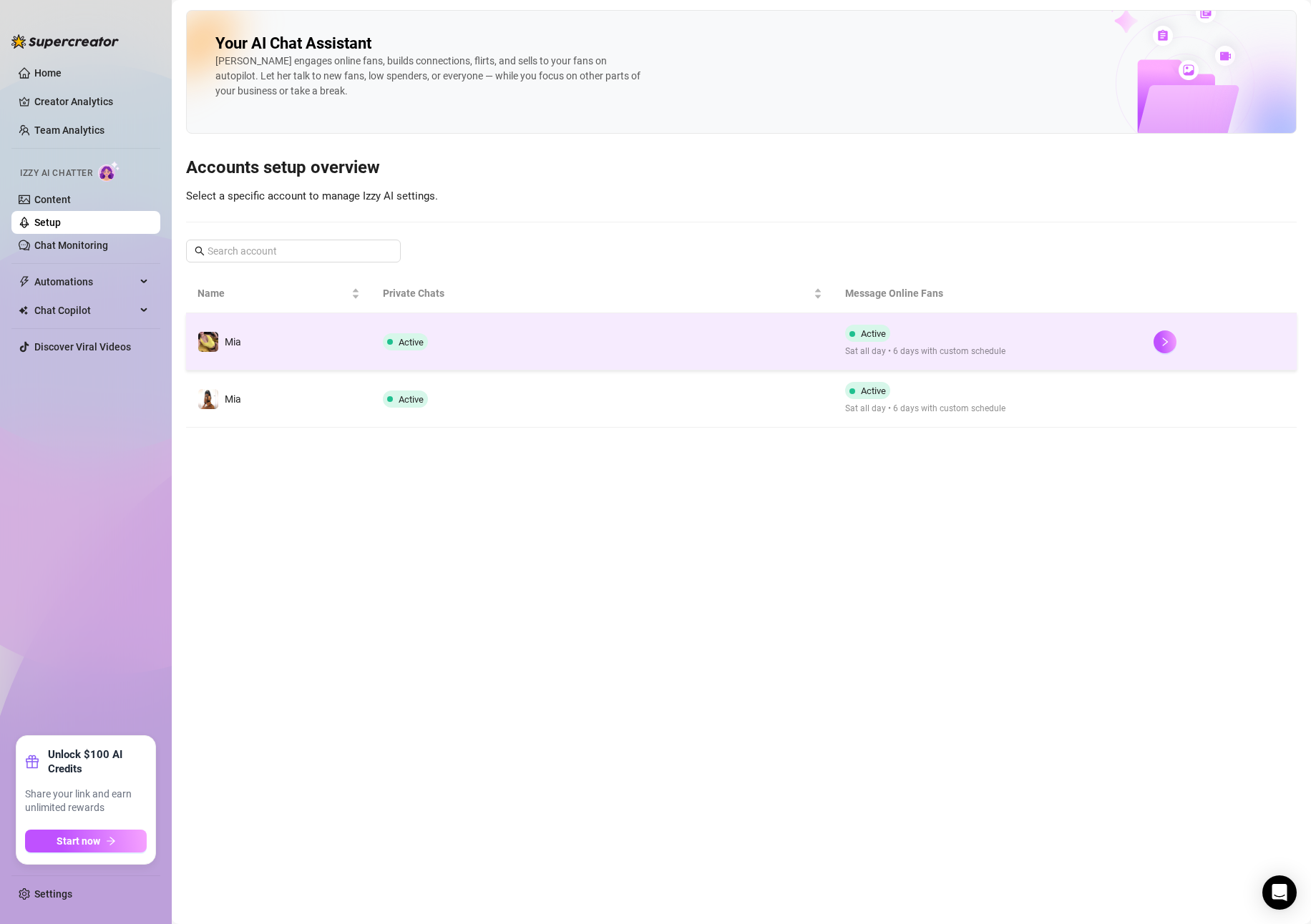
click at [521, 337] on td "Active" at bounding box center [603, 342] width 463 height 57
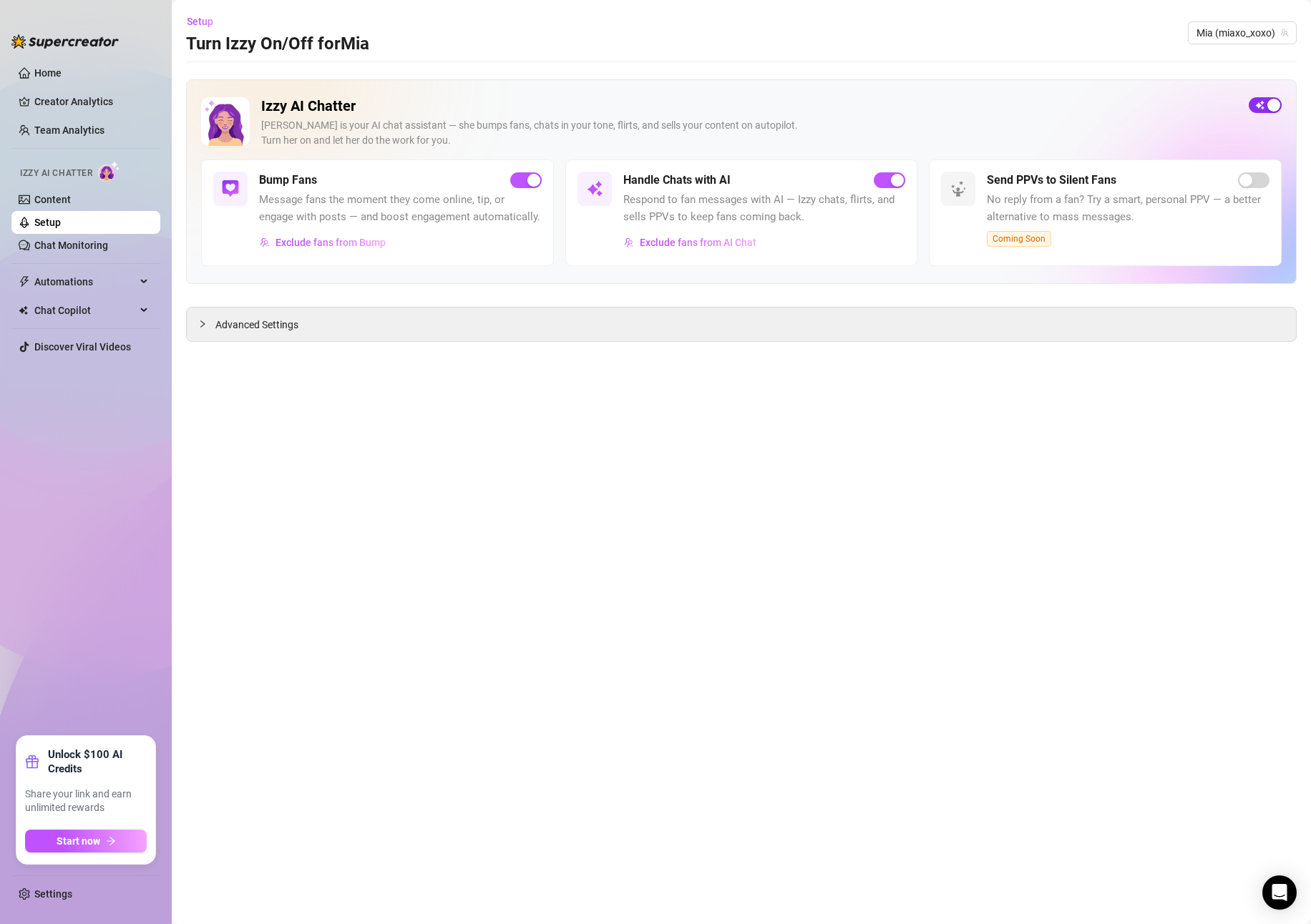
click at [1259, 108] on span "button" at bounding box center [1266, 105] width 33 height 16
click at [54, 249] on link "Chat Monitoring" at bounding box center [71, 246] width 74 height 11
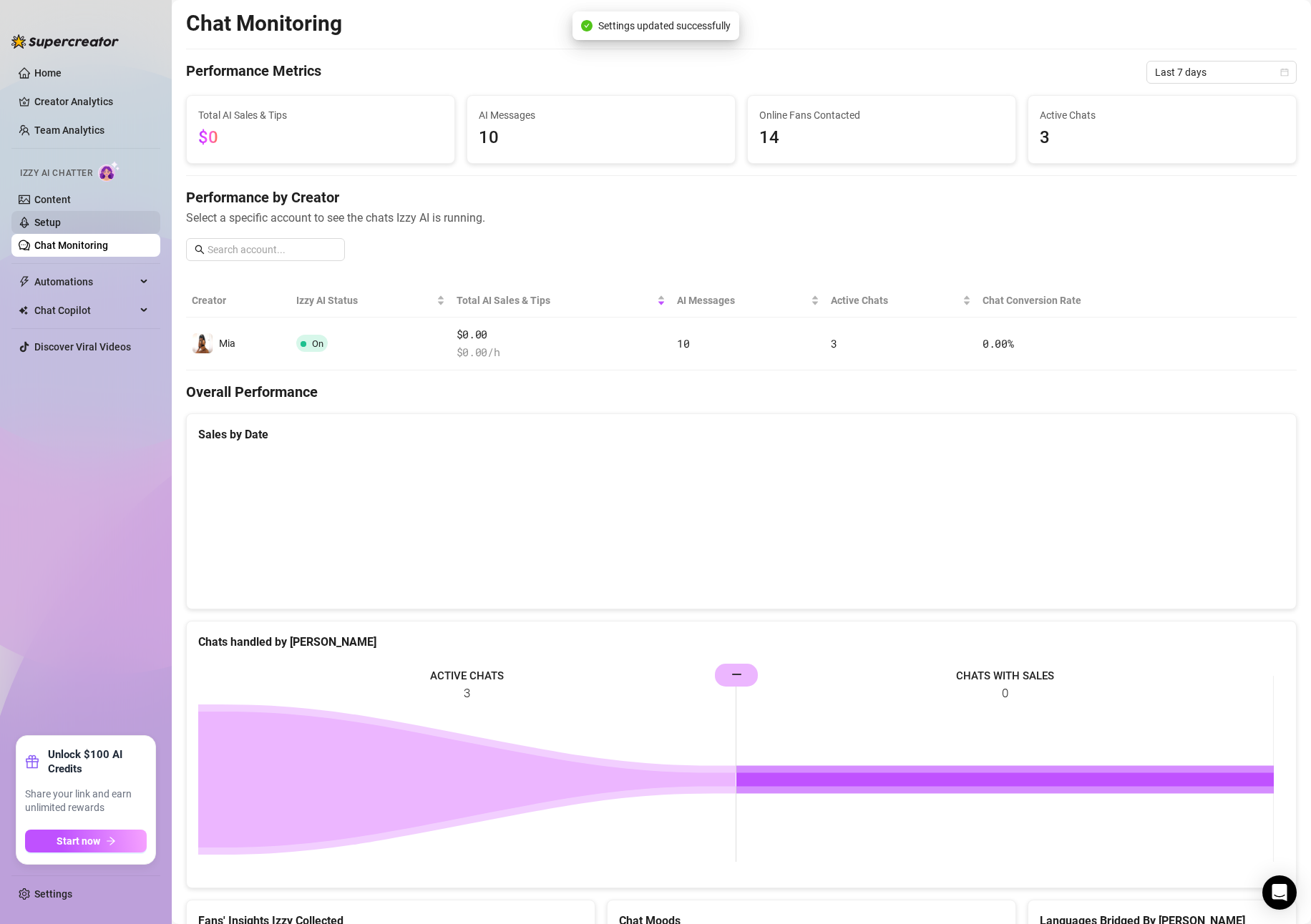
click at [47, 226] on link "Setup" at bounding box center [47, 222] width 27 height 11
